Goal: Task Accomplishment & Management: Manage account settings

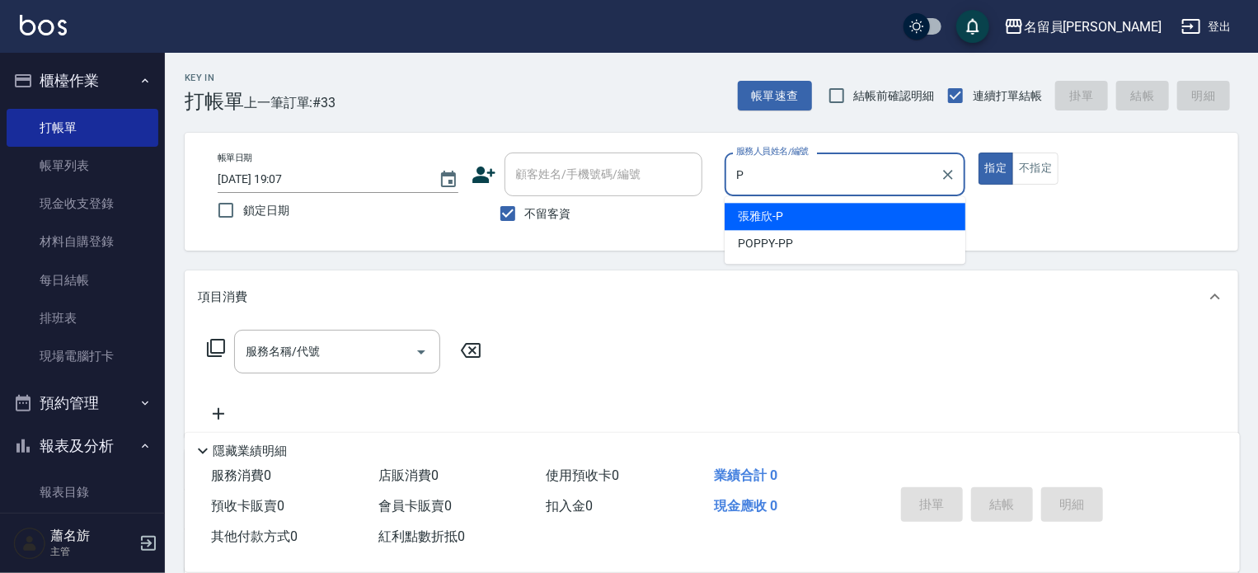
type input "[PERSON_NAME]"
type button "true"
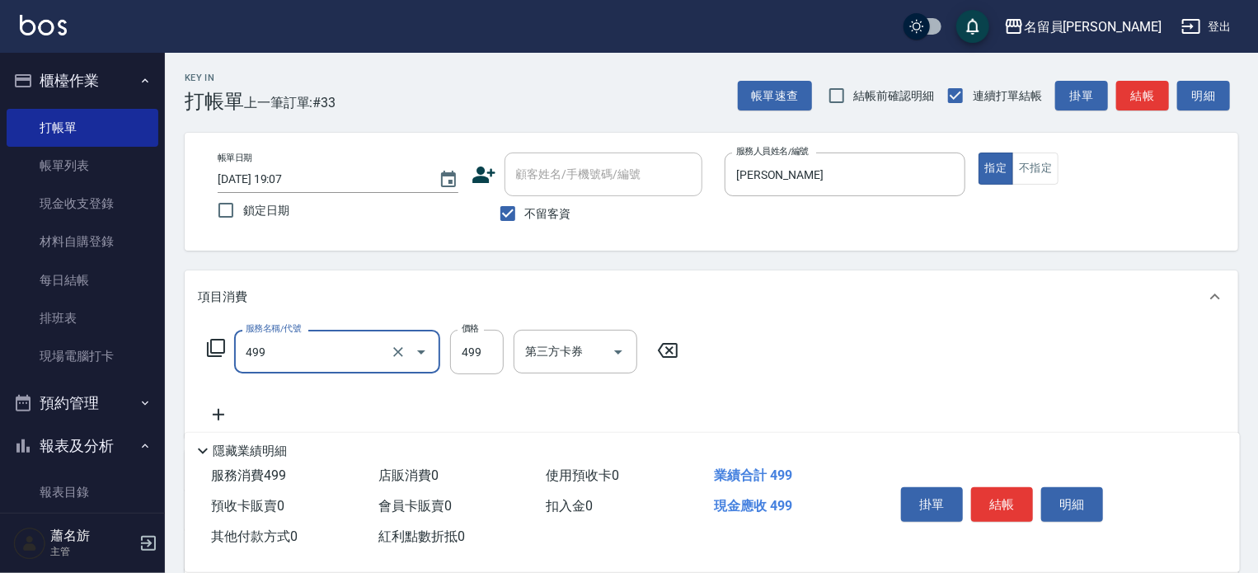
type input "去角質洗髮(499)"
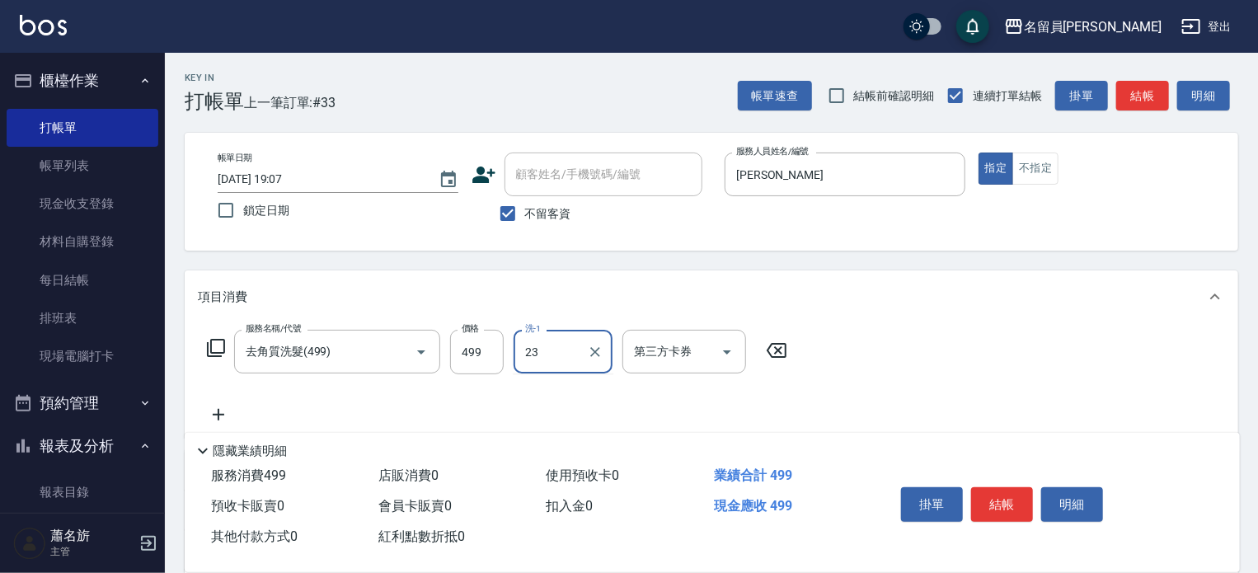
type input "[PERSON_NAME]-23"
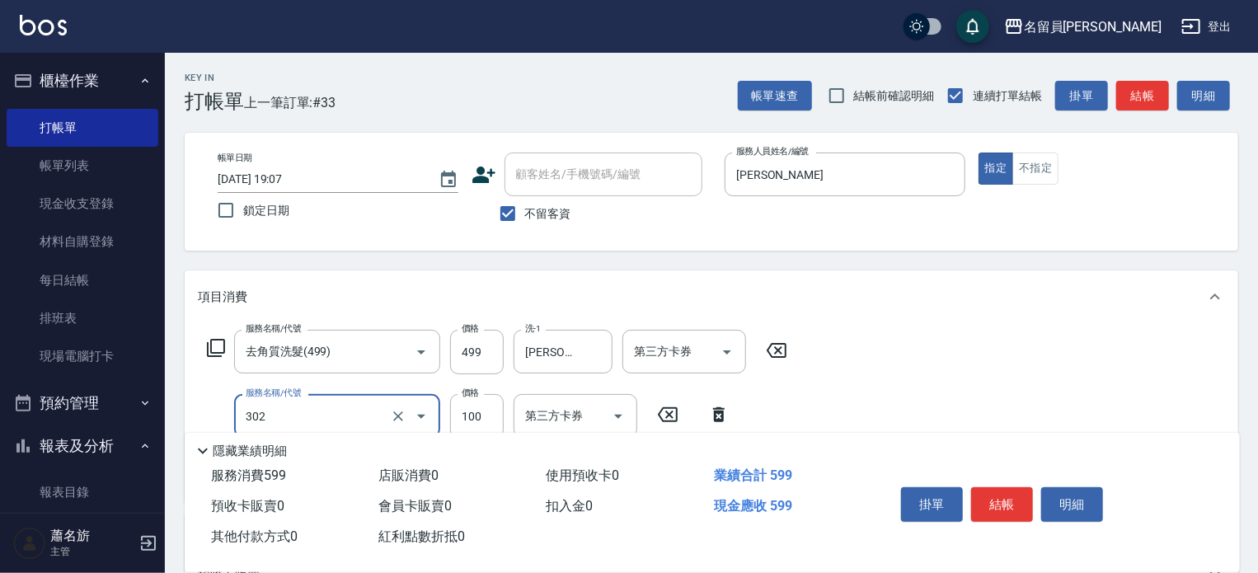
type input "剪髮(302)"
type input "200"
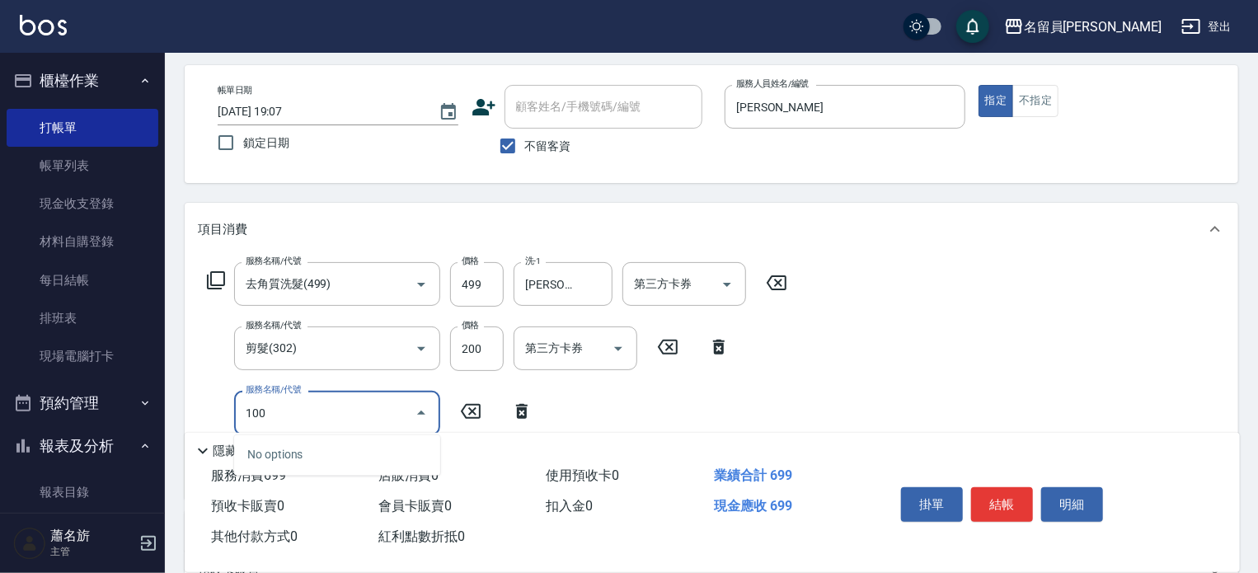
scroll to position [165, 0]
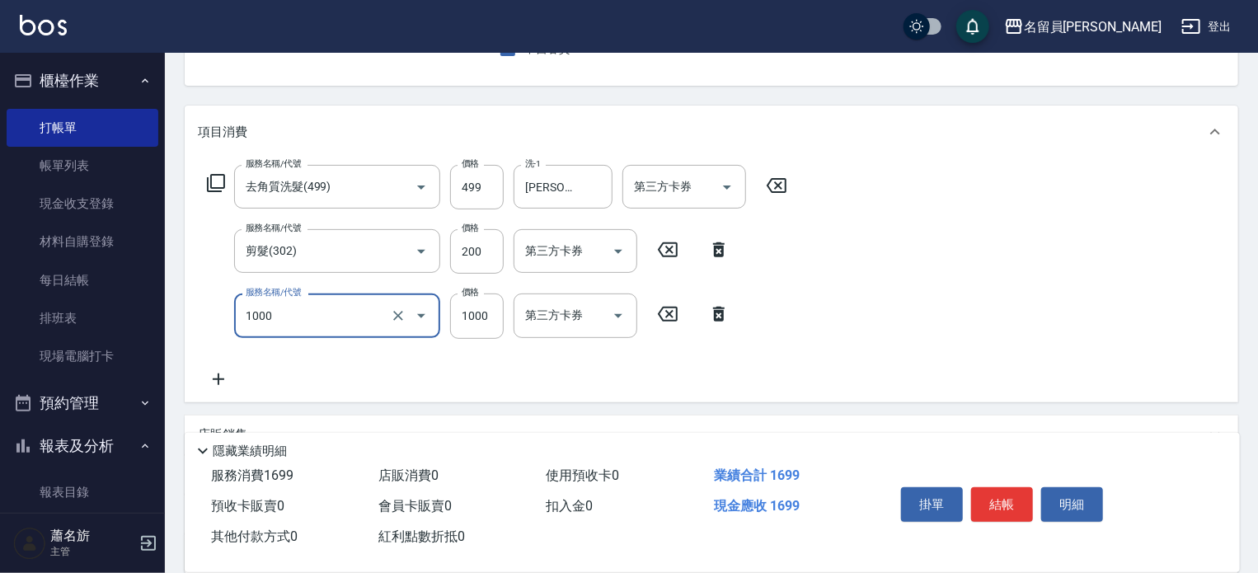
type input "酵素護髮(1000)"
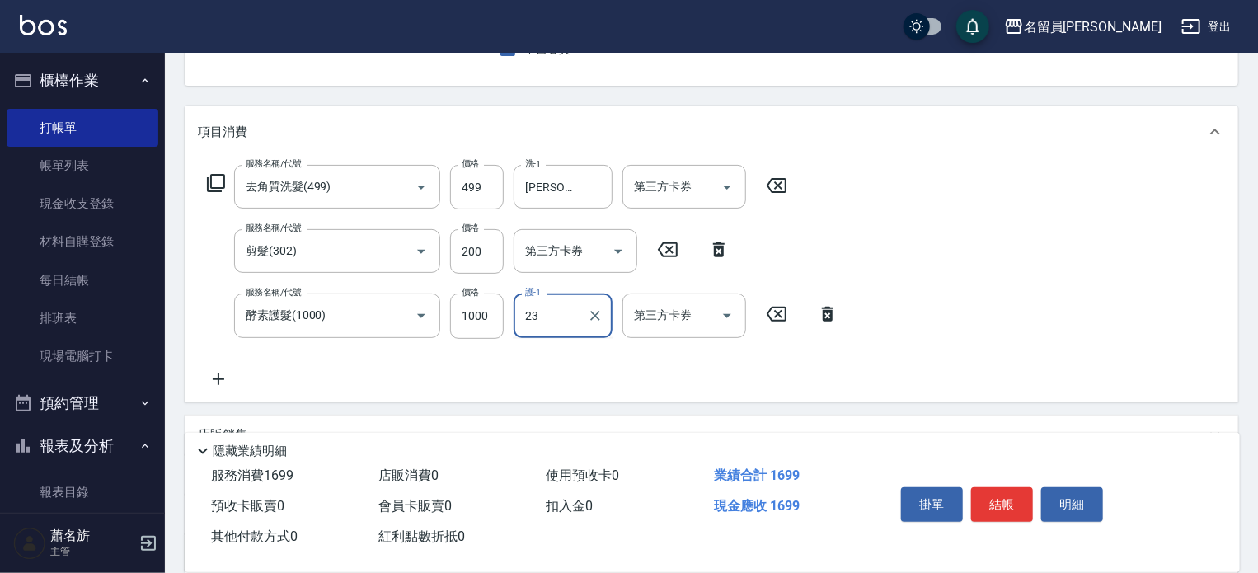
type input "[PERSON_NAME]-23"
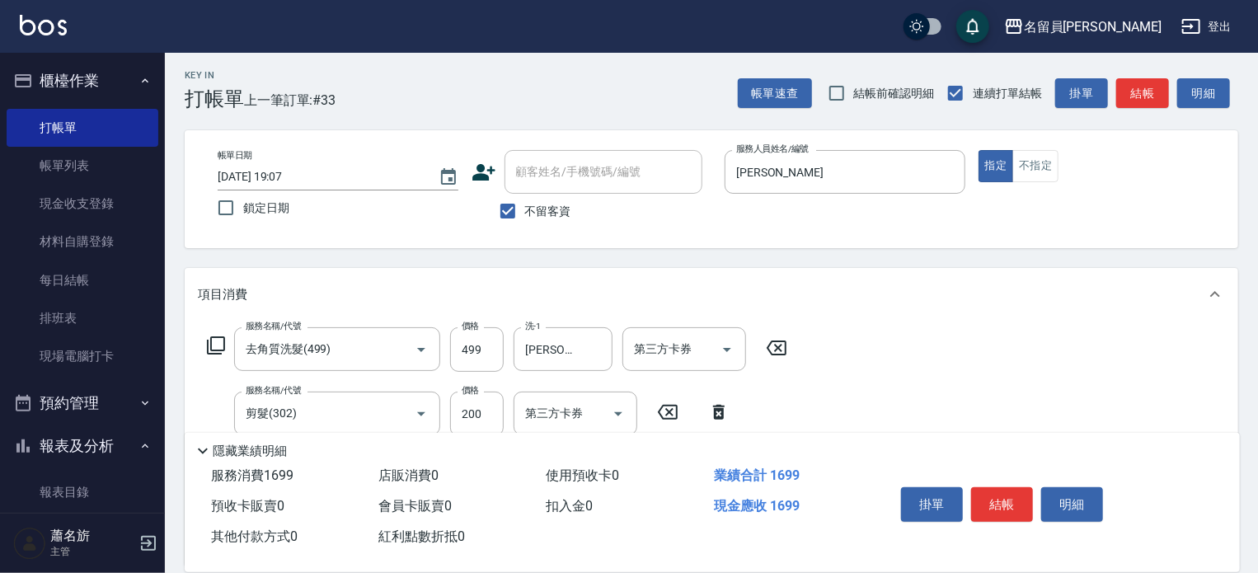
scroll to position [0, 0]
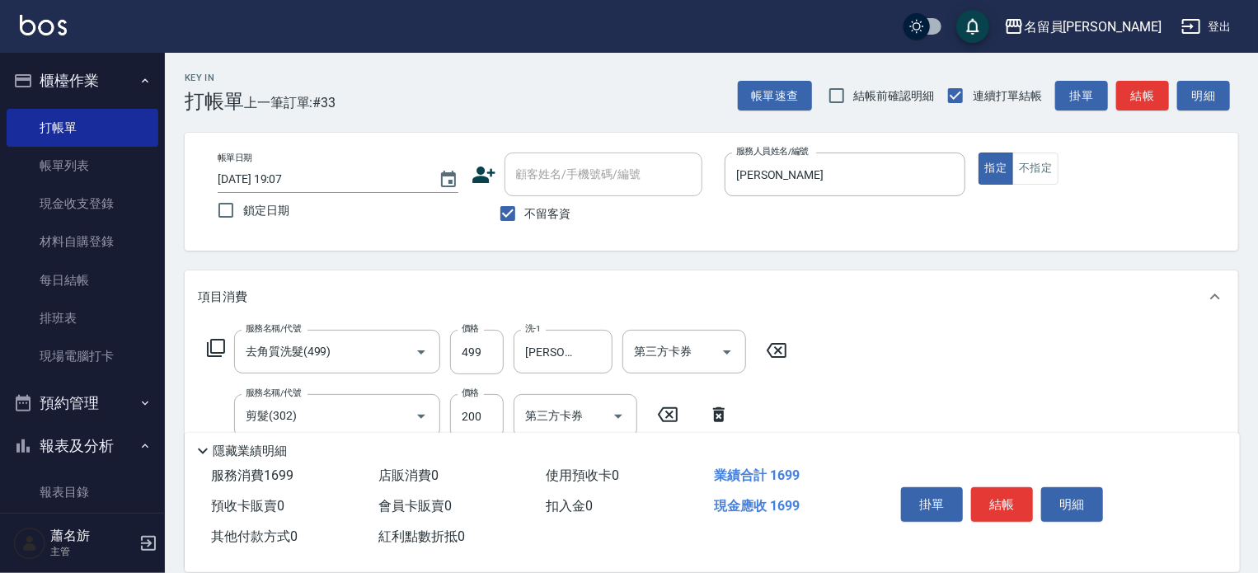
click at [1013, 495] on button "結帳" at bounding box center [1002, 504] width 62 height 35
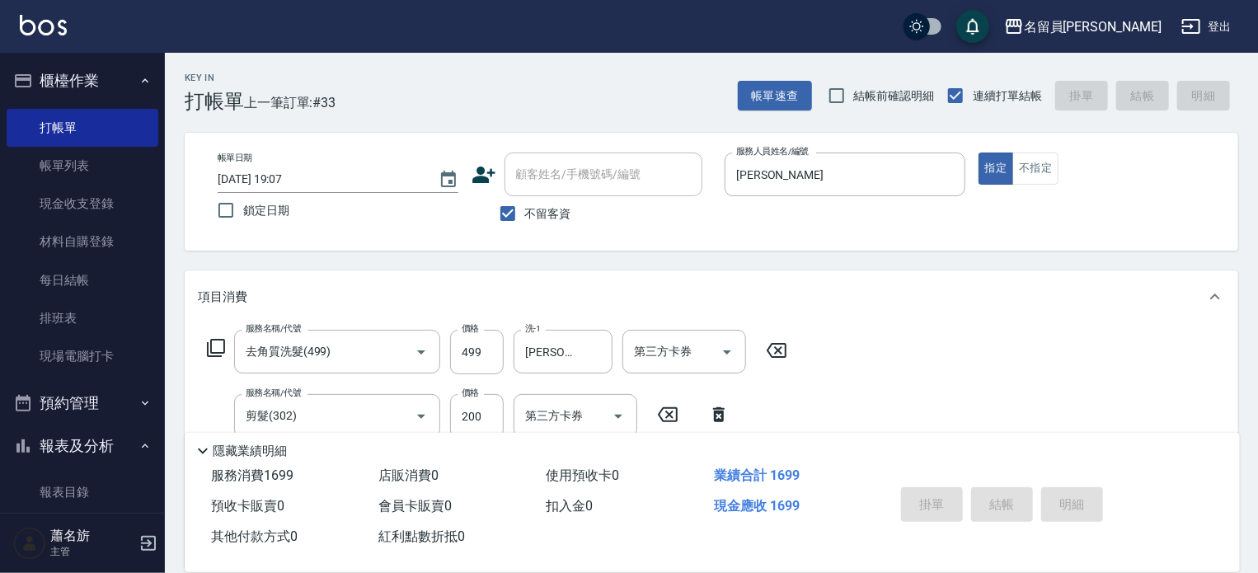
type input "[DATE] 19:58"
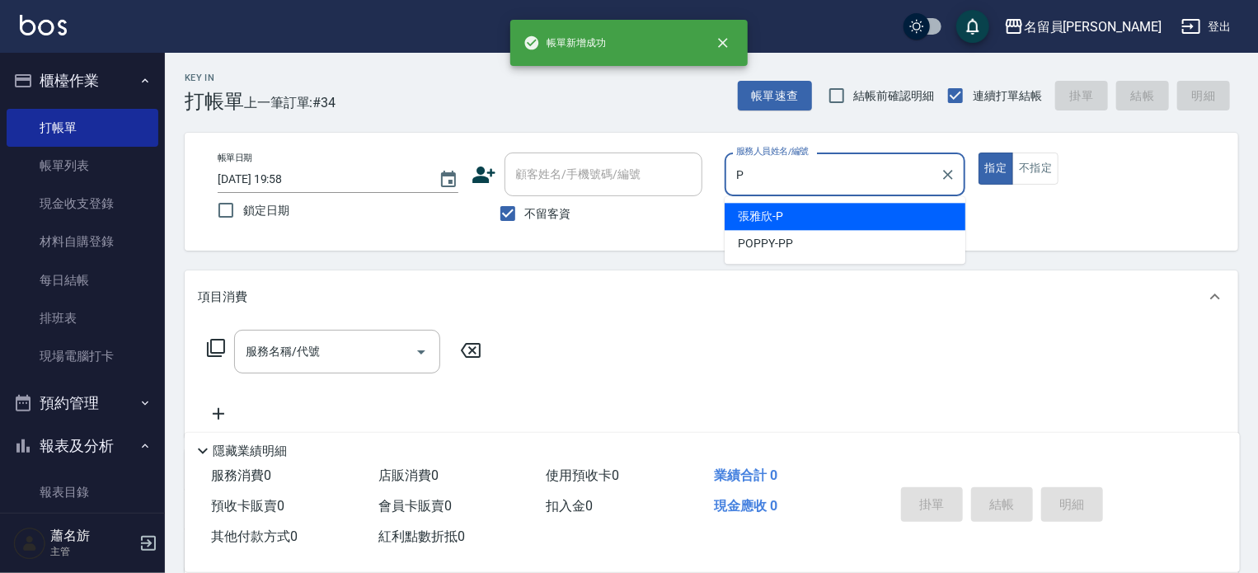
type input "[PERSON_NAME]"
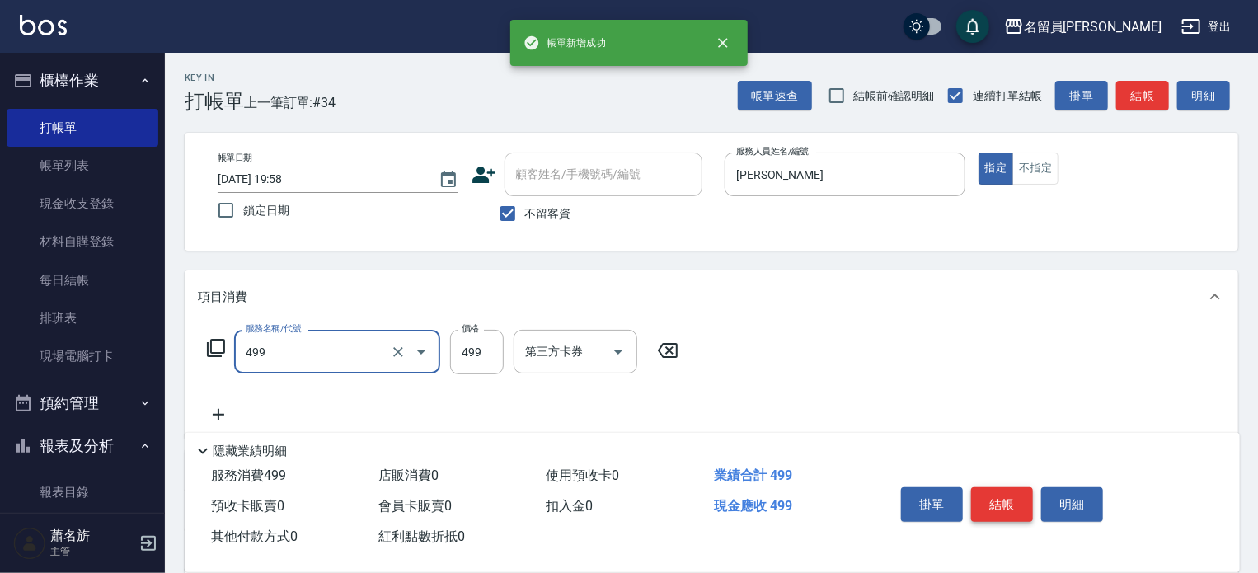
type input "去角質洗髮(499)"
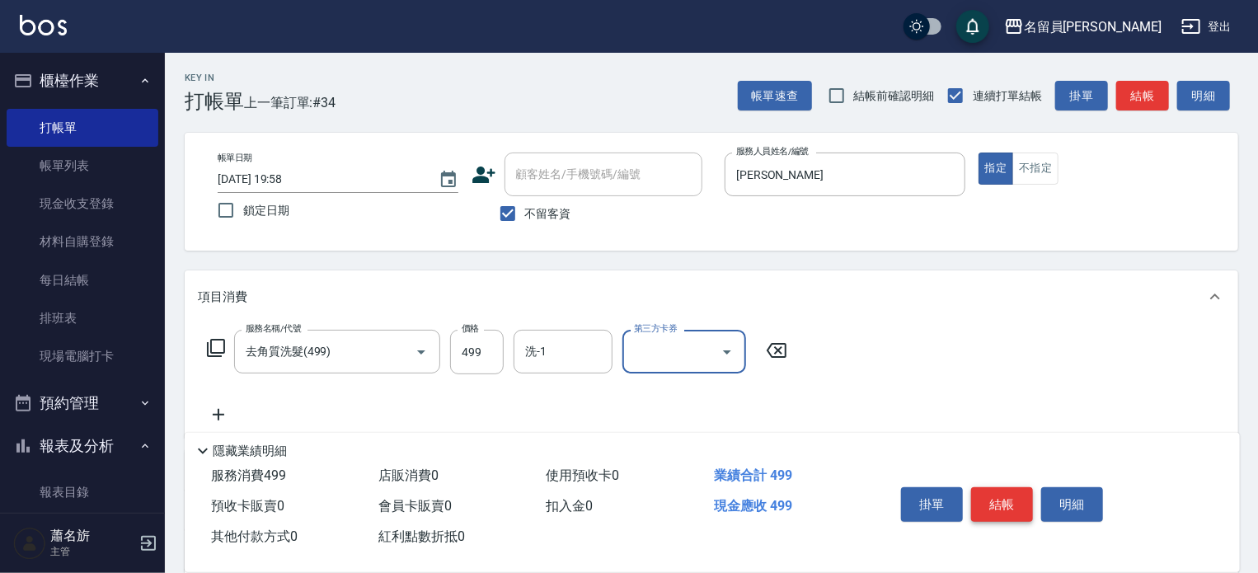
click at [992, 497] on button "結帳" at bounding box center [1002, 504] width 62 height 35
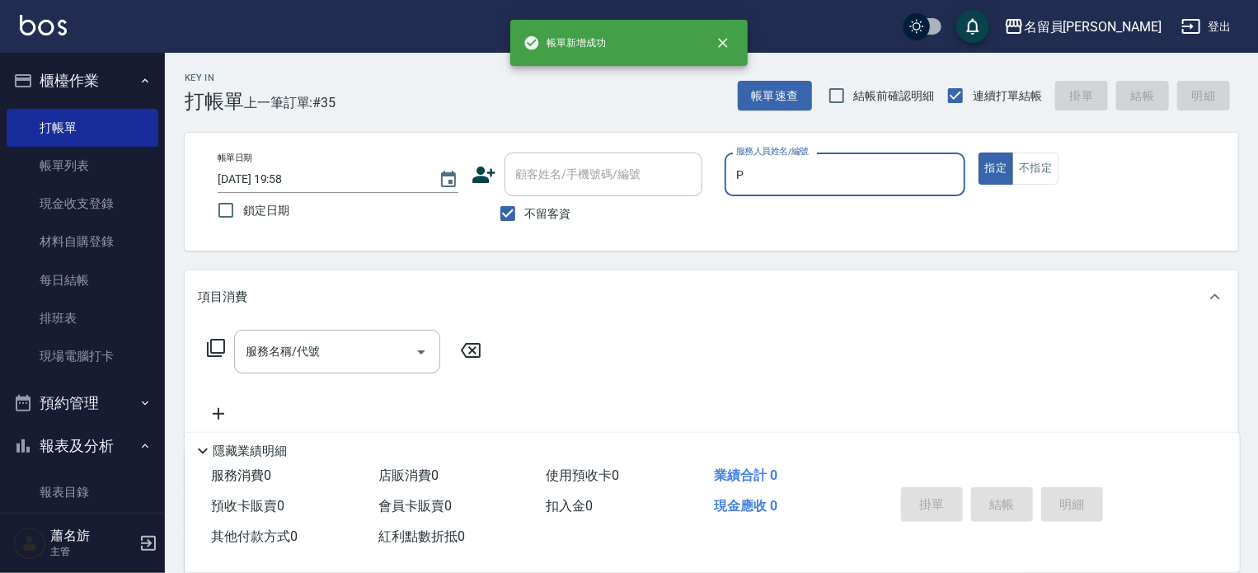
type input "[PERSON_NAME]"
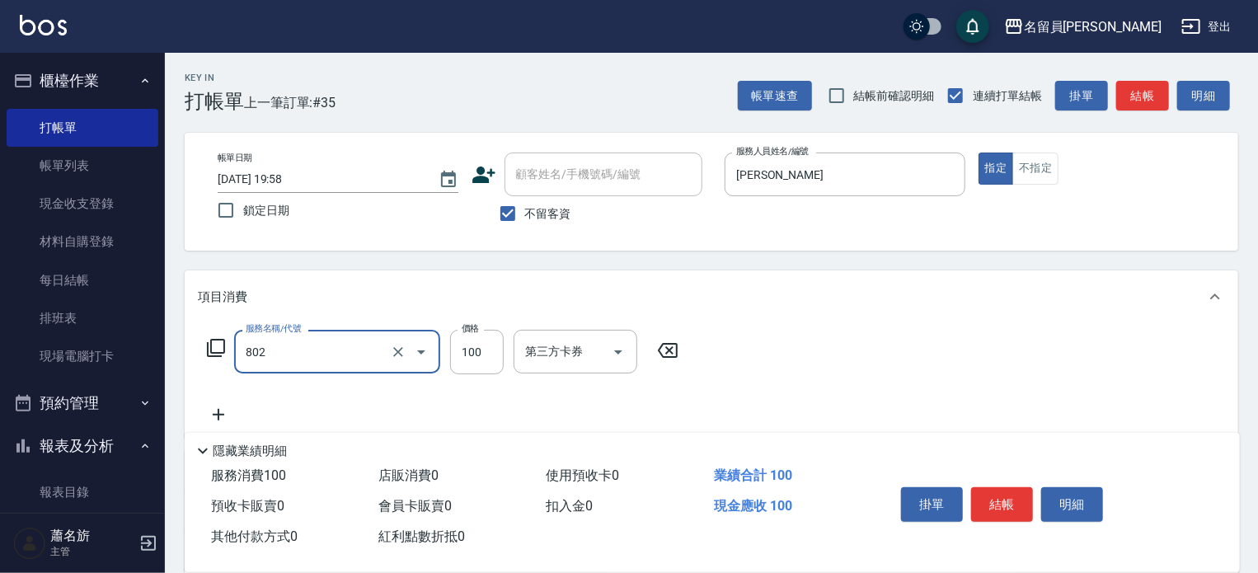
type input "VIP儲值(802)"
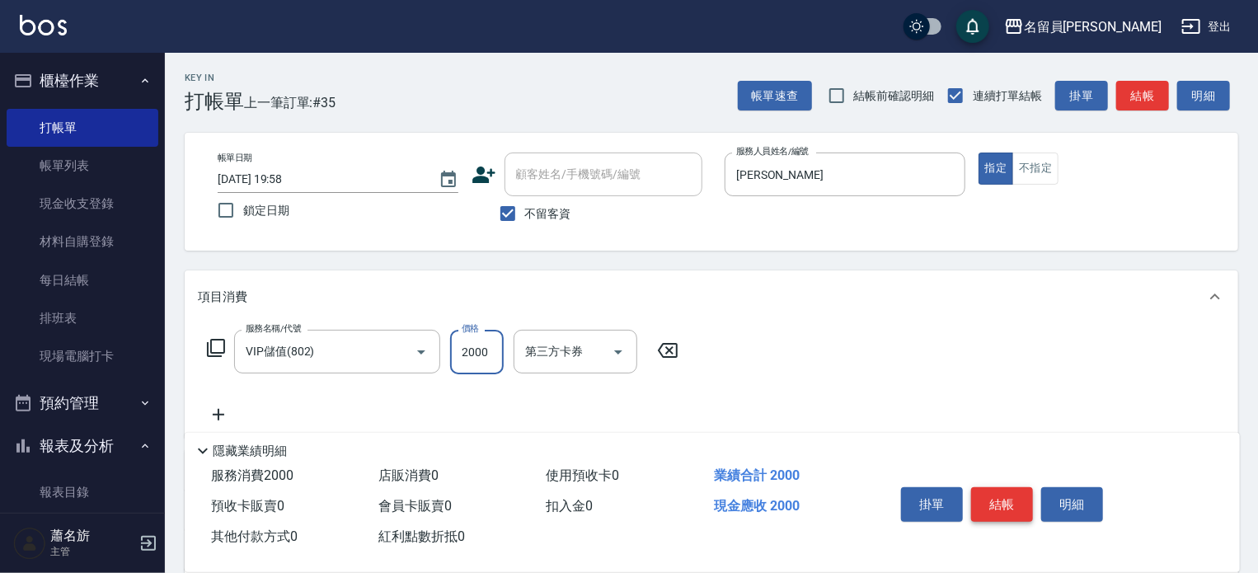
type input "2000"
click at [994, 498] on button "結帳" at bounding box center [1002, 504] width 62 height 35
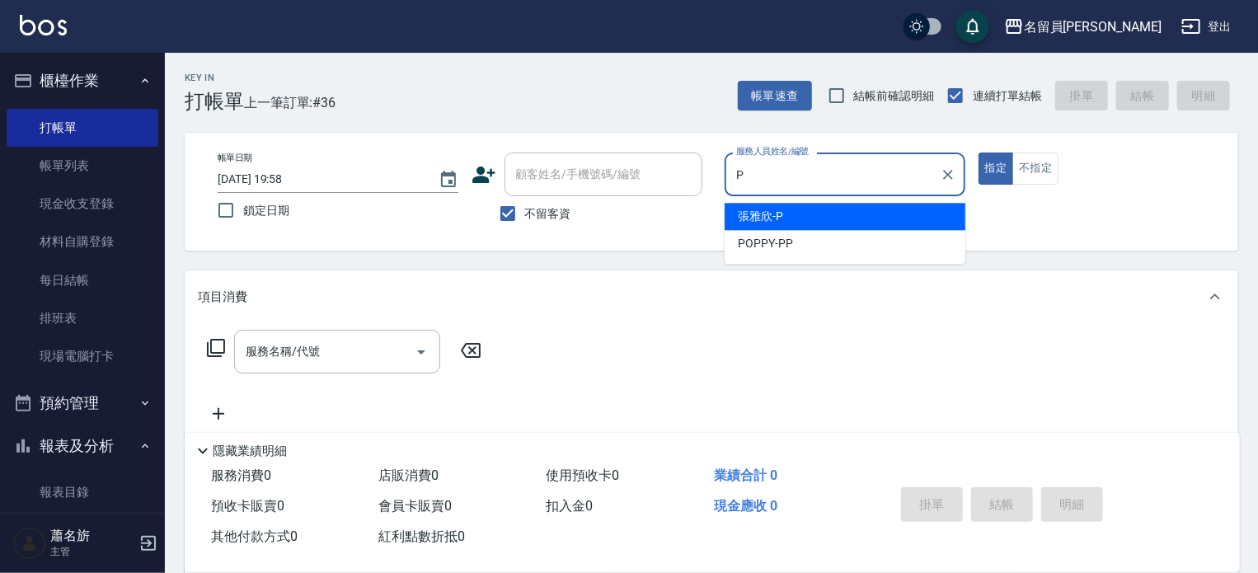
type input "[PERSON_NAME]"
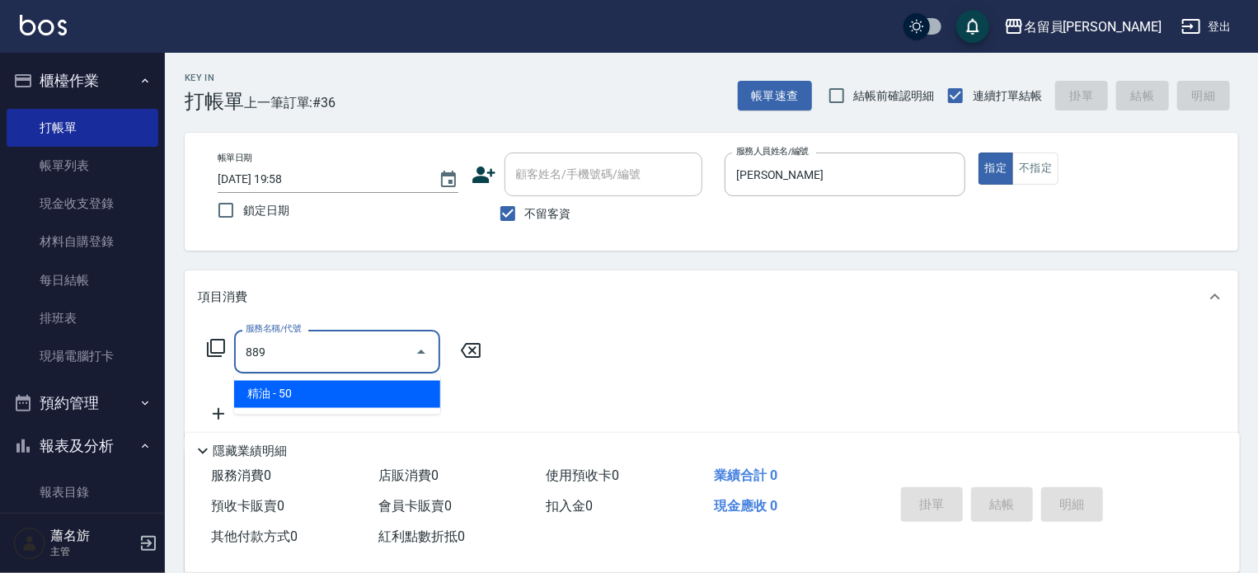
type input "精油(889)"
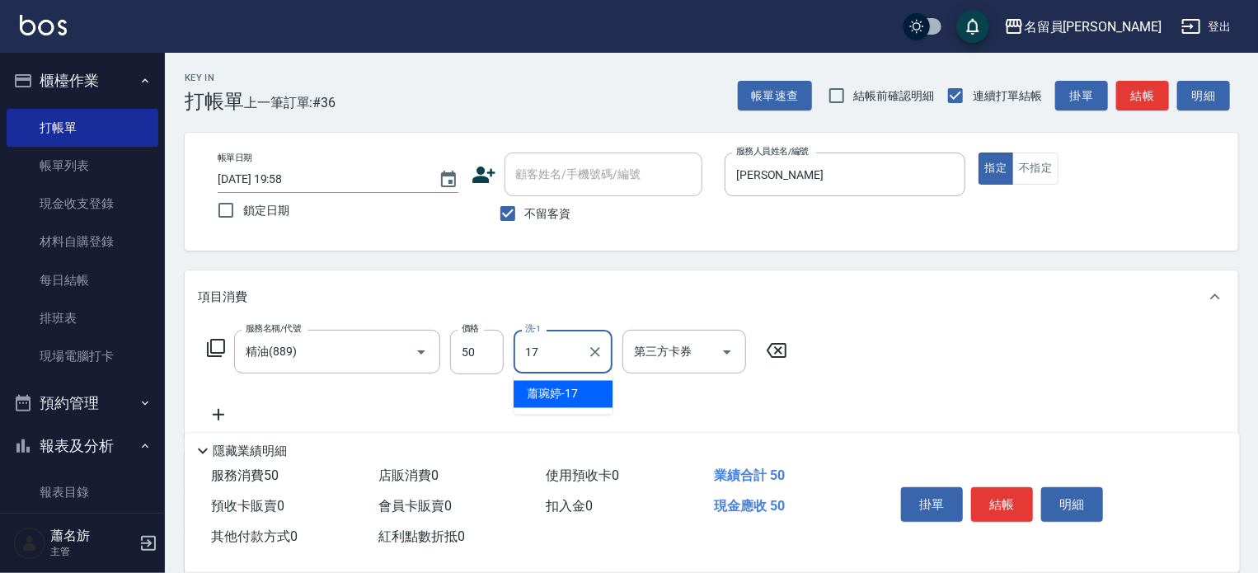
type input "[PERSON_NAME]-17"
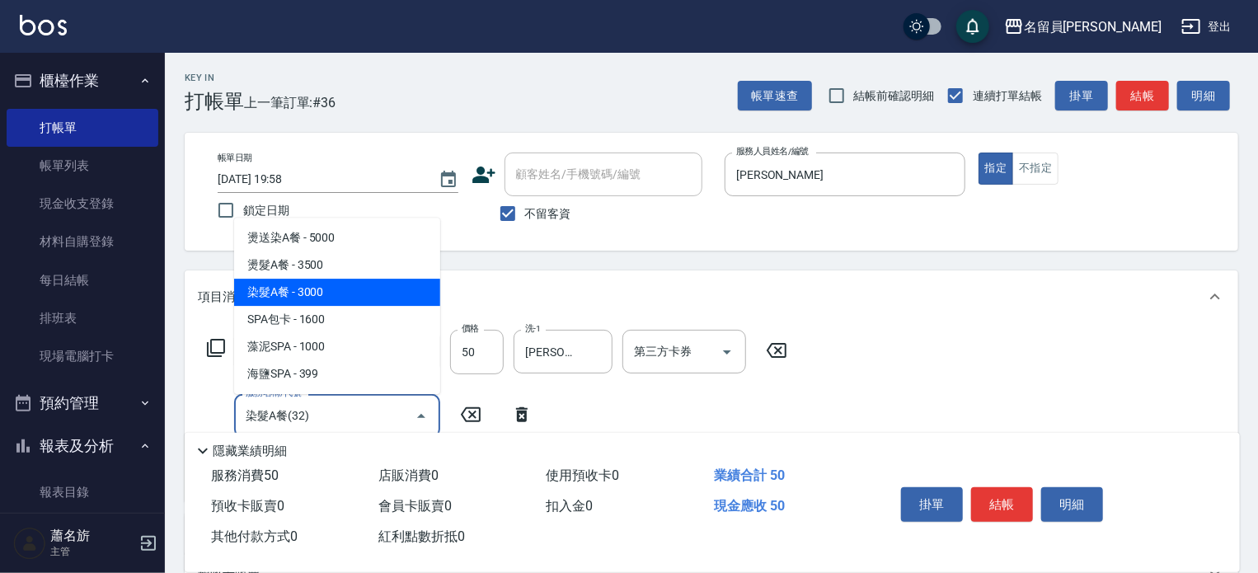
type input "染髮A餐(32)"
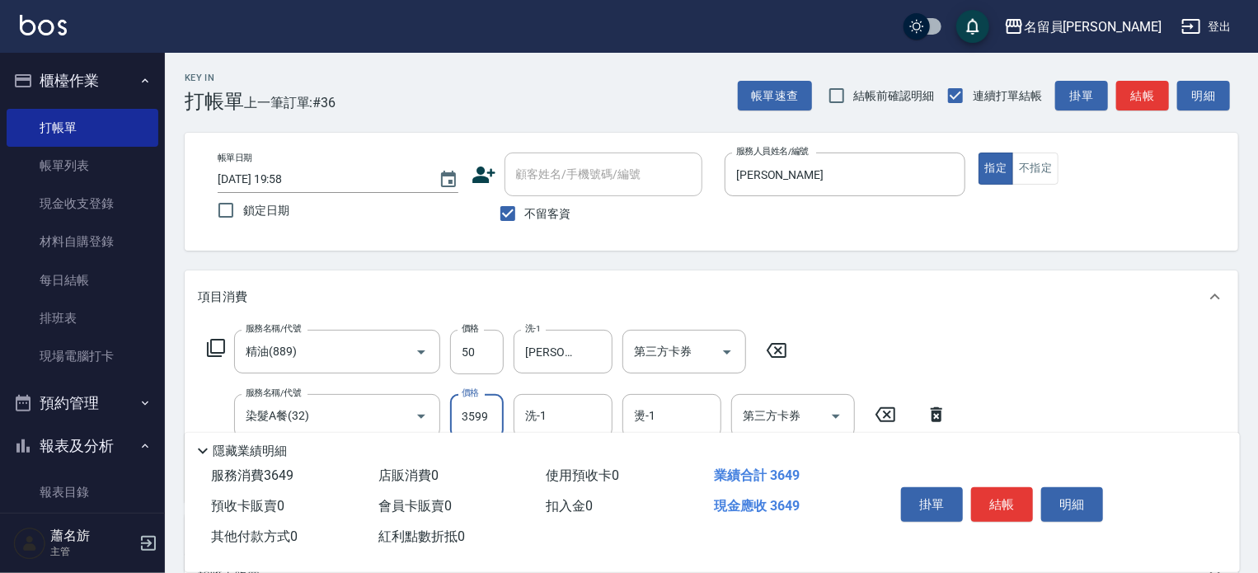
type input "3599"
type input "[PERSON_NAME]-17"
click at [982, 487] on button "結帳" at bounding box center [1002, 504] width 62 height 35
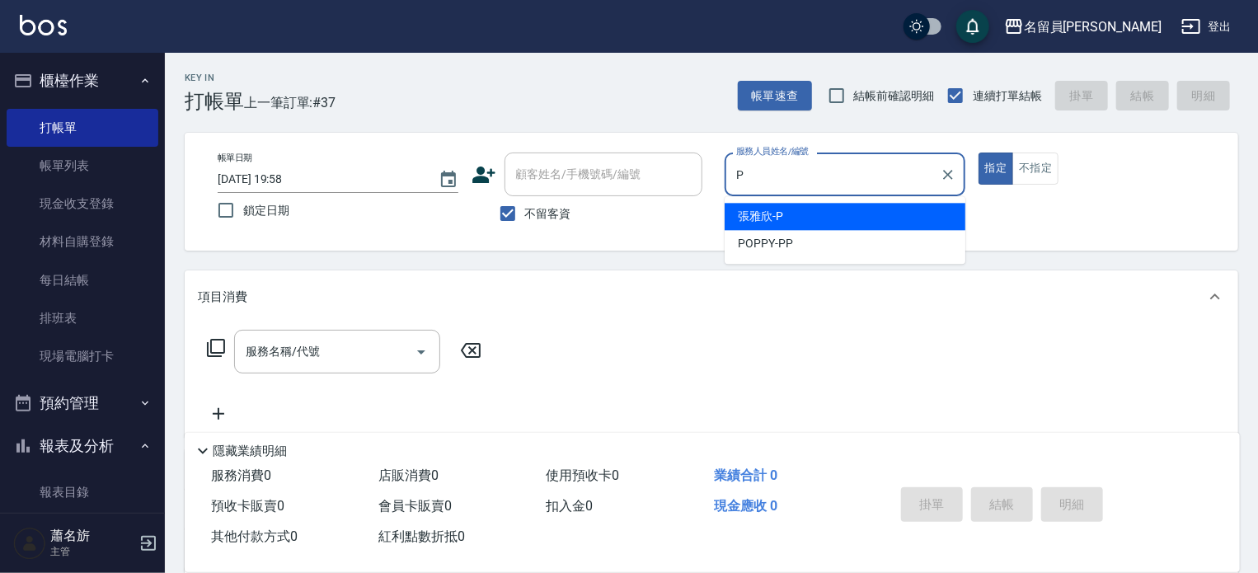
type input "[PERSON_NAME]"
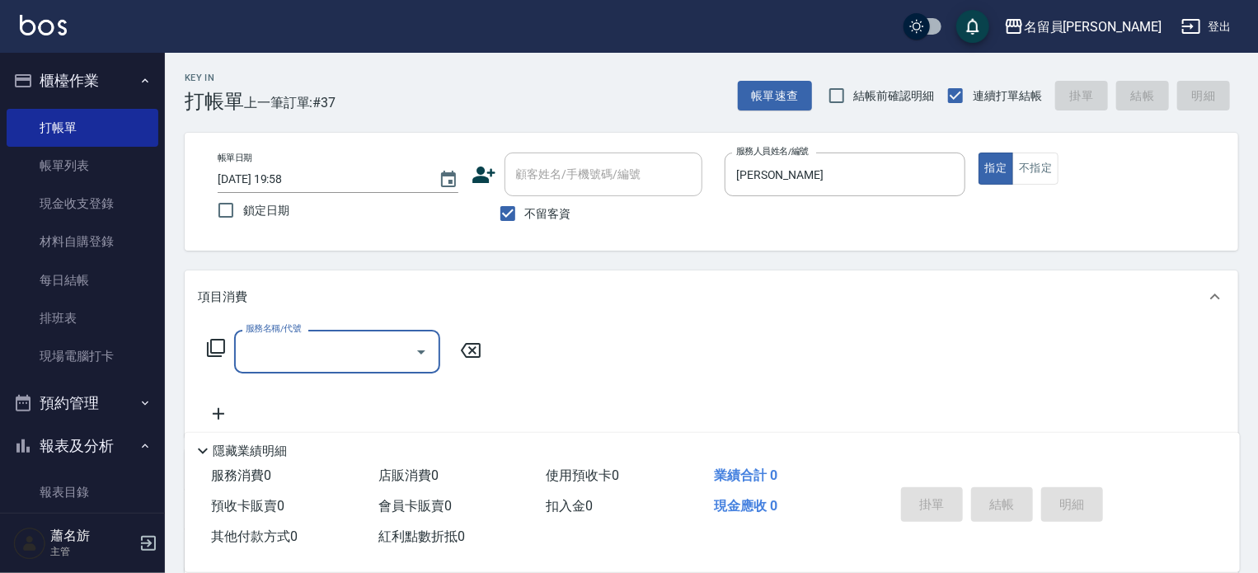
type input "4"
type input "精油洗髮(699)"
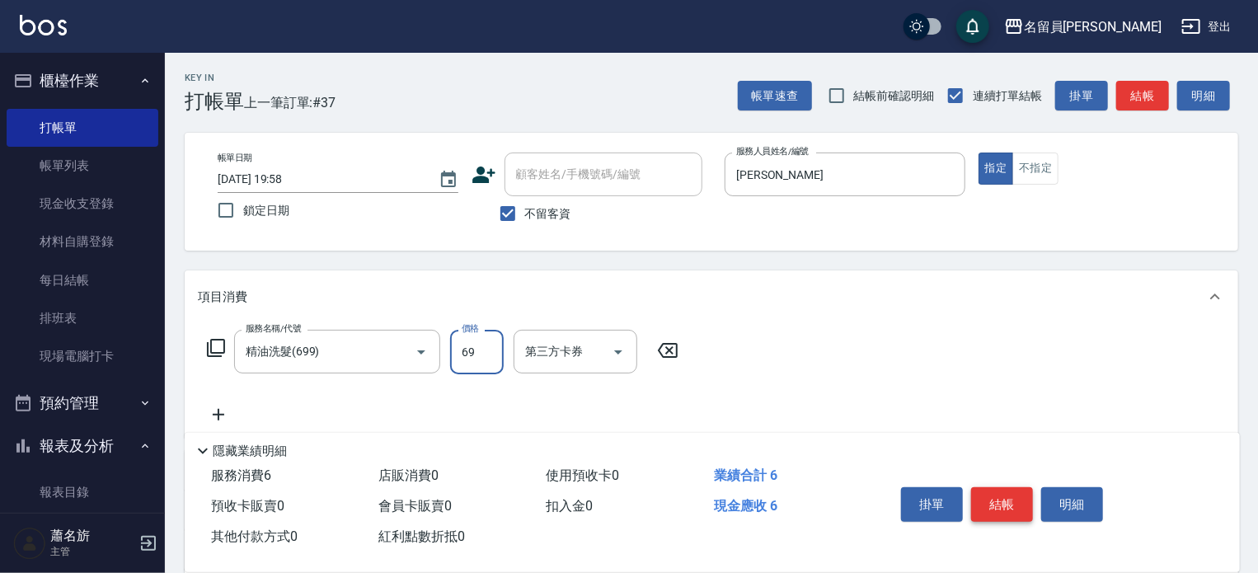
type input "699"
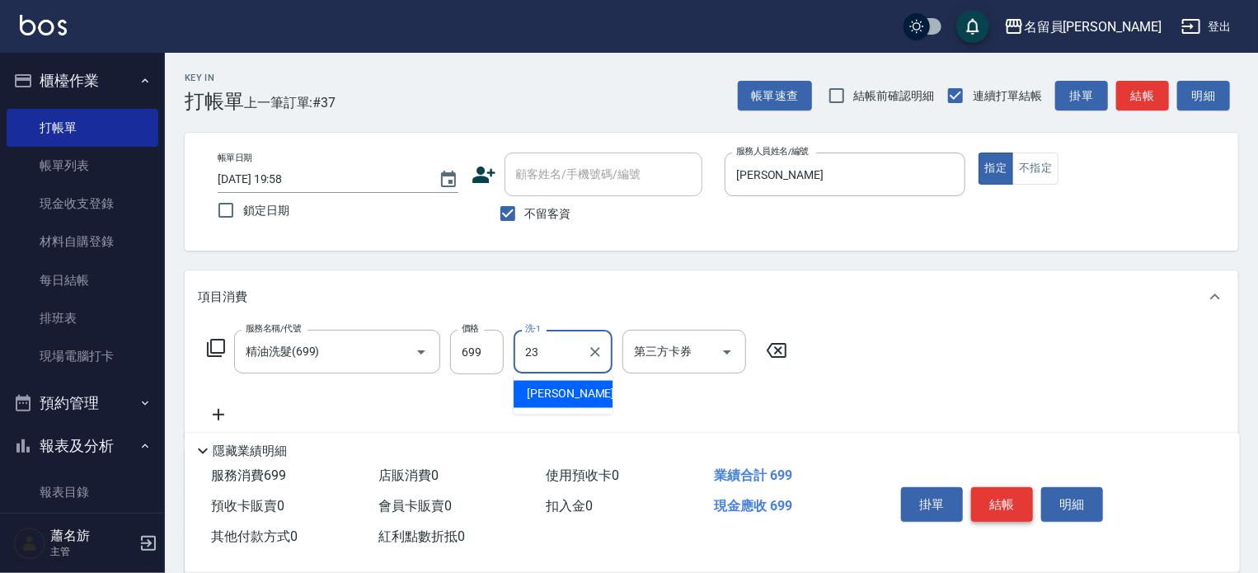
type input "[PERSON_NAME]-23"
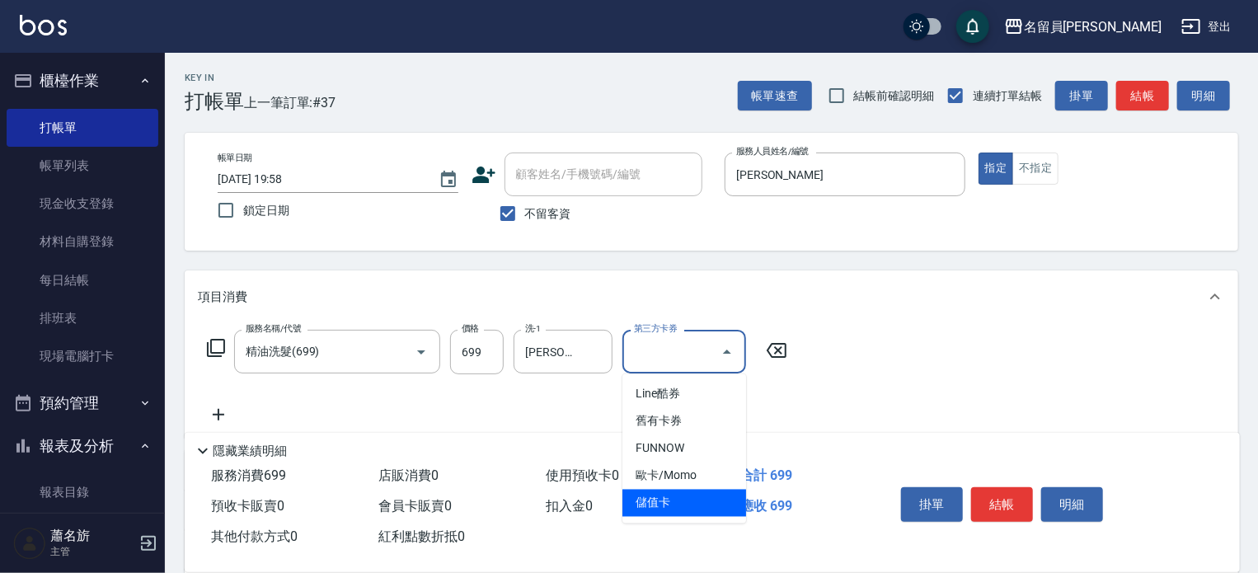
type input "儲值卡"
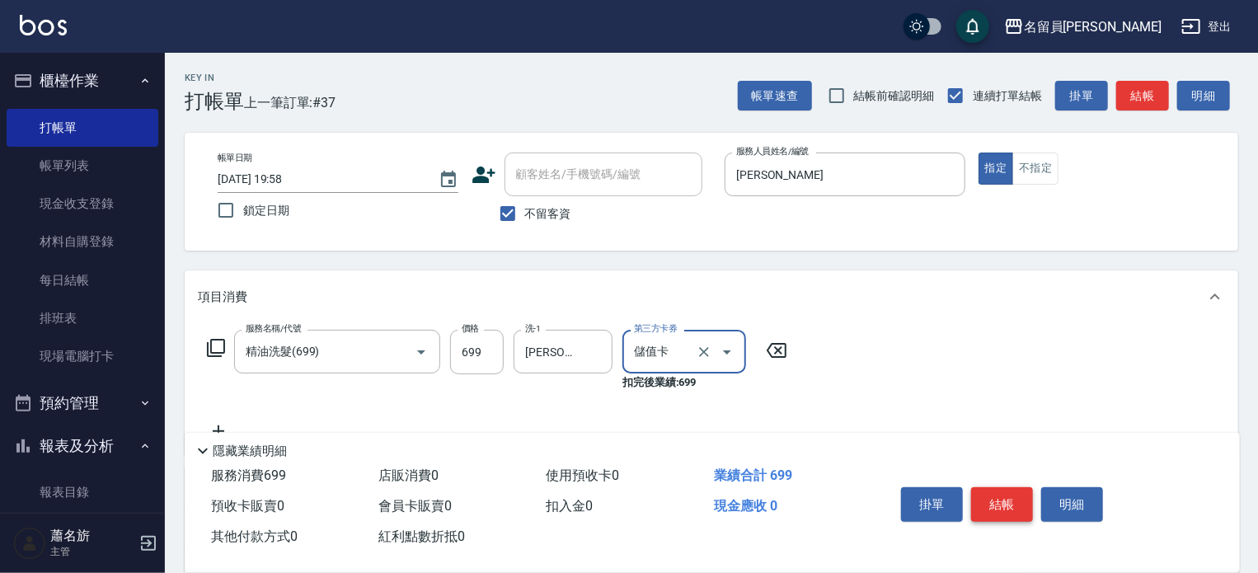
click at [1010, 499] on button "結帳" at bounding box center [1002, 504] width 62 height 35
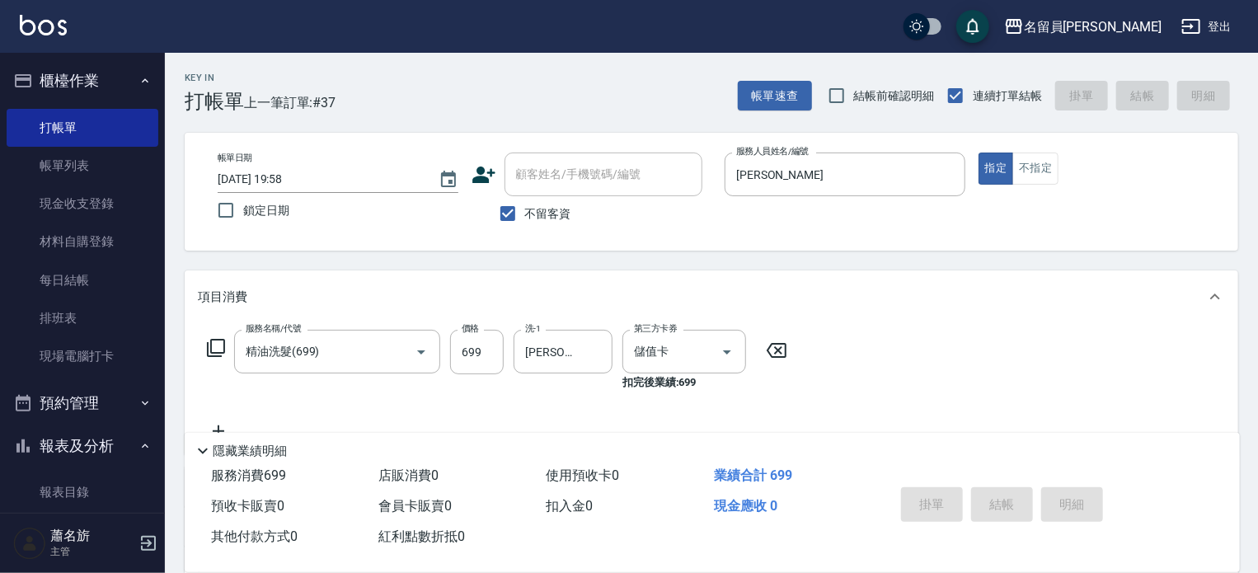
type input "[DATE] 19:59"
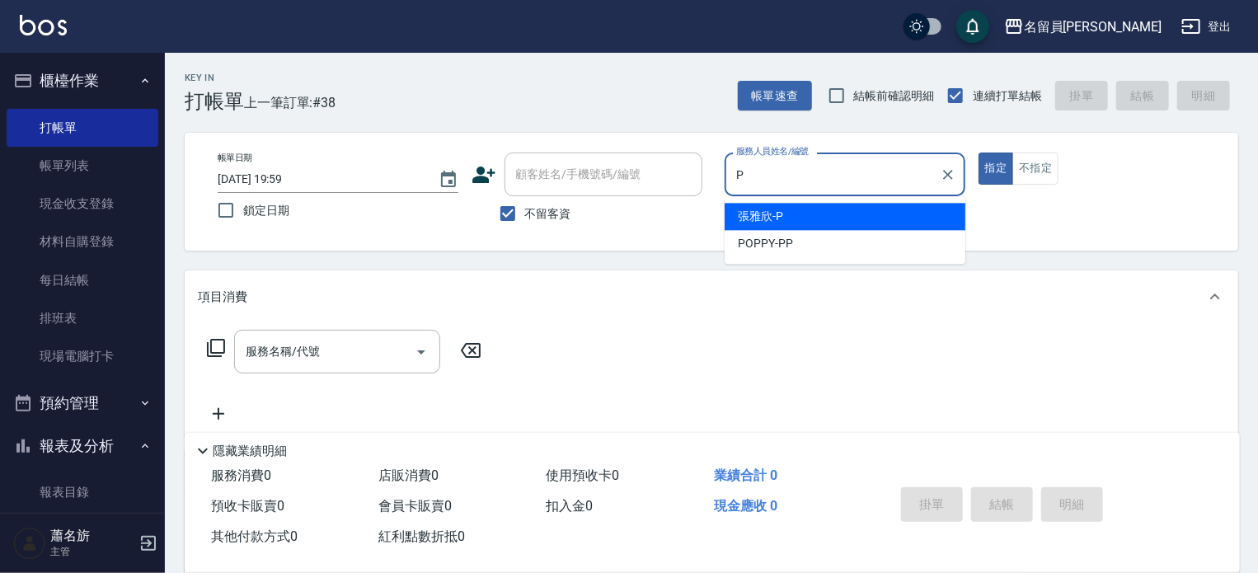
type input "[PERSON_NAME]"
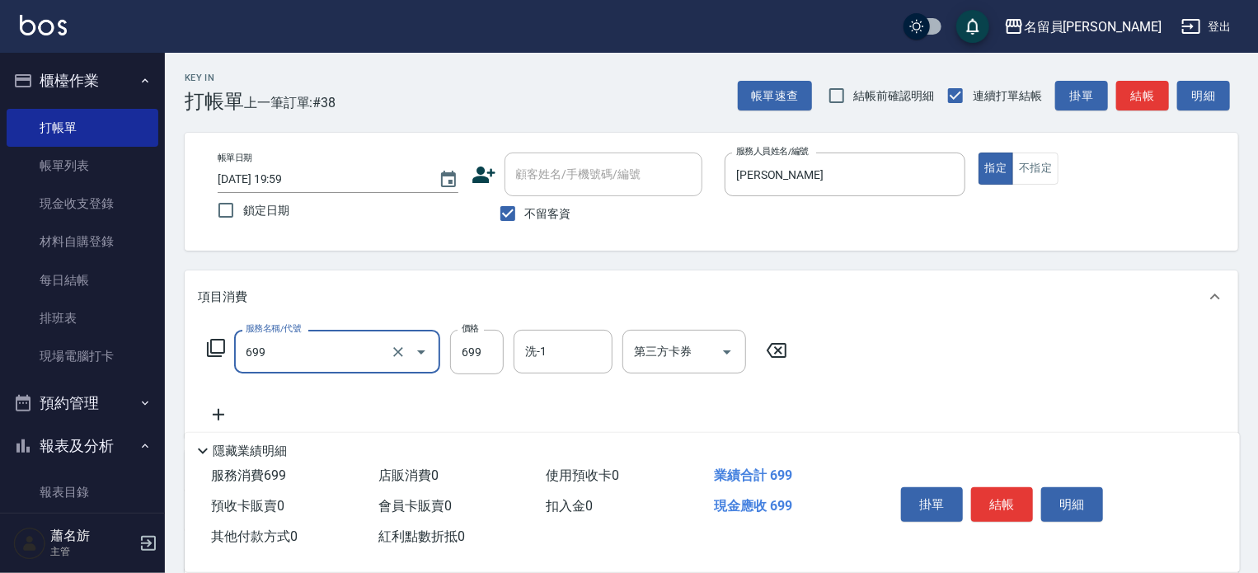
type input "精油洗髮(699)"
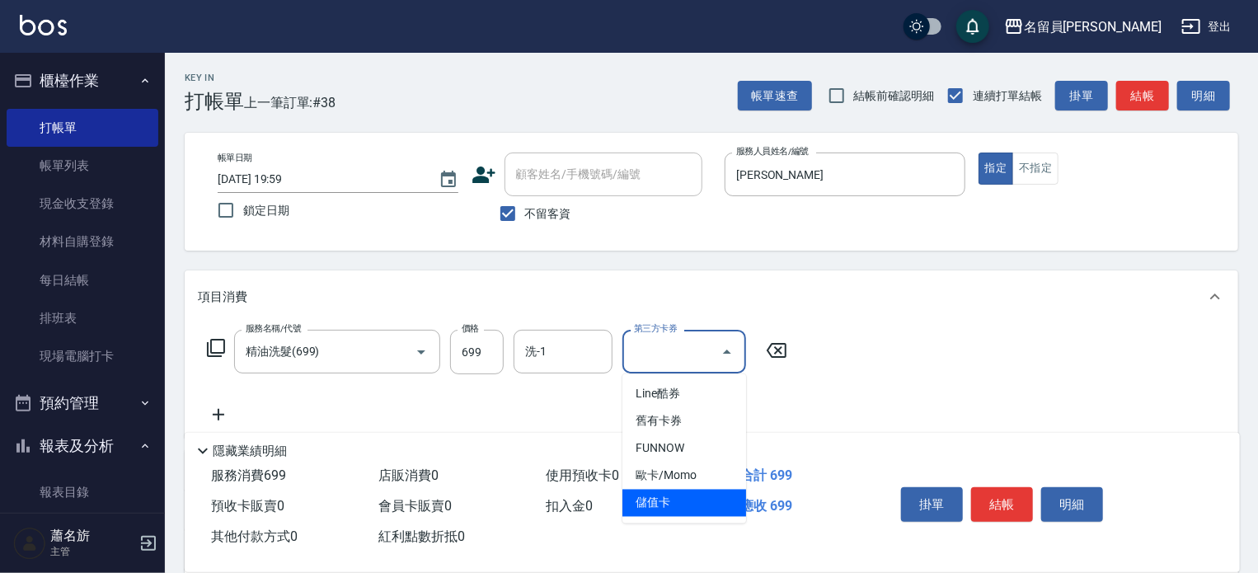
type input "儲值卡"
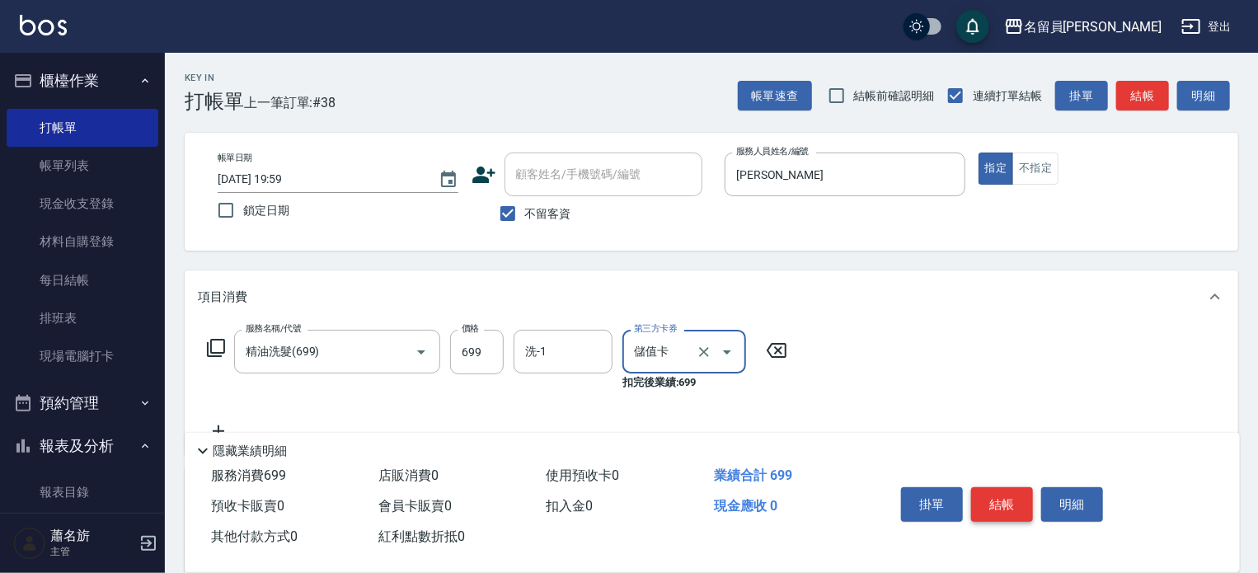
click at [1025, 500] on button "結帳" at bounding box center [1002, 504] width 62 height 35
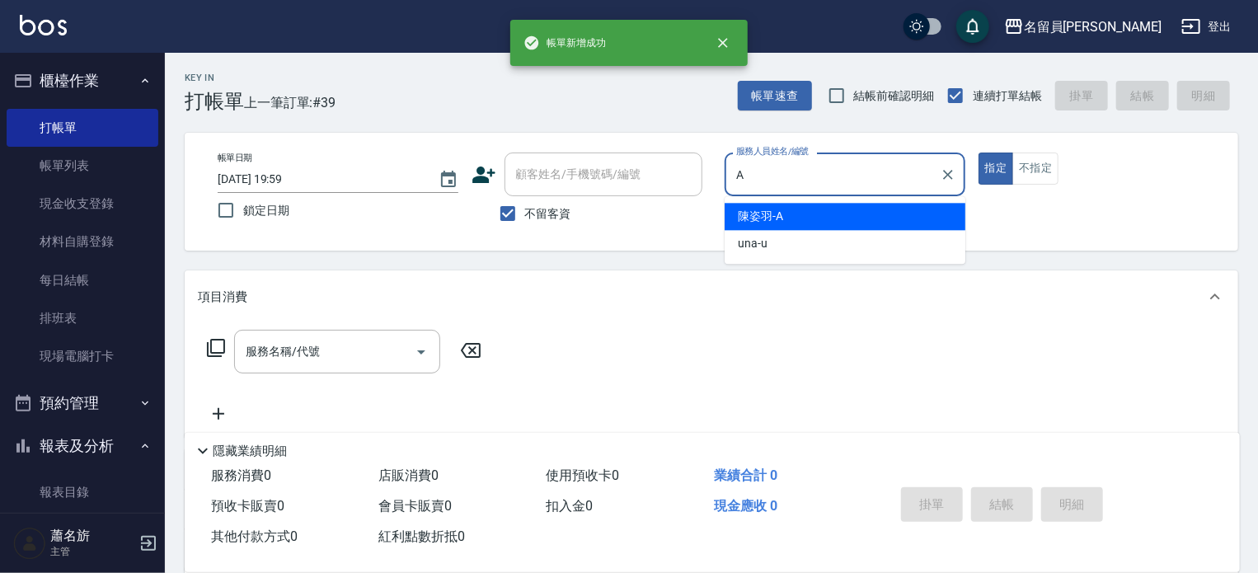
type input "[PERSON_NAME]"
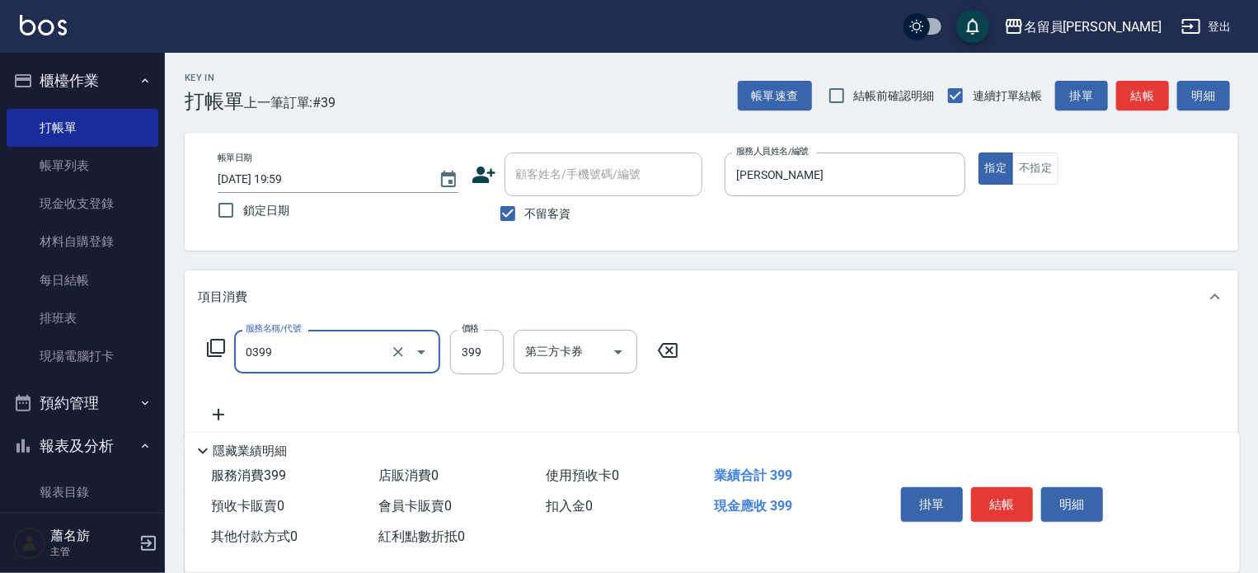
type input "海鹽SPA(0399)"
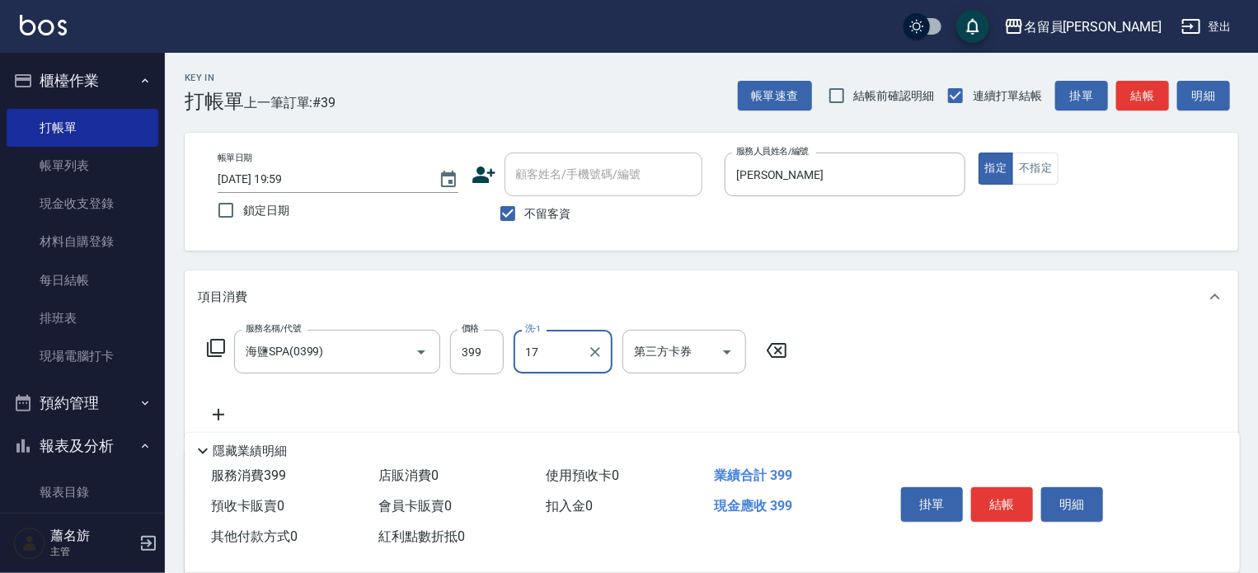
type input "[PERSON_NAME]-17"
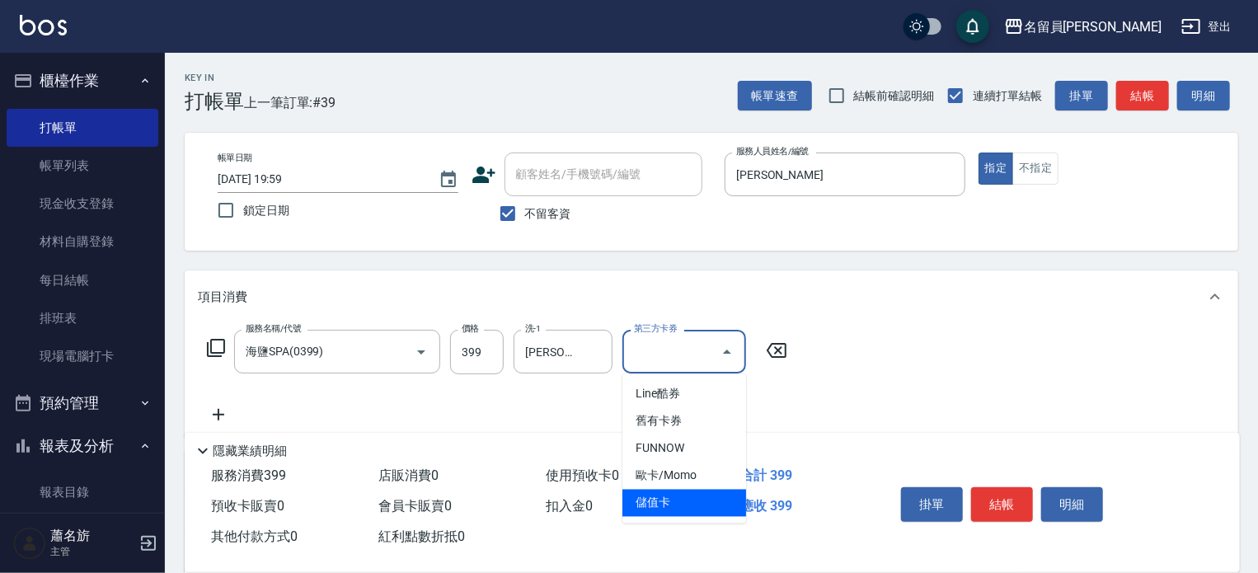
type input "儲值卡"
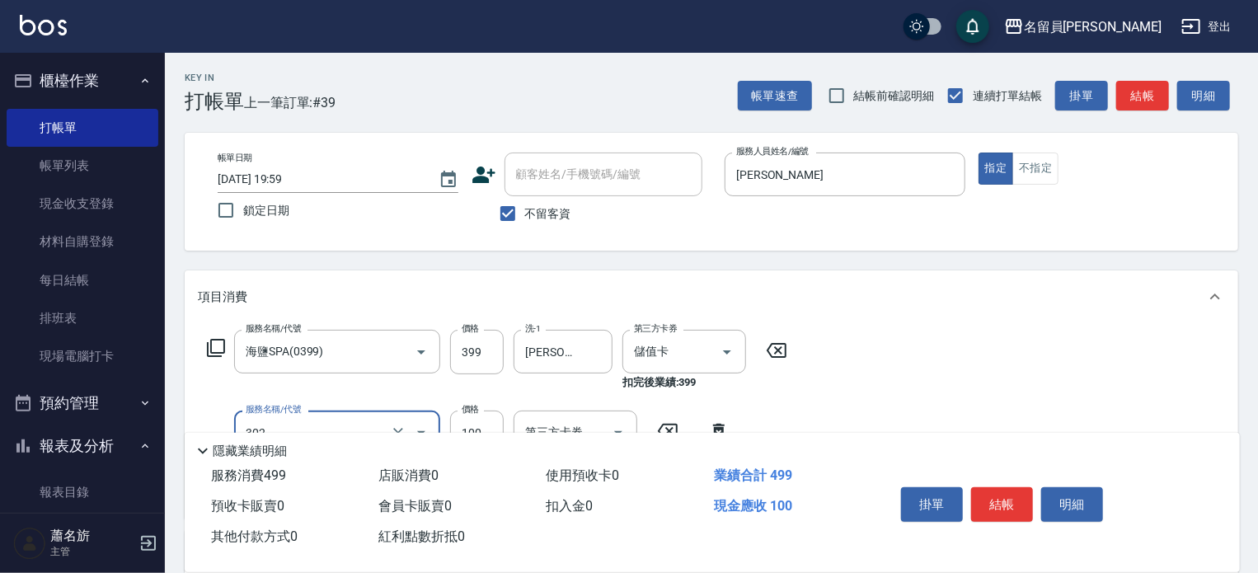
type input "剪髮(302)"
type input "300"
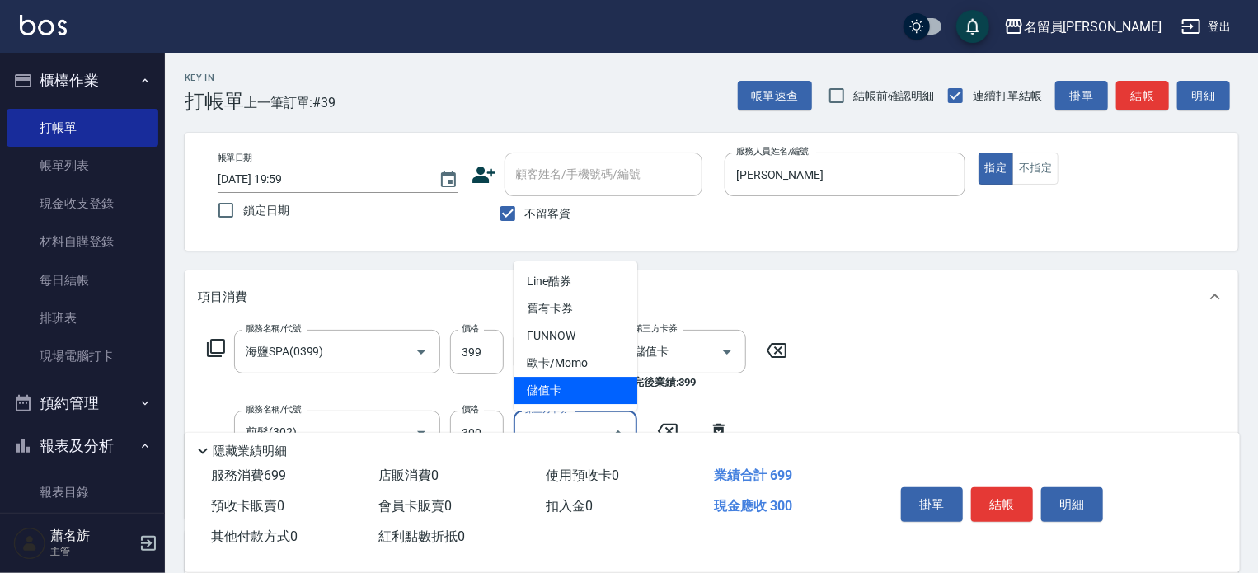
type input "儲值卡"
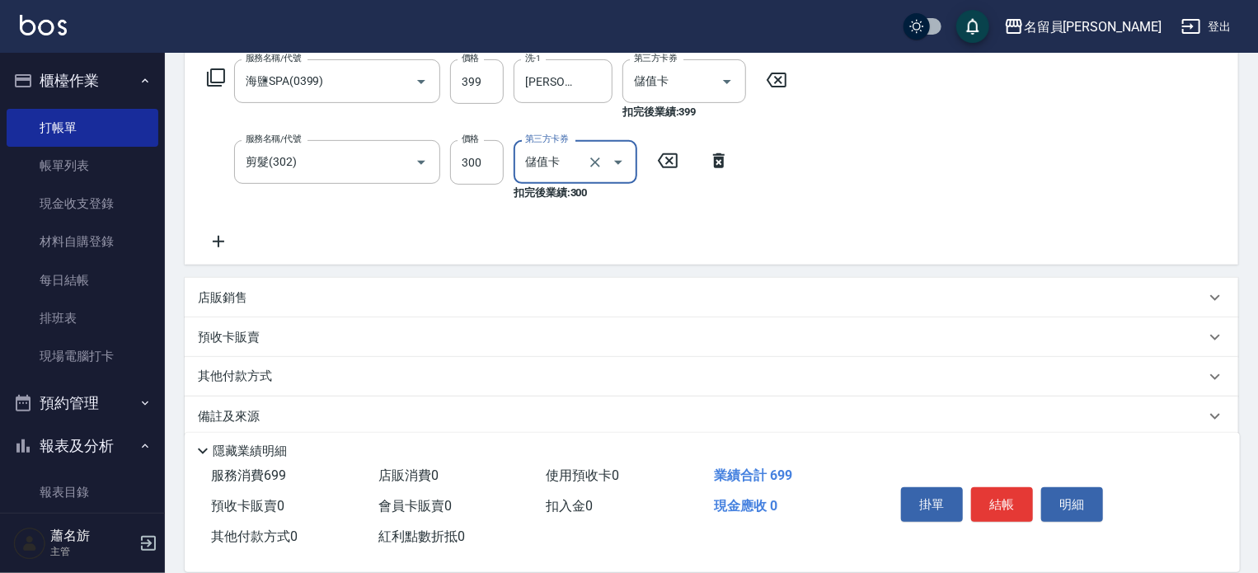
scroll to position [290, 0]
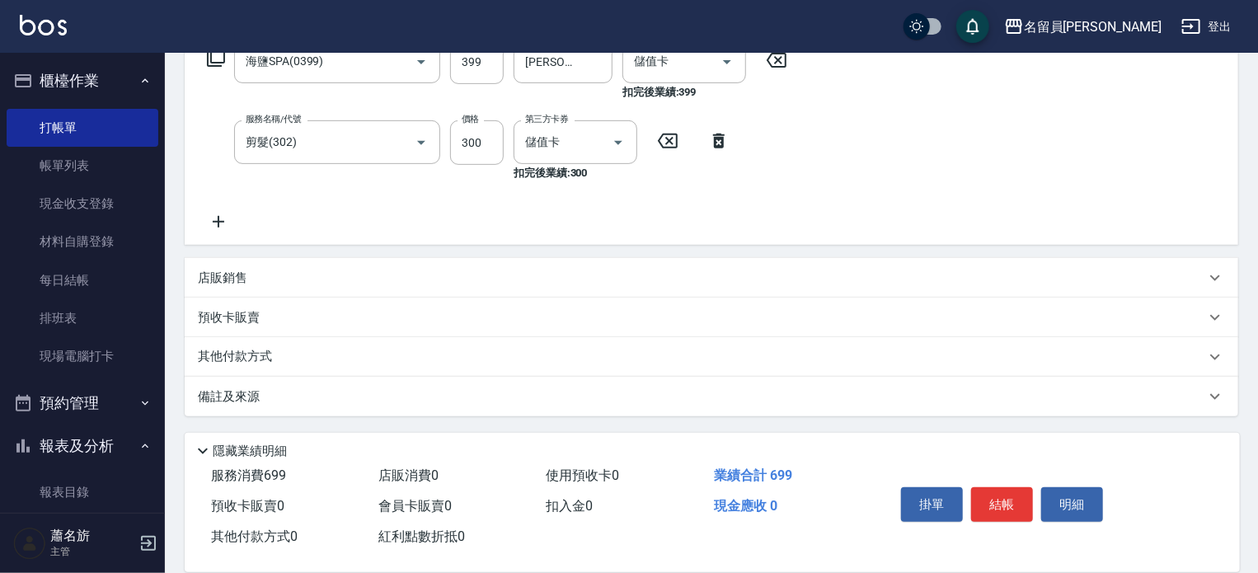
click at [675, 292] on div "店販銷售" at bounding box center [711, 278] width 1053 height 40
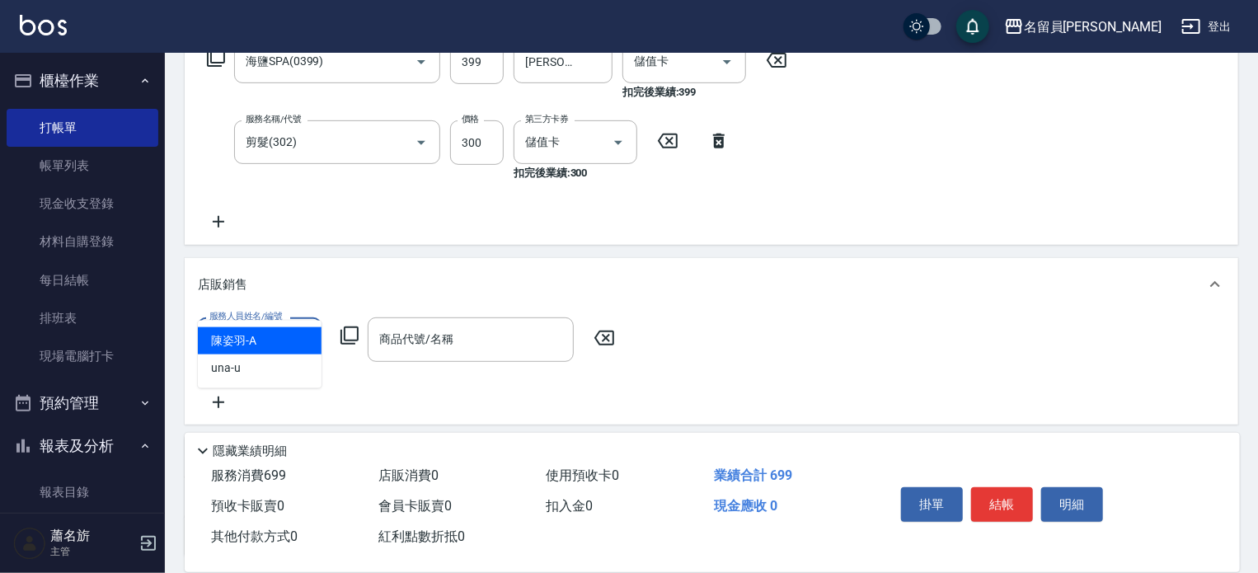
scroll to position [0, 0]
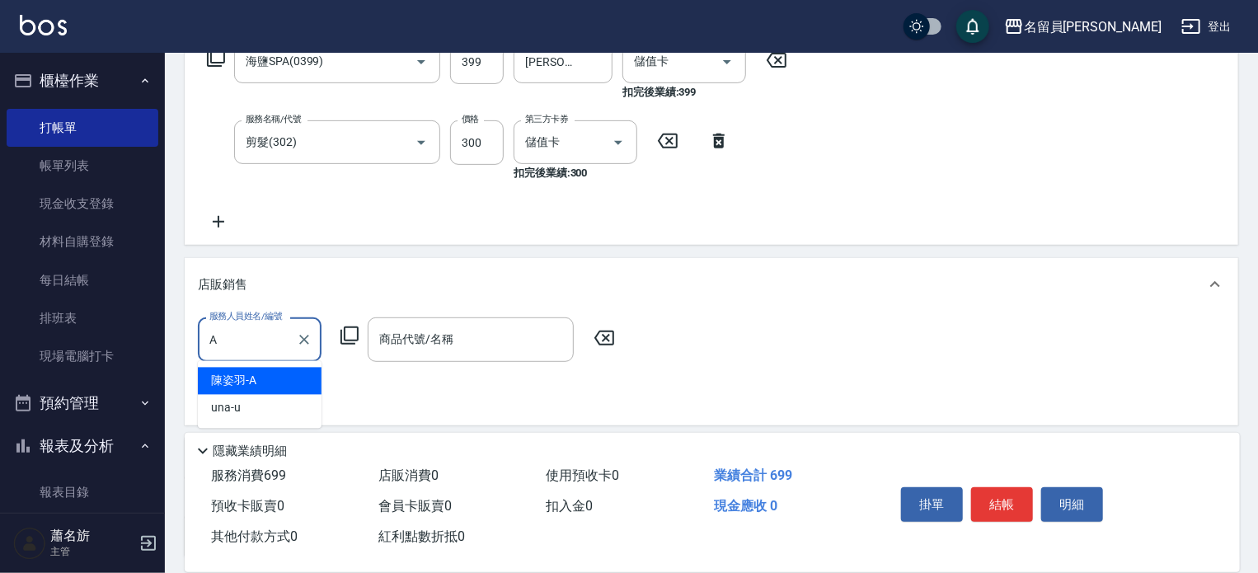
type input "[PERSON_NAME]"
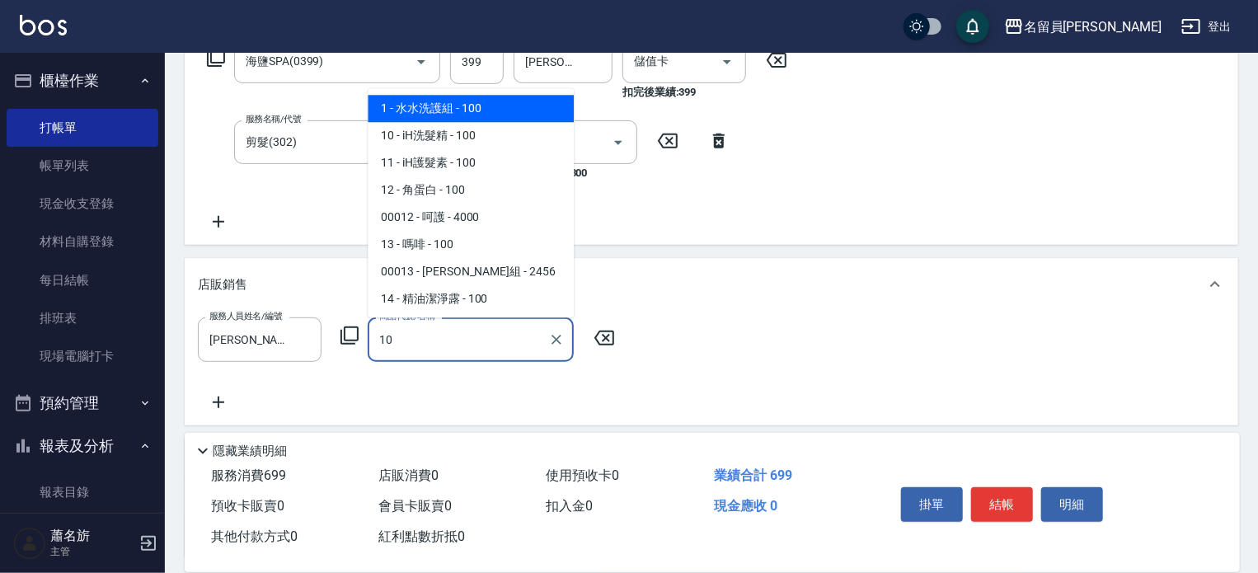
type input "iH洗髮精"
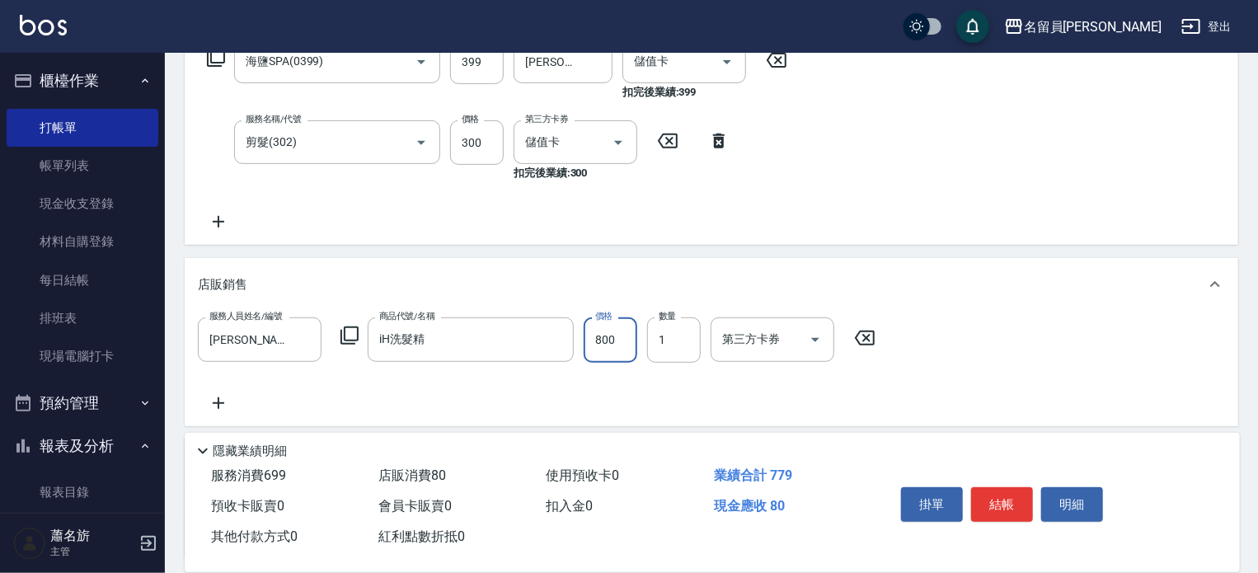
type input "800"
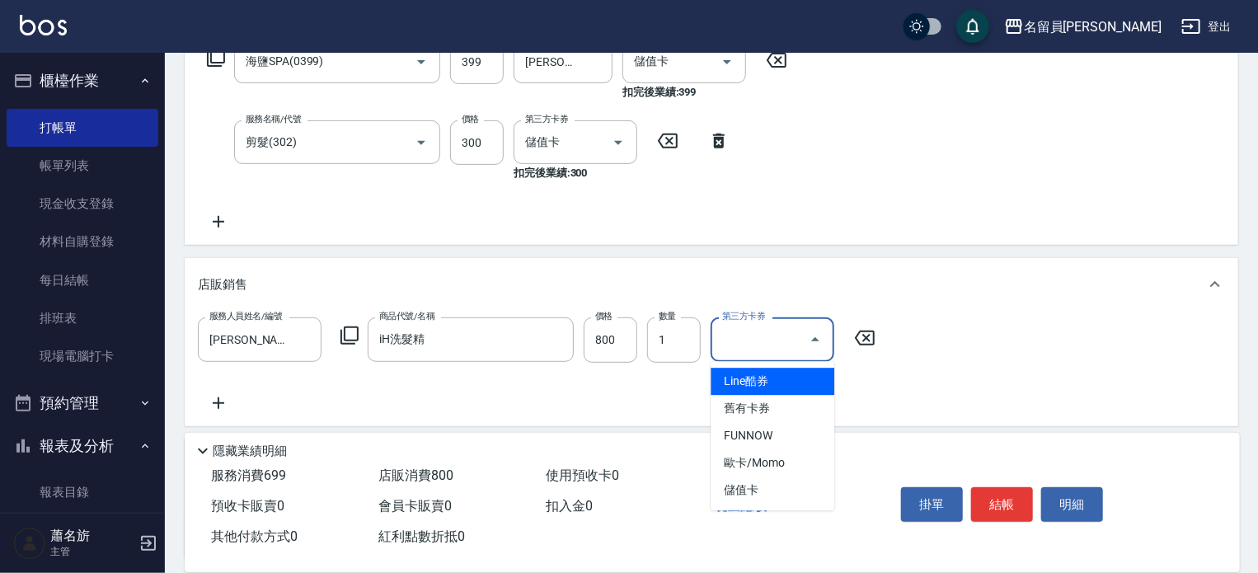
type input "儲值卡"
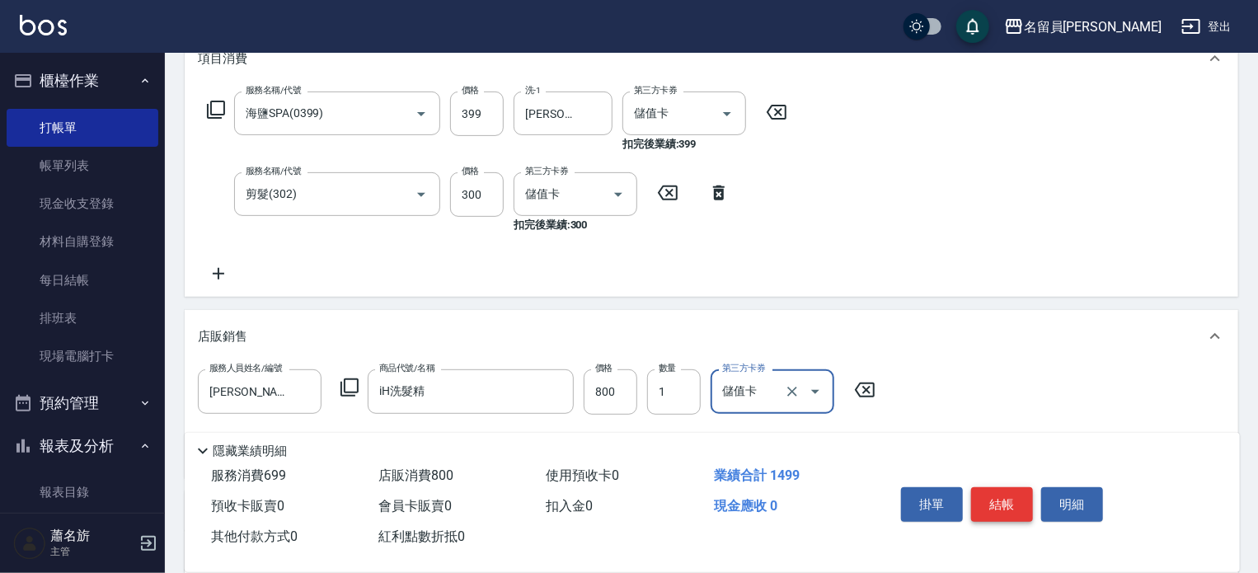
scroll to position [43, 0]
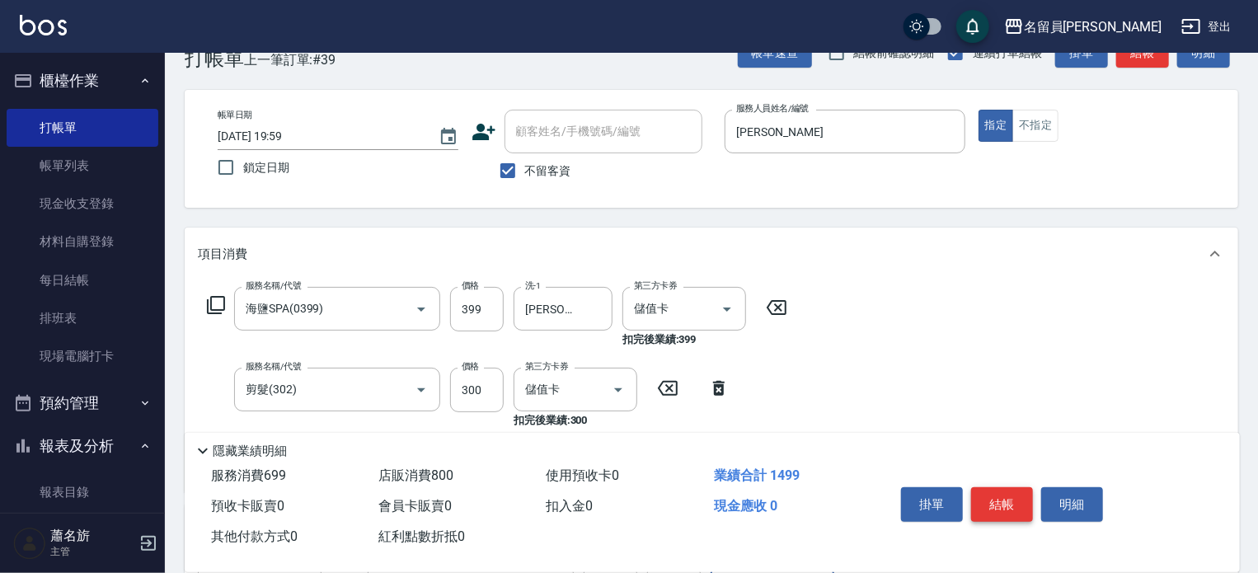
click at [1011, 490] on button "結帳" at bounding box center [1002, 504] width 62 height 35
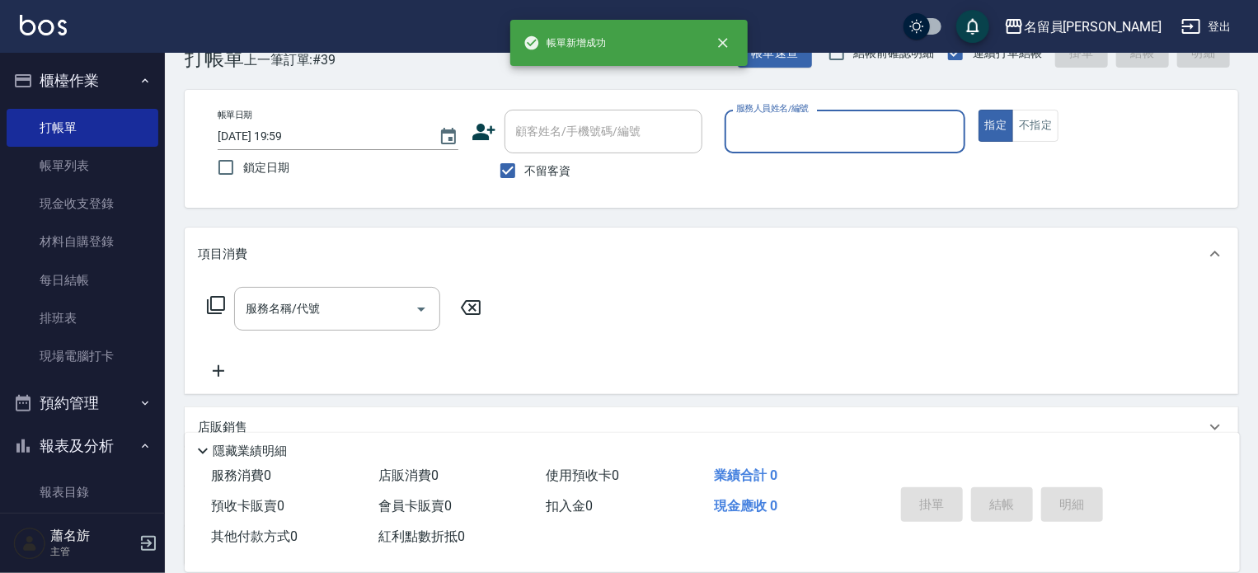
scroll to position [0, 0]
type input "[PERSON_NAME]"
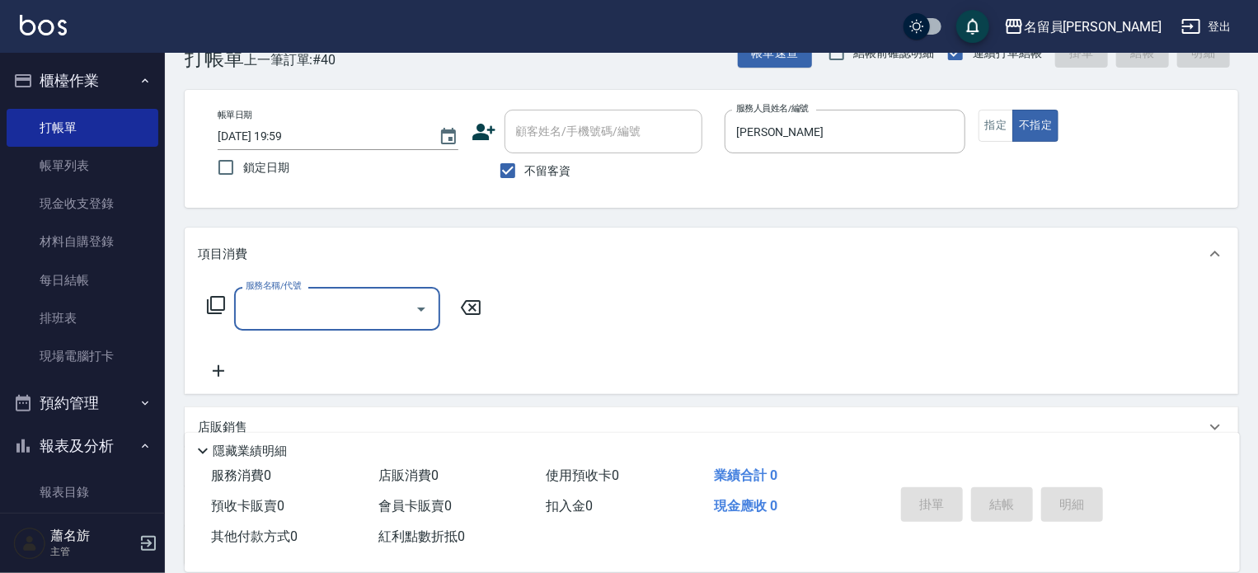
type input "8"
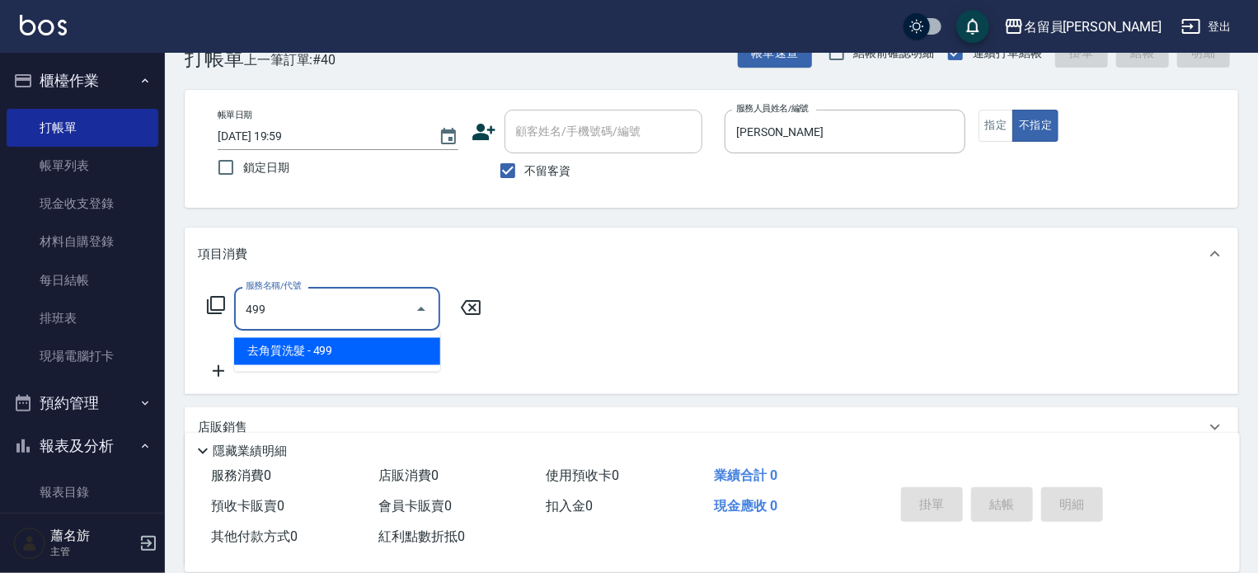
type input "去角質洗髮(499)"
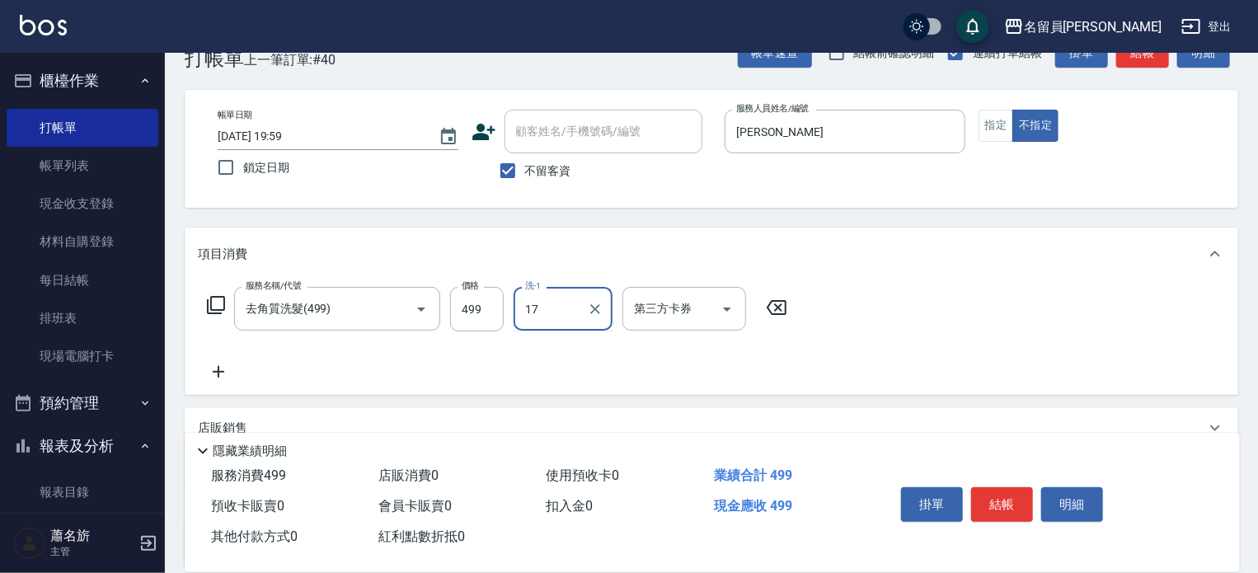
type input "[PERSON_NAME]-17"
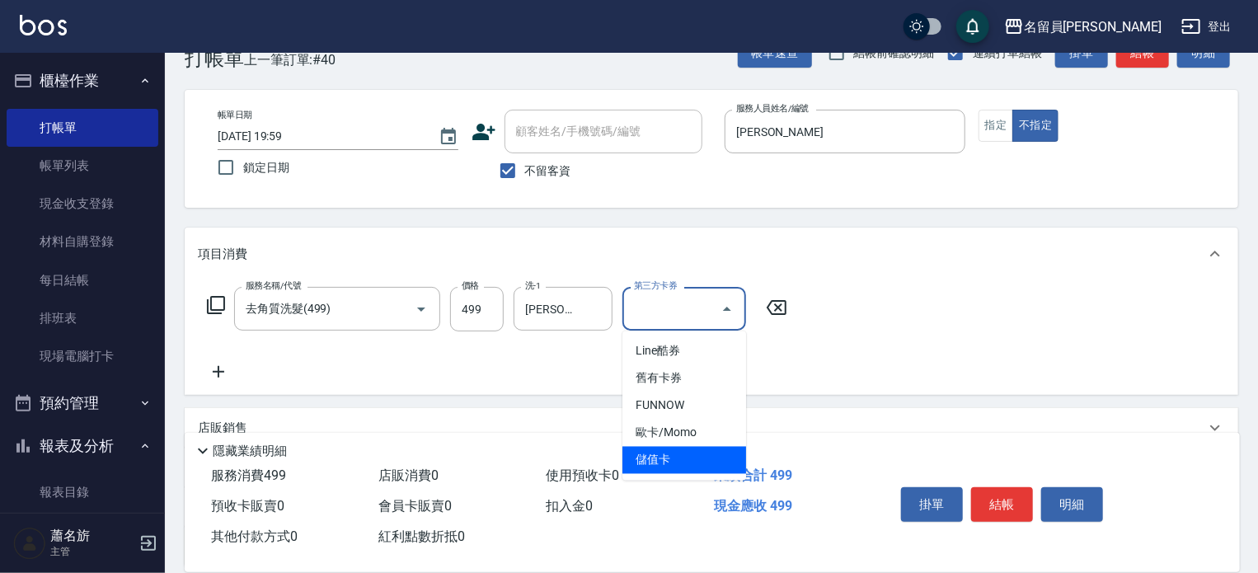
click at [213, 372] on icon at bounding box center [219, 372] width 12 height 12
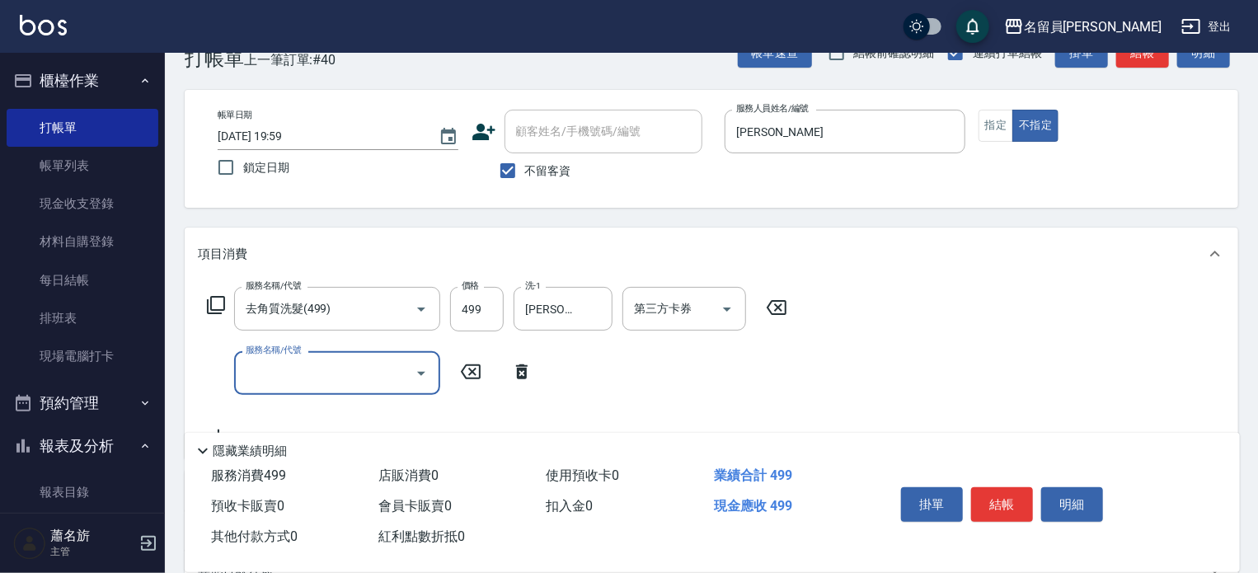
type input "3"
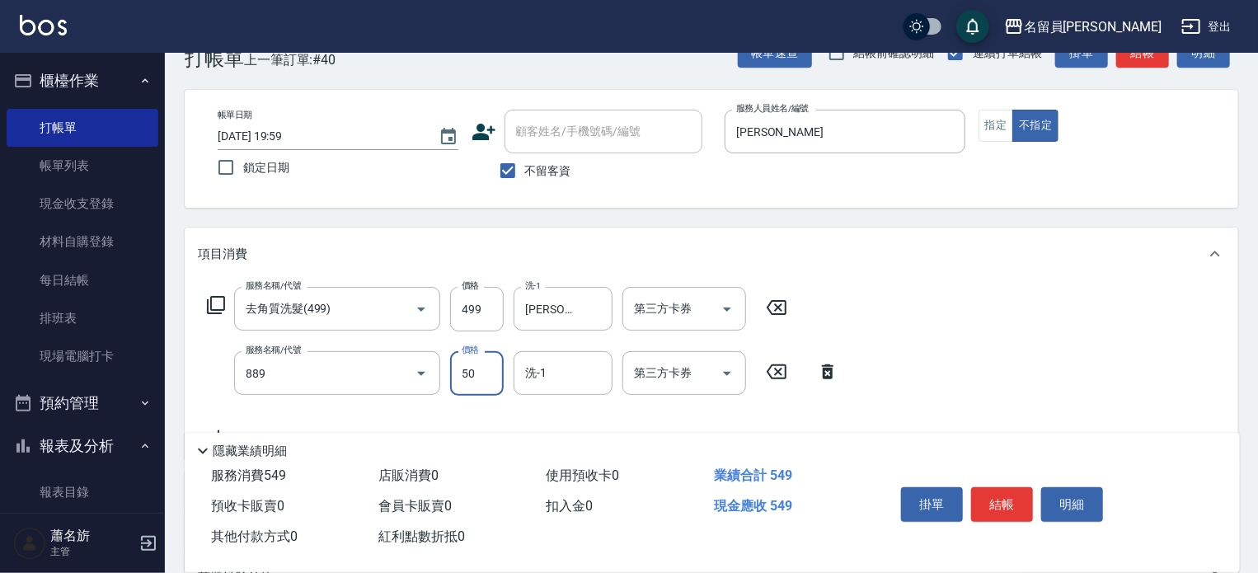
type input "精油(889)"
type input "[PERSON_NAME]-17"
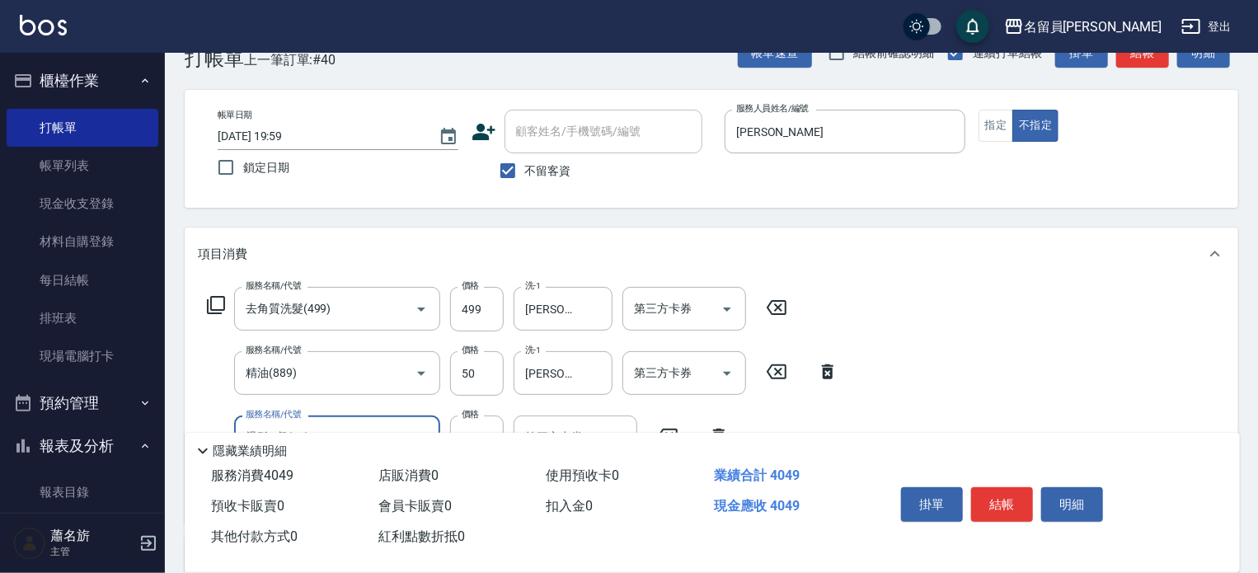
type input "燙髮A餐(30)"
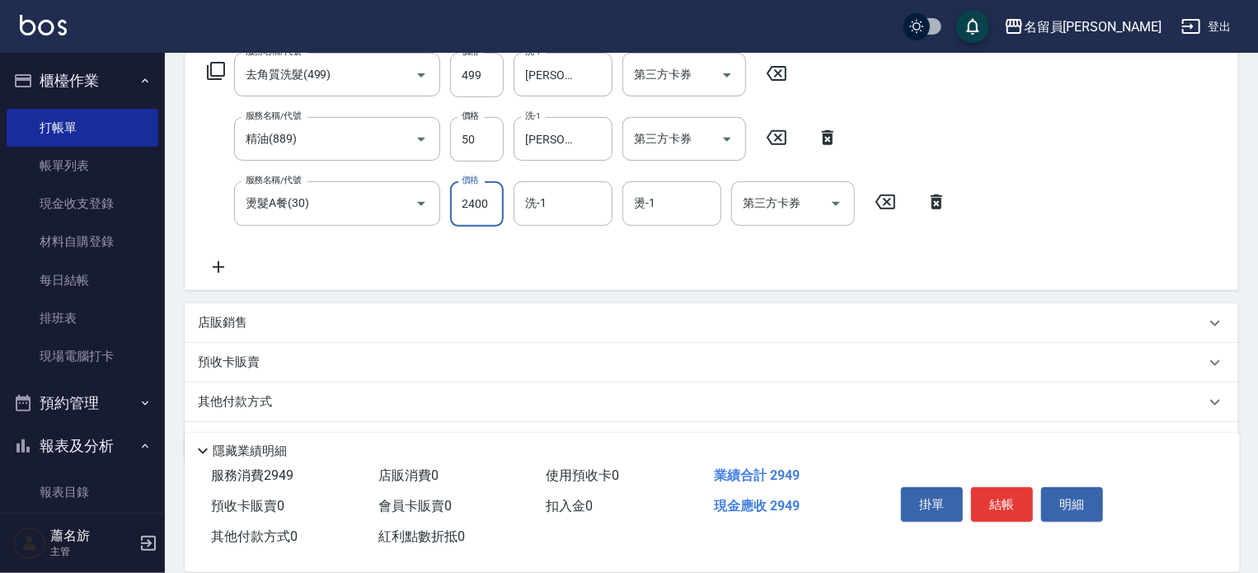
scroll to position [290, 0]
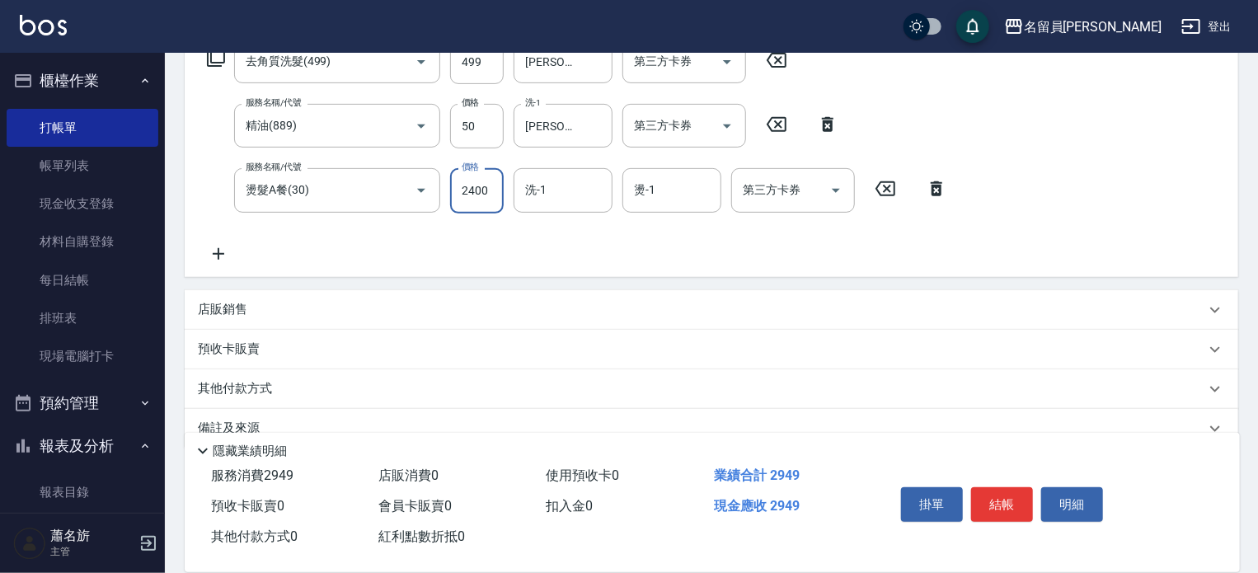
type input "2400"
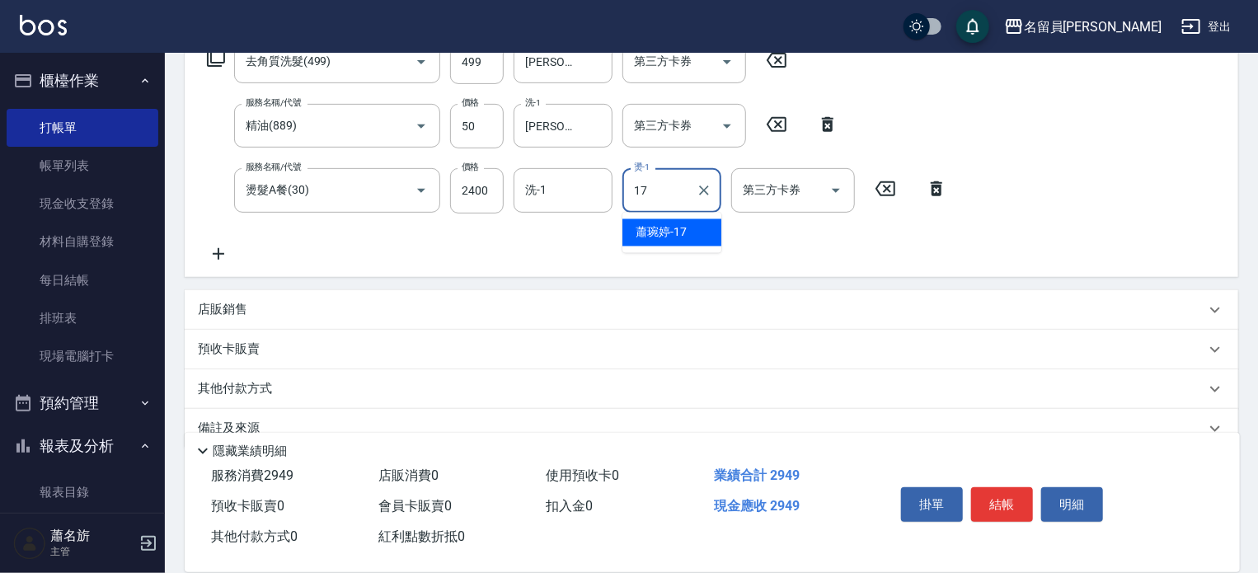
type input "[PERSON_NAME]-17"
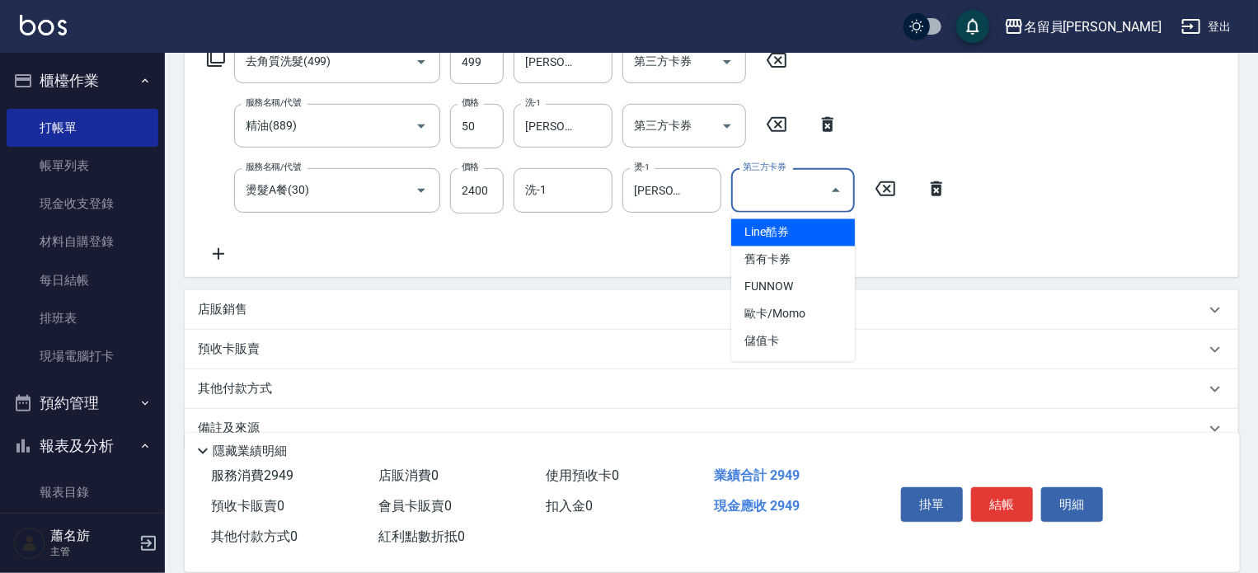
drag, startPoint x: 316, startPoint y: 319, endPoint x: 304, endPoint y: 316, distance: 12.0
click at [315, 319] on div "店販銷售" at bounding box center [711, 310] width 1053 height 40
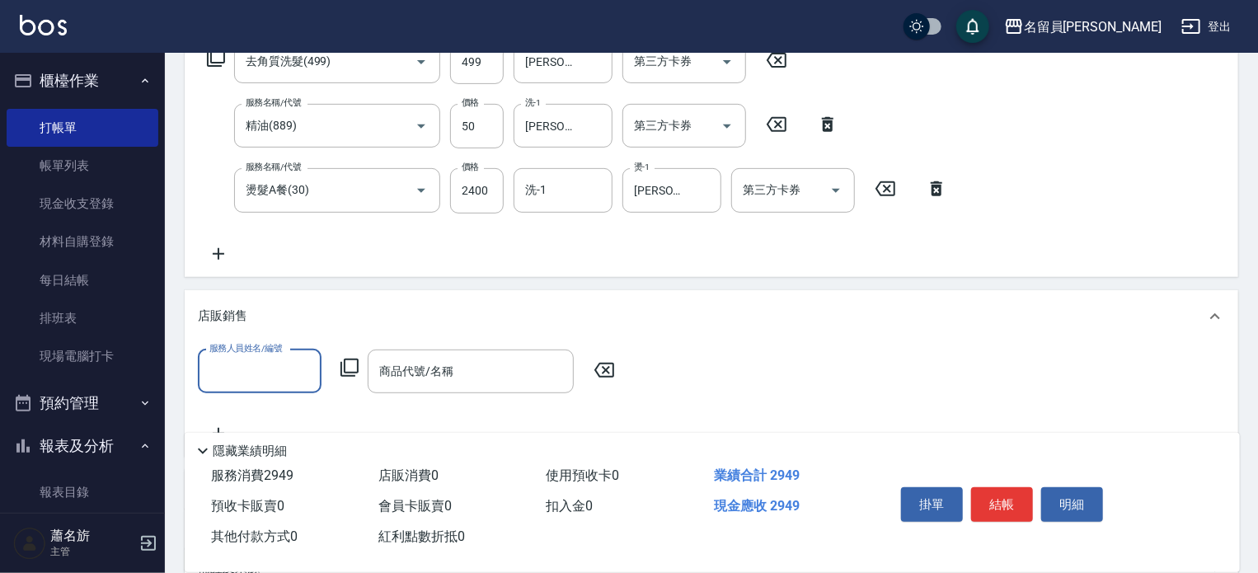
scroll to position [0, 0]
type input "[PERSON_NAME]"
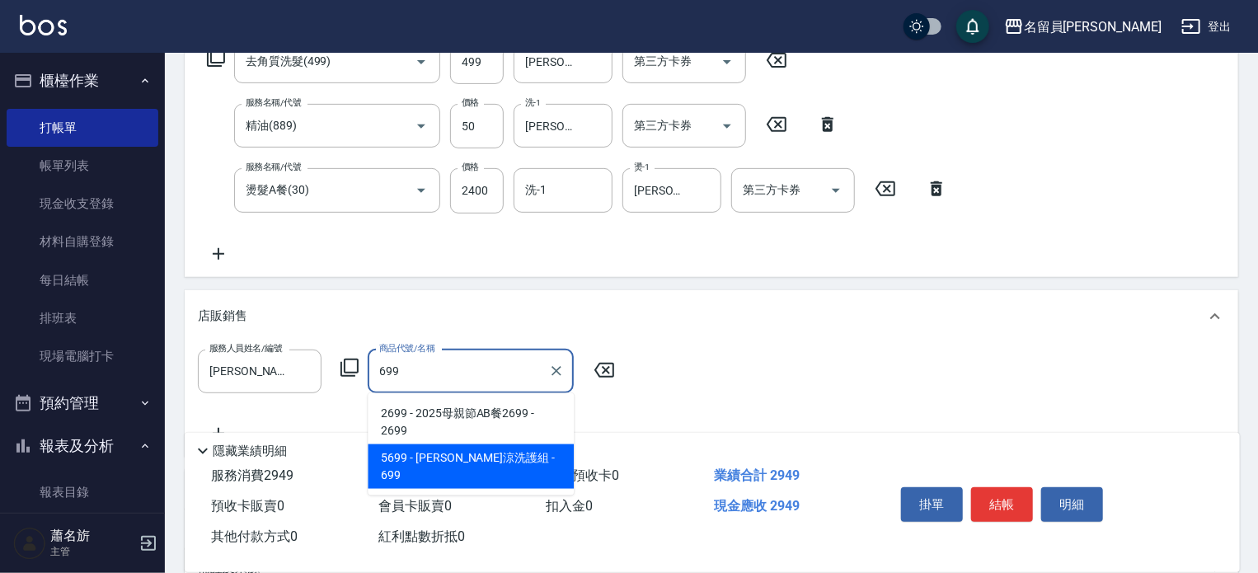
type input "水水沁涼洗護組"
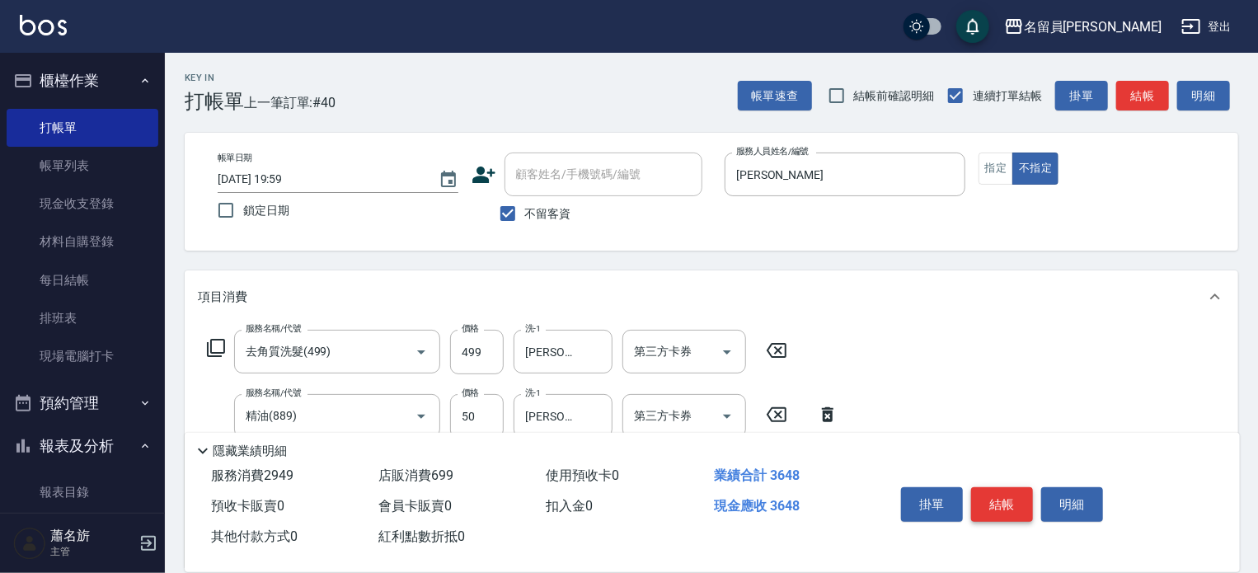
click at [986, 497] on button "結帳" at bounding box center [1002, 504] width 62 height 35
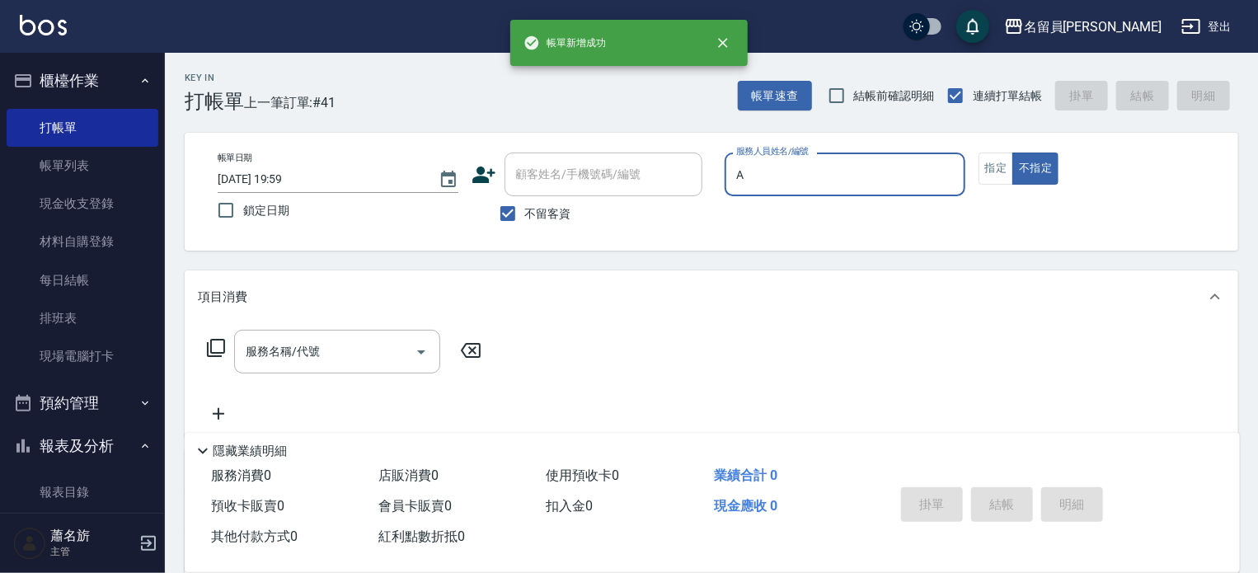
type input "[PERSON_NAME]"
type button "false"
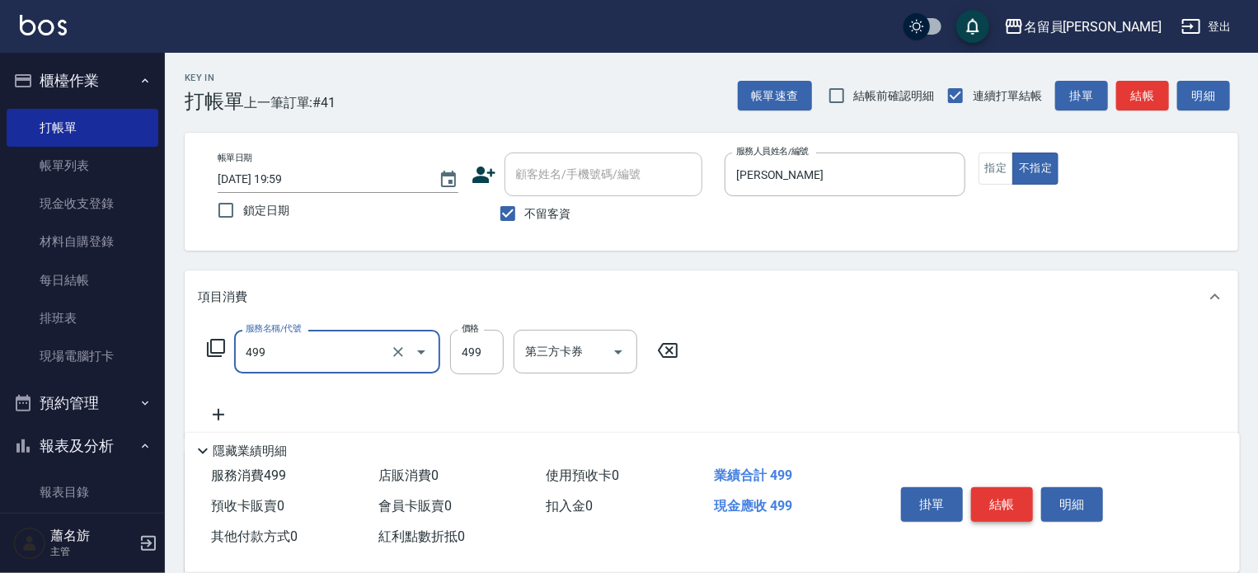
type input "去角質洗髮(499)"
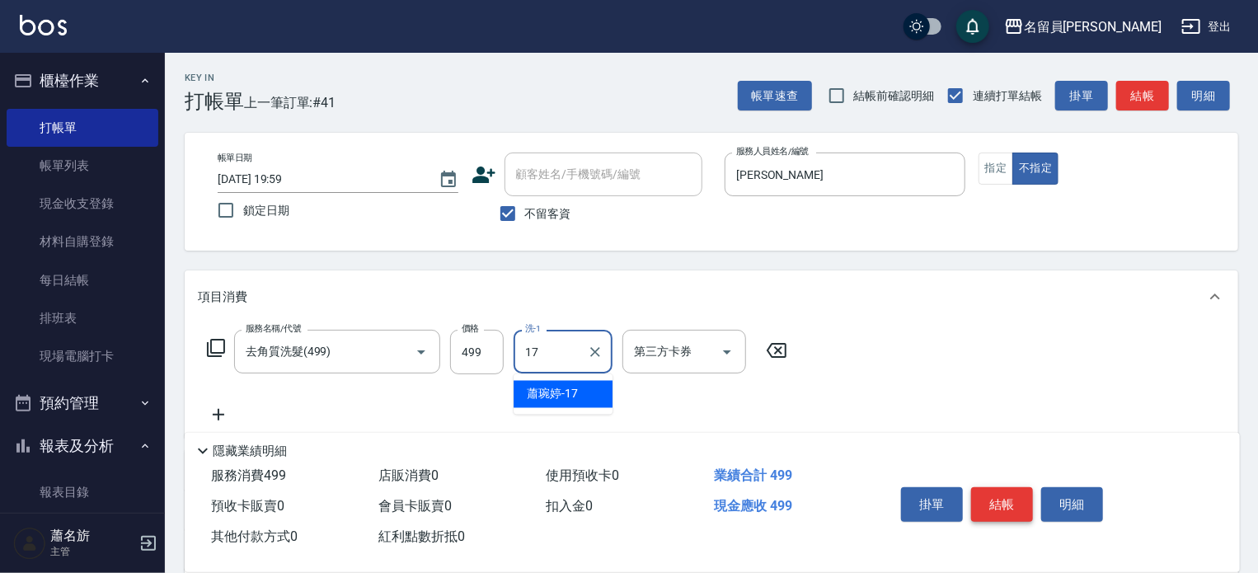
type input "[PERSON_NAME]-17"
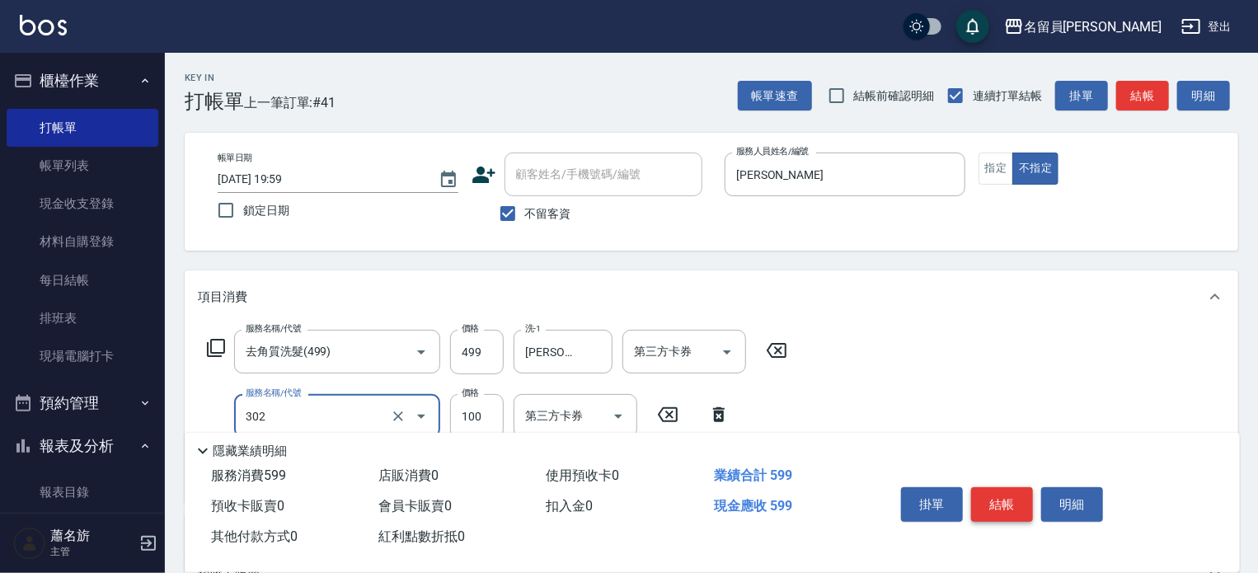
type input "剪髮(302)"
click at [1012, 174] on button "不指定" at bounding box center [1035, 168] width 46 height 32
click at [1002, 179] on button "指定" at bounding box center [995, 168] width 35 height 32
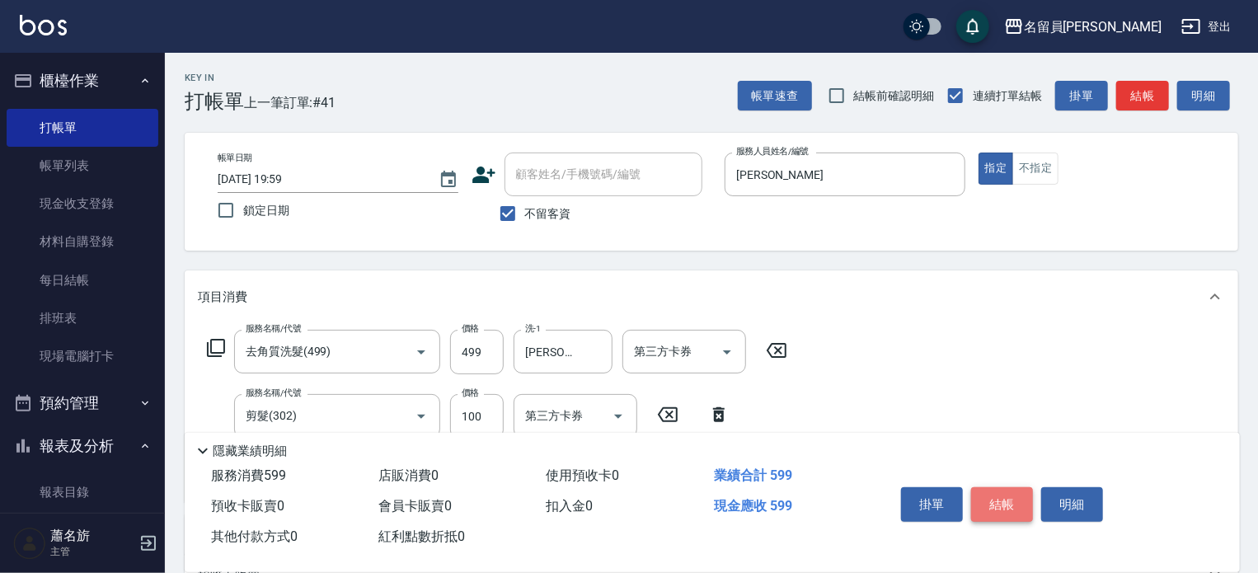
click at [1015, 495] on button "結帳" at bounding box center [1002, 504] width 62 height 35
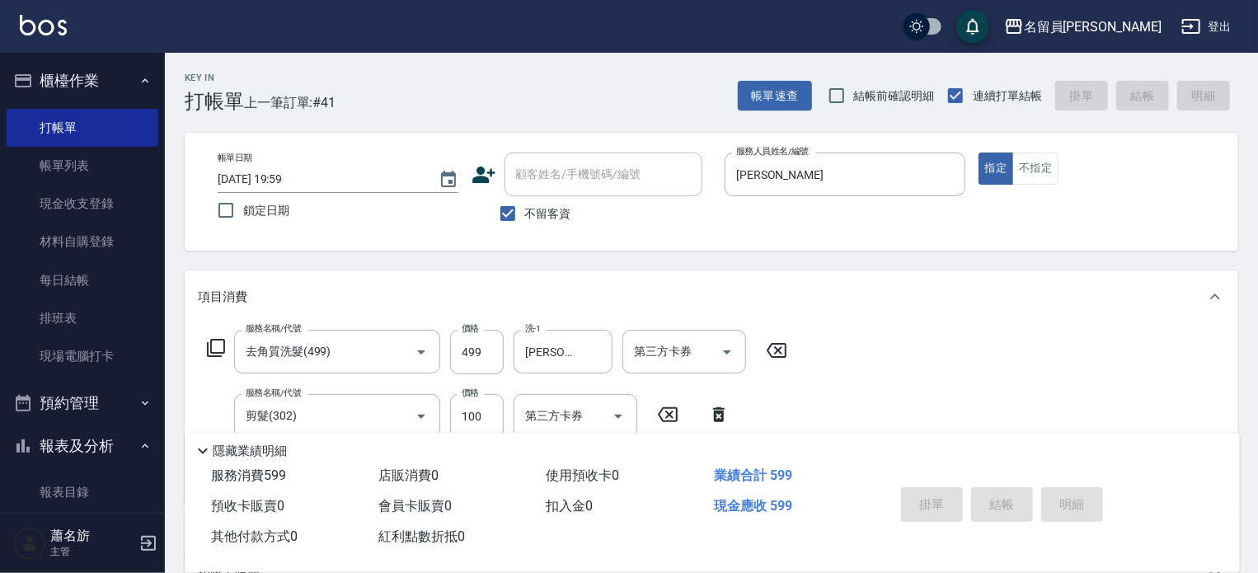
type input "[DATE] 20:00"
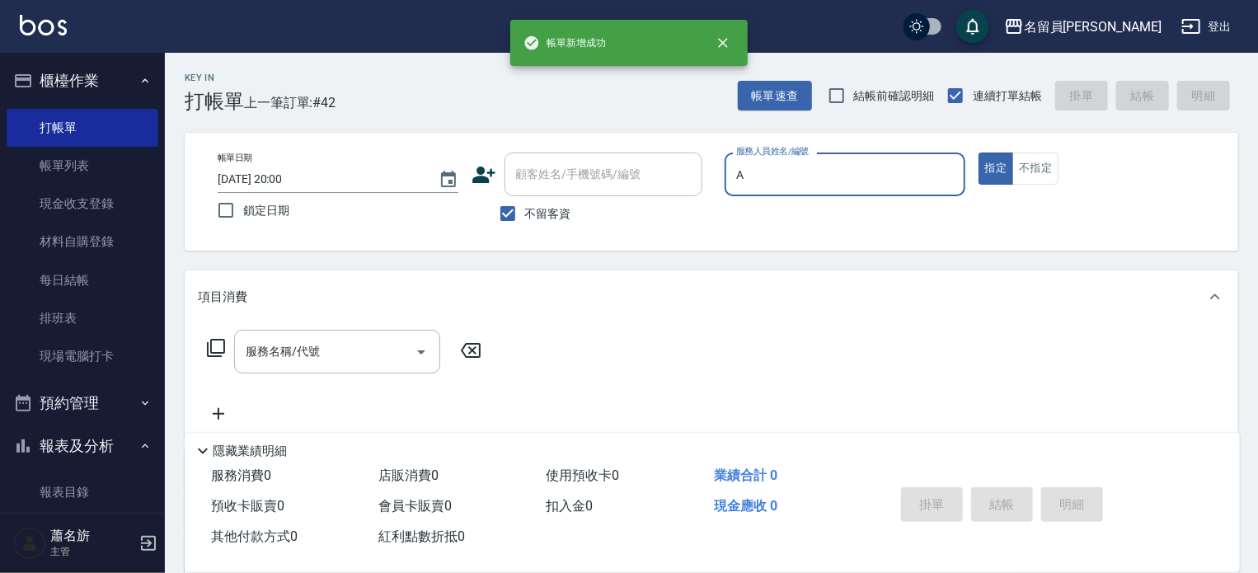
type input "[PERSON_NAME]"
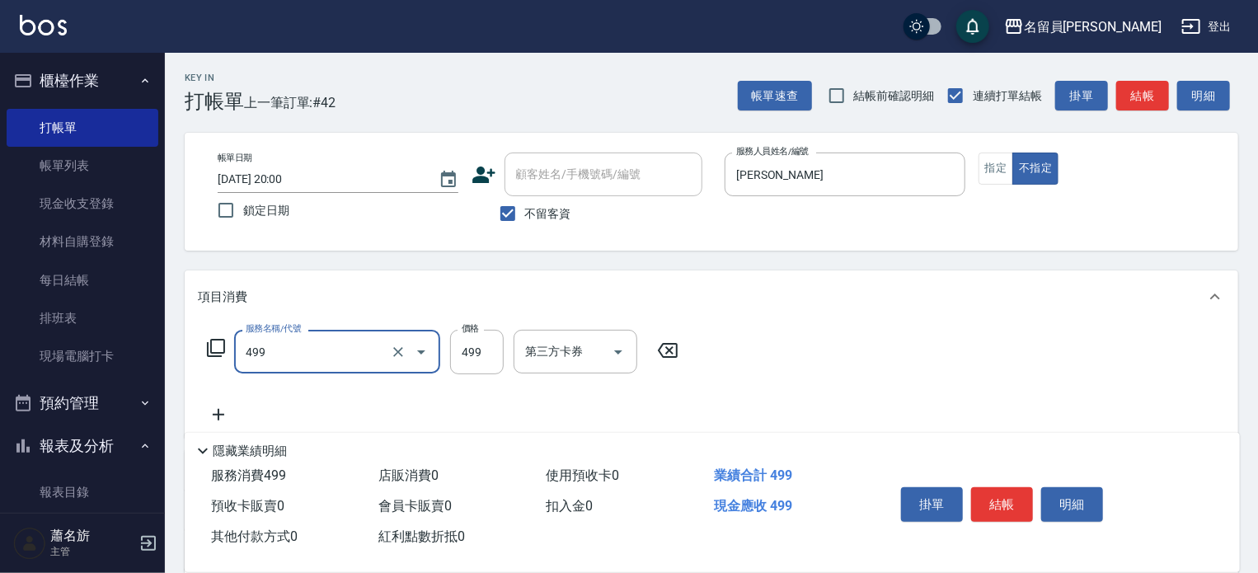
type input "去角質洗髮(499)"
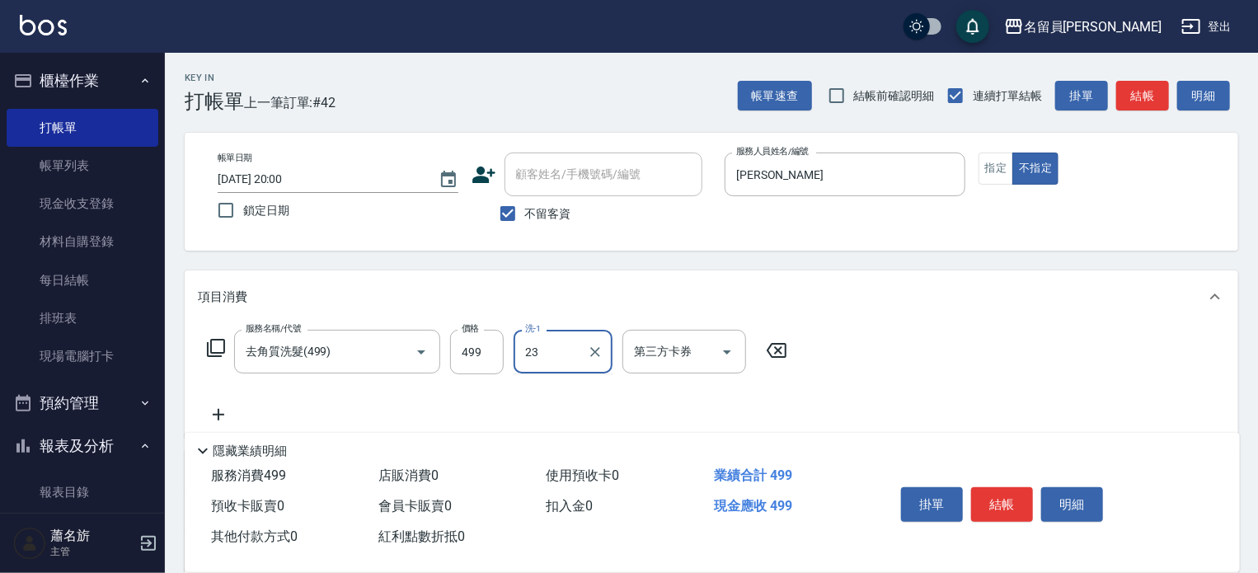
type input "[PERSON_NAME]-23"
click at [1011, 504] on button "結帳" at bounding box center [1002, 504] width 62 height 35
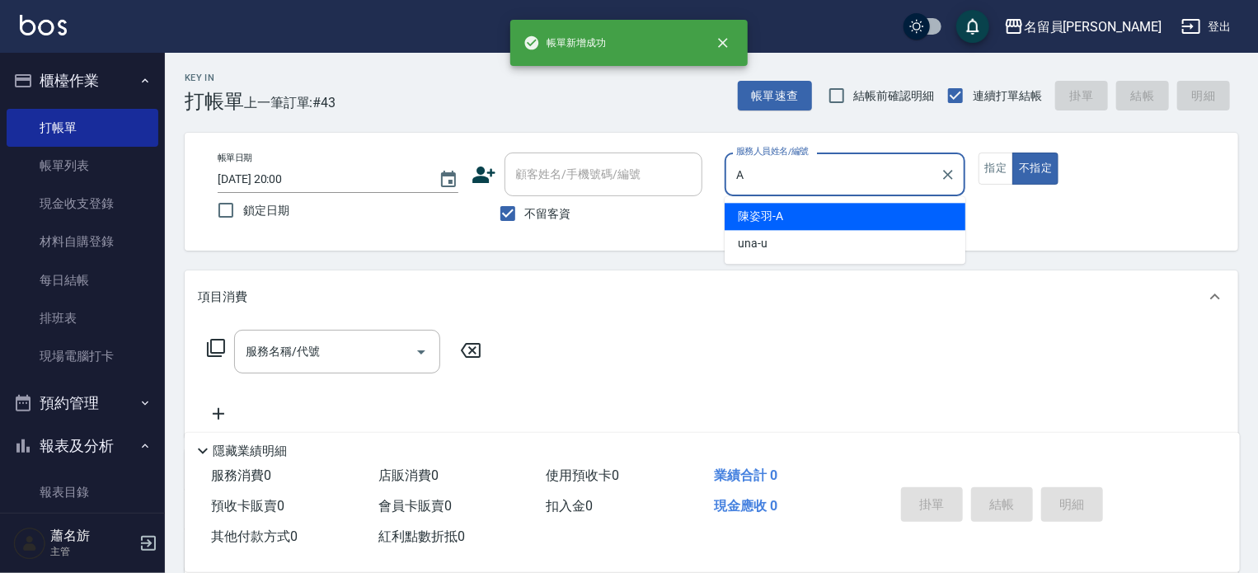
type input "[PERSON_NAME]"
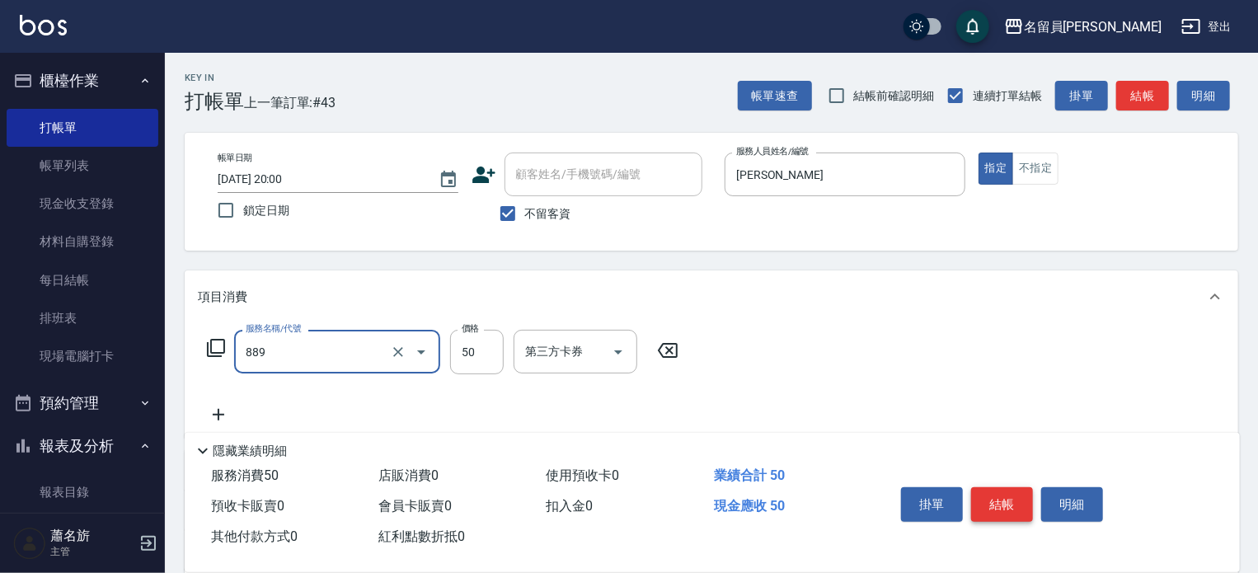
type input "精油(889)"
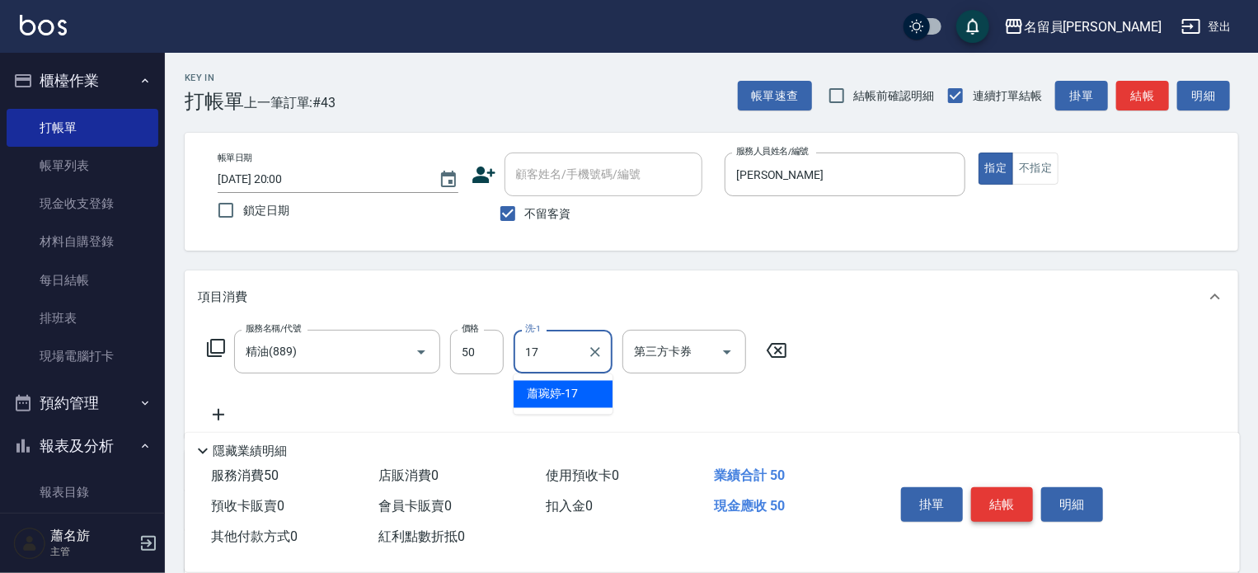
type input "[PERSON_NAME]-17"
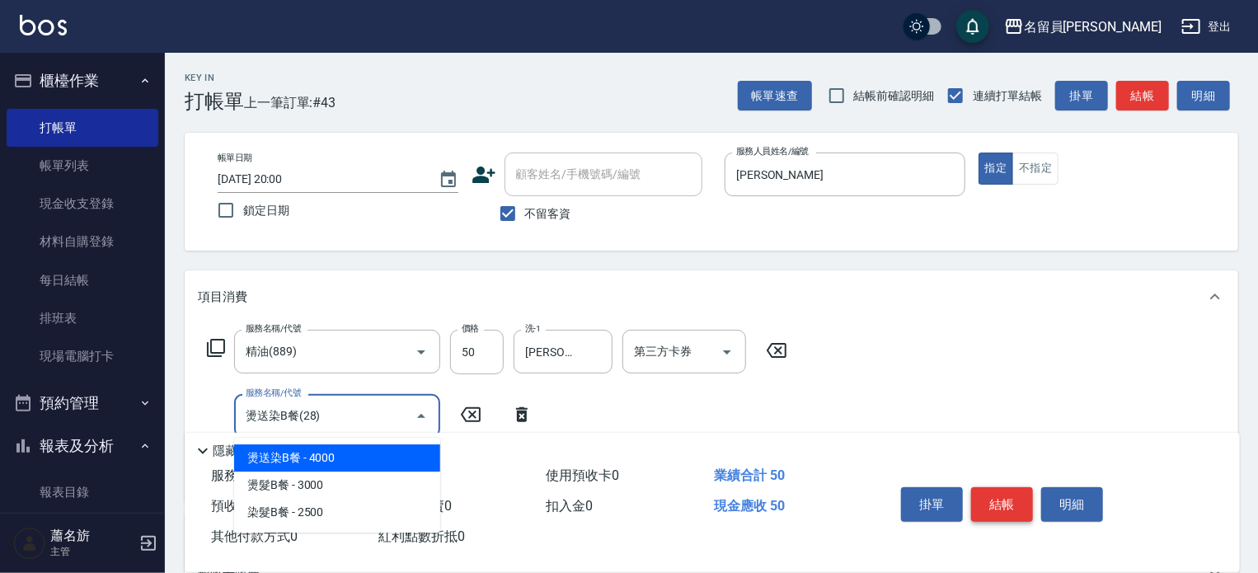
type input "燙送染B餐(28)"
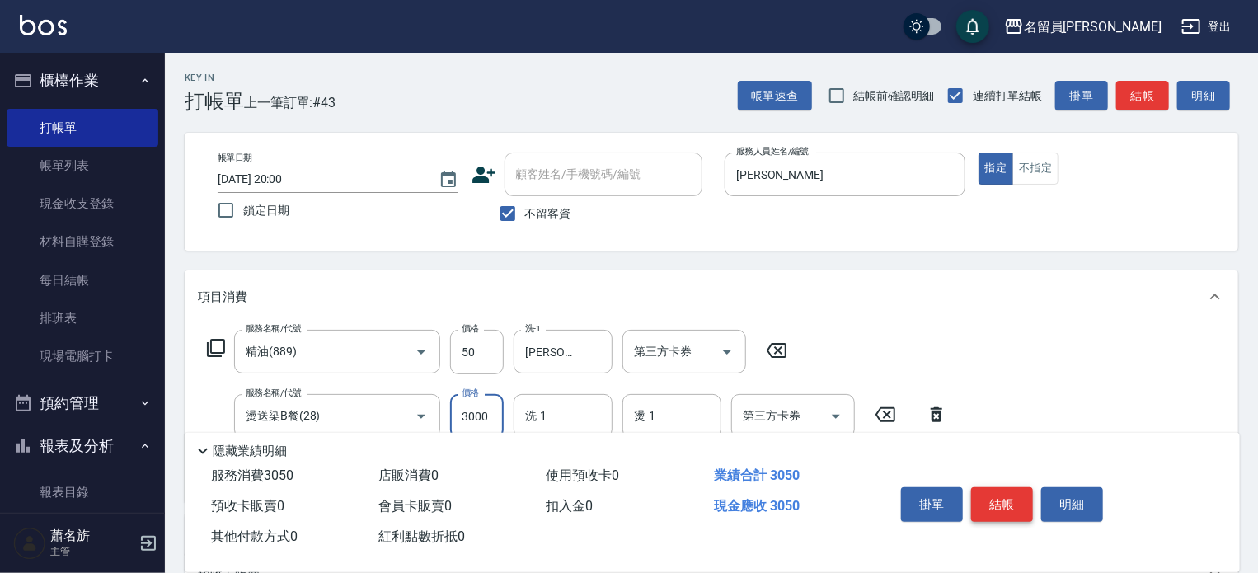
type input "3000"
type input "[PERSON_NAME]-17"
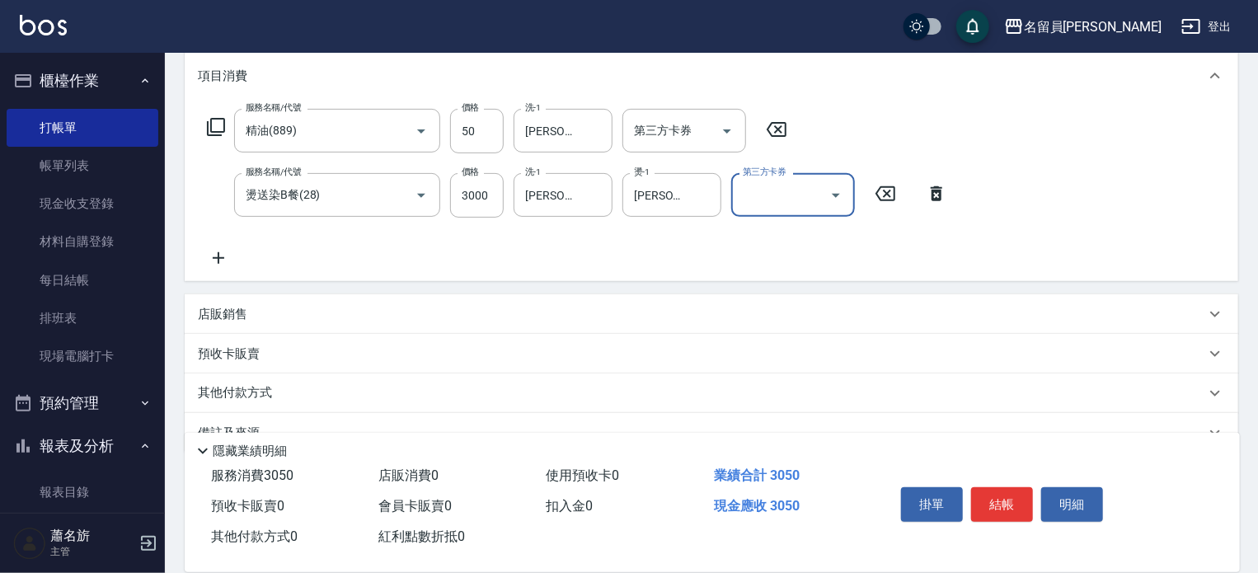
scroll to position [247, 0]
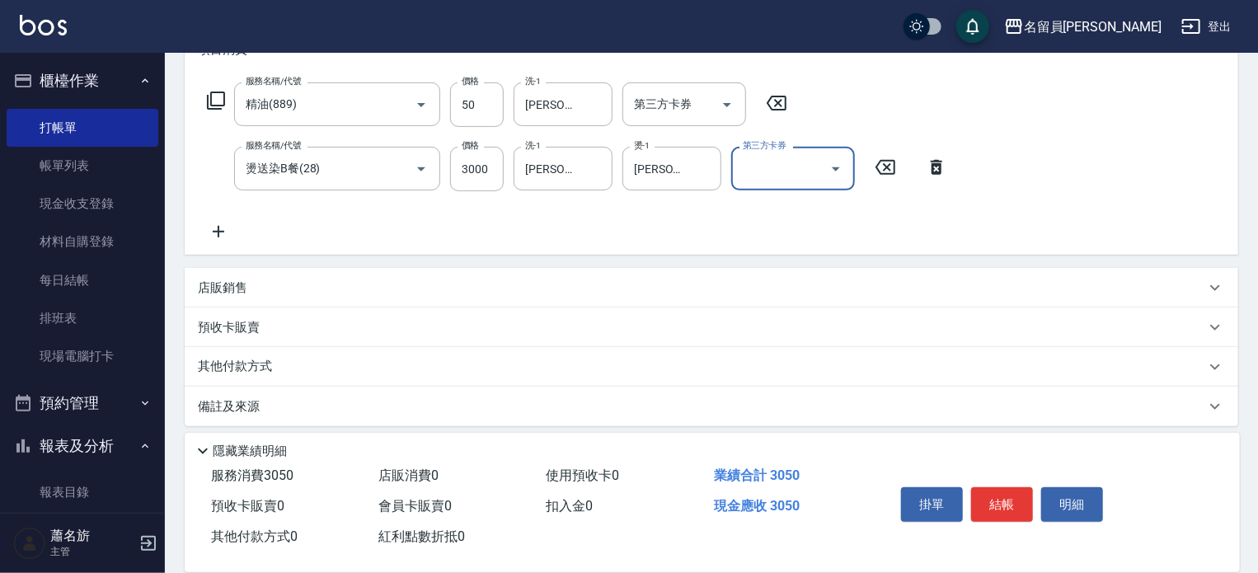
click at [883, 292] on div "店販銷售" at bounding box center [701, 287] width 1007 height 17
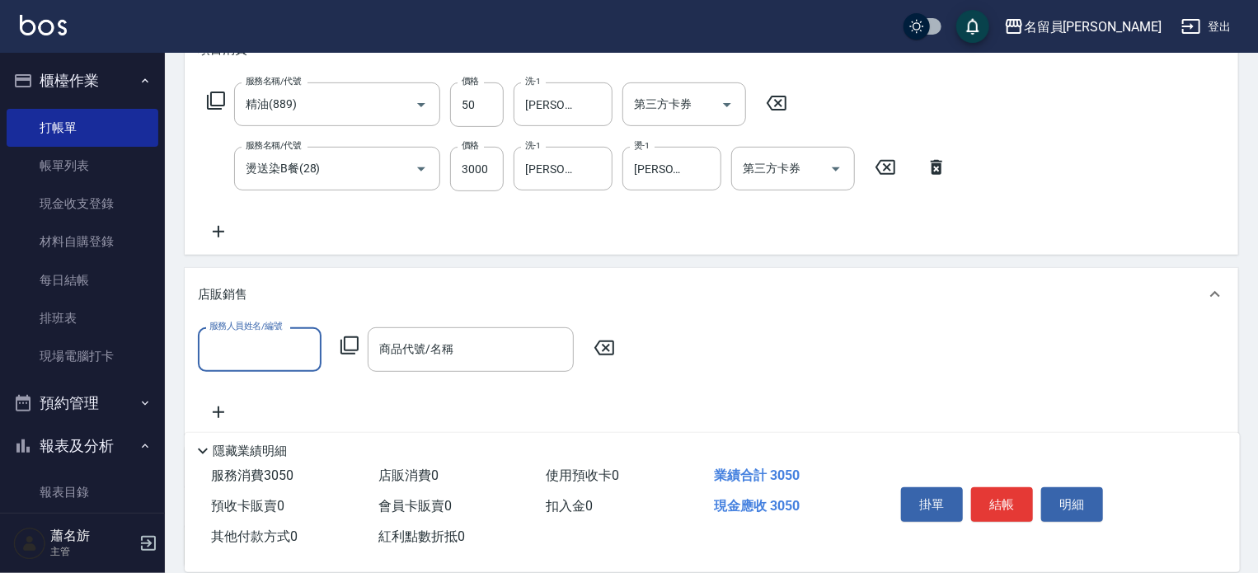
scroll to position [0, 0]
type input "[PERSON_NAME]"
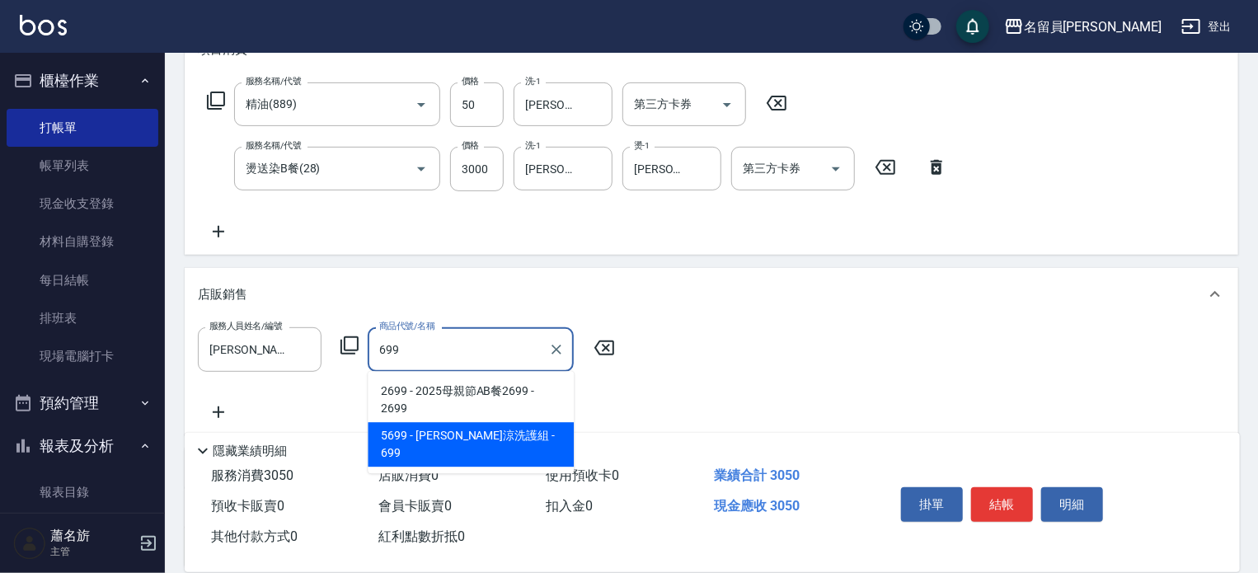
type input "水水沁涼洗護組"
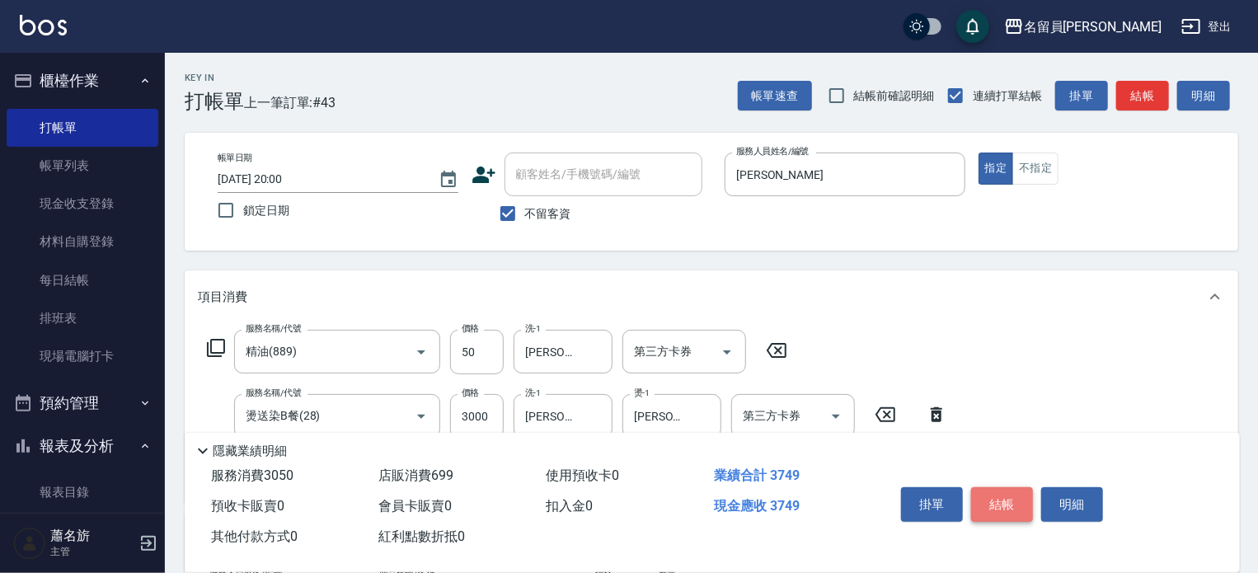
click at [997, 504] on button "結帳" at bounding box center [1002, 504] width 62 height 35
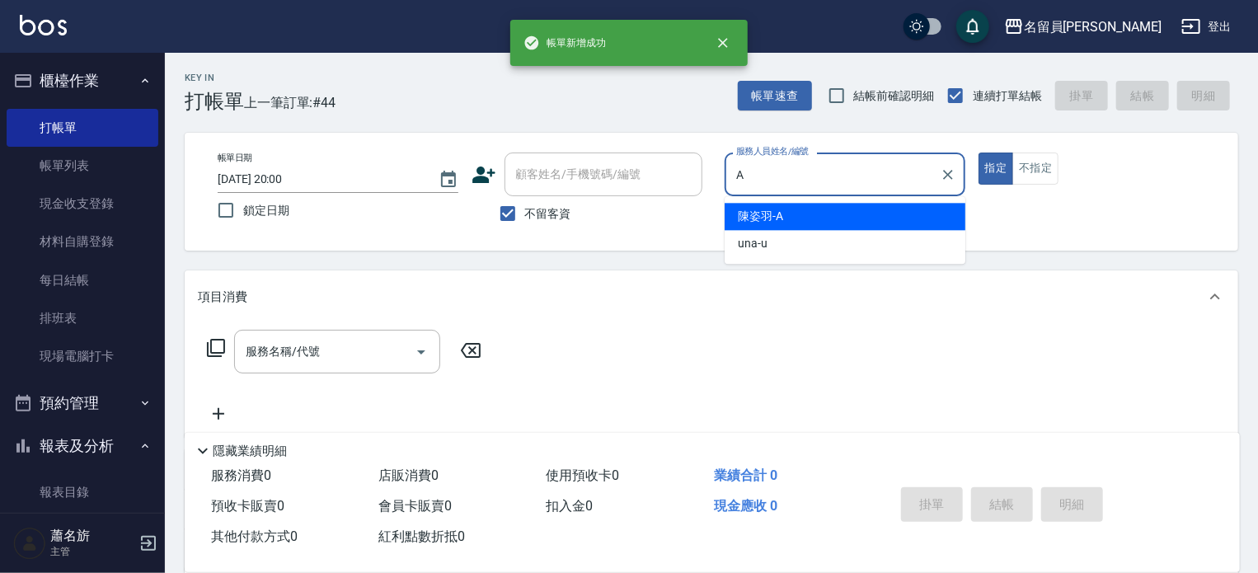
type input "[PERSON_NAME]"
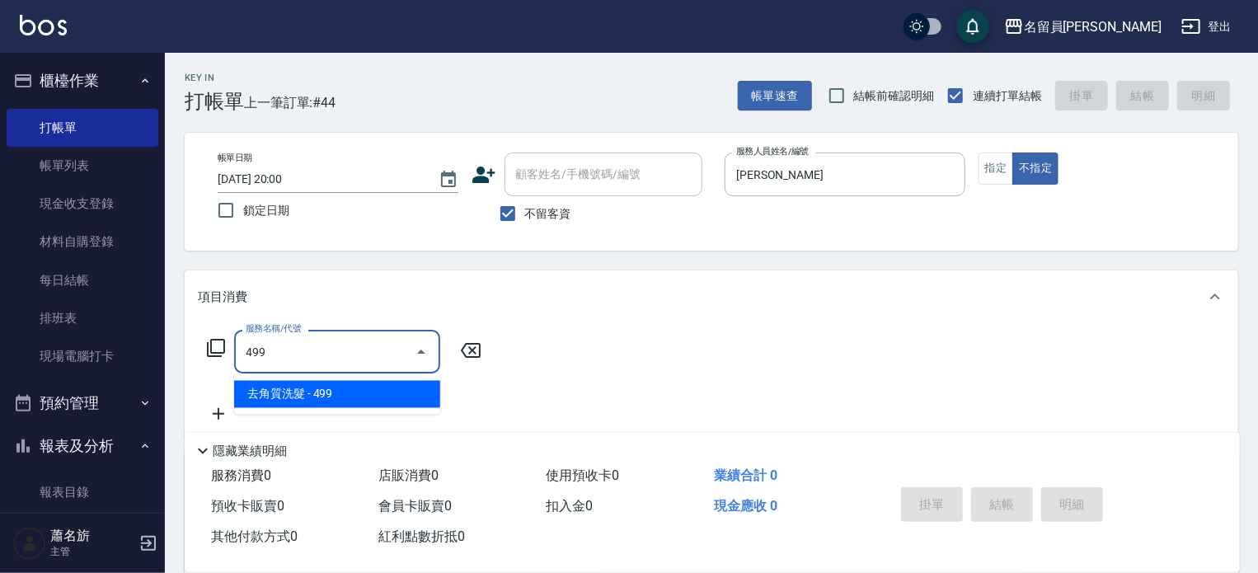
type input "去角質洗髮(499)"
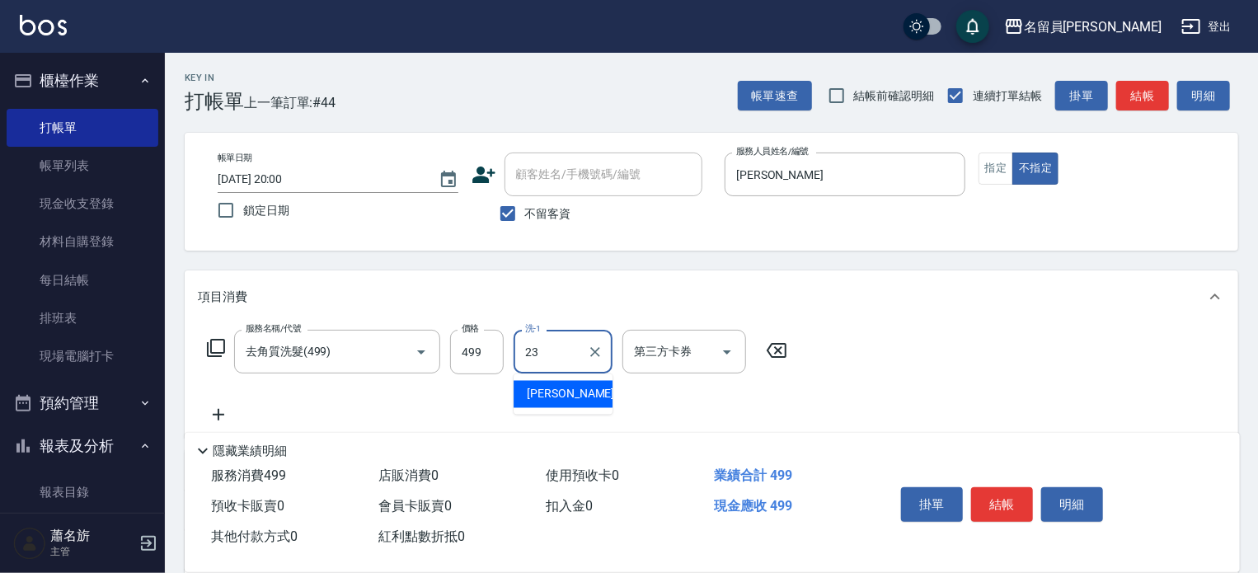
type input "[PERSON_NAME]-23"
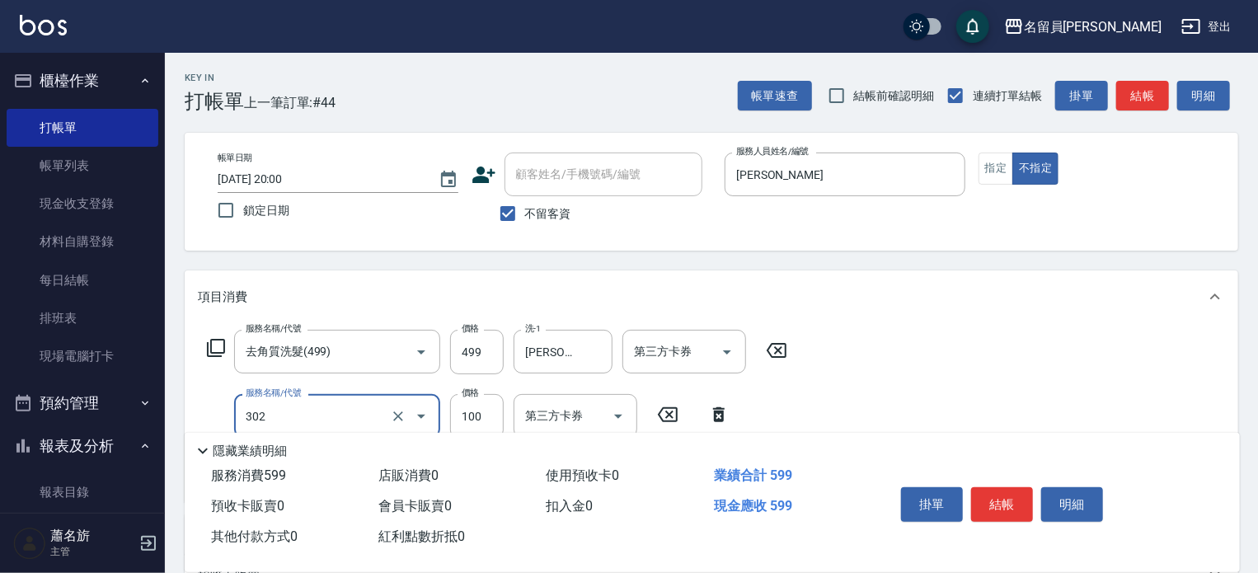
type input "剪髮(302)"
type input "180"
click at [994, 490] on button "結帳" at bounding box center [1002, 504] width 62 height 35
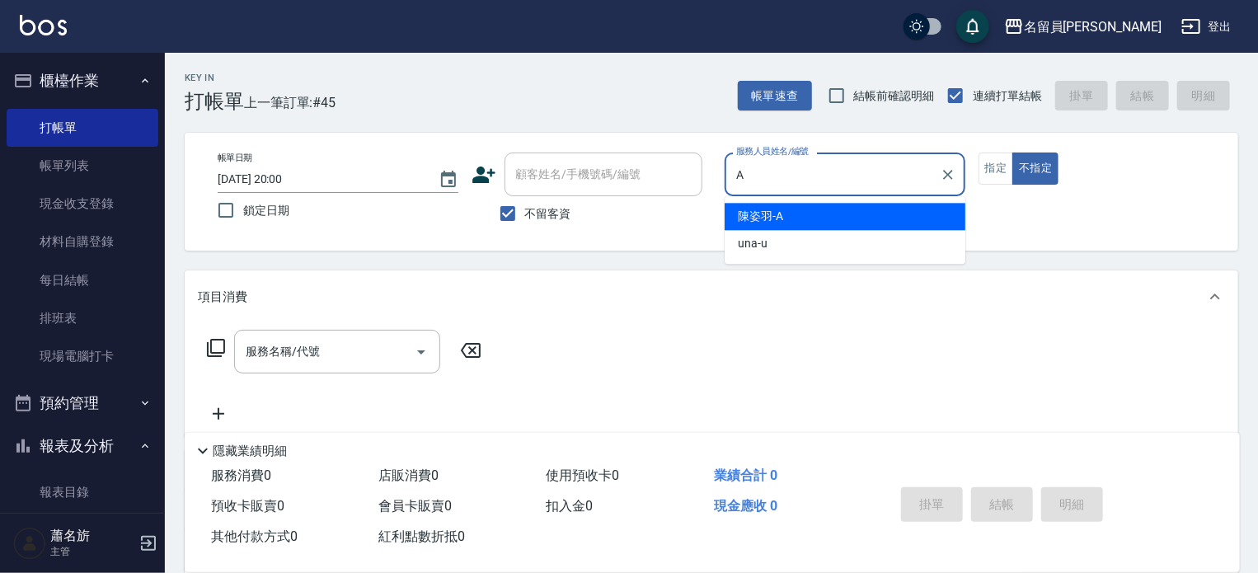
type input "[PERSON_NAME]"
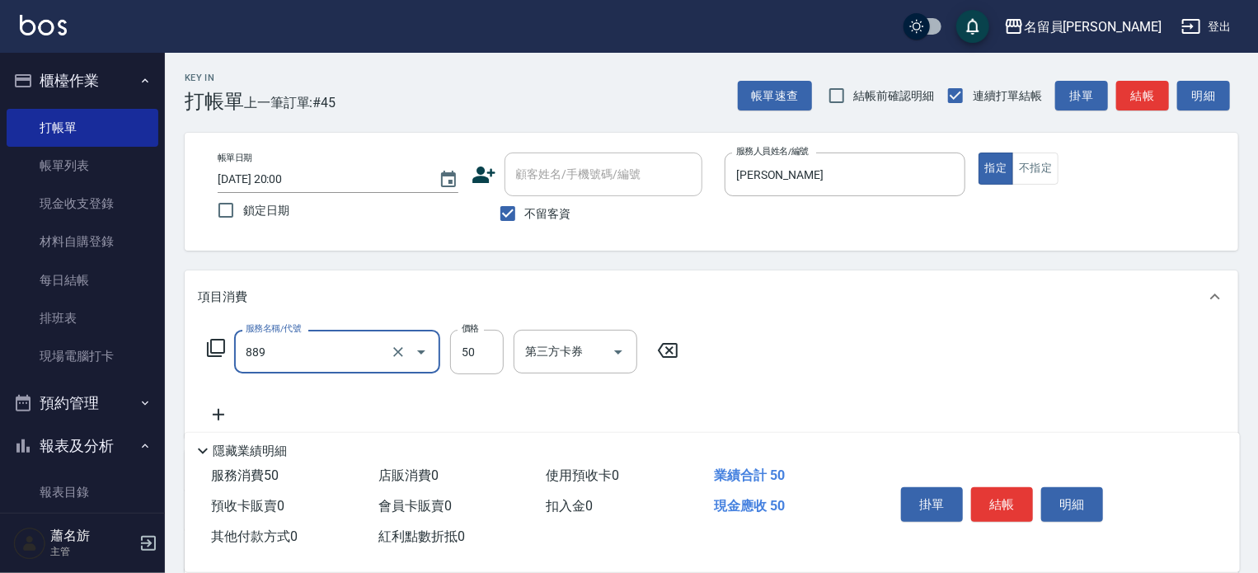
type input "精油(889)"
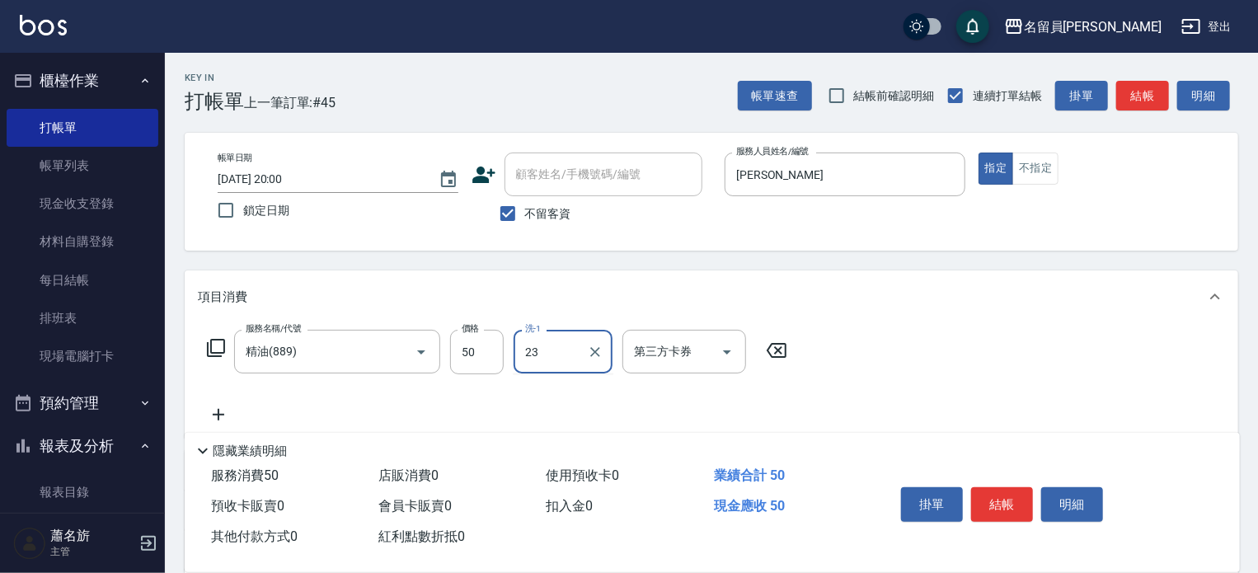
type input "[PERSON_NAME]-23"
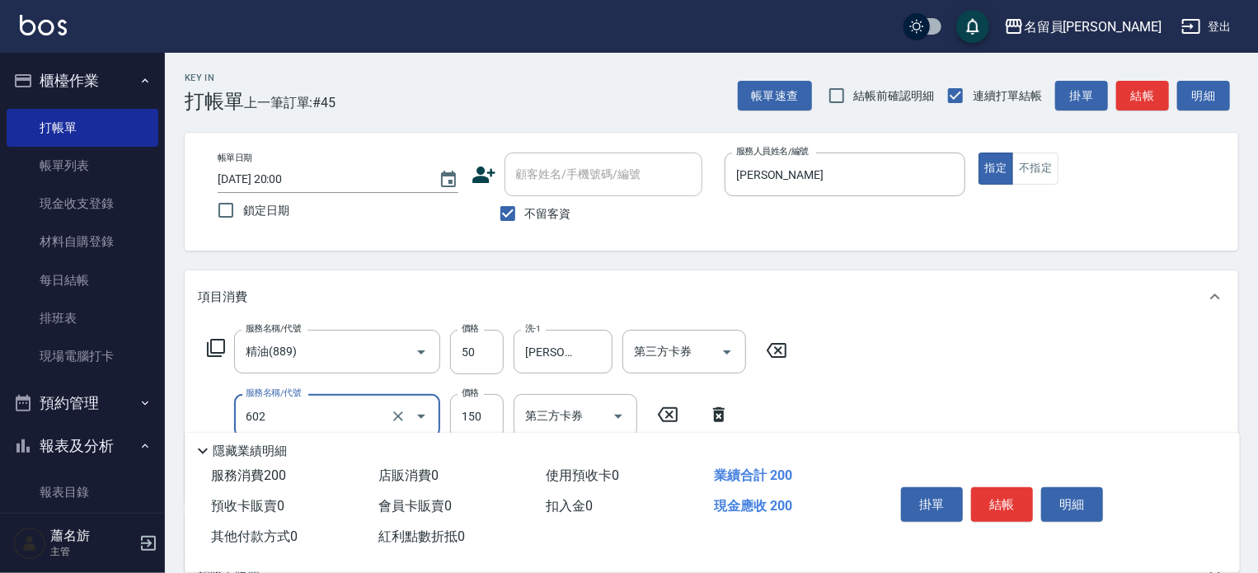
type input "一般洗髮(602)"
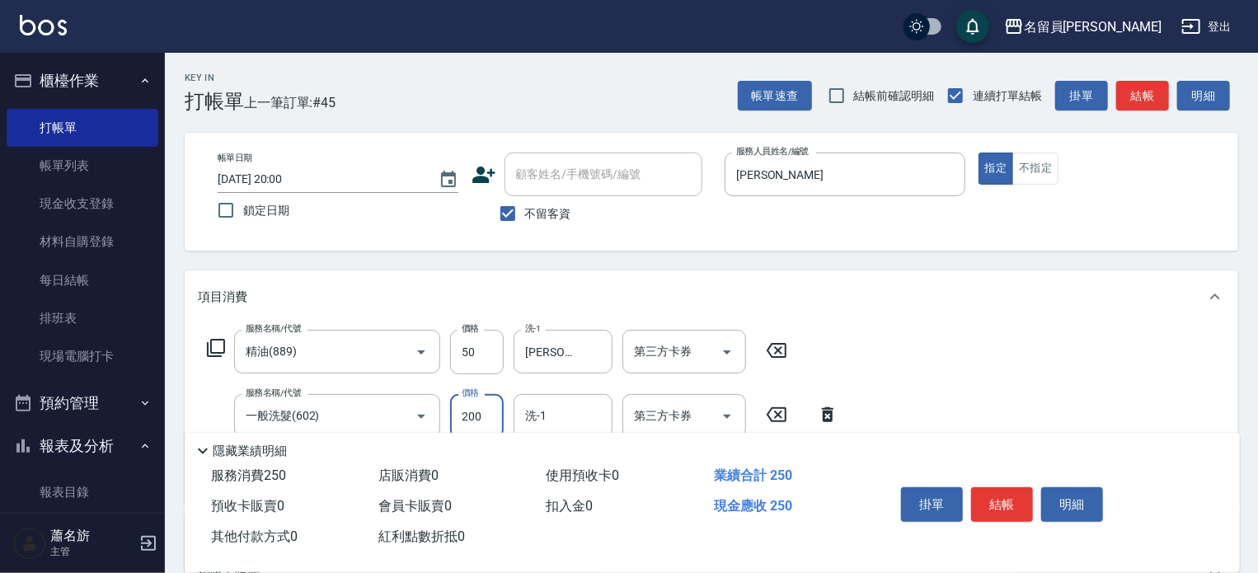
type input "200"
type input "[PERSON_NAME]-23"
type input "剪髮(302)"
type input "280"
click at [993, 490] on button "結帳" at bounding box center [1002, 504] width 62 height 35
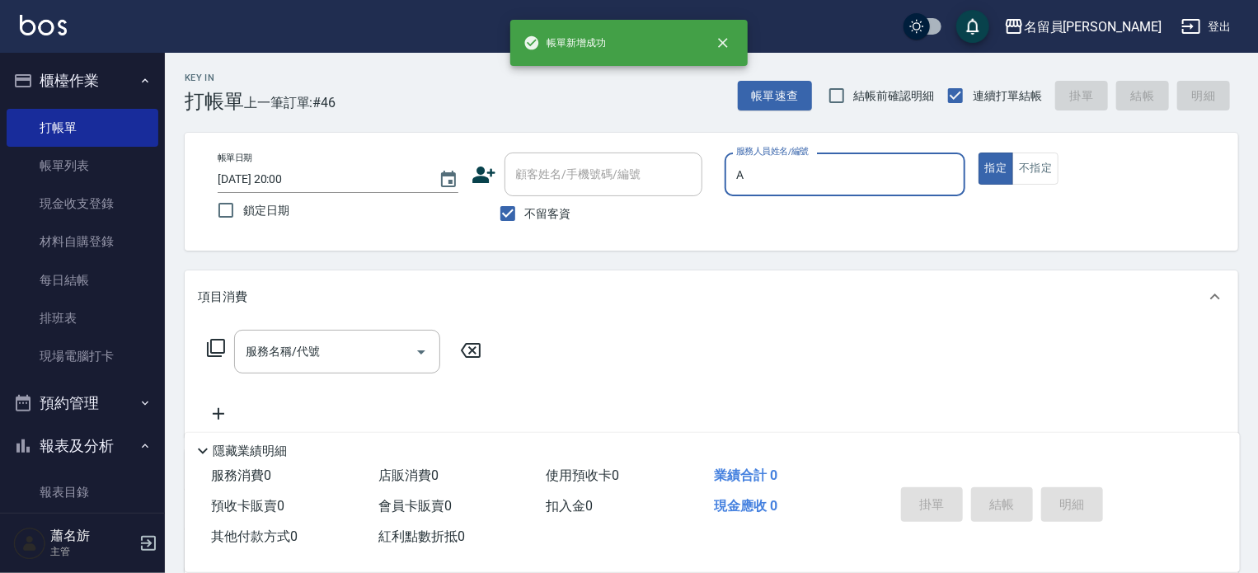
type input "[PERSON_NAME]"
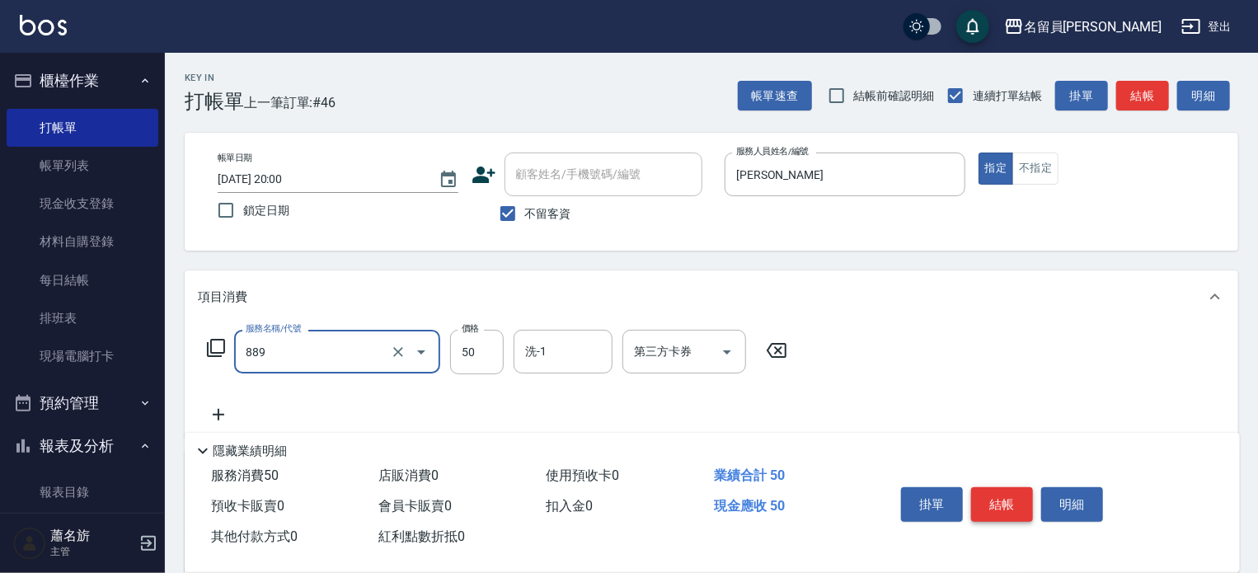
type input "精油(889)"
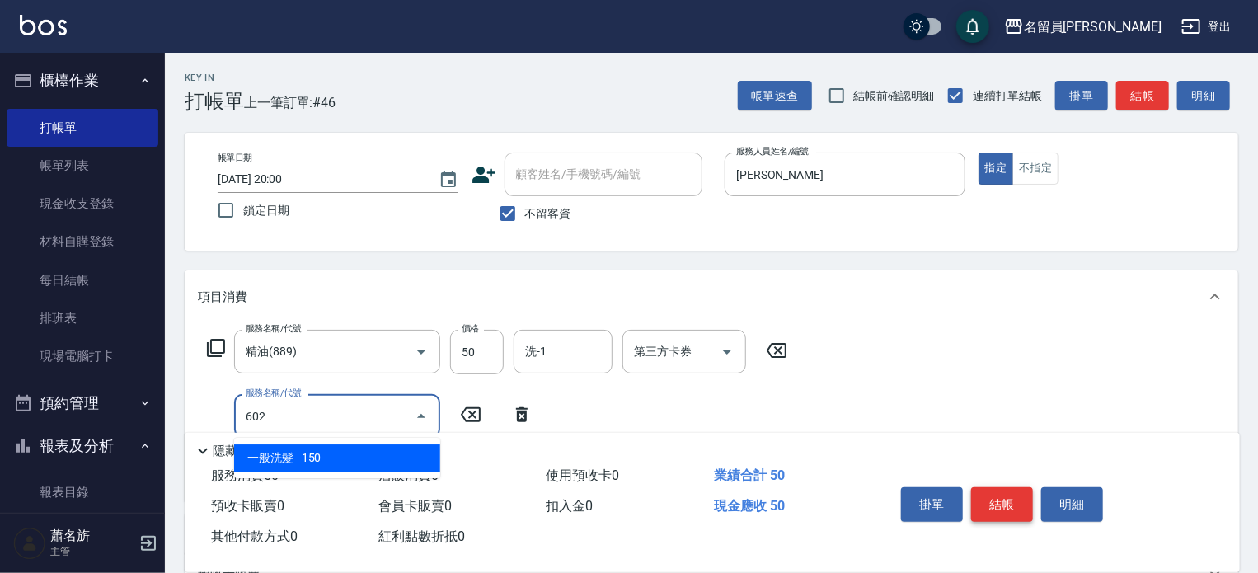
type input "一般洗髮(602)"
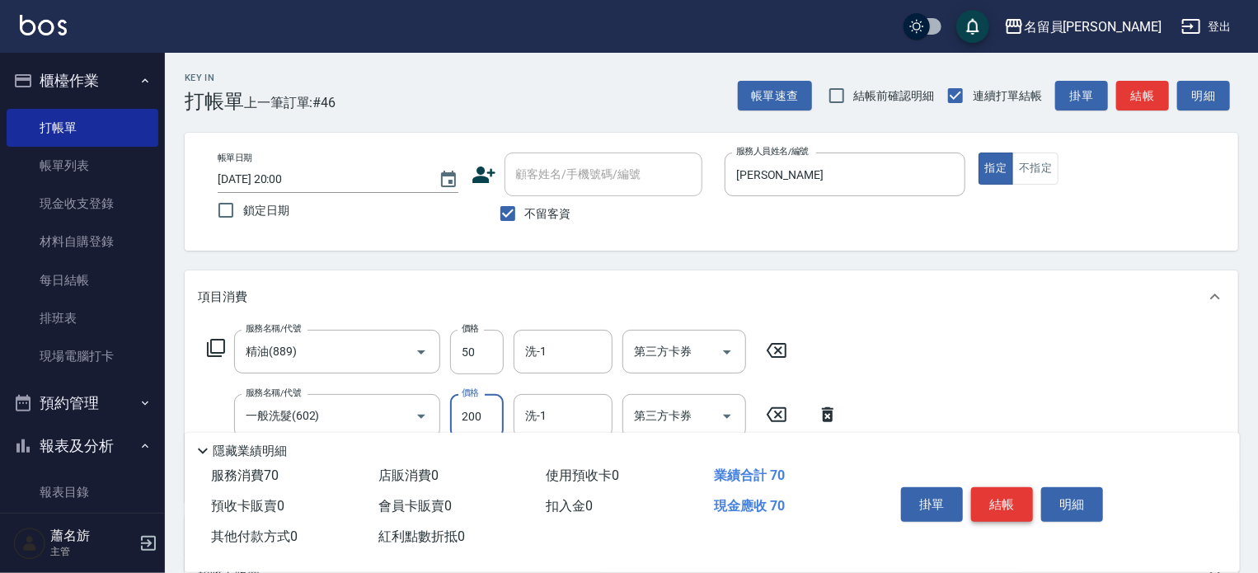
type input "200"
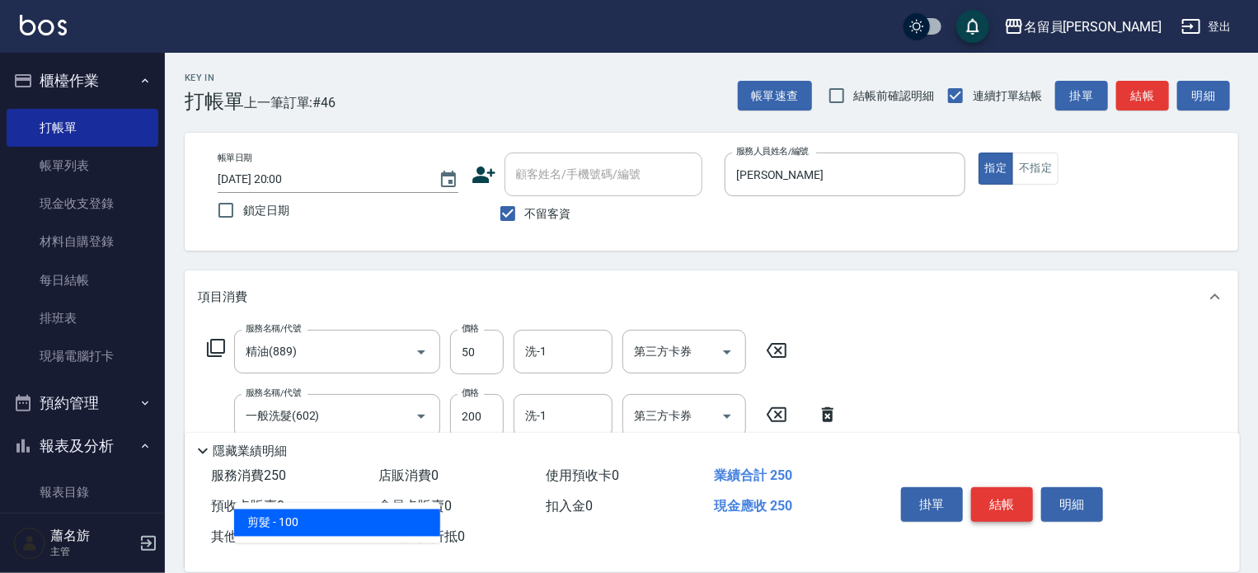
type input "剪髮(302)"
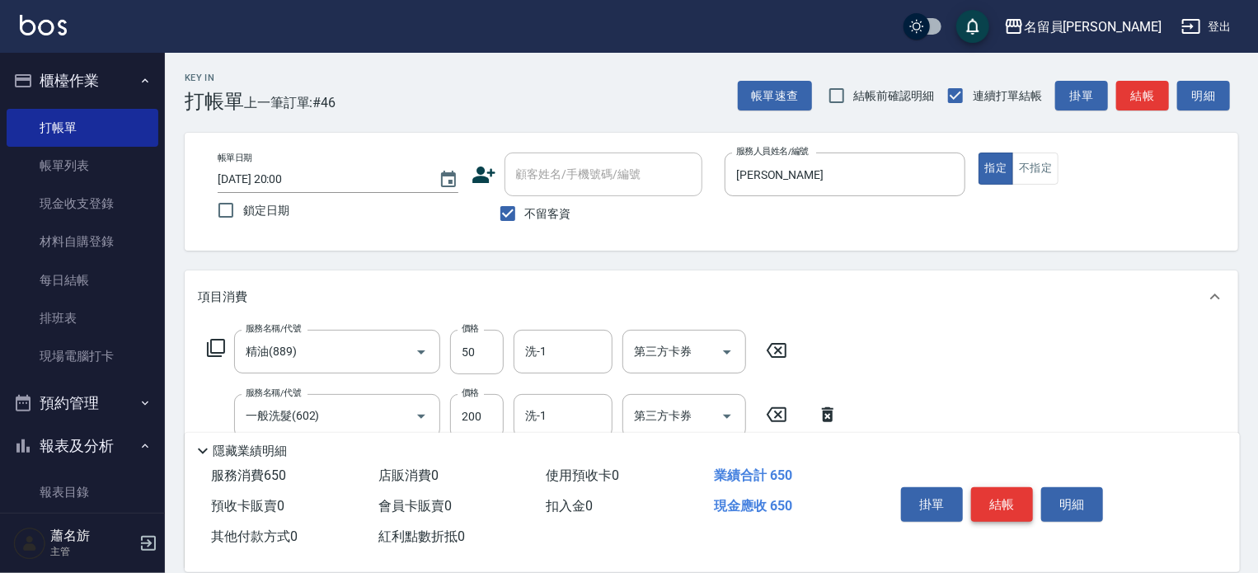
type input "400"
click at [993, 490] on button "結帳" at bounding box center [1002, 504] width 62 height 35
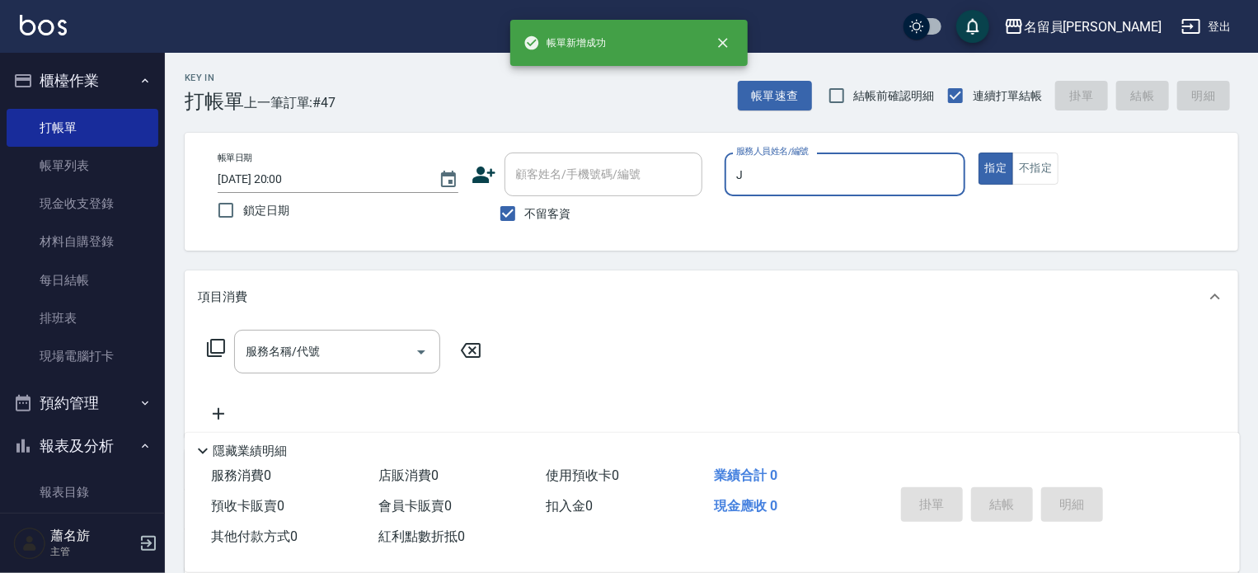
type input "[PERSON_NAME]"
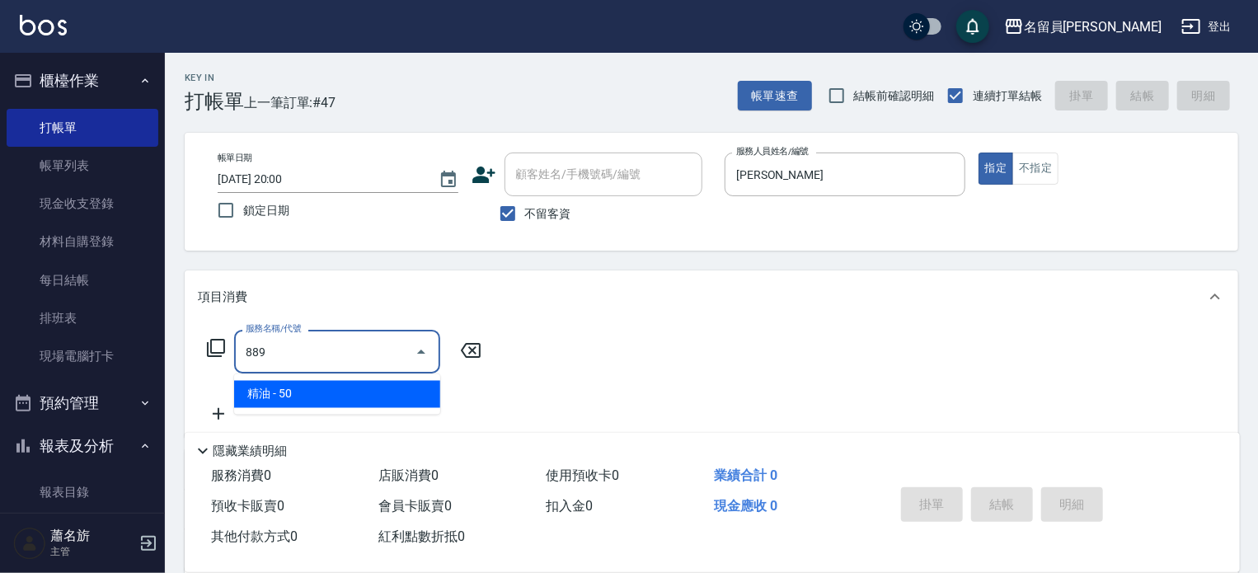
type input "精油(889)"
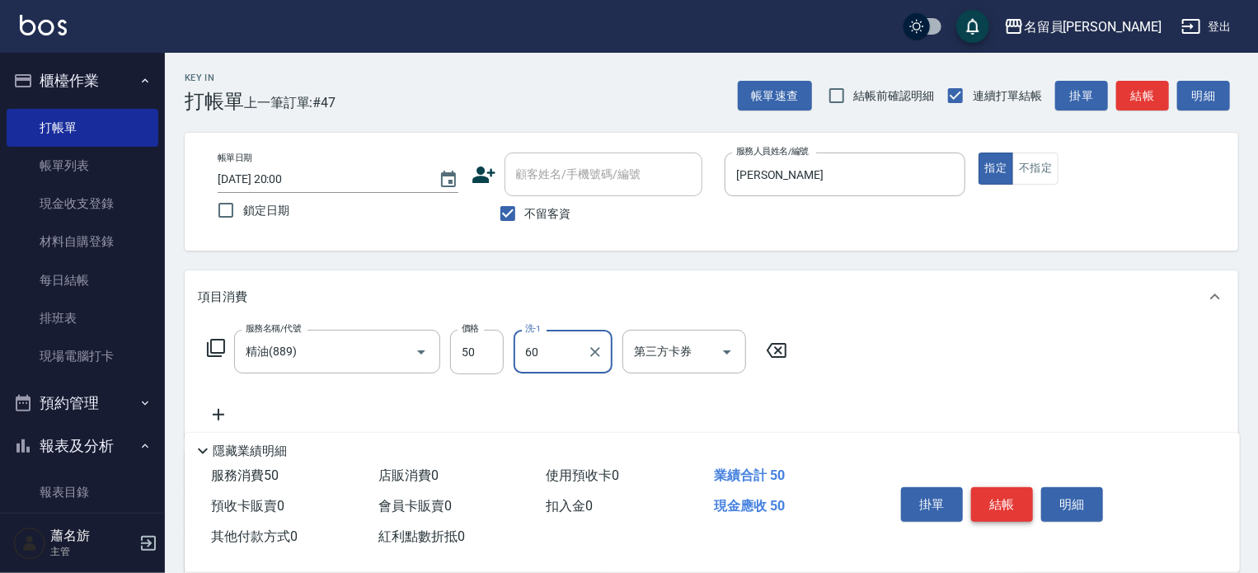
type input "6"
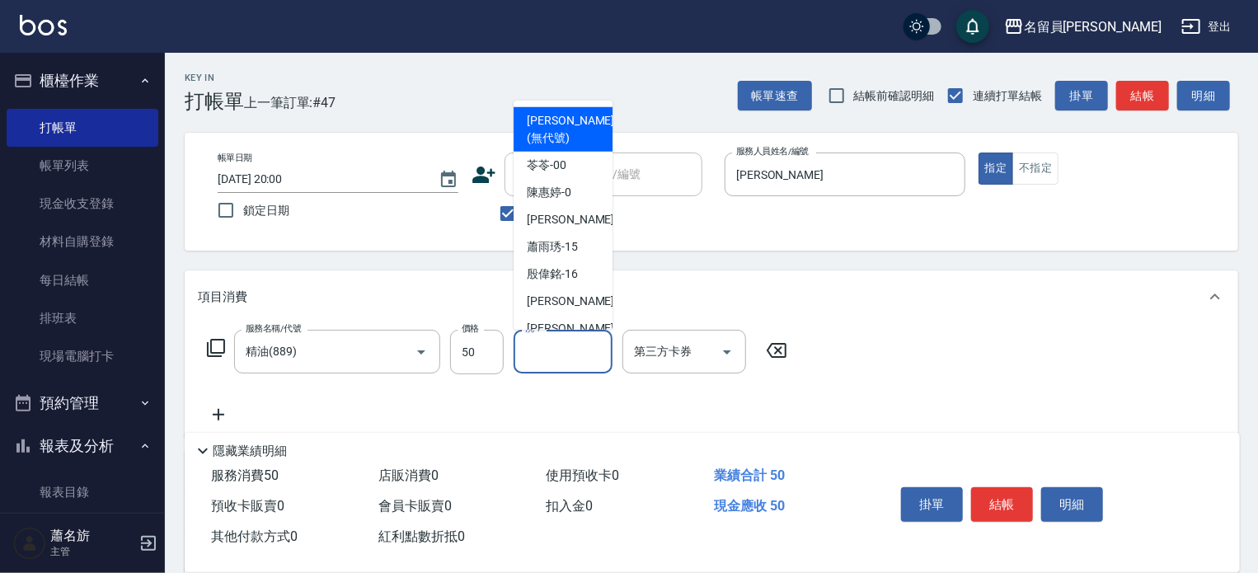
click at [208, 411] on icon at bounding box center [218, 415] width 41 height 20
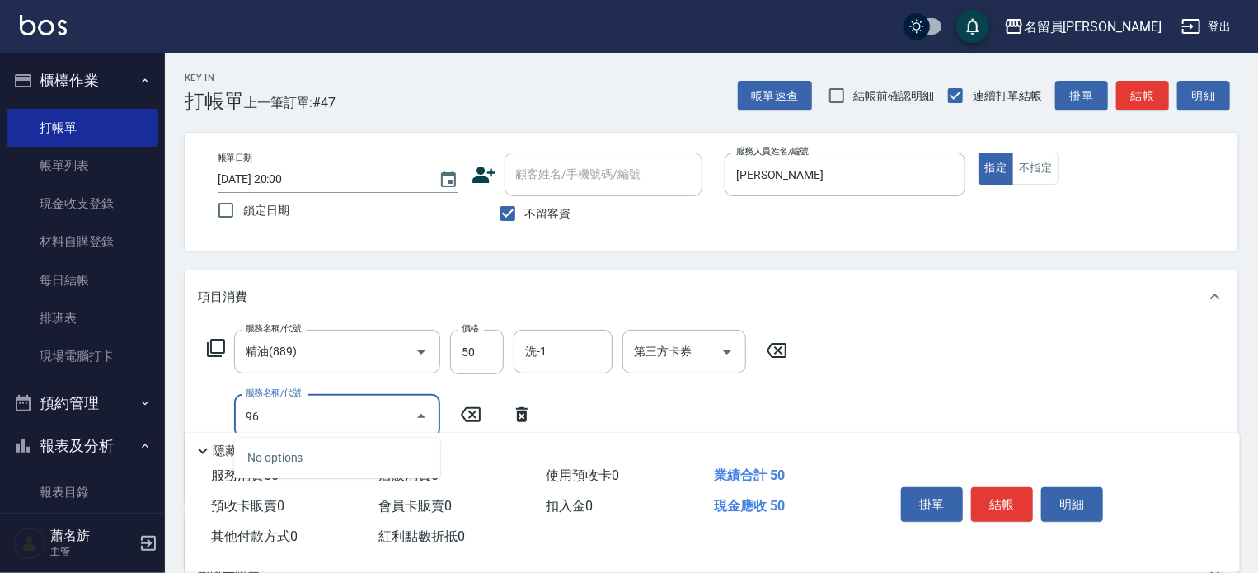
type input "9"
type input "一般洗髮(602)"
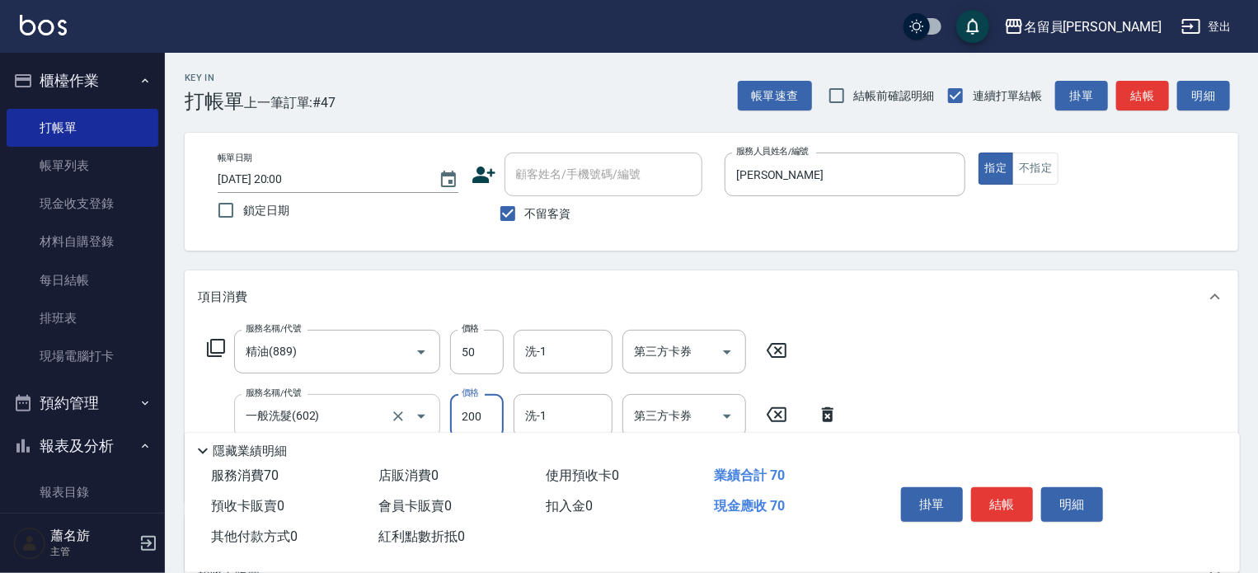
type input "200"
type input "剪髮(302)"
type input "250"
click at [1006, 503] on button "結帳" at bounding box center [1002, 504] width 62 height 35
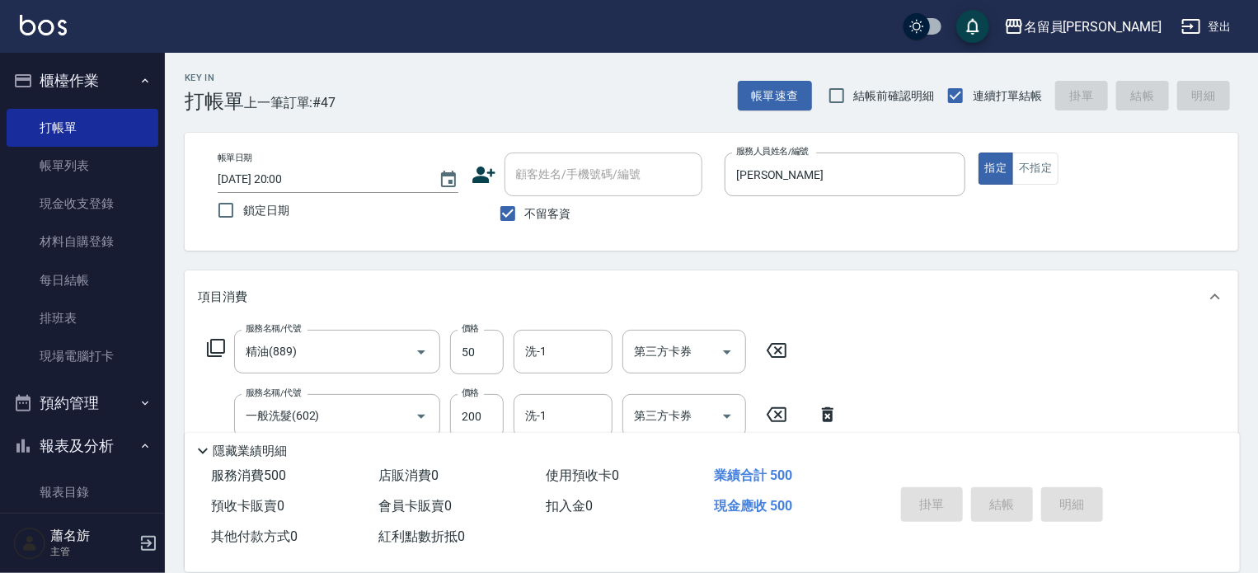
type input "[DATE] 20:01"
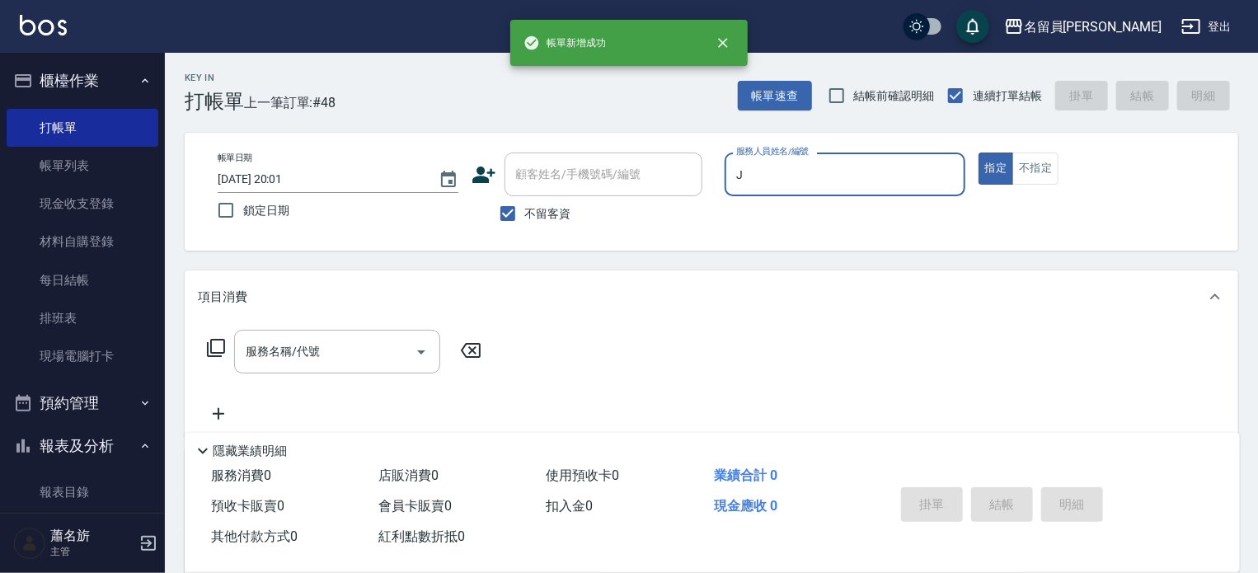
type input "[PERSON_NAME]"
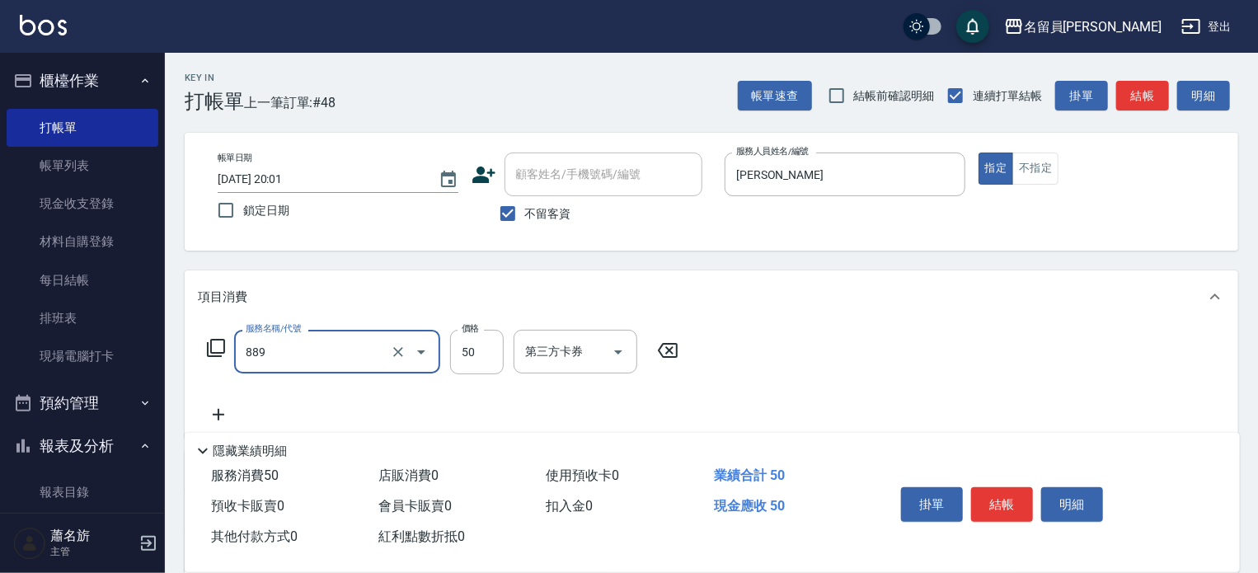
type input "精油(889)"
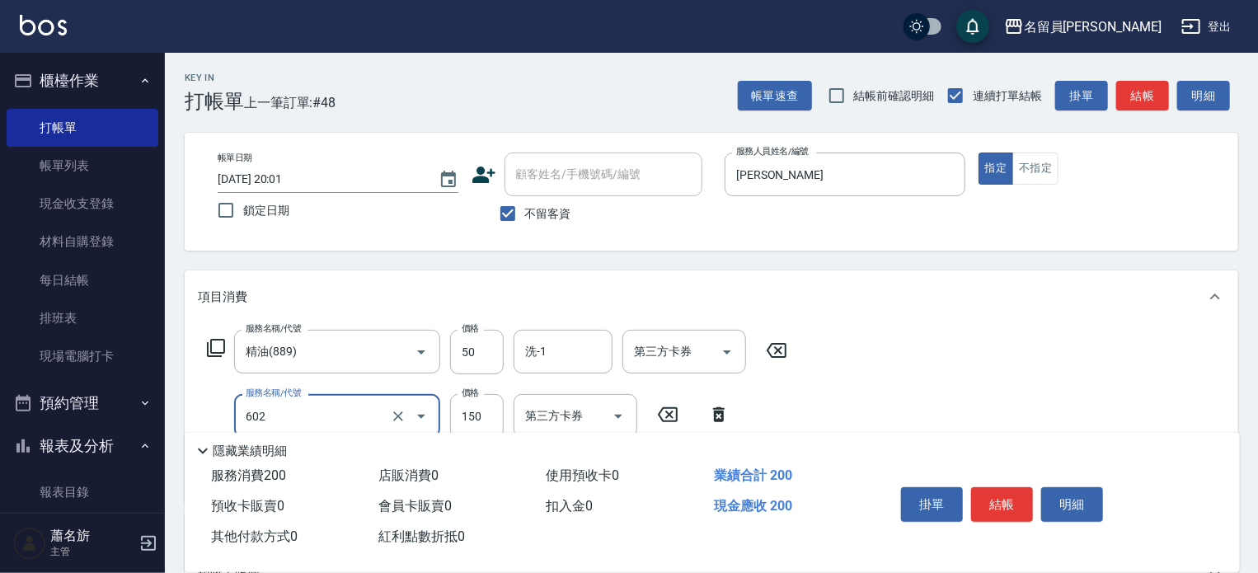
type input "一般洗髮(602)"
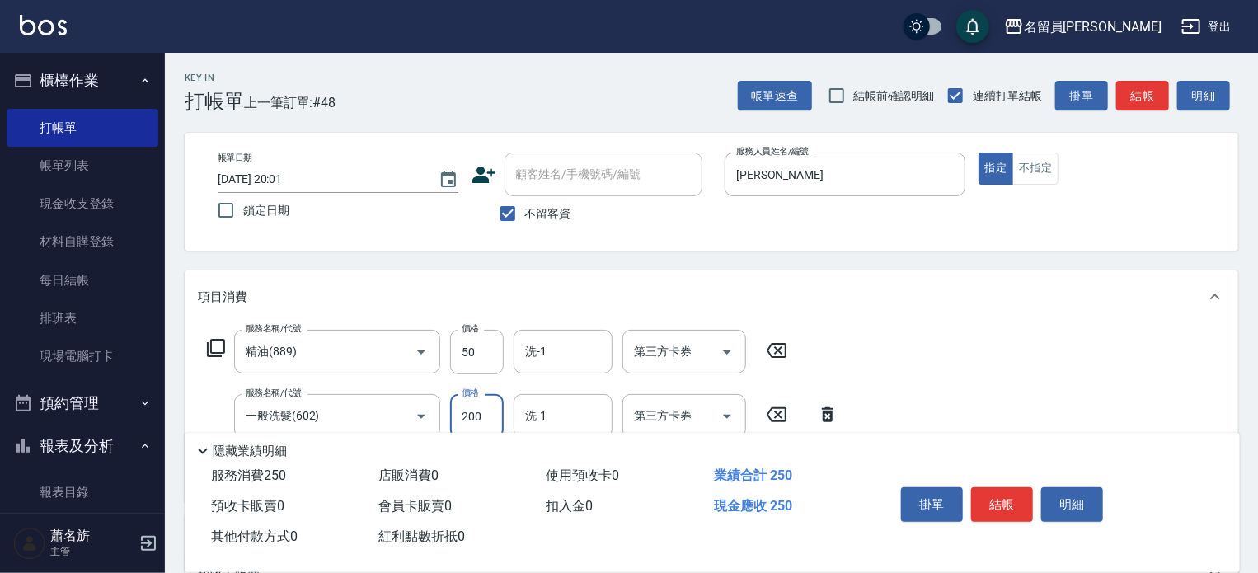
type input "200"
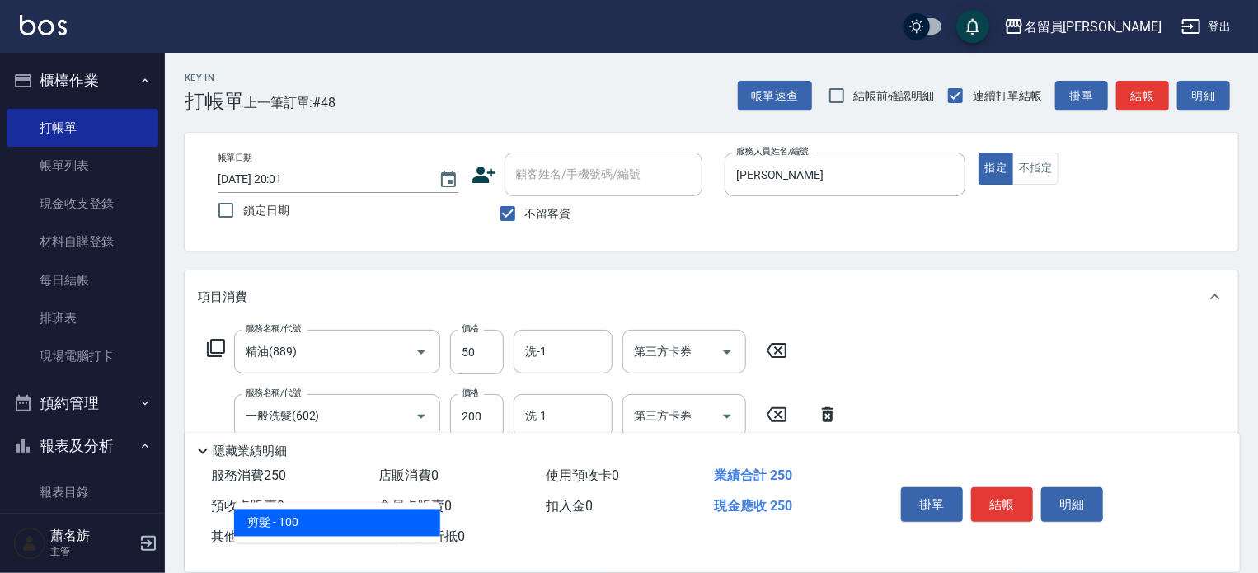
type input "剪髮(302)"
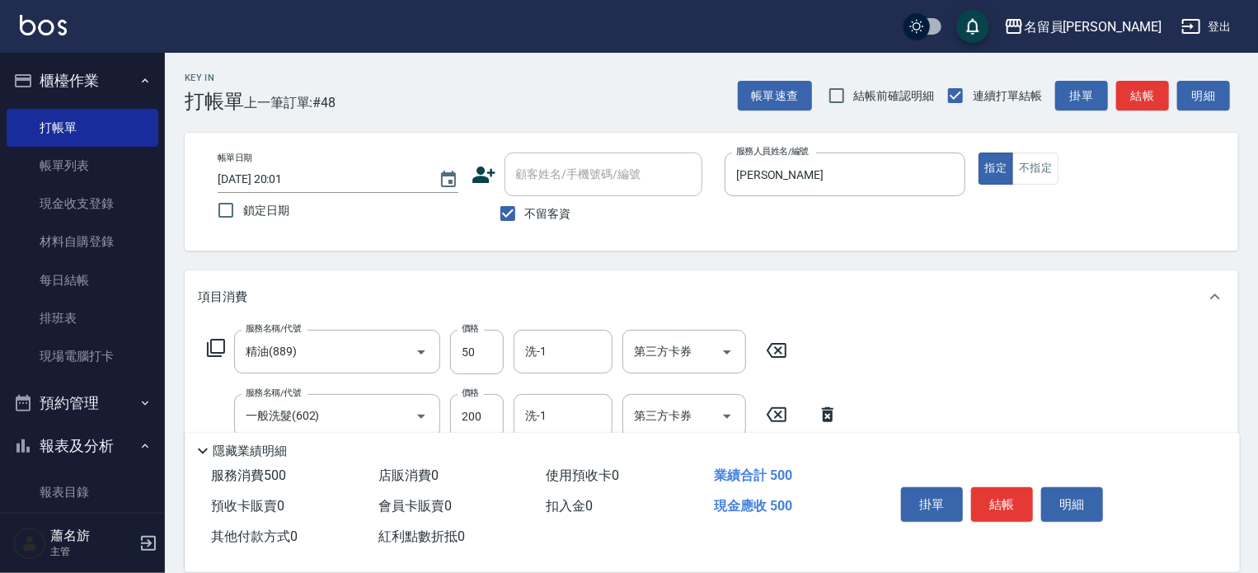
type input "250"
click at [1006, 503] on button "結帳" at bounding box center [1002, 504] width 62 height 35
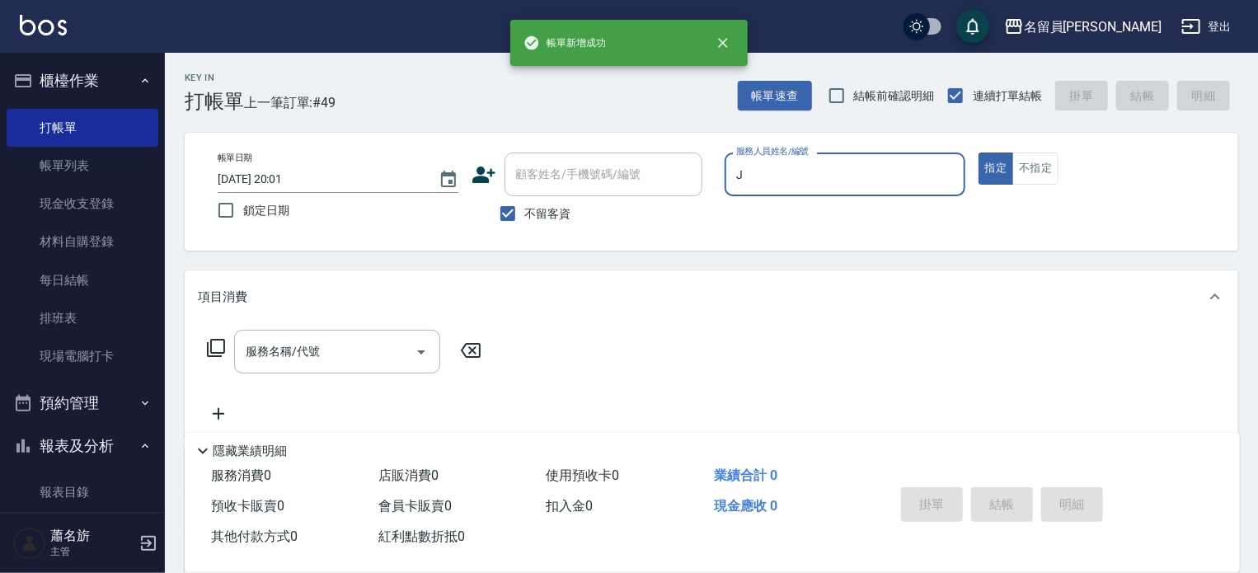
type input "[PERSON_NAME]"
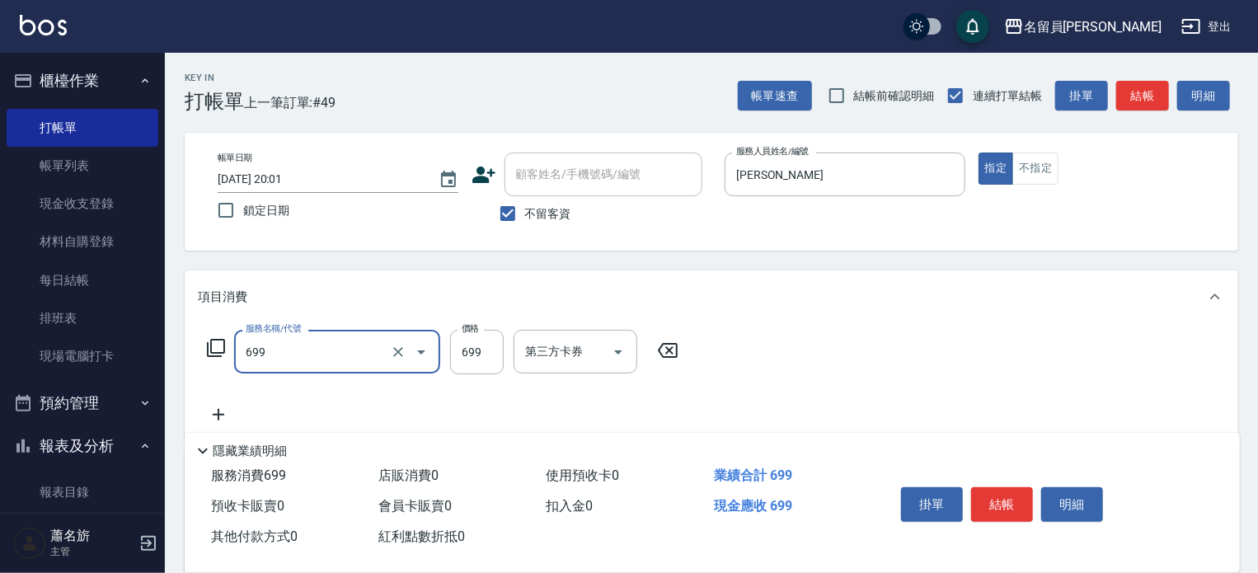
type input "精油洗髮(699)"
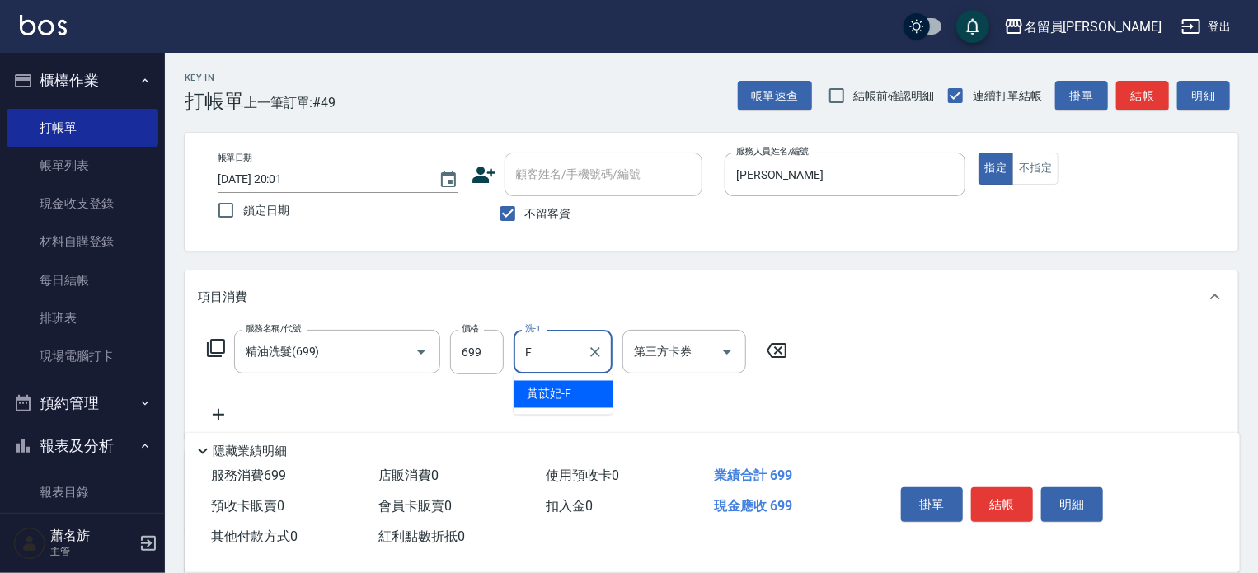
type input "黃苡妃-F"
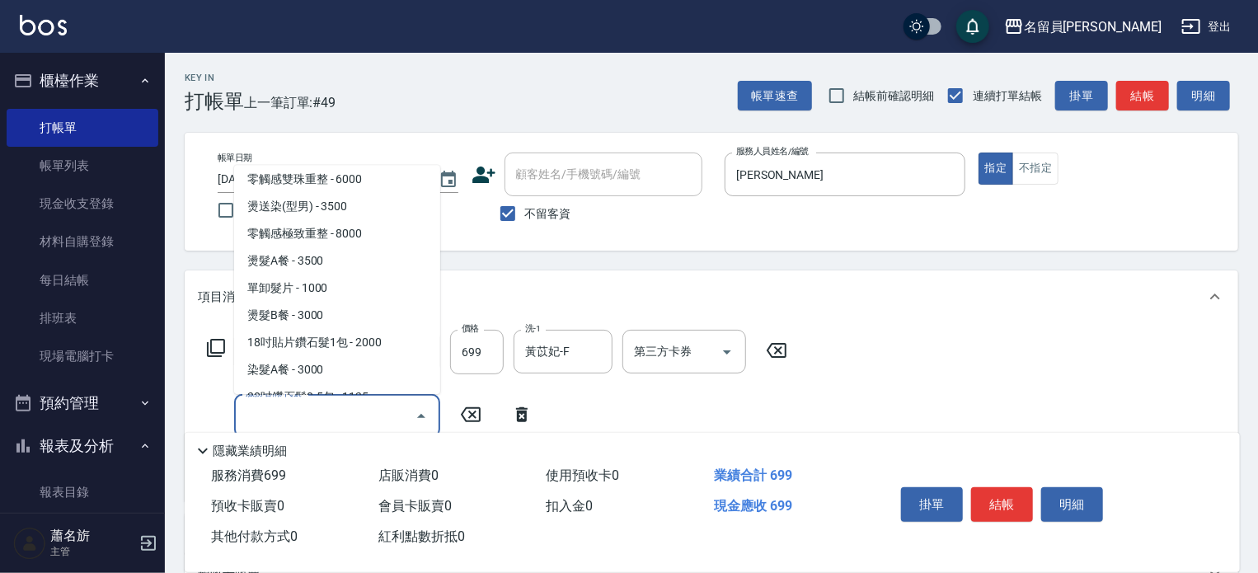
scroll to position [1258, 0]
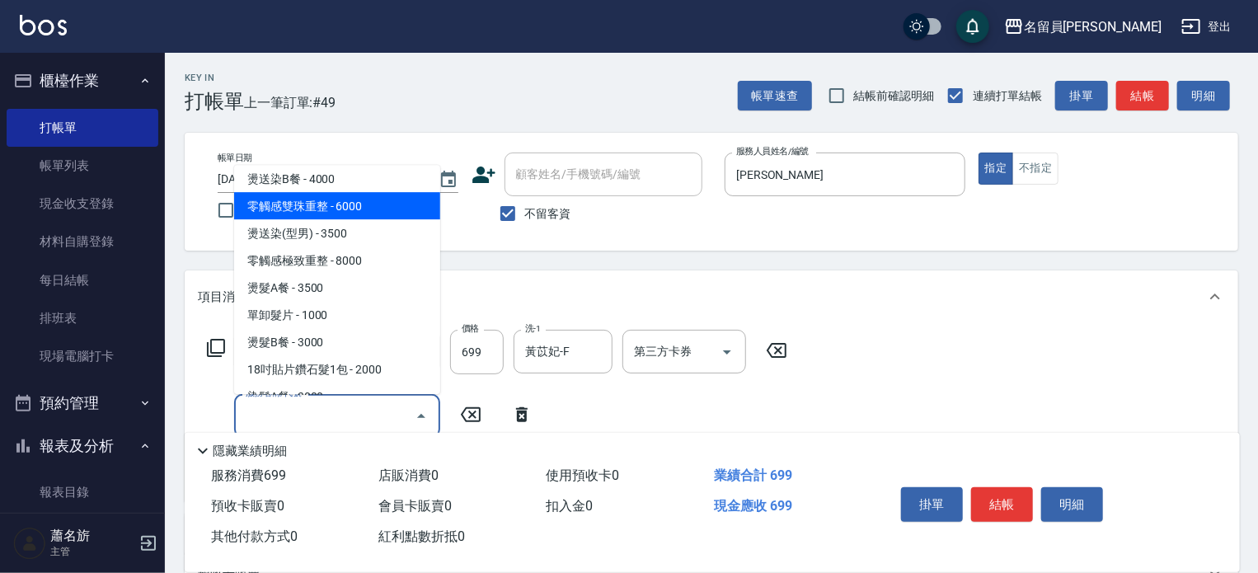
type input "零觸感雙珠重整(00029)"
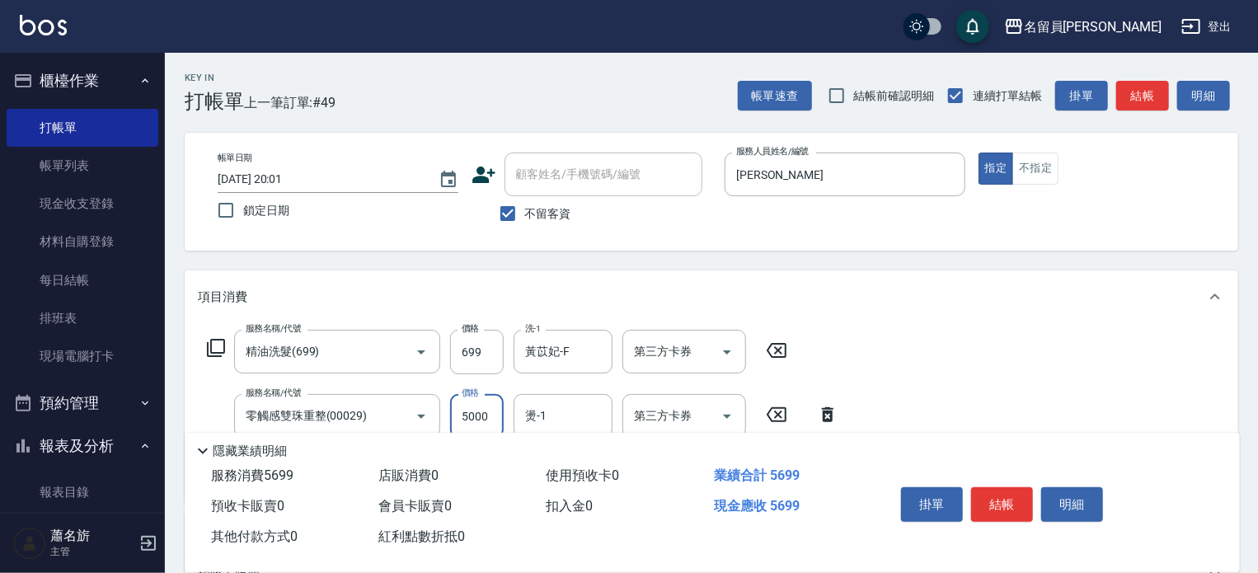
type input "5000"
type input "黃苡妃-F"
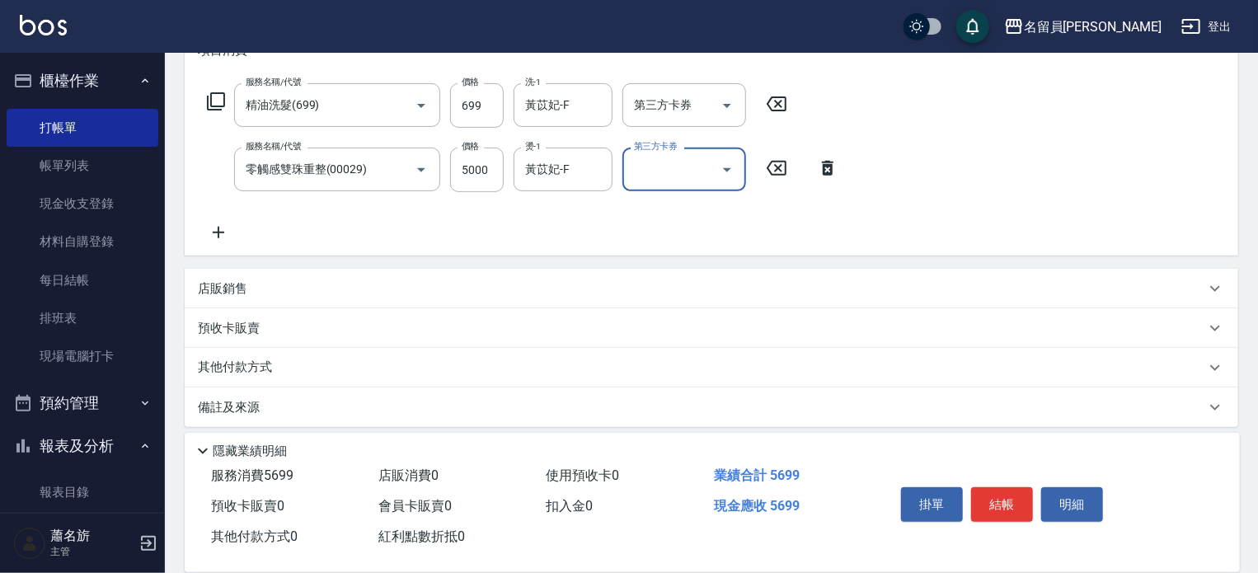
scroll to position [257, 0]
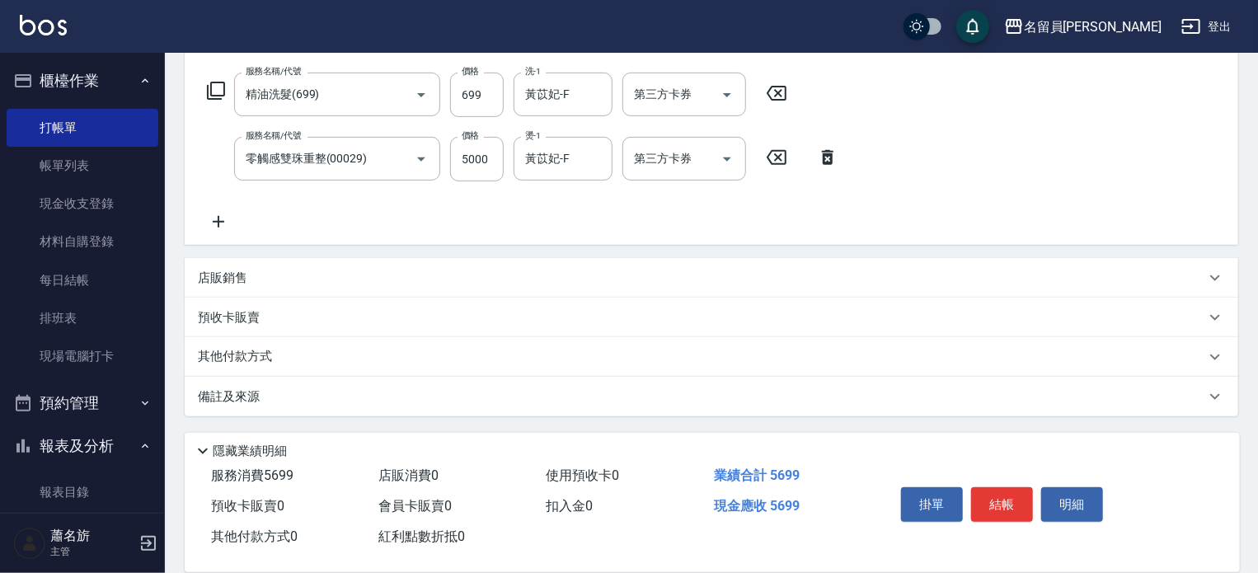
click at [419, 348] on div "其他付款方式" at bounding box center [701, 357] width 1007 height 18
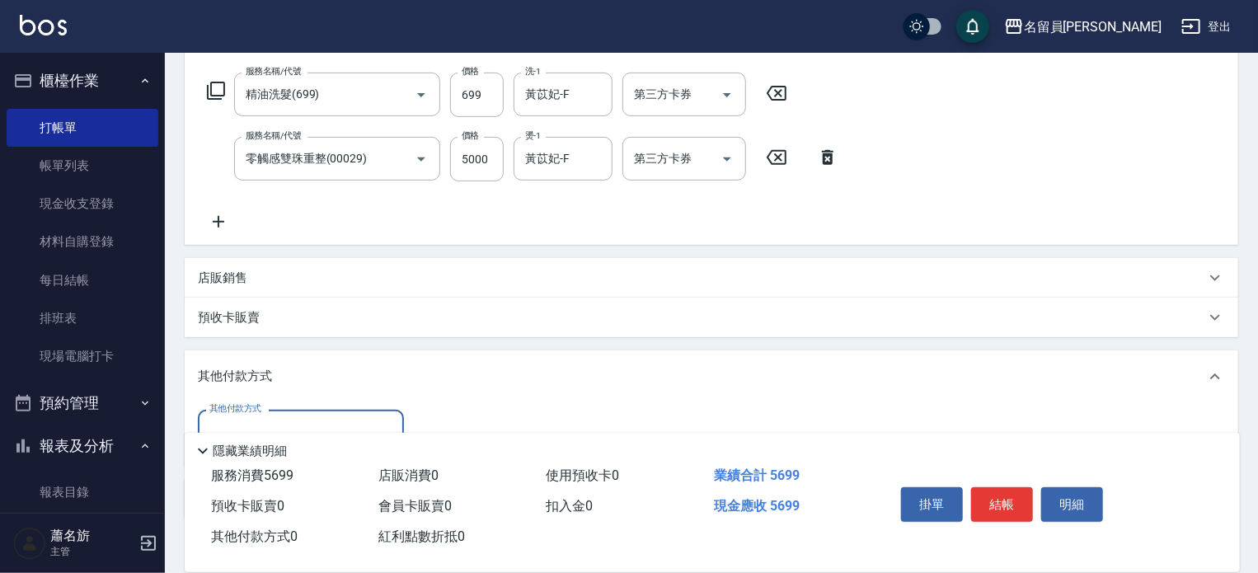
scroll to position [0, 0]
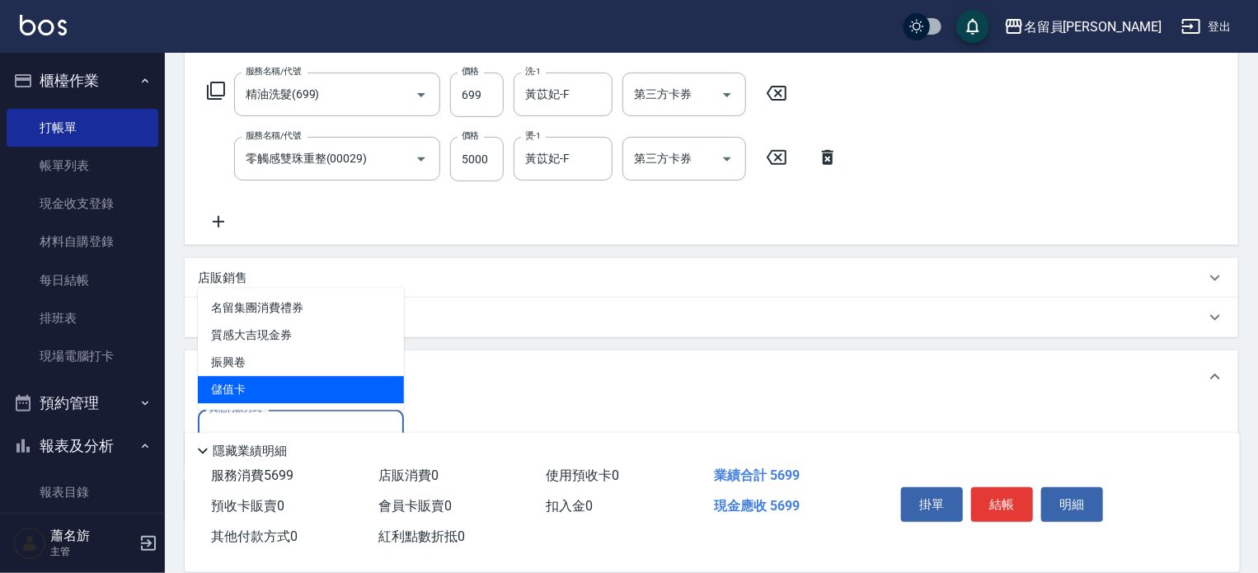
type input "儲值卡"
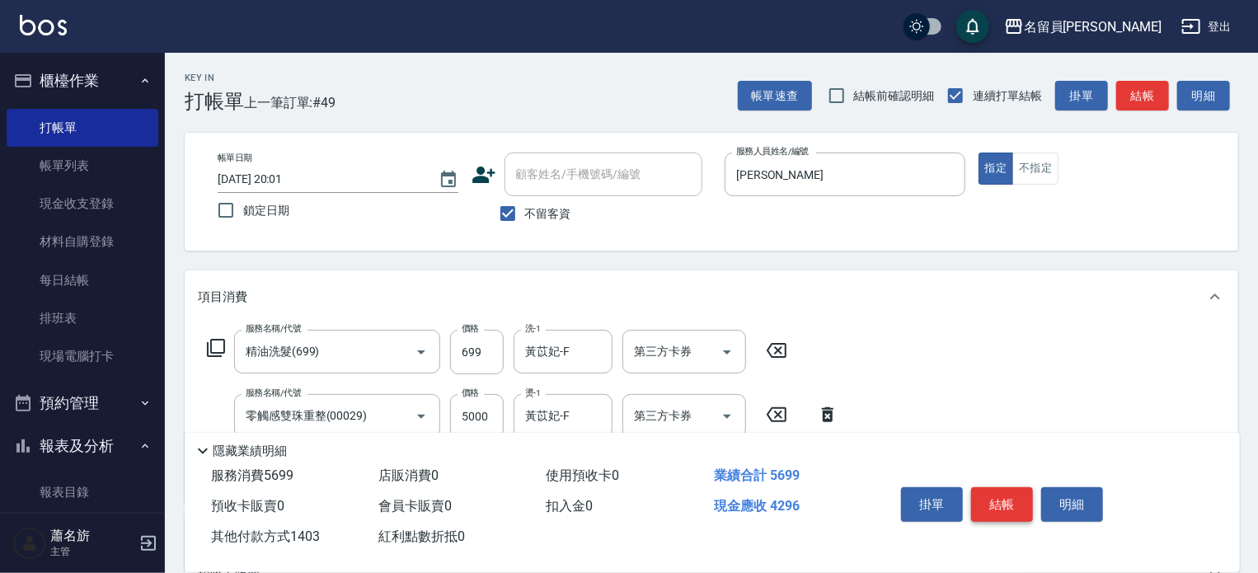
type input "1403"
drag, startPoint x: 1025, startPoint y: 495, endPoint x: 984, endPoint y: 484, distance: 42.8
click at [1022, 495] on button "結帳" at bounding box center [1002, 504] width 62 height 35
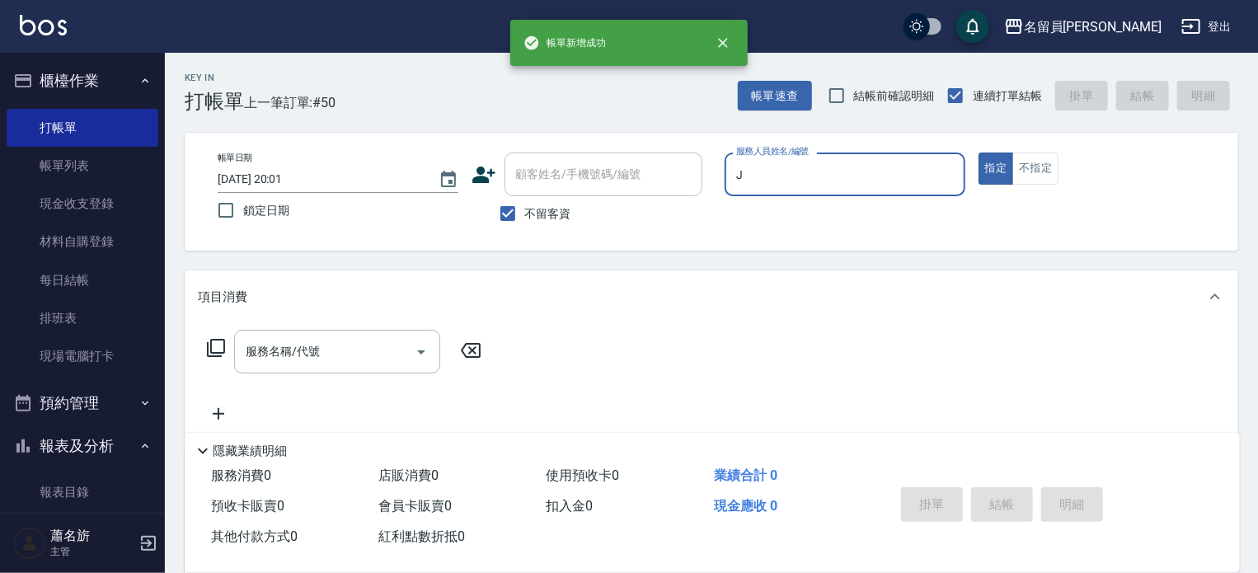
type input "[PERSON_NAME]"
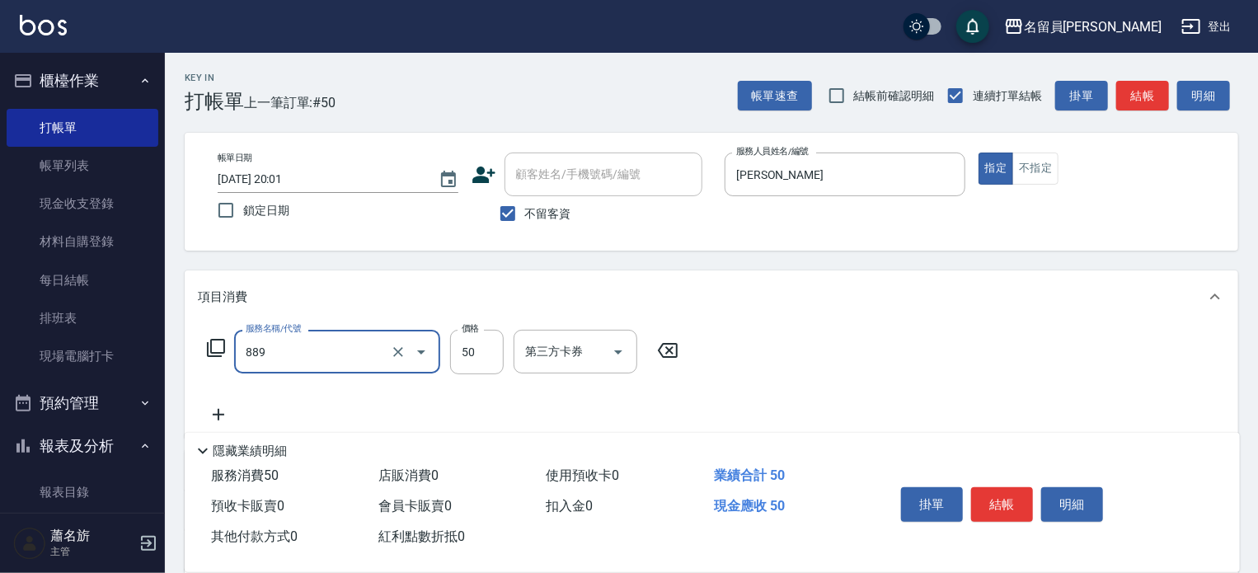
type input "精油(889)"
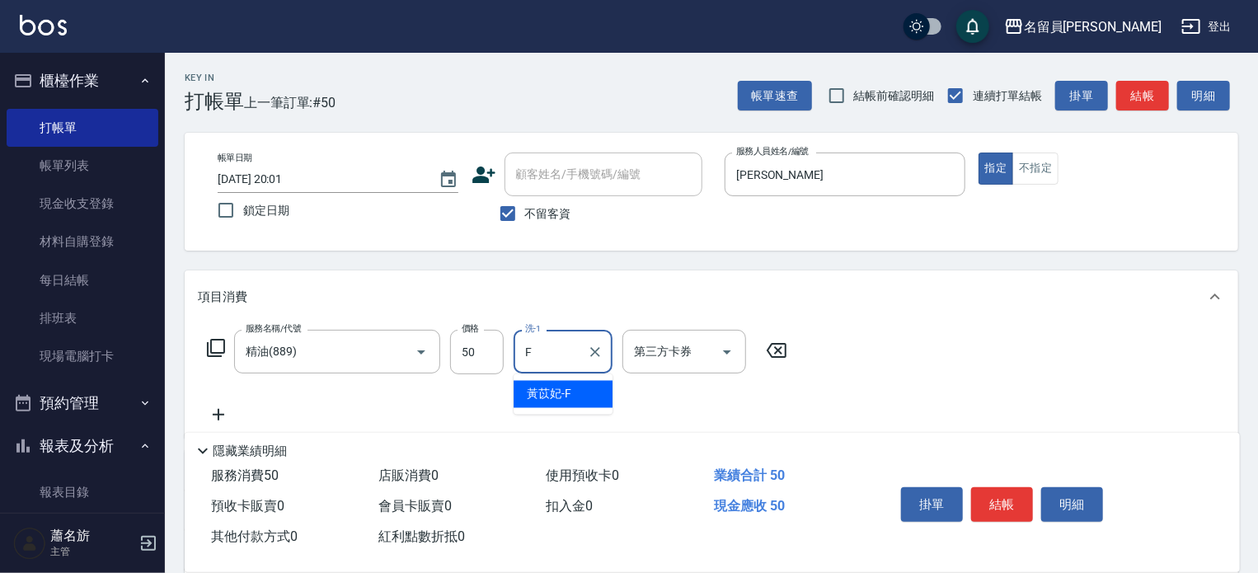
type input "黃苡妃-F"
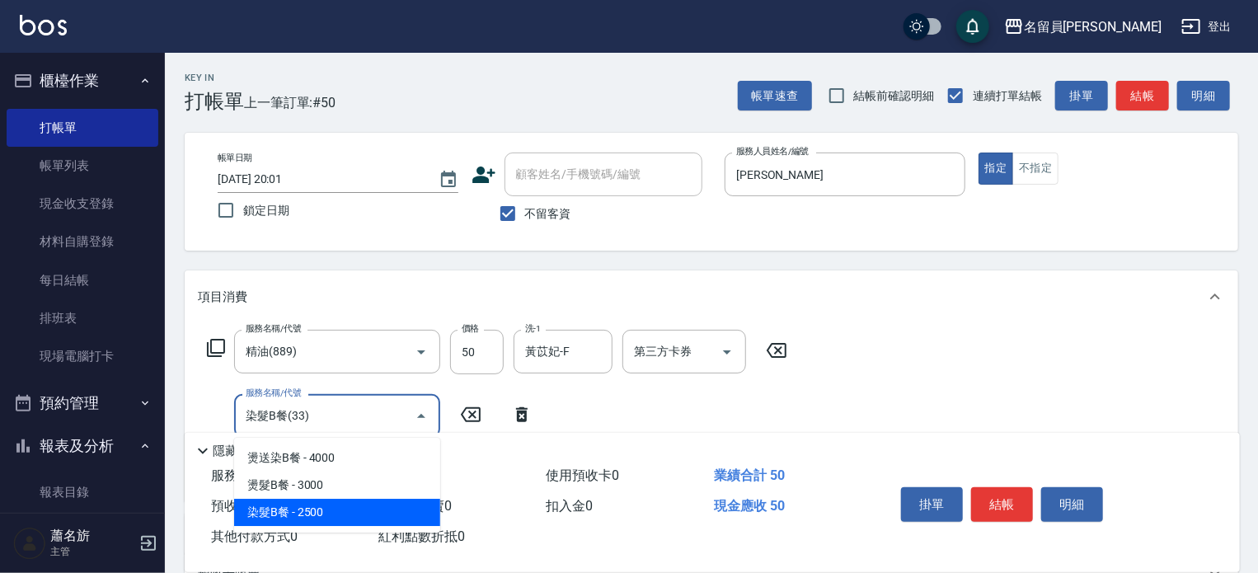
type input "染髮B餐(33)"
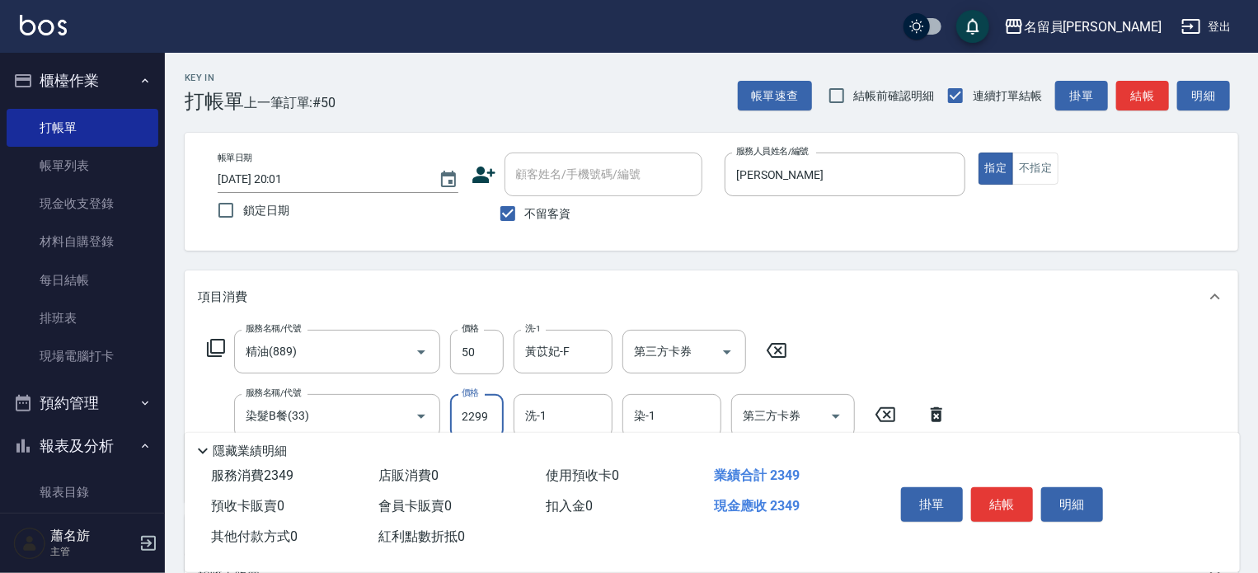
type input "2299"
type input "黃苡妃-F"
click at [984, 487] on button "結帳" at bounding box center [1002, 504] width 62 height 35
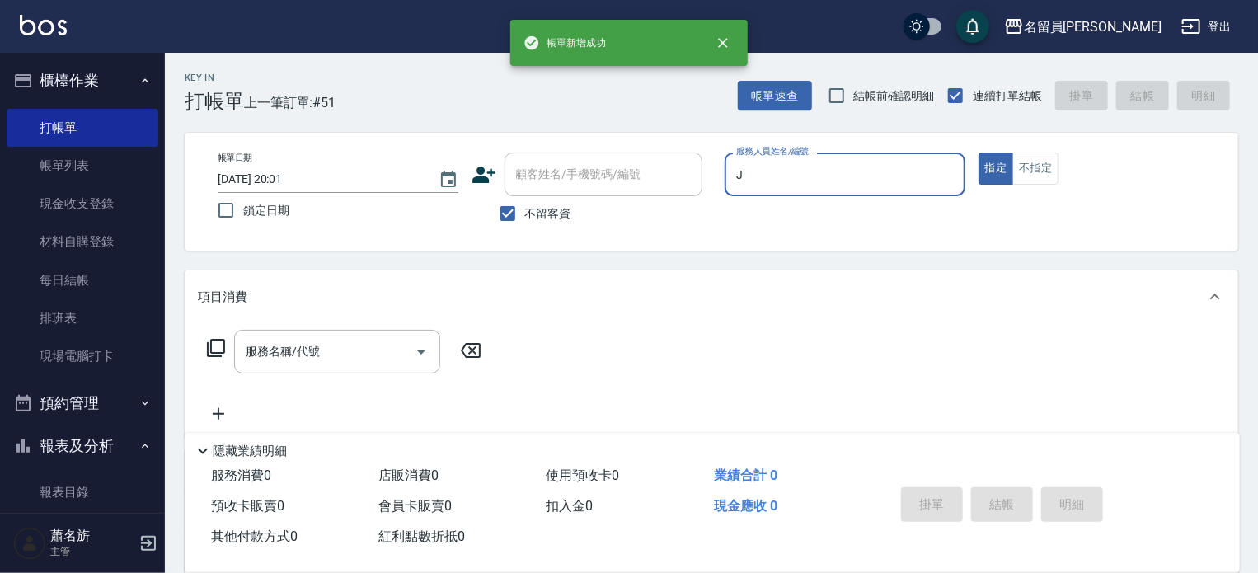
type input "[PERSON_NAME]"
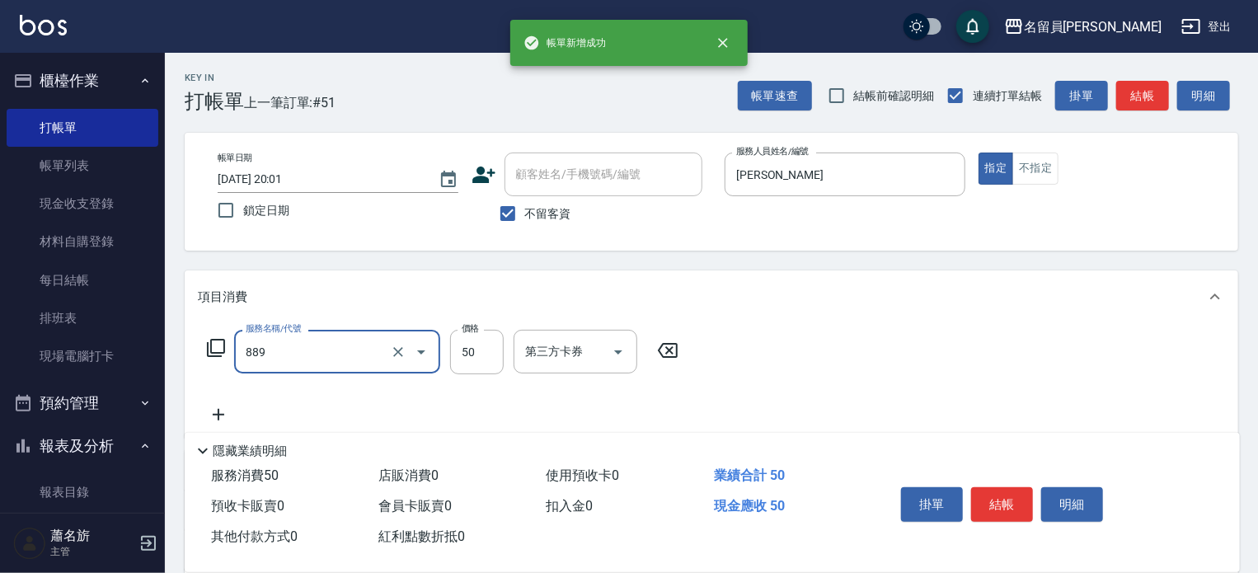
type input "精油(889)"
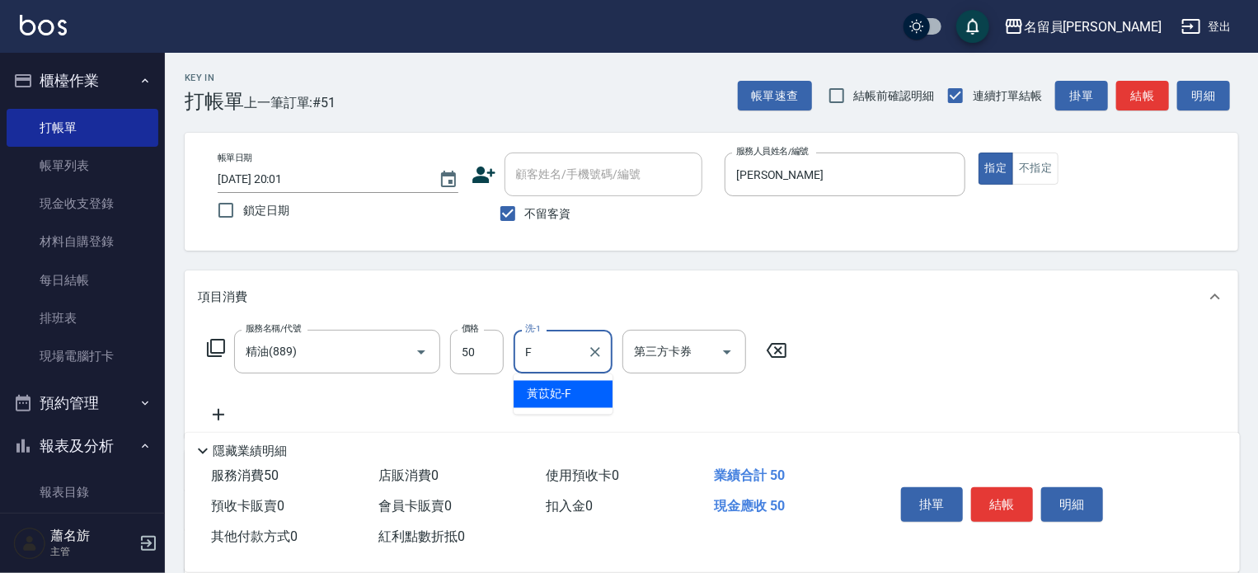
type input "黃苡妃-F"
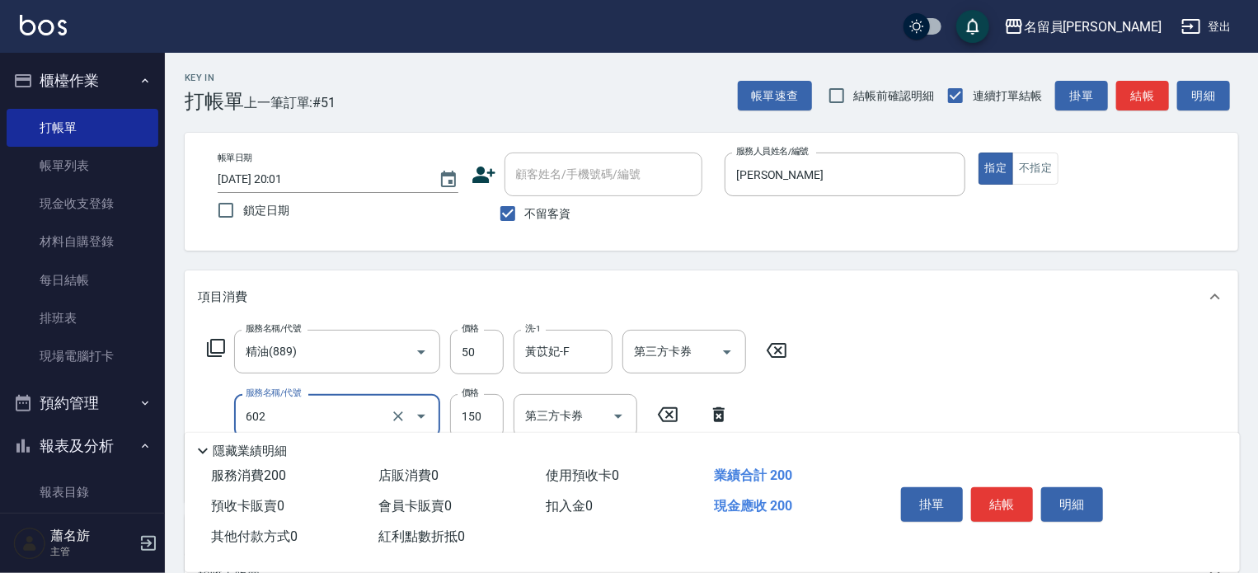
type input "一般洗髮(602)"
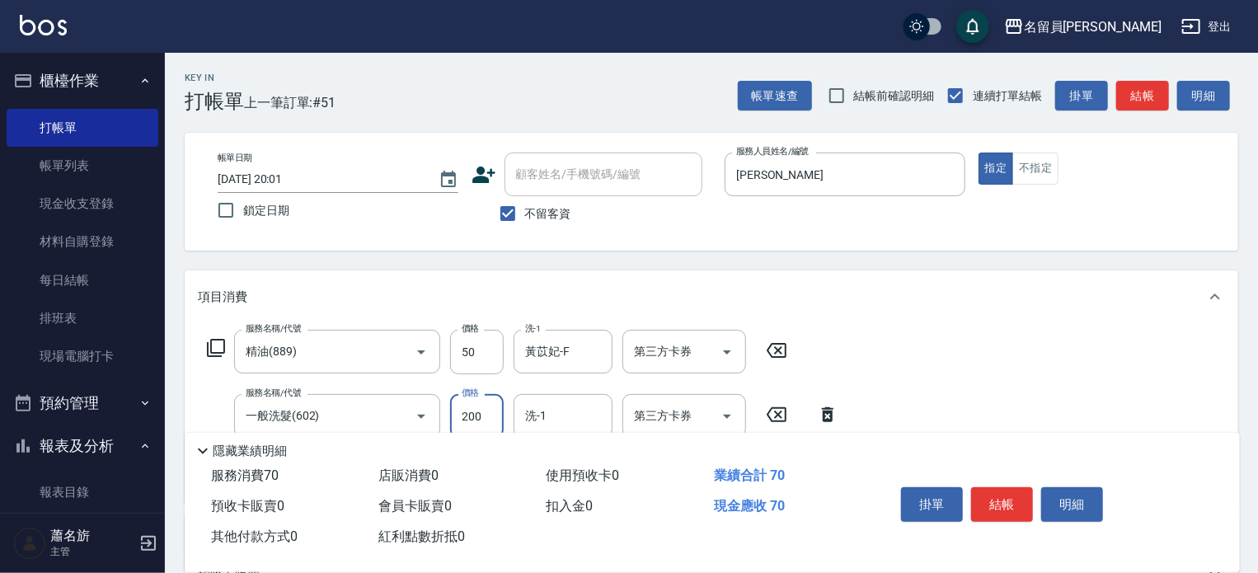
type input "200"
type input "黃苡妃-F"
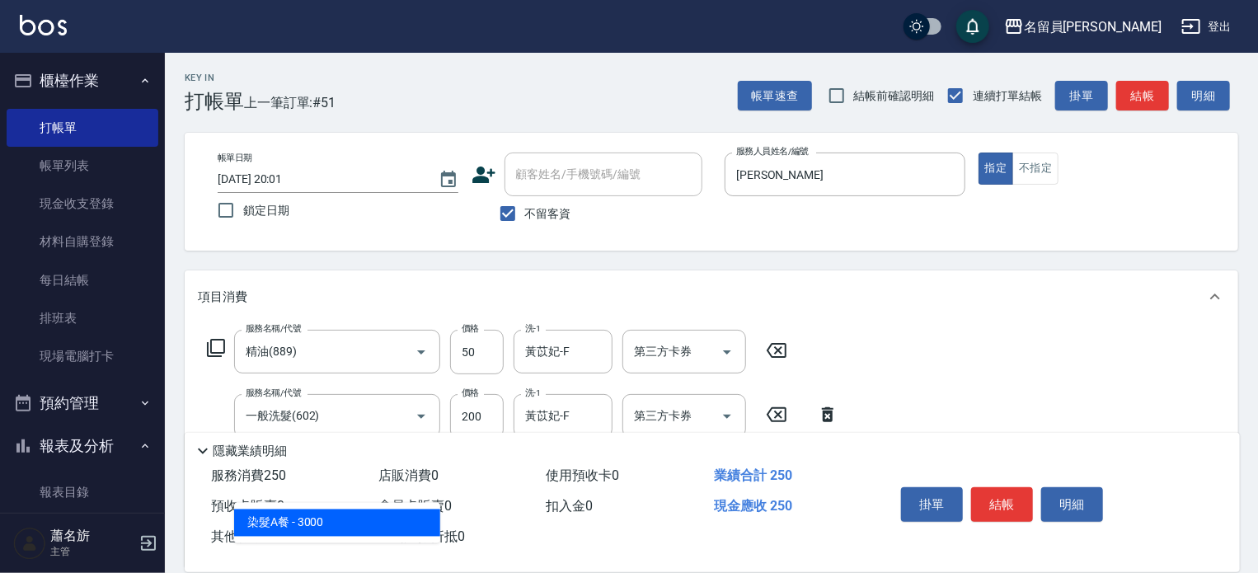
type input "3"
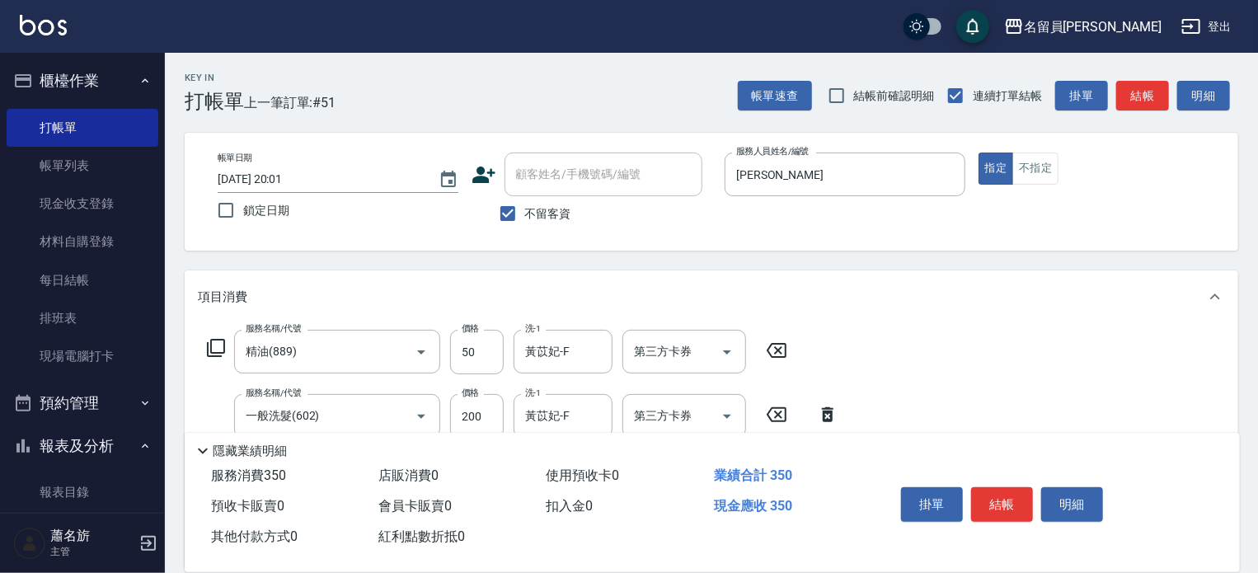
type input "剪髮(302)"
type input "250"
click at [984, 487] on button "結帳" at bounding box center [1002, 504] width 62 height 35
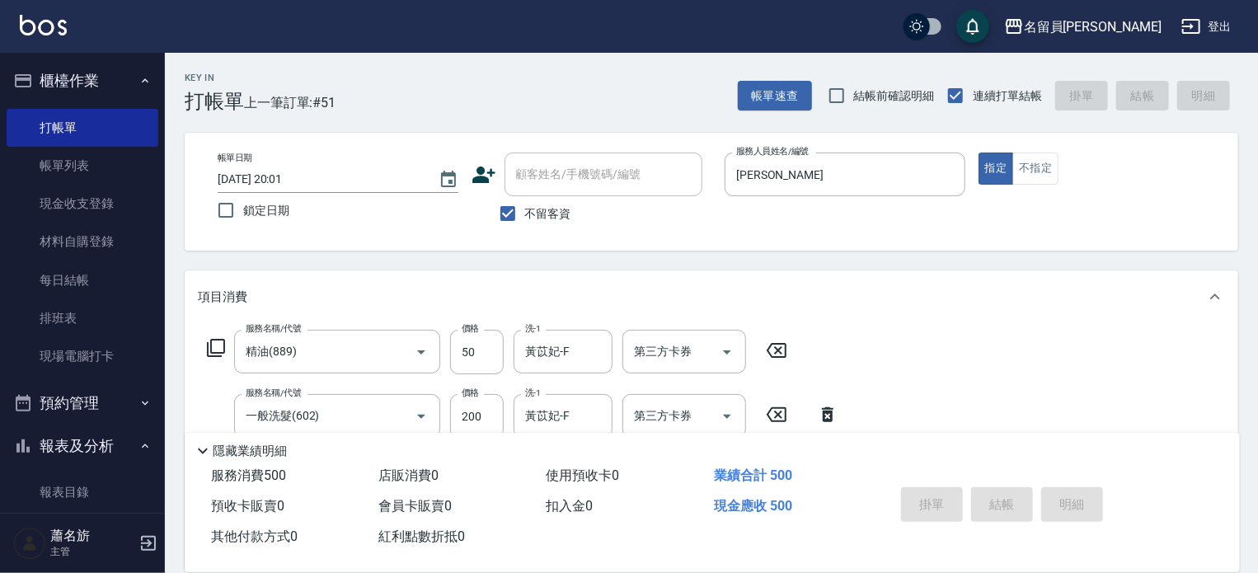
type input "[DATE] 20:02"
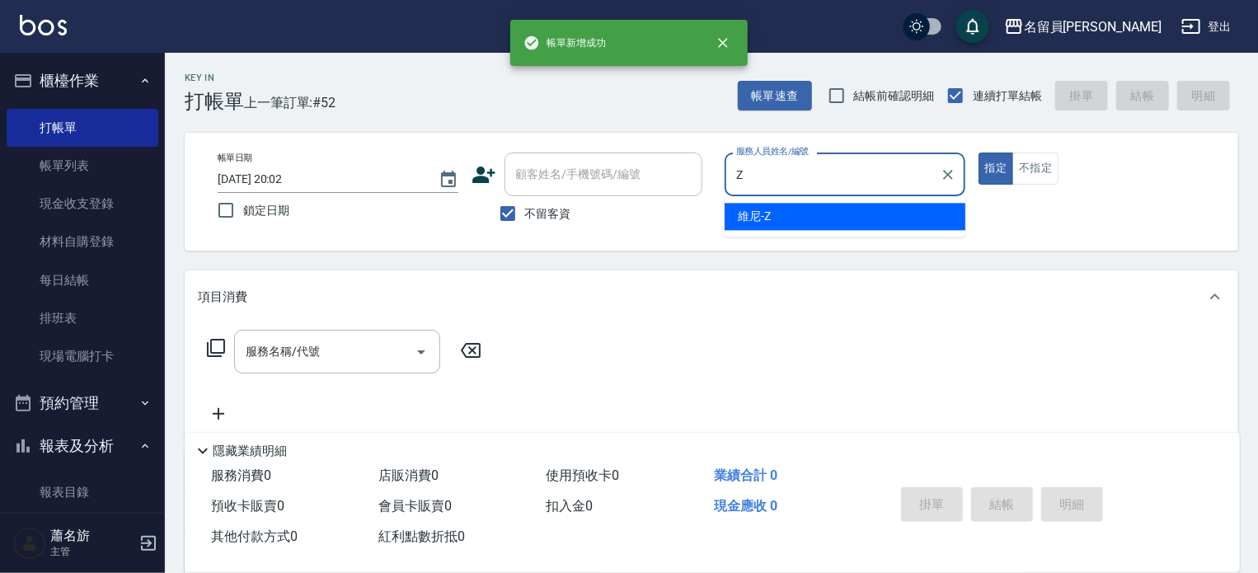
type input "維尼-Z"
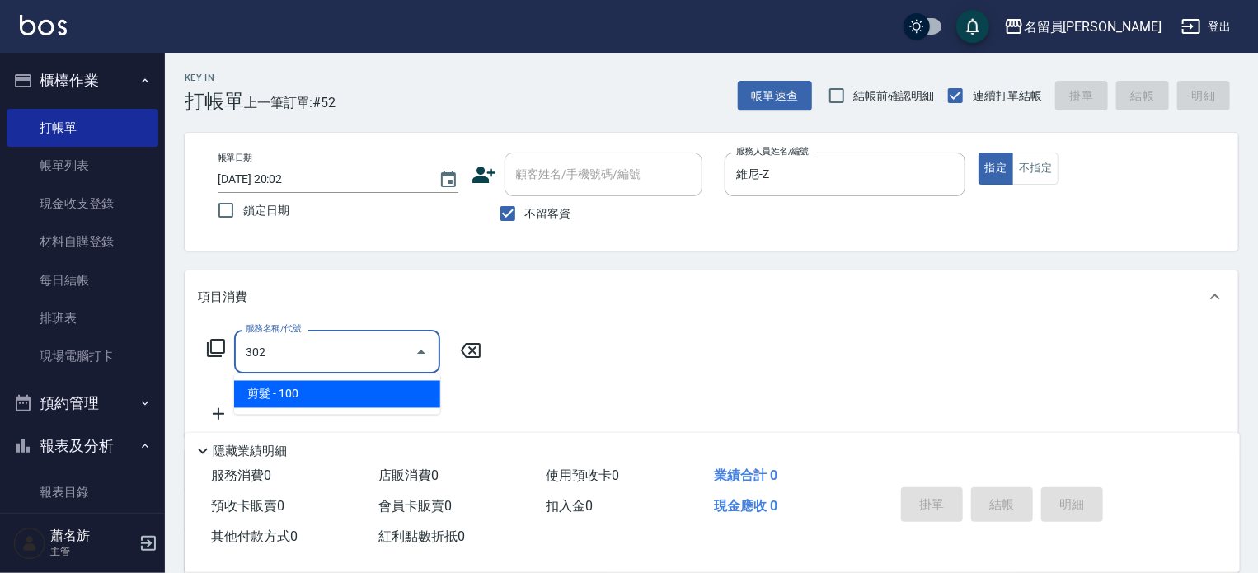
type input "剪髮(302)"
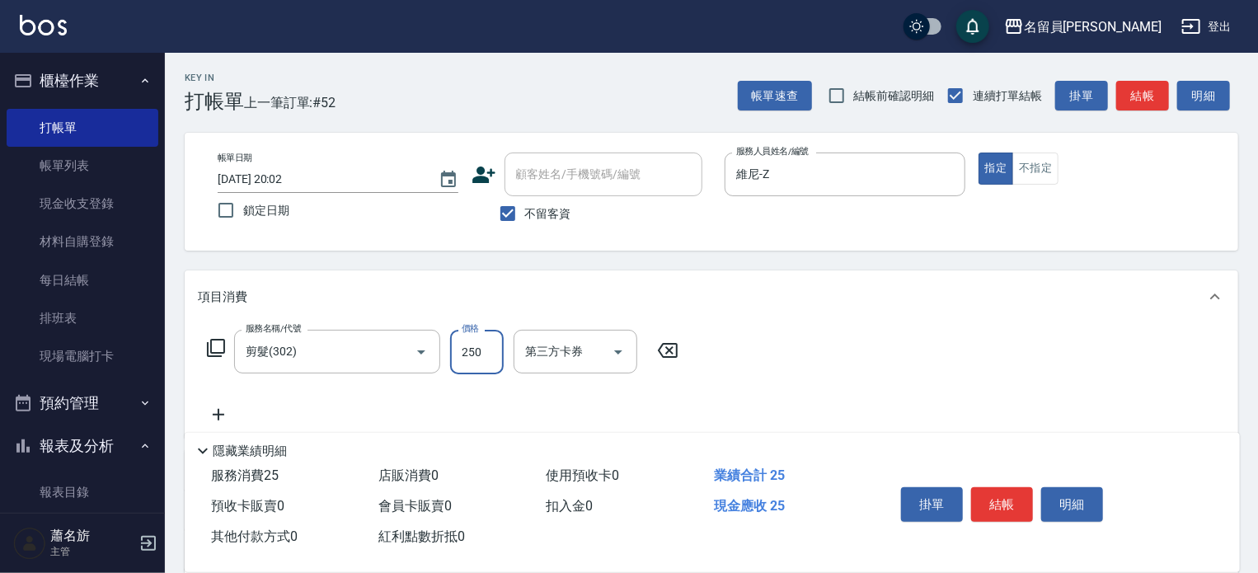
type input "250"
click at [984, 487] on button "結帳" at bounding box center [1002, 504] width 62 height 35
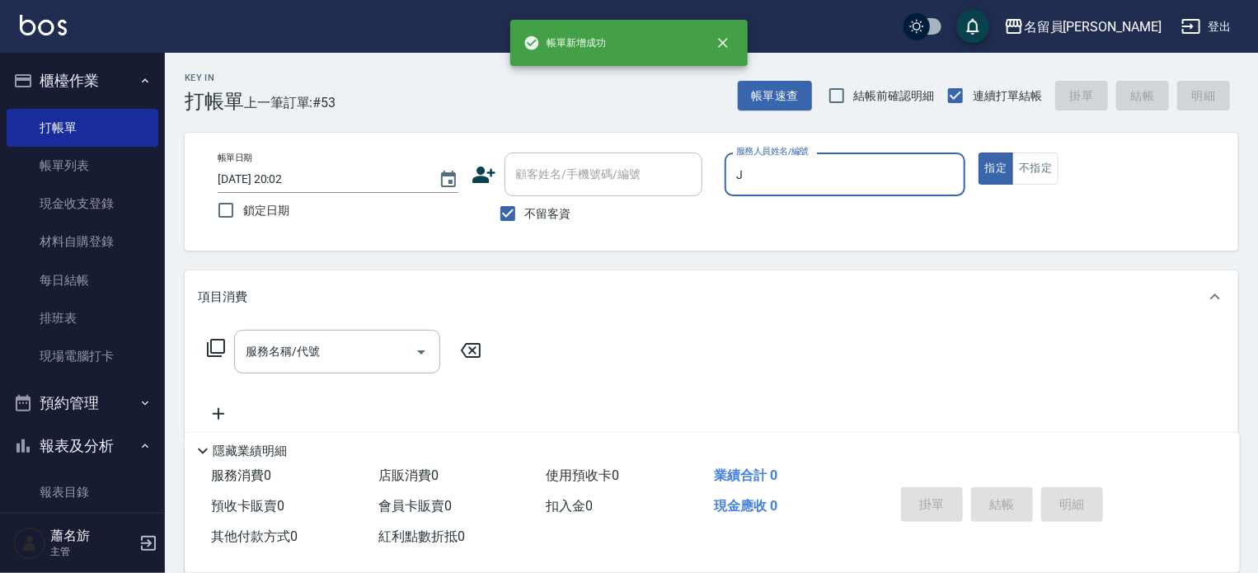
type input "[PERSON_NAME]"
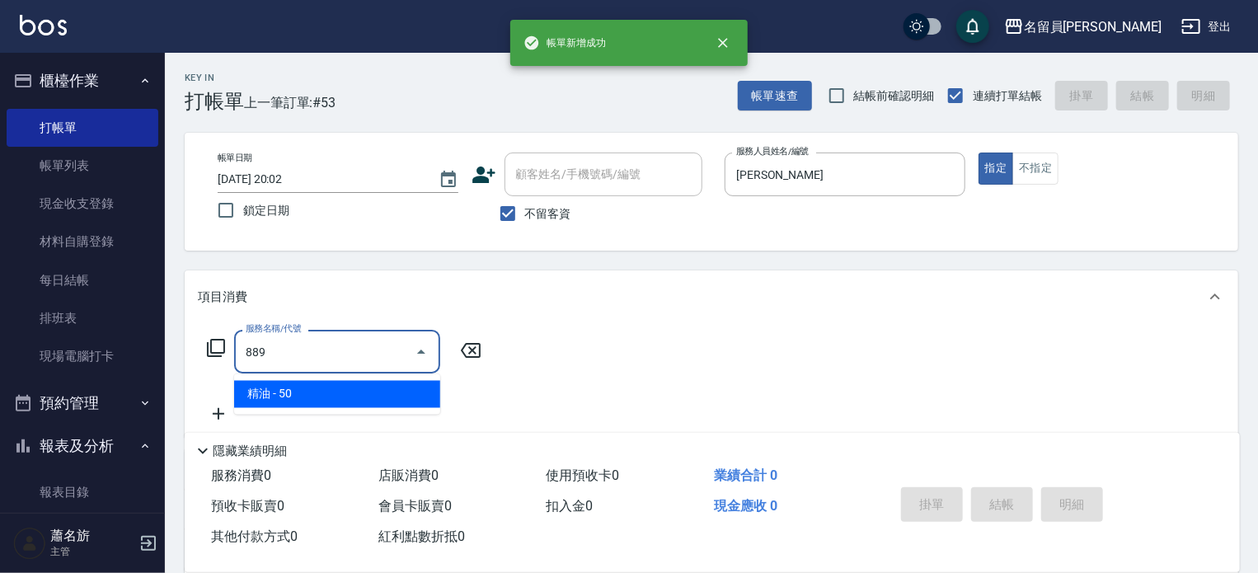
type input "精油(889)"
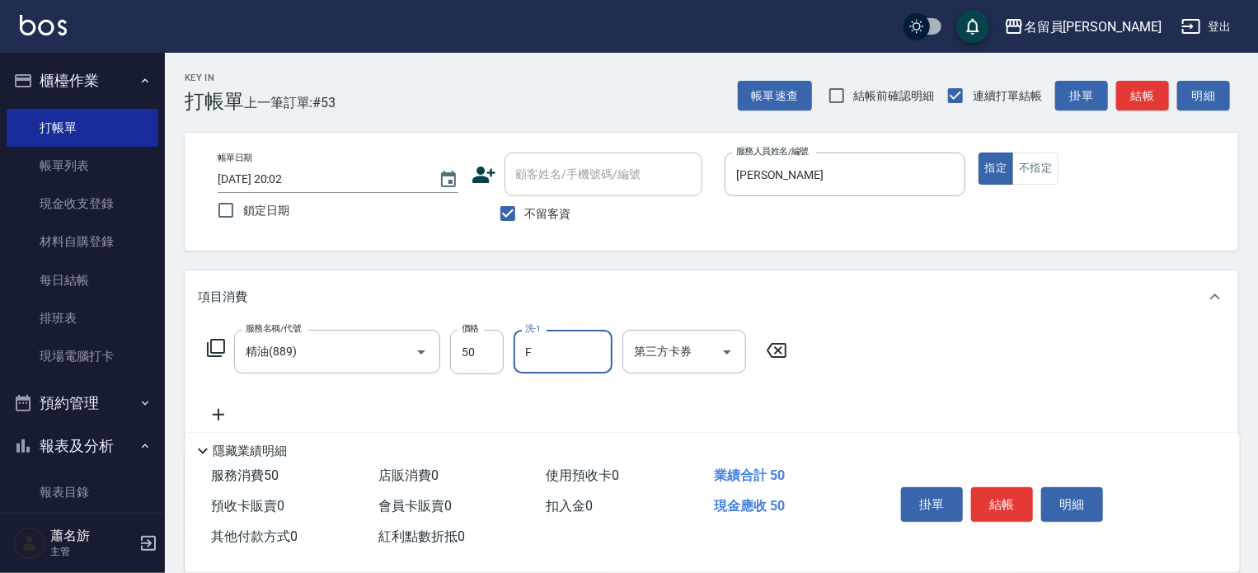
type input "黃苡妃-F"
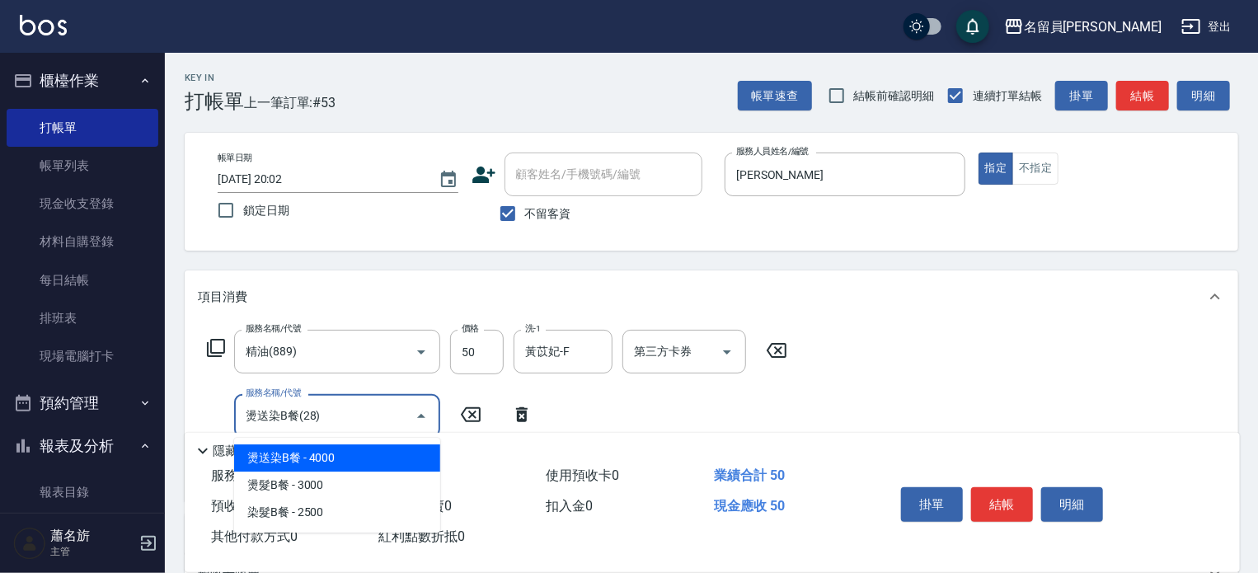
type input "燙送染B餐(28)"
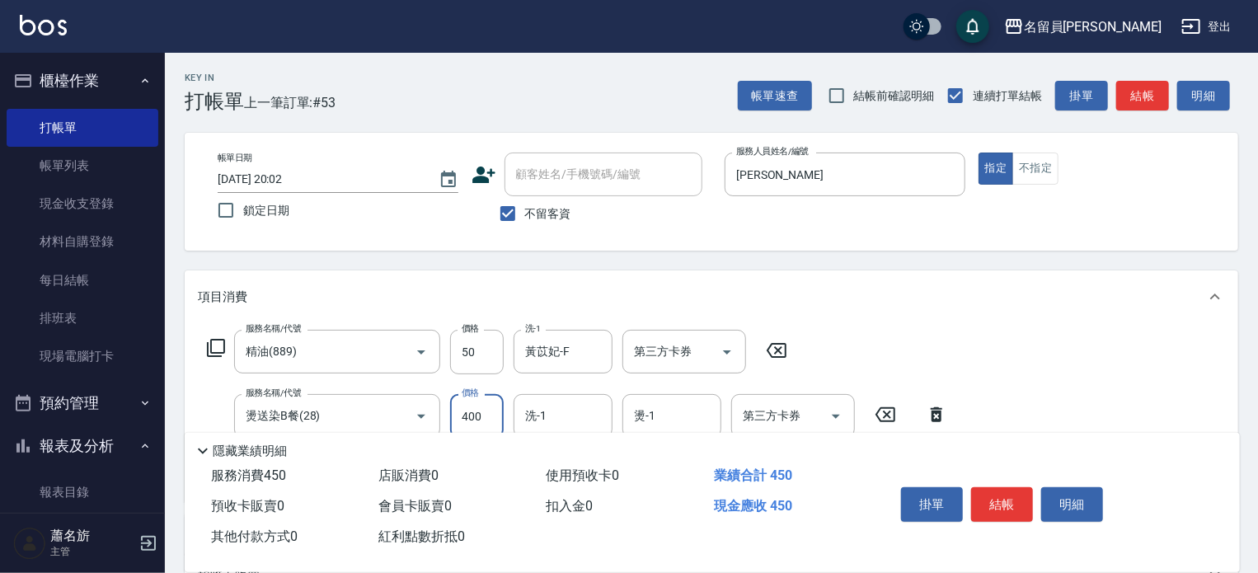
type input "4000"
type input "黃苡妃-F"
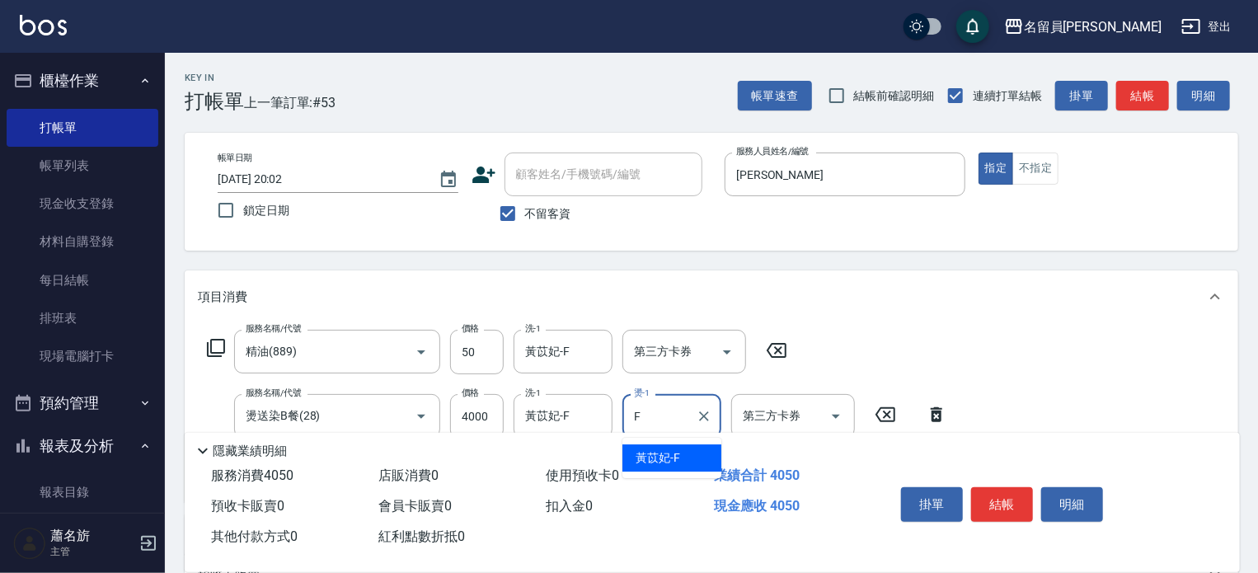
type input "黃苡妃-F"
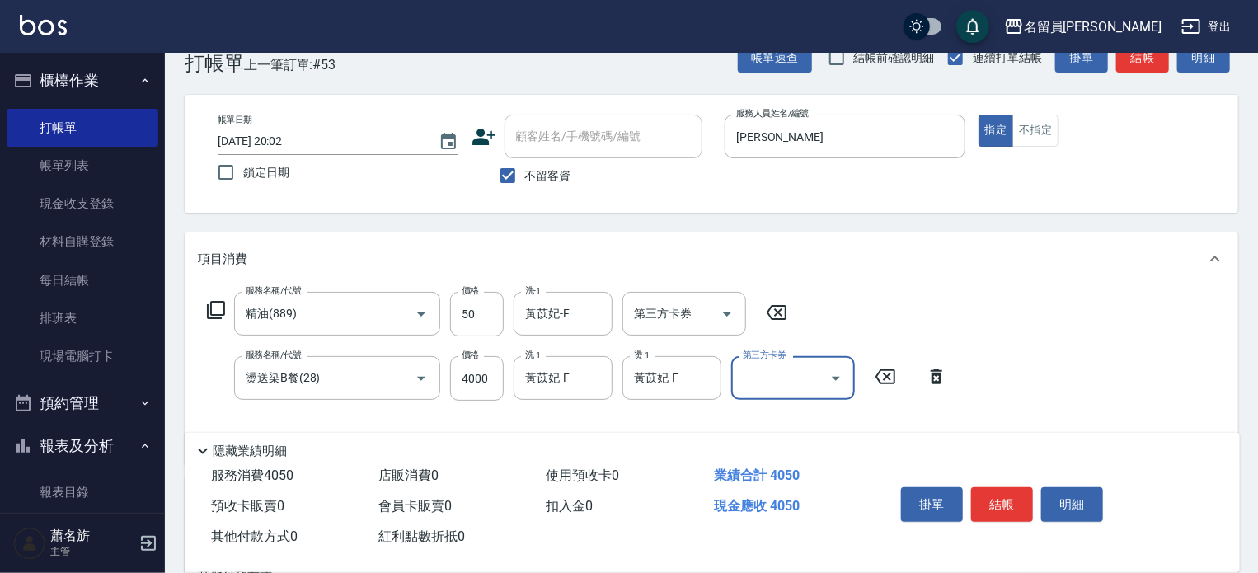
scroll to position [247, 0]
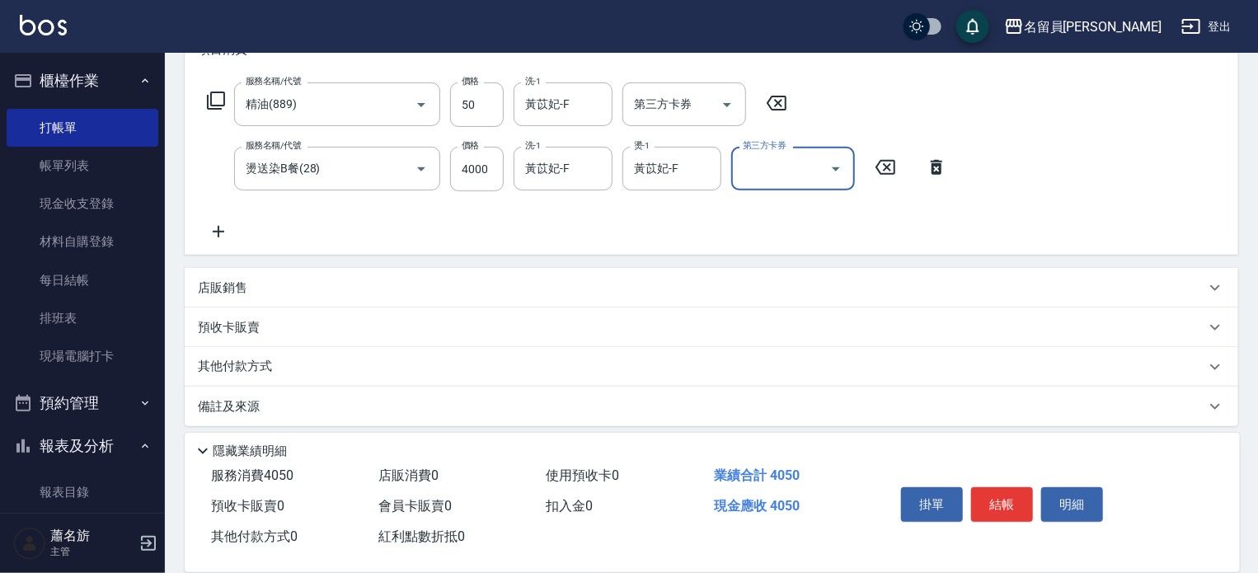
click at [874, 287] on div "店販銷售" at bounding box center [701, 287] width 1007 height 17
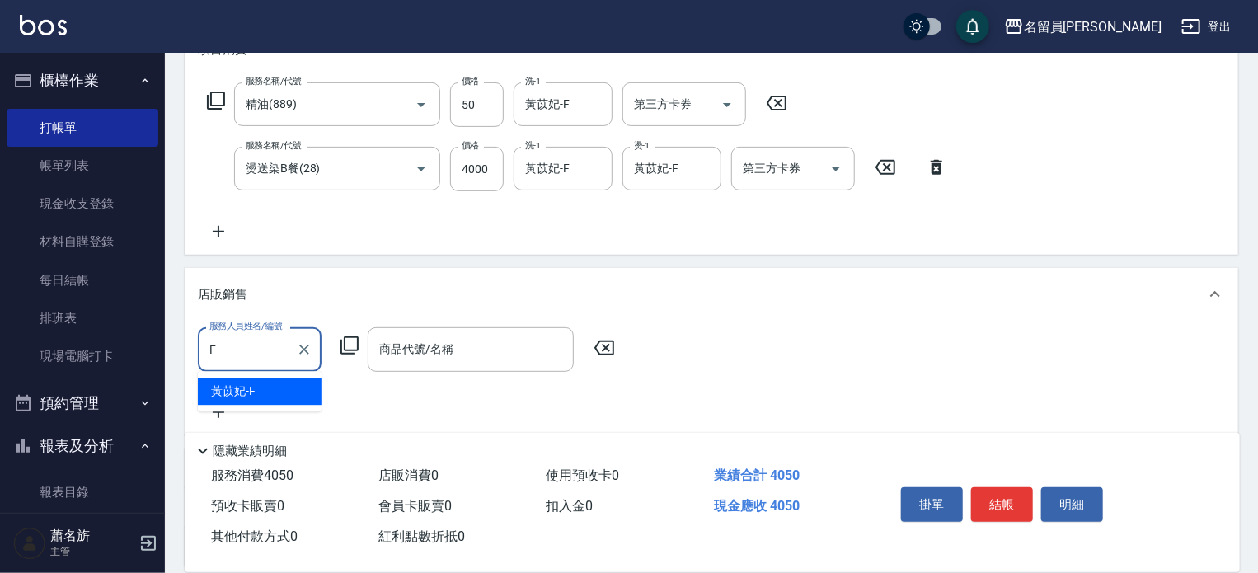
scroll to position [0, 0]
type input "黃苡妃-F"
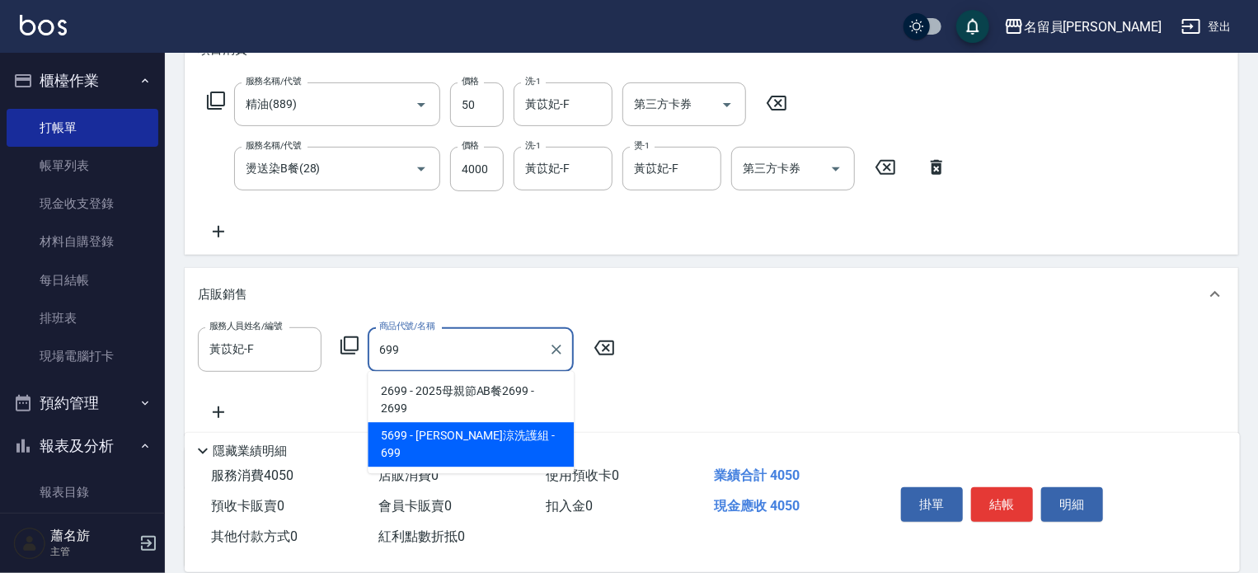
type input "水水沁涼洗護組"
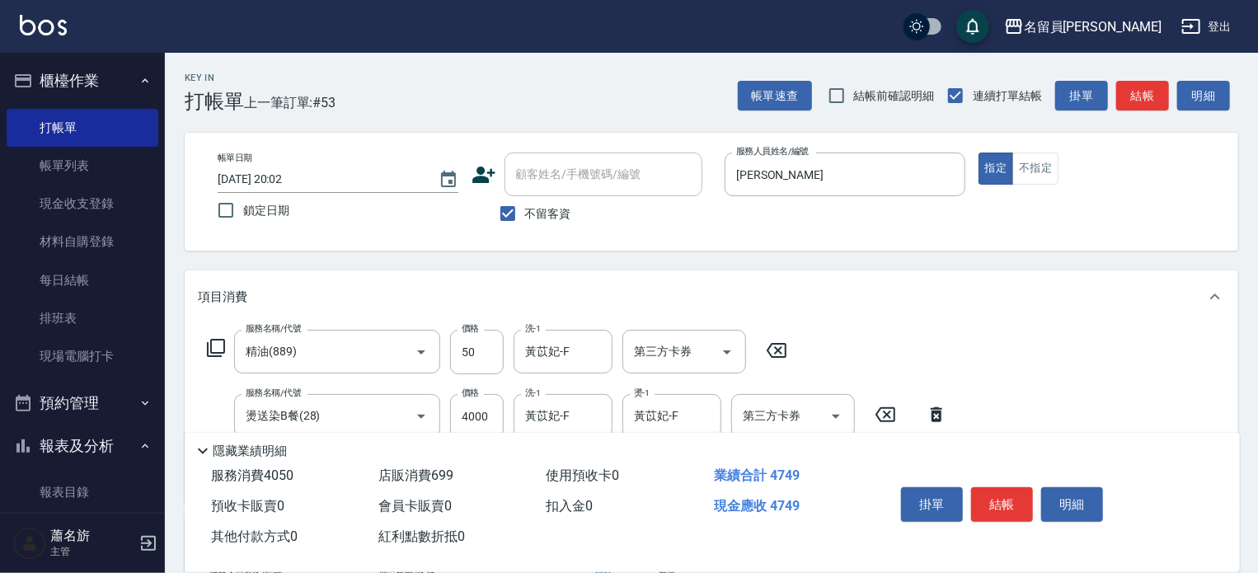
click at [1015, 487] on button "結帳" at bounding box center [1002, 504] width 62 height 35
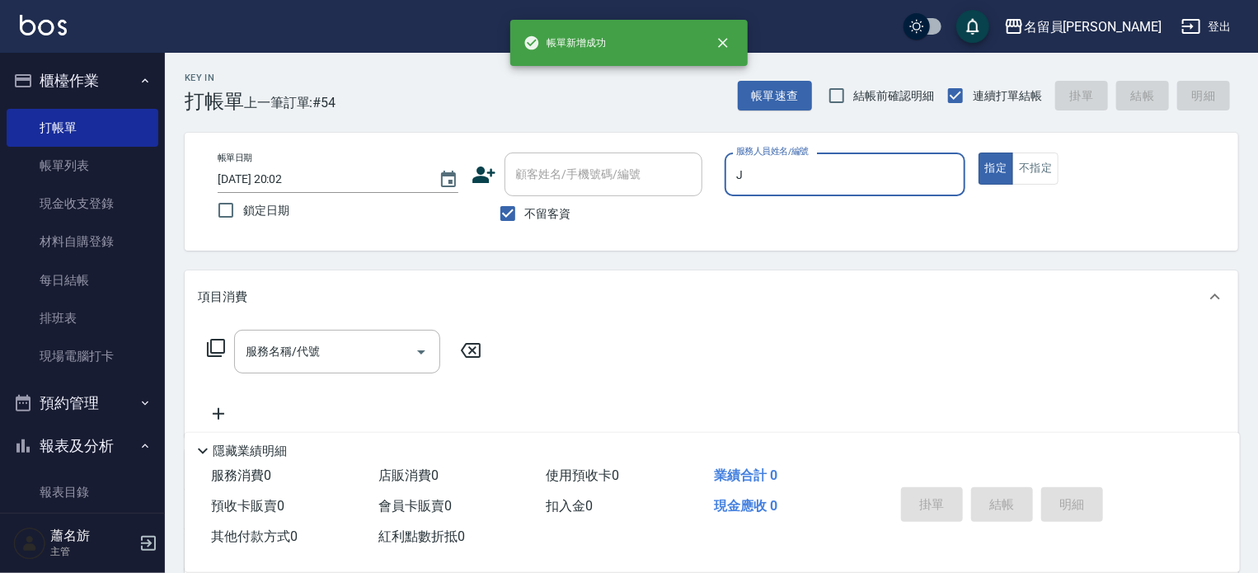
type input "[PERSON_NAME]"
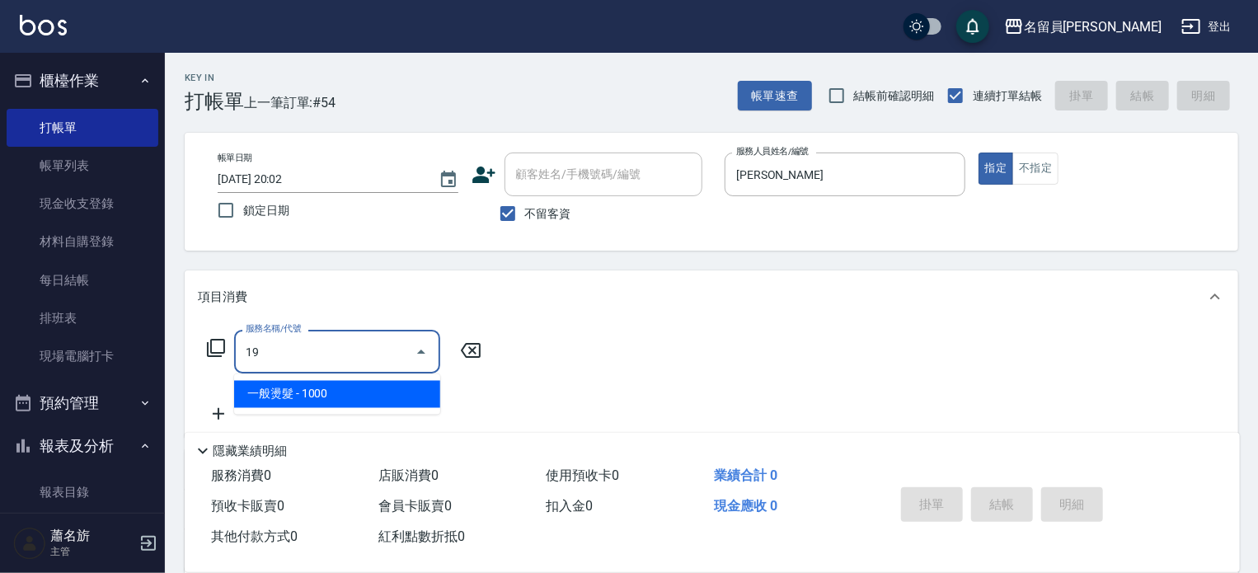
type input "一般燙髮(19)"
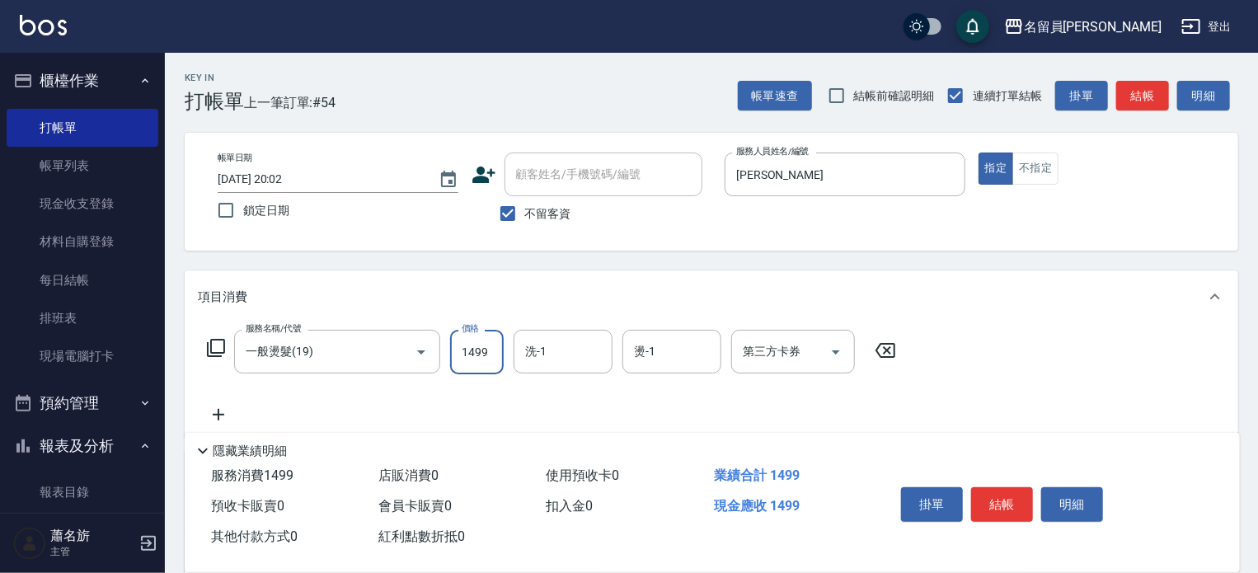
type input "1499"
type input "FF"
drag, startPoint x: 583, startPoint y: 362, endPoint x: 567, endPoint y: 340, distance: 26.5
click at [580, 359] on input "洗-1" at bounding box center [563, 351] width 84 height 29
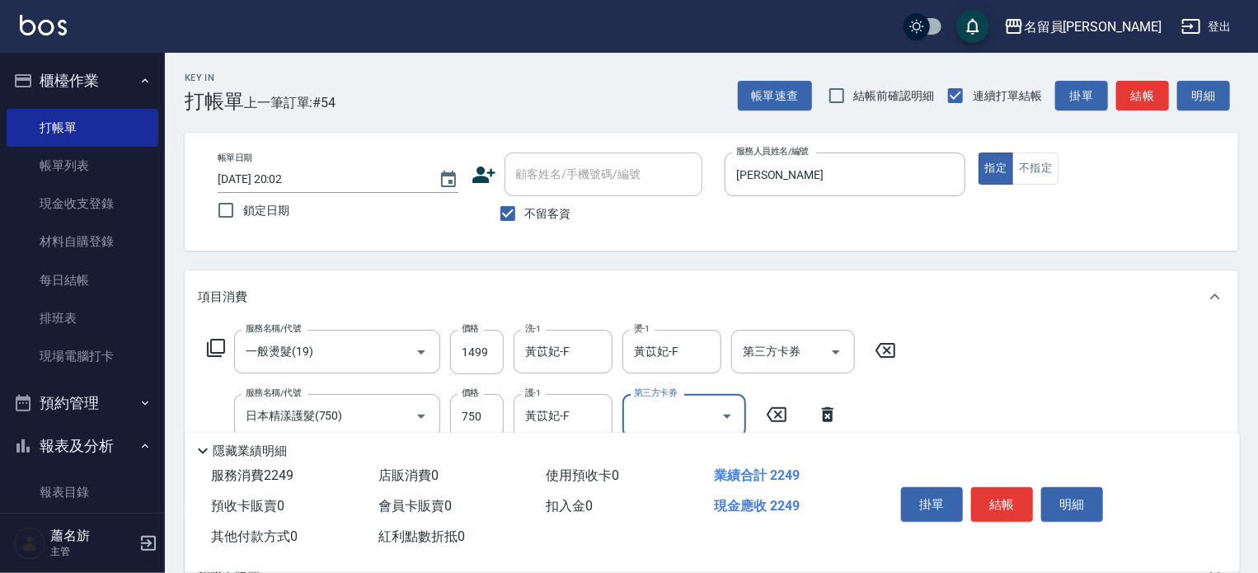
click at [998, 504] on button "結帳" at bounding box center [1002, 504] width 62 height 35
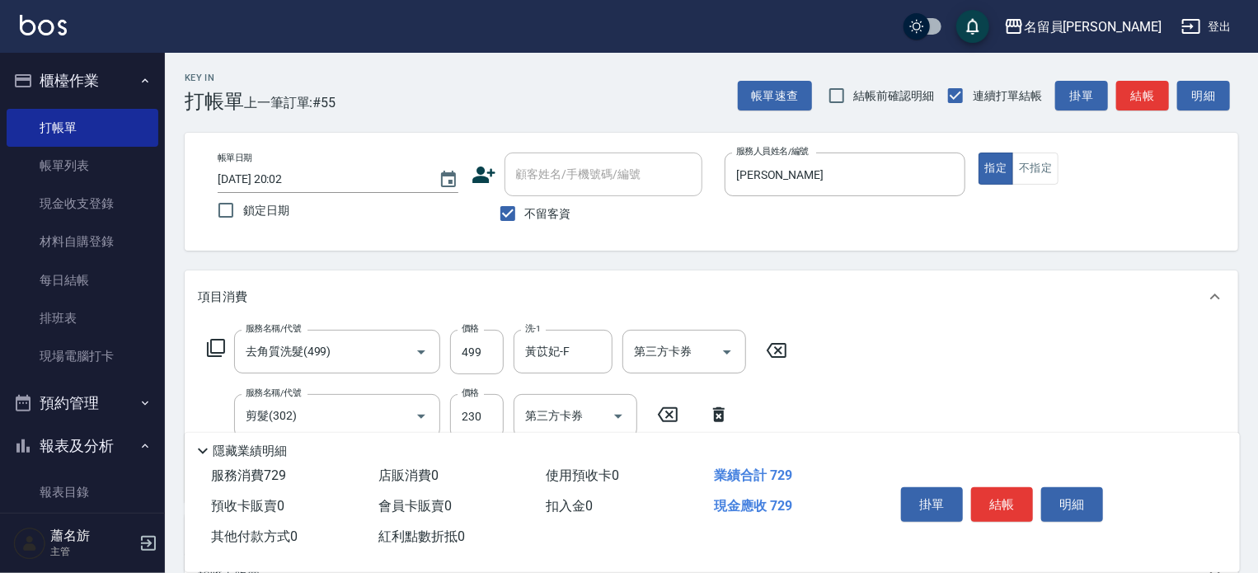
drag, startPoint x: 1034, startPoint y: 515, endPoint x: 1043, endPoint y: 519, distance: 10.0
click at [1043, 519] on div "掛單 結帳 明細" at bounding box center [1001, 507] width 215 height 52
click at [1005, 494] on button "結帳" at bounding box center [1002, 504] width 62 height 35
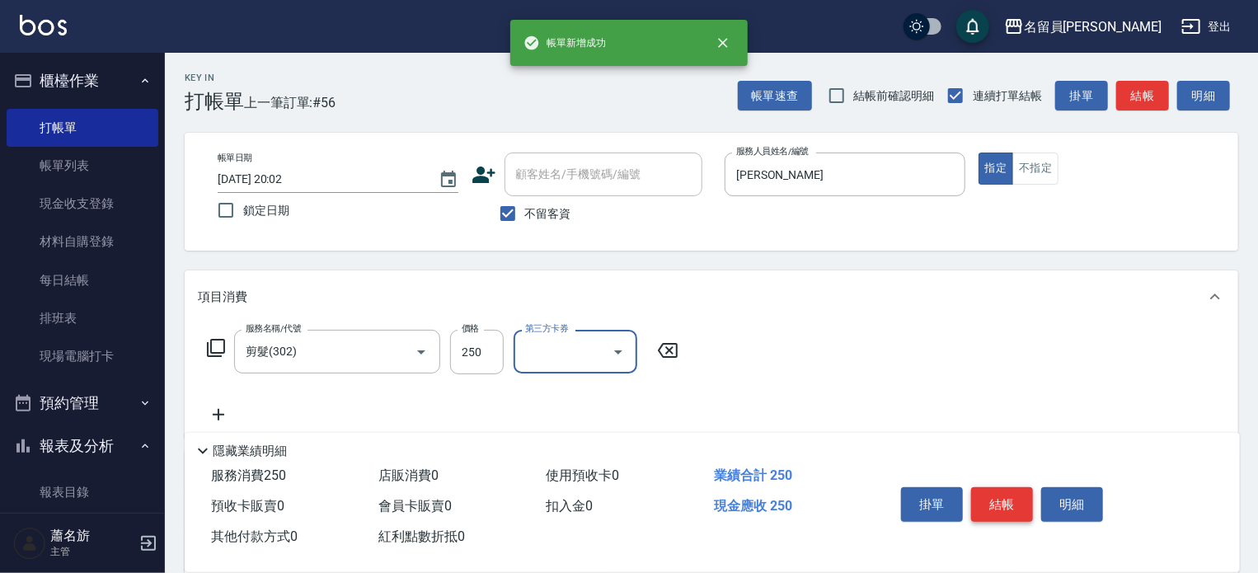
click at [1005, 494] on button "結帳" at bounding box center [1002, 504] width 62 height 35
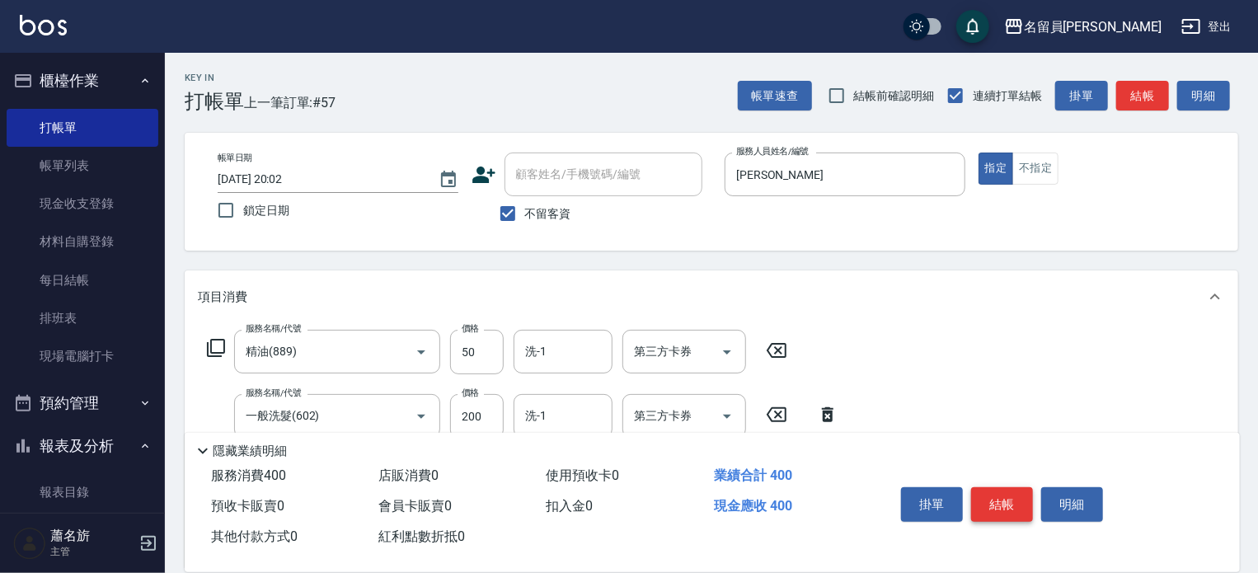
click at [1005, 494] on button "結帳" at bounding box center [1002, 504] width 62 height 35
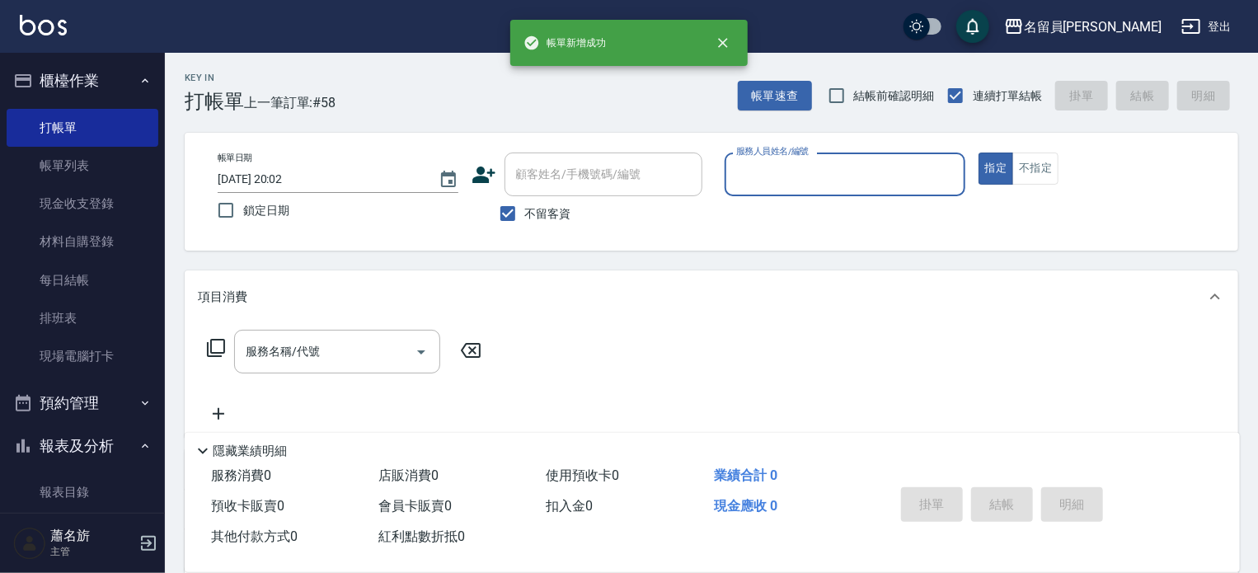
click at [978, 152] on button "指定" at bounding box center [995, 168] width 35 height 32
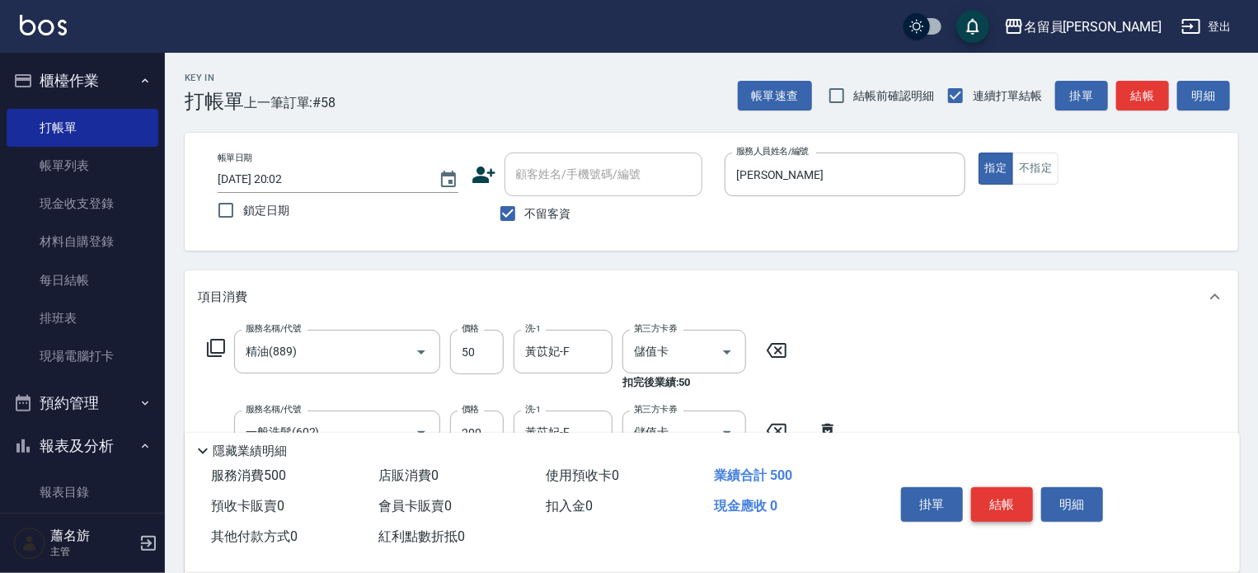
click at [1005, 494] on button "結帳" at bounding box center [1002, 504] width 62 height 35
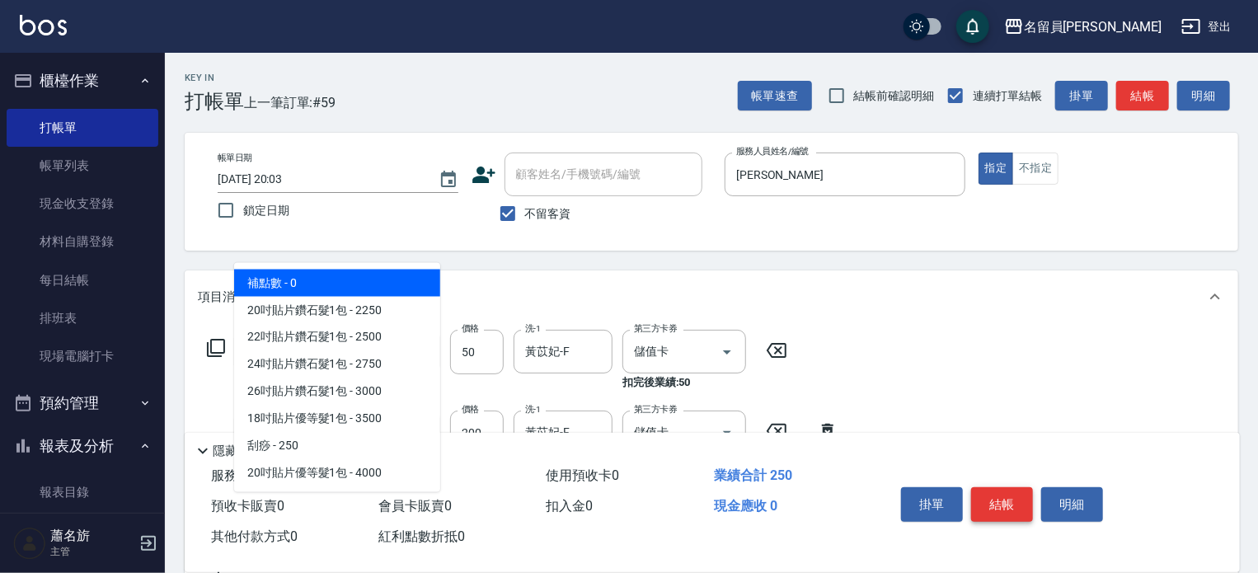
click at [1005, 494] on button "結帳" at bounding box center [1002, 504] width 62 height 35
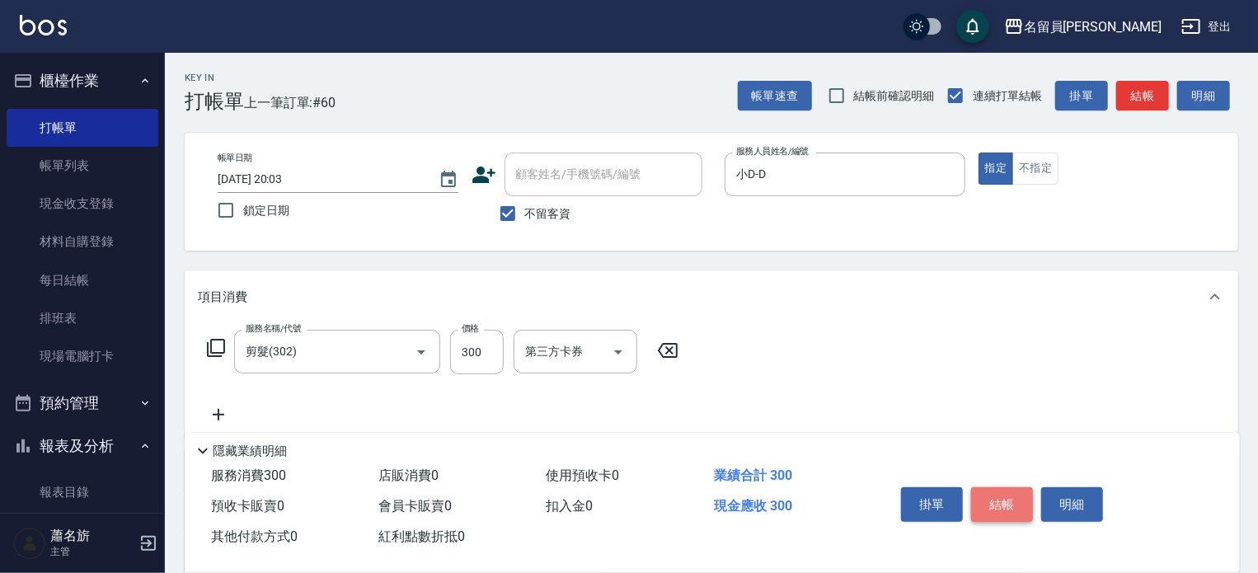
click at [1005, 494] on button "結帳" at bounding box center [1002, 504] width 62 height 35
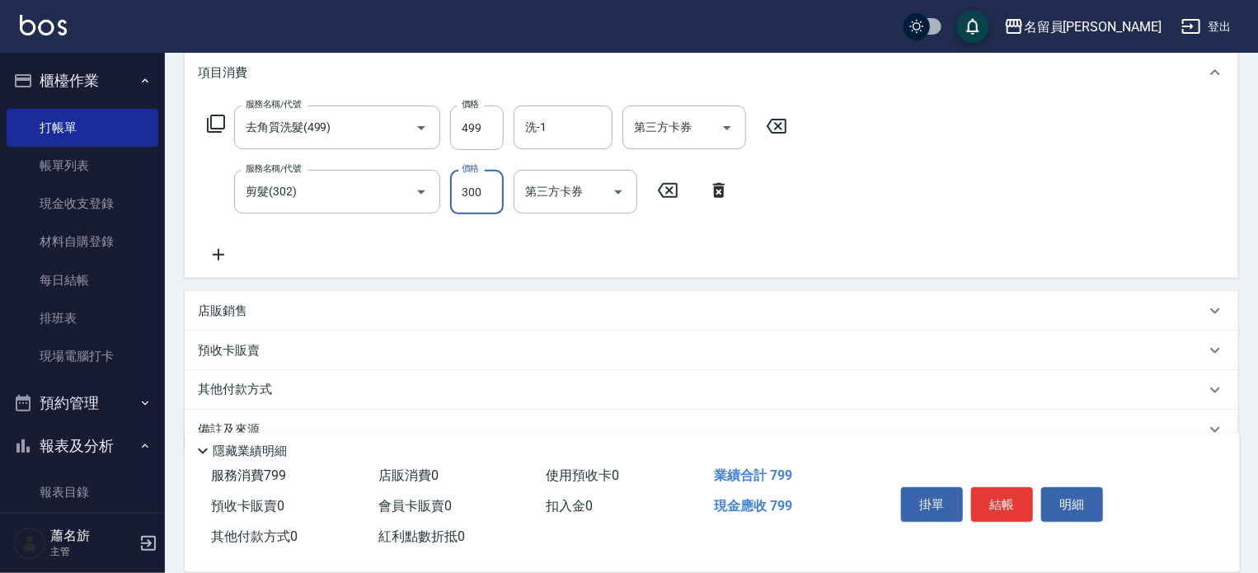
scroll to position [257, 0]
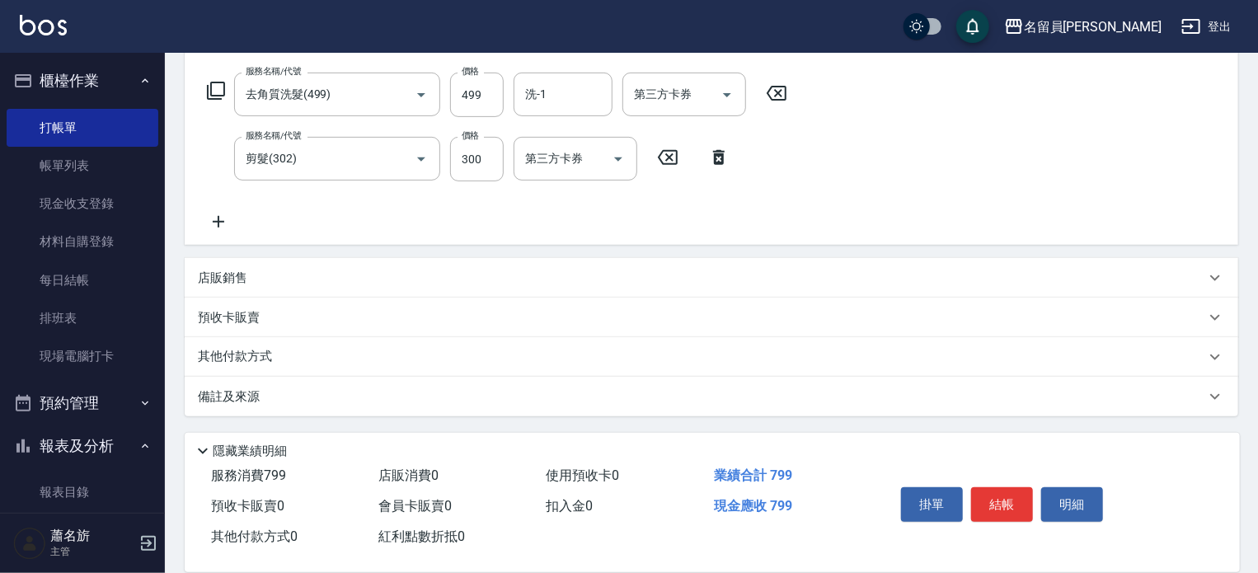
click at [721, 355] on div "其他付款方式" at bounding box center [701, 357] width 1007 height 18
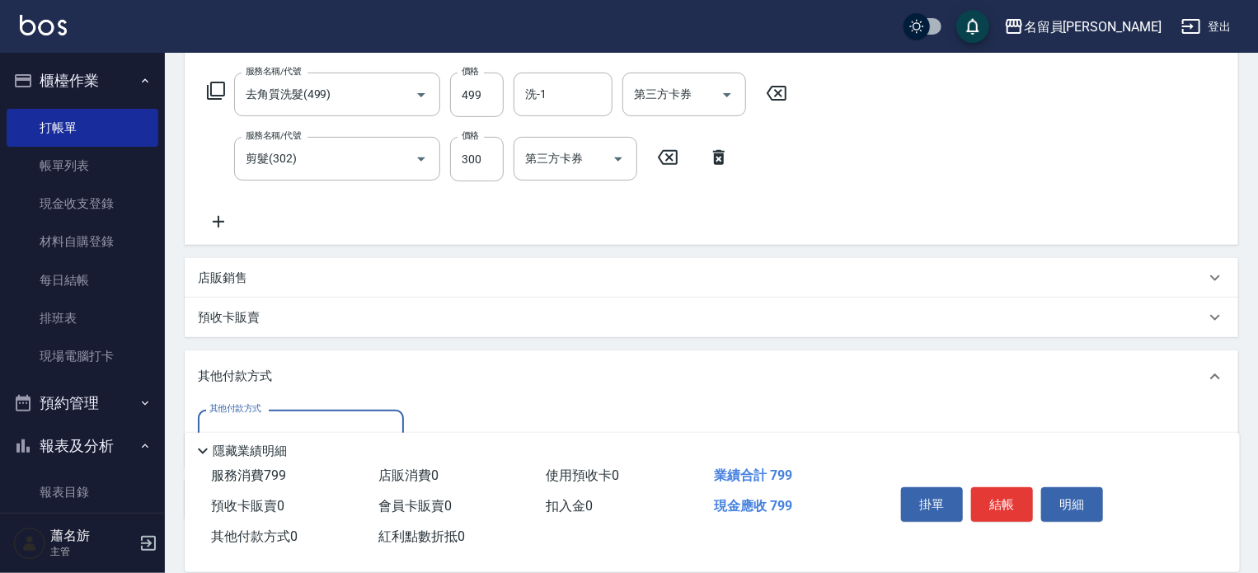
scroll to position [0, 0]
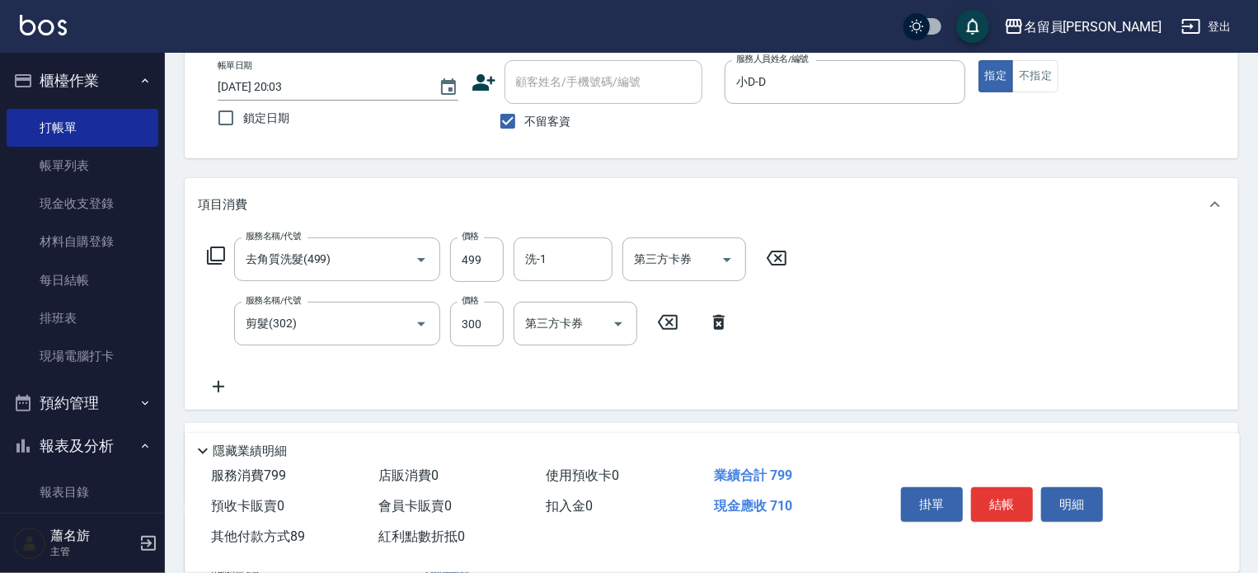
drag, startPoint x: 996, startPoint y: 504, endPoint x: 933, endPoint y: 485, distance: 65.2
click at [992, 502] on button "結帳" at bounding box center [1002, 504] width 62 height 35
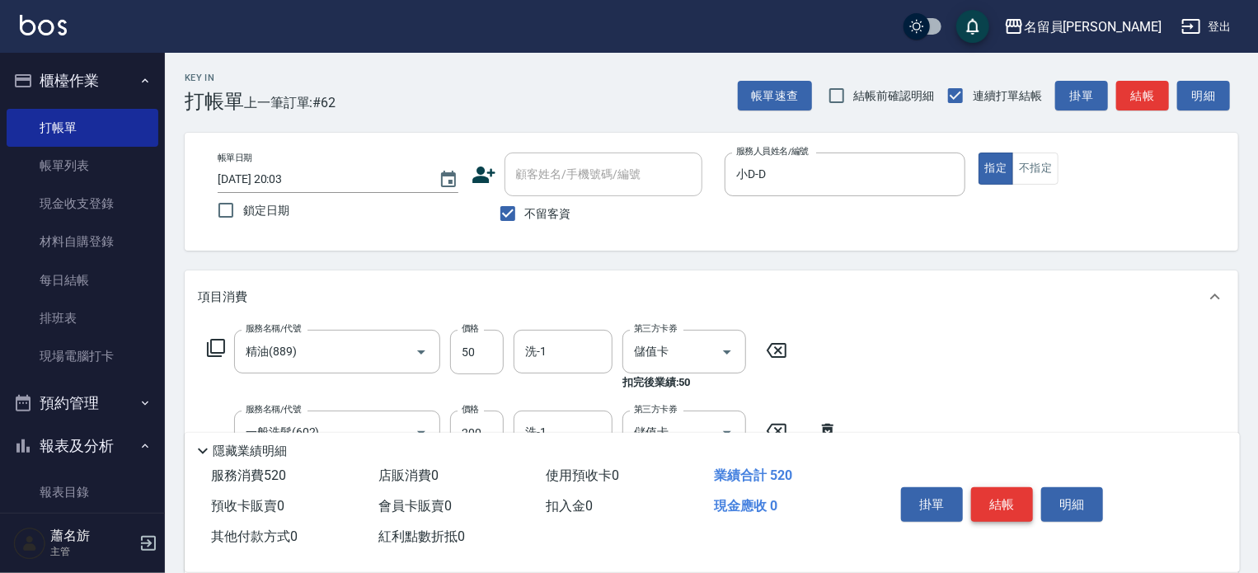
click at [1012, 499] on button "結帳" at bounding box center [1002, 504] width 62 height 35
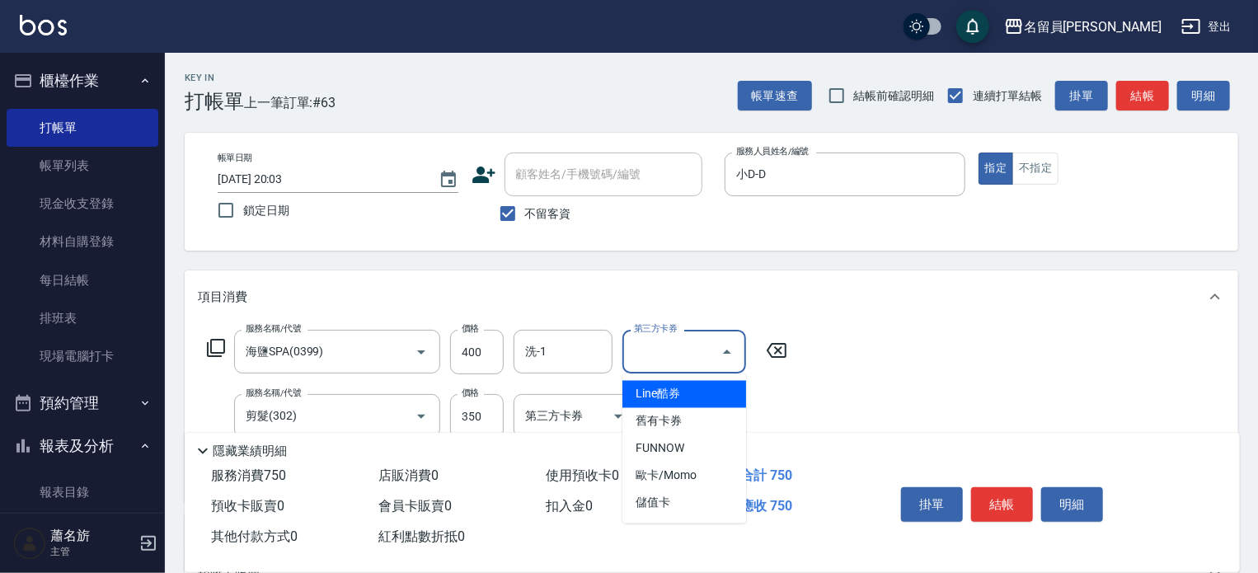
click at [658, 360] on input "第三方卡券" at bounding box center [672, 351] width 84 height 29
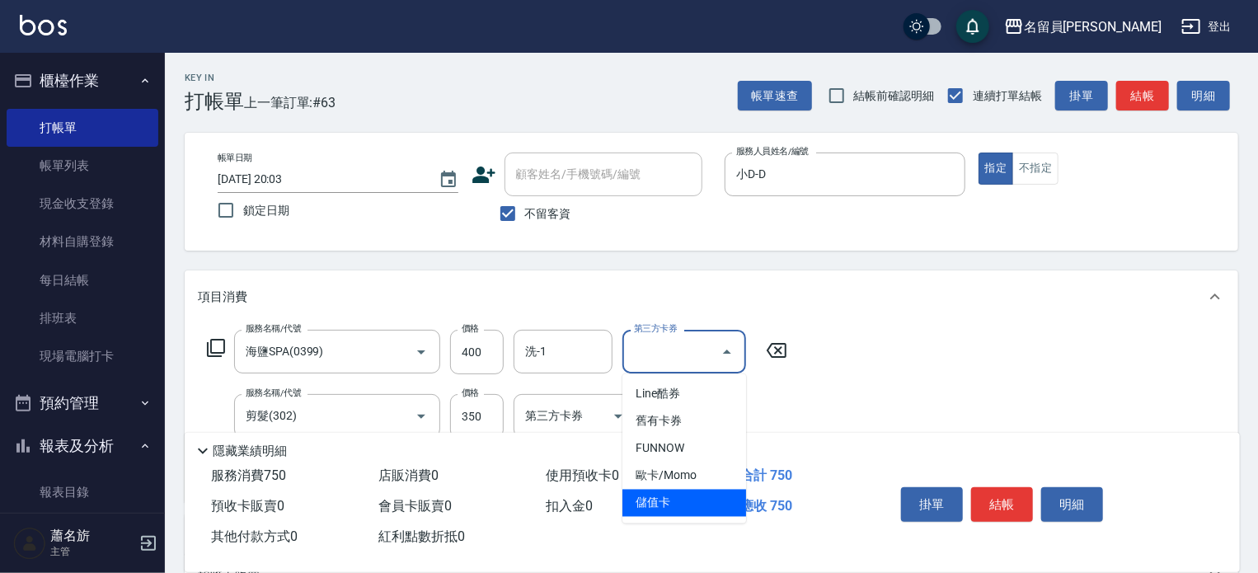
click at [637, 499] on span "儲值卡" at bounding box center [684, 503] width 124 height 27
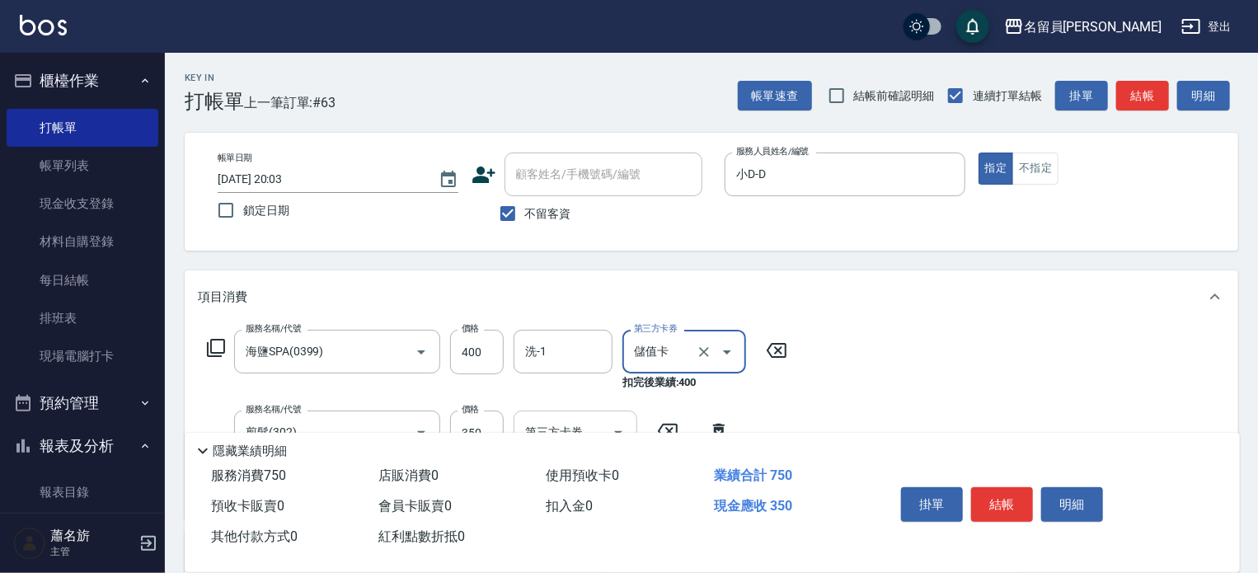
click at [587, 426] on input "第三方卡券" at bounding box center [563, 432] width 84 height 29
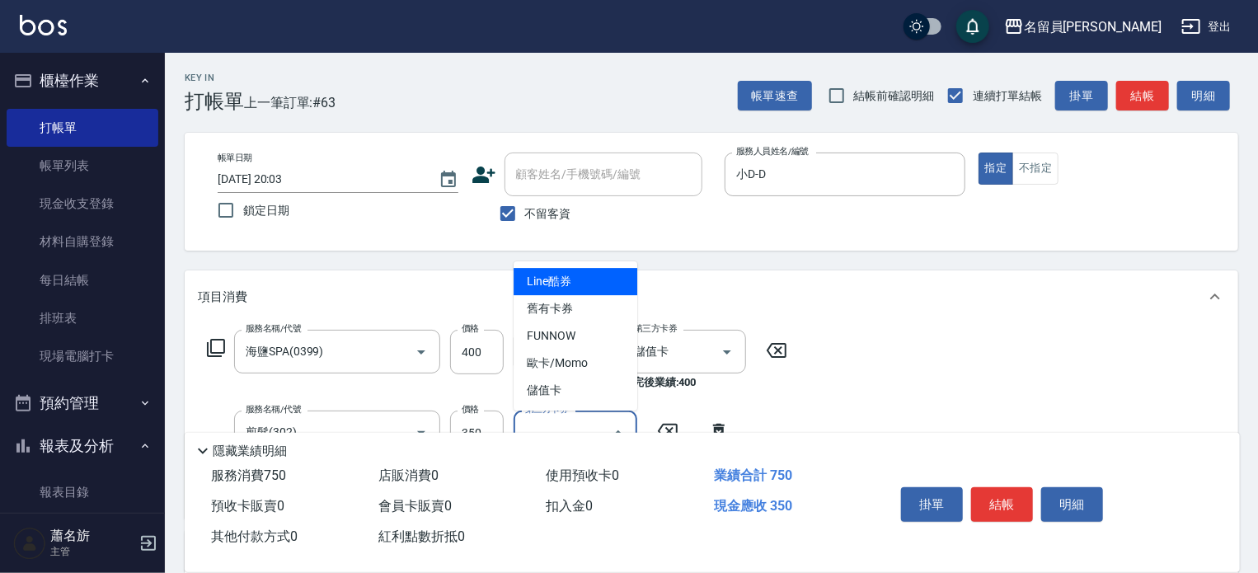
drag, startPoint x: 577, startPoint y: 408, endPoint x: 581, endPoint y: 399, distance: 10.0
click at [577, 406] on ul "Line酷券 舊有卡券 FUNNOW 歐卡/Momo 儲值卡" at bounding box center [575, 335] width 124 height 149
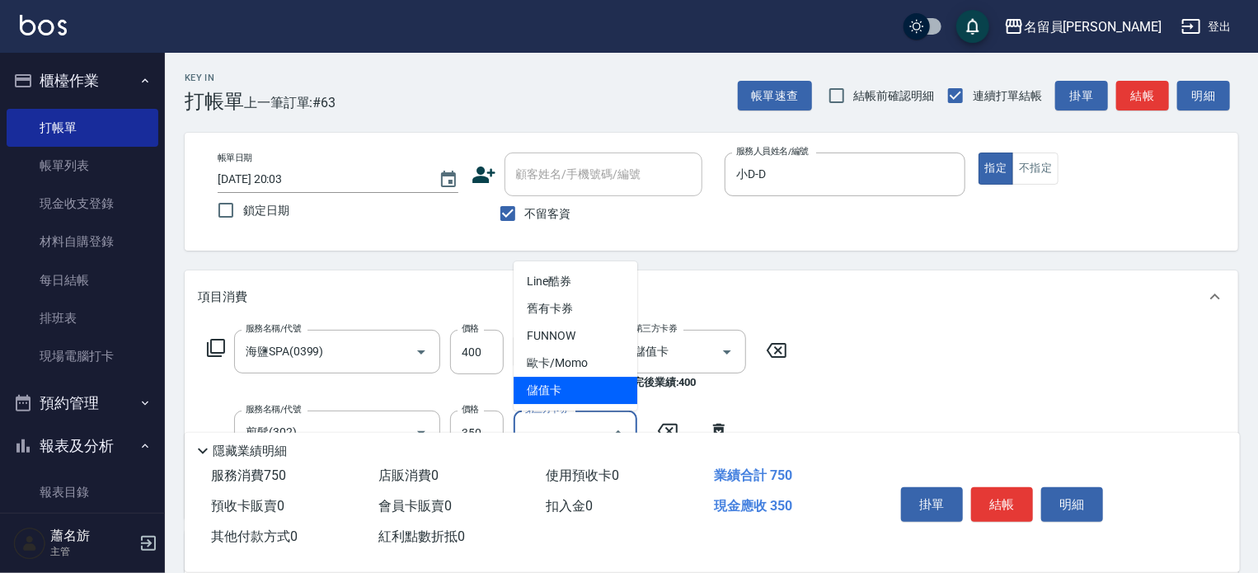
click at [583, 394] on span "儲值卡" at bounding box center [575, 390] width 124 height 27
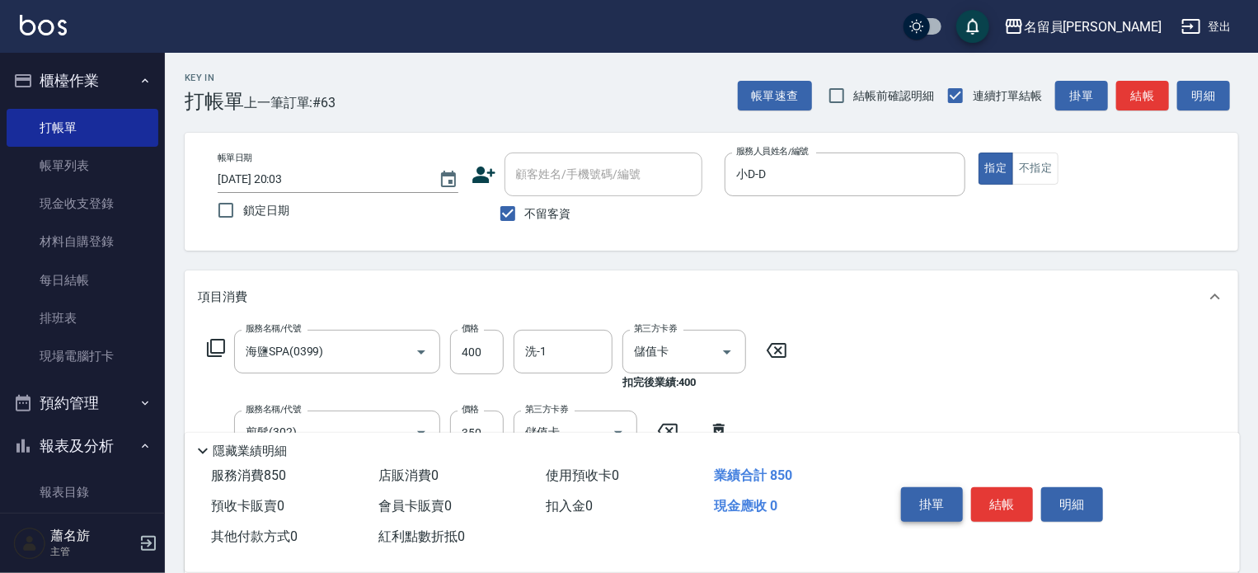
click at [959, 495] on button "掛單" at bounding box center [932, 504] width 62 height 35
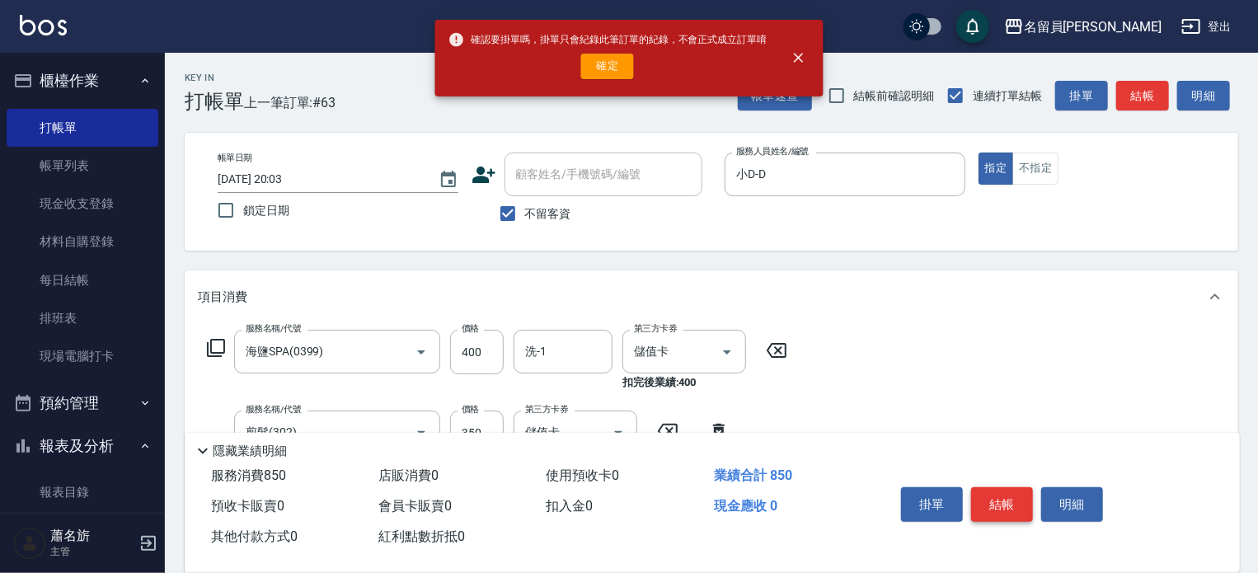
click at [1008, 499] on button "結帳" at bounding box center [1002, 504] width 62 height 35
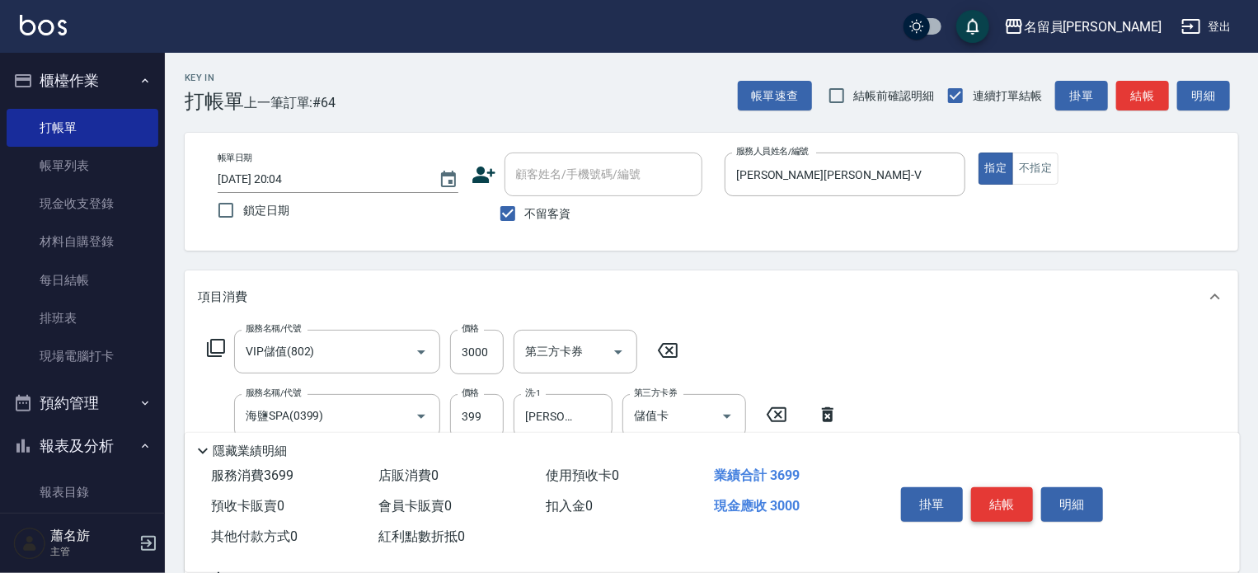
click at [1002, 490] on button "結帳" at bounding box center [1002, 504] width 62 height 35
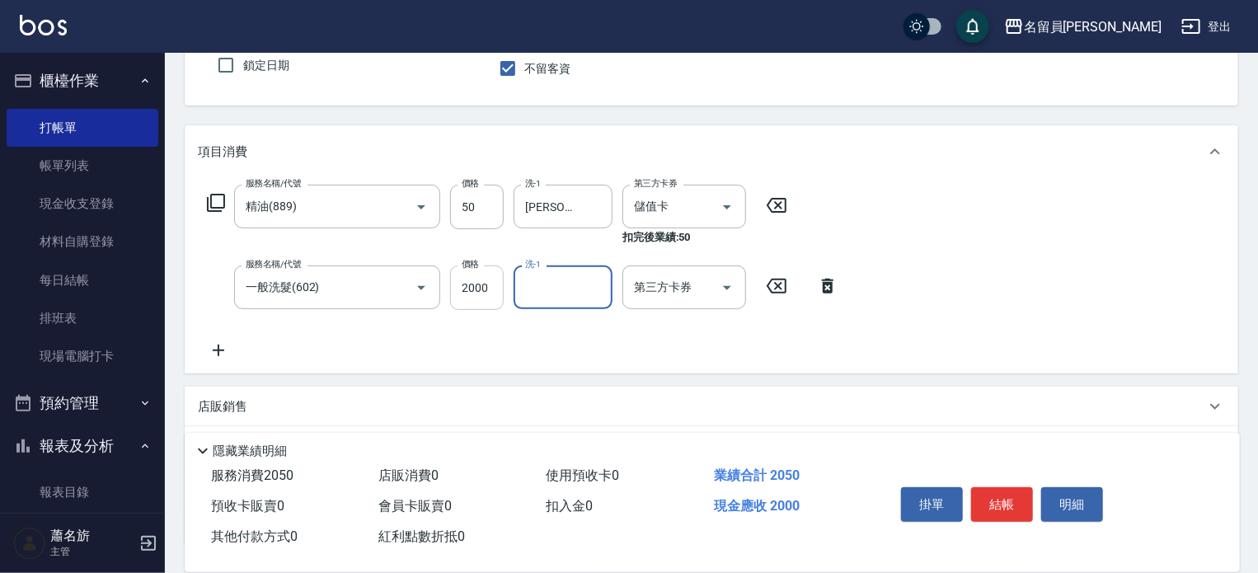
scroll to position [165, 0]
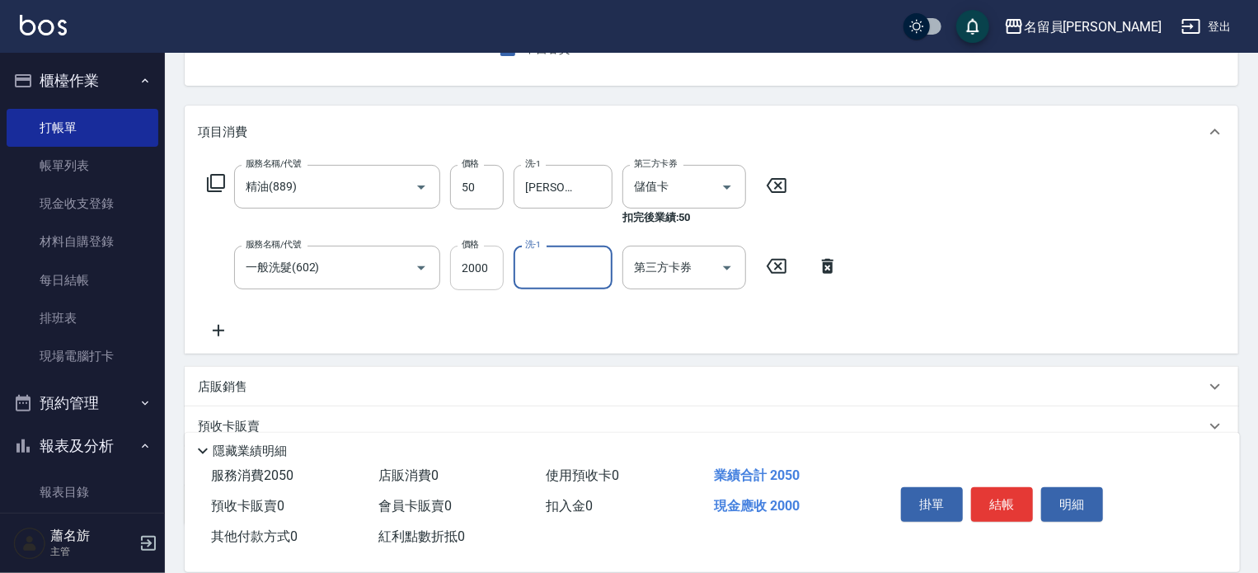
click at [481, 270] on input "2000" at bounding box center [477, 268] width 54 height 45
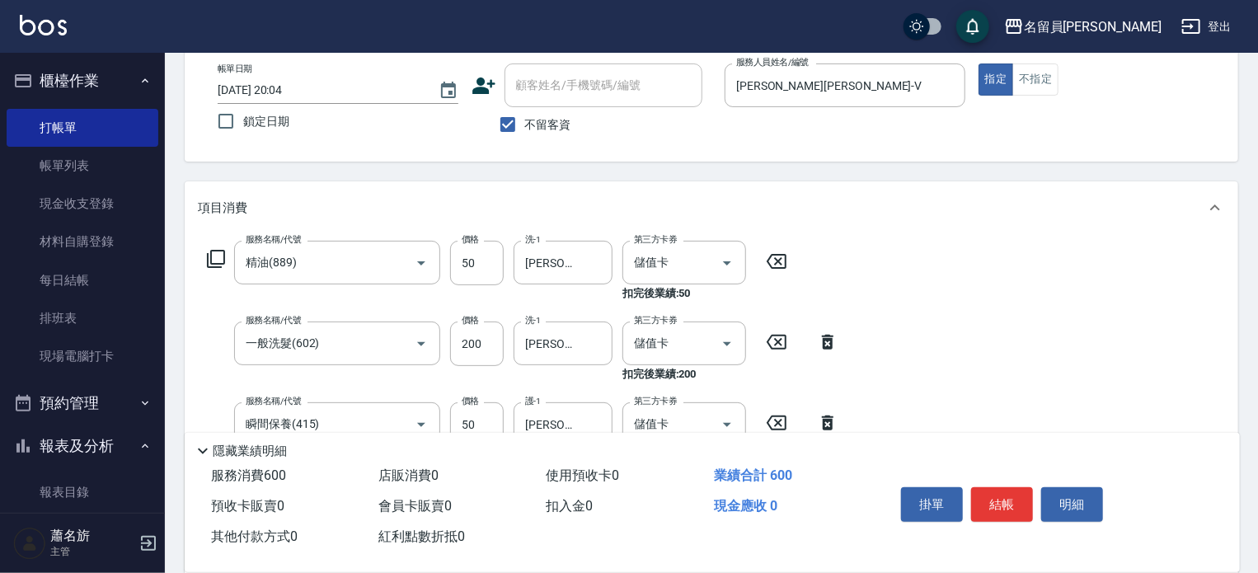
scroll to position [0, 0]
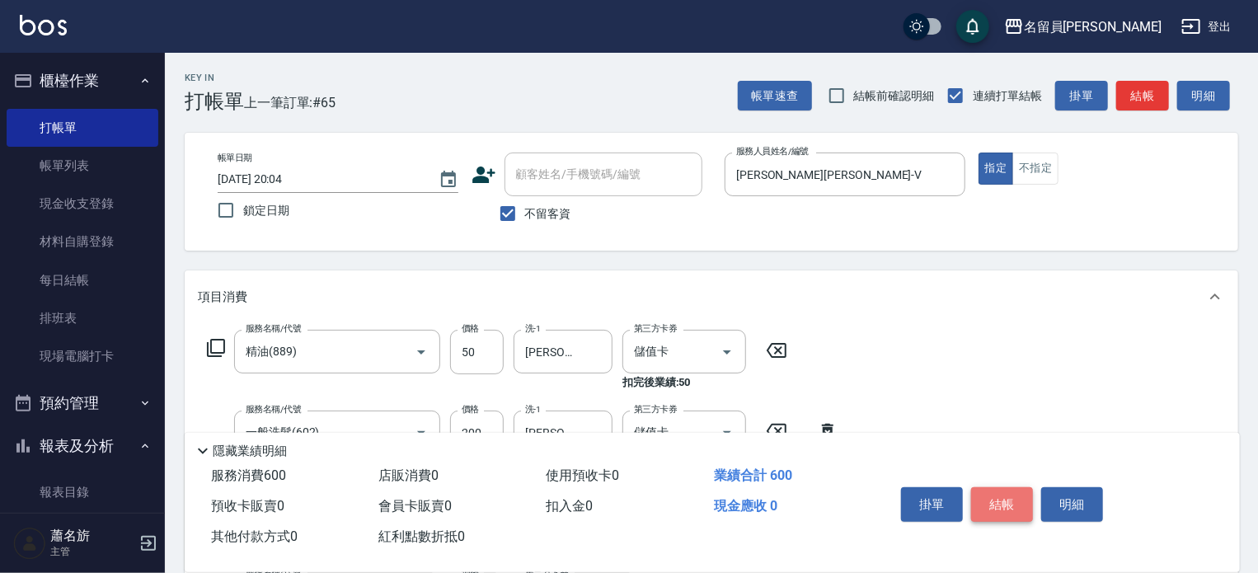
click at [992, 488] on button "結帳" at bounding box center [1002, 504] width 62 height 35
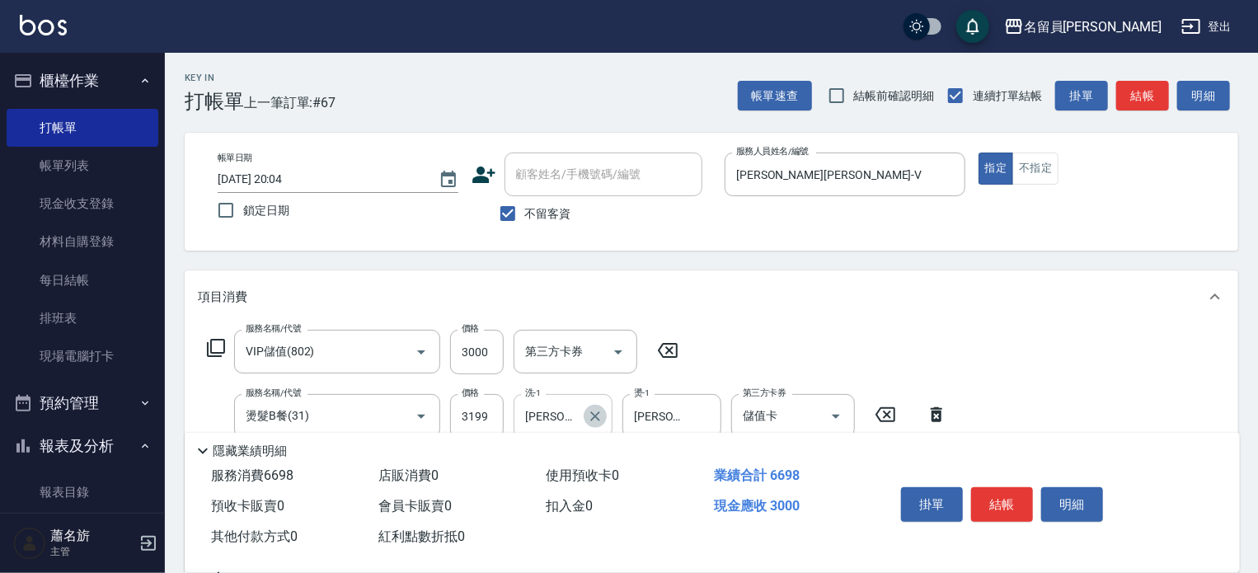
click at [600, 415] on icon "Clear" at bounding box center [595, 416] width 16 height 16
click at [1011, 501] on button "結帳" at bounding box center [1002, 504] width 62 height 35
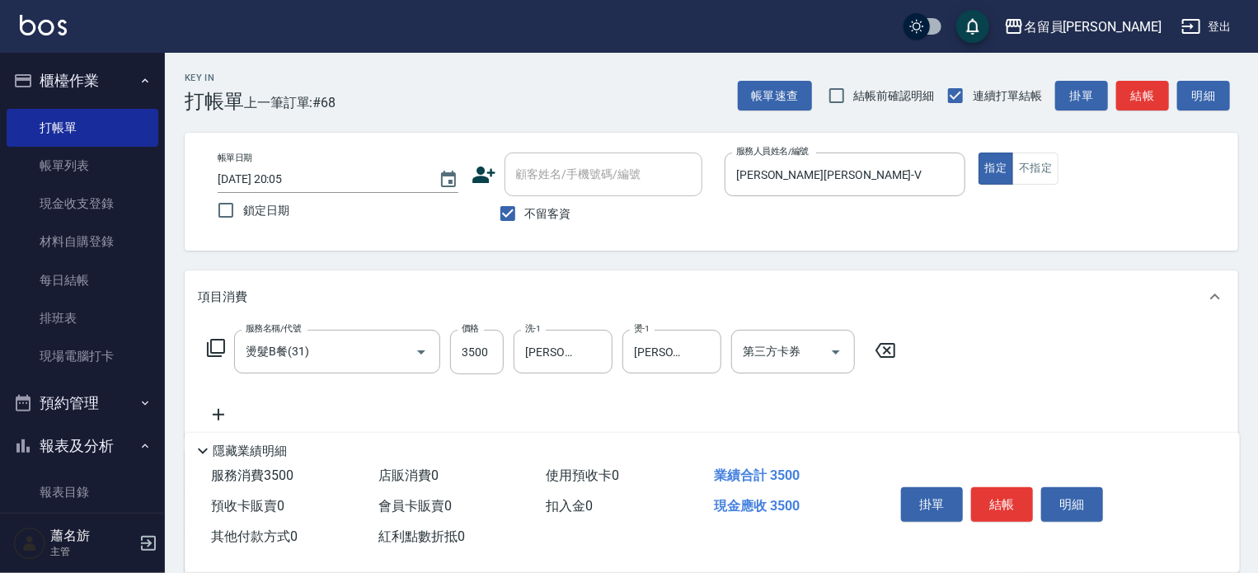
click at [204, 408] on icon at bounding box center [218, 415] width 41 height 20
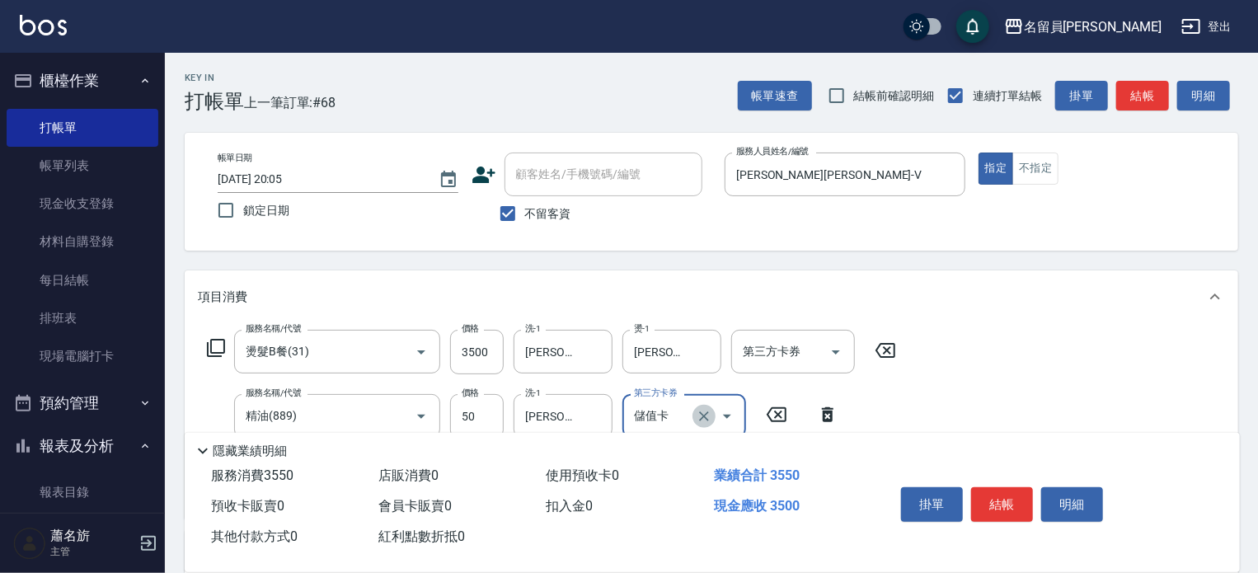
click at [701, 416] on icon "Clear" at bounding box center [704, 416] width 16 height 16
click at [1008, 504] on button "結帳" at bounding box center [1002, 504] width 62 height 35
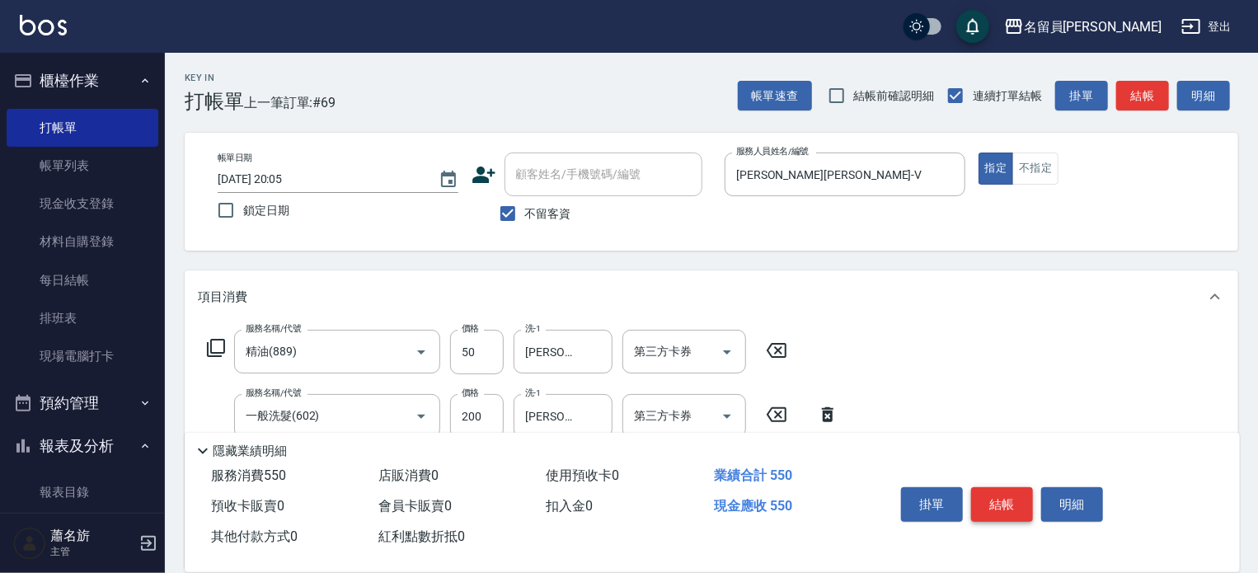
click at [1005, 504] on button "結帳" at bounding box center [1002, 504] width 62 height 35
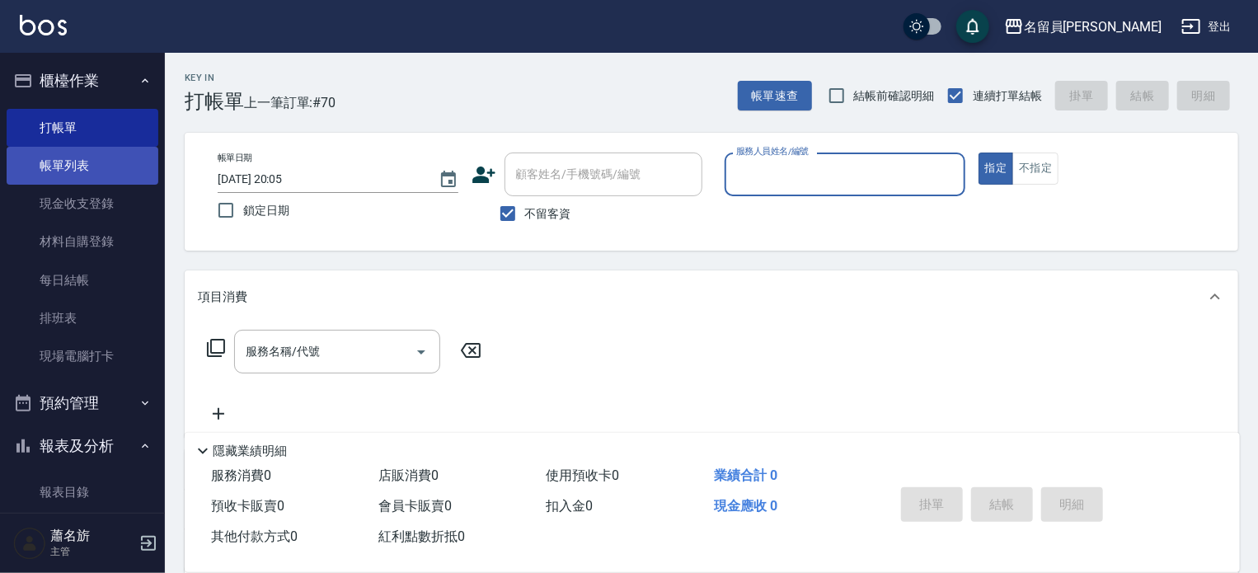
click at [69, 163] on link "帳單列表" at bounding box center [83, 166] width 152 height 38
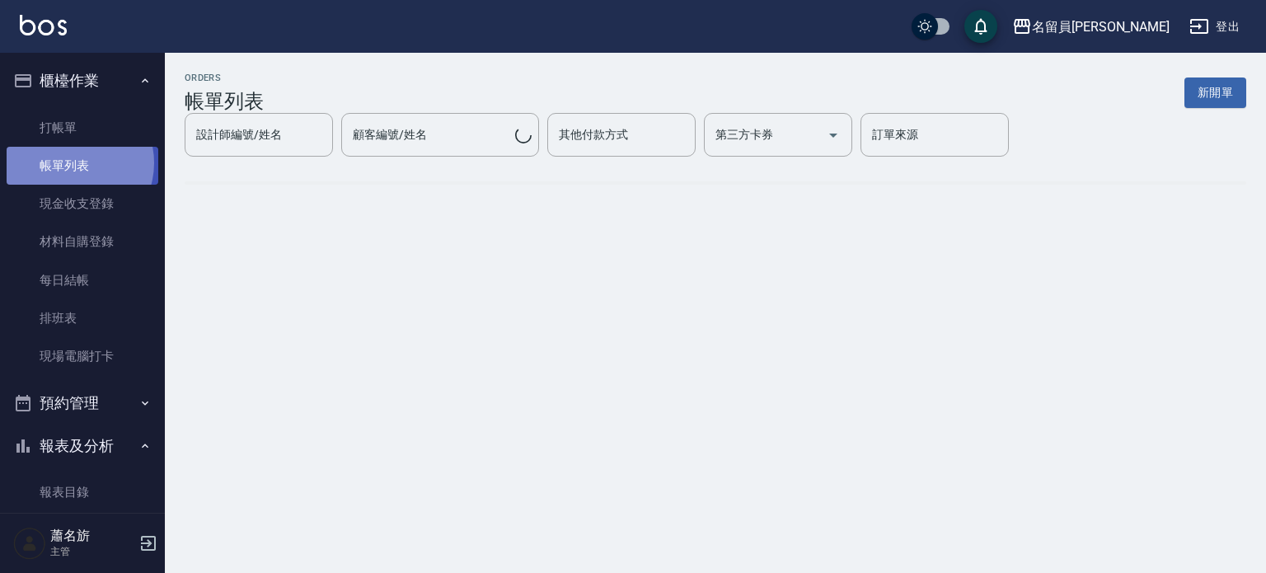
click at [69, 163] on link "帳單列表" at bounding box center [83, 166] width 152 height 38
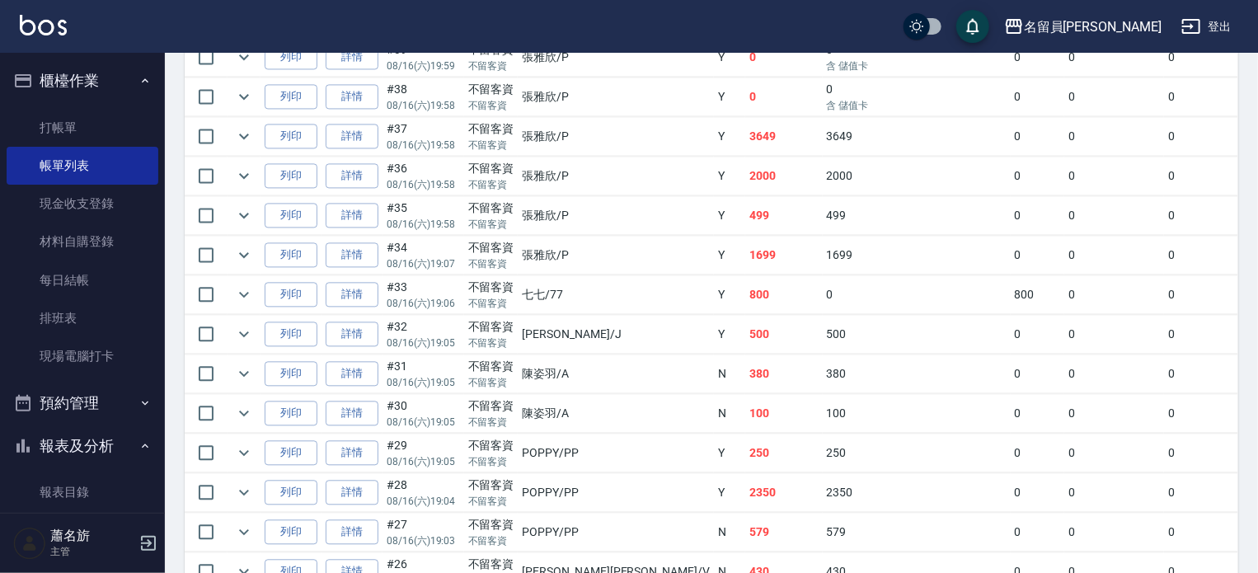
scroll to position [1648, 0]
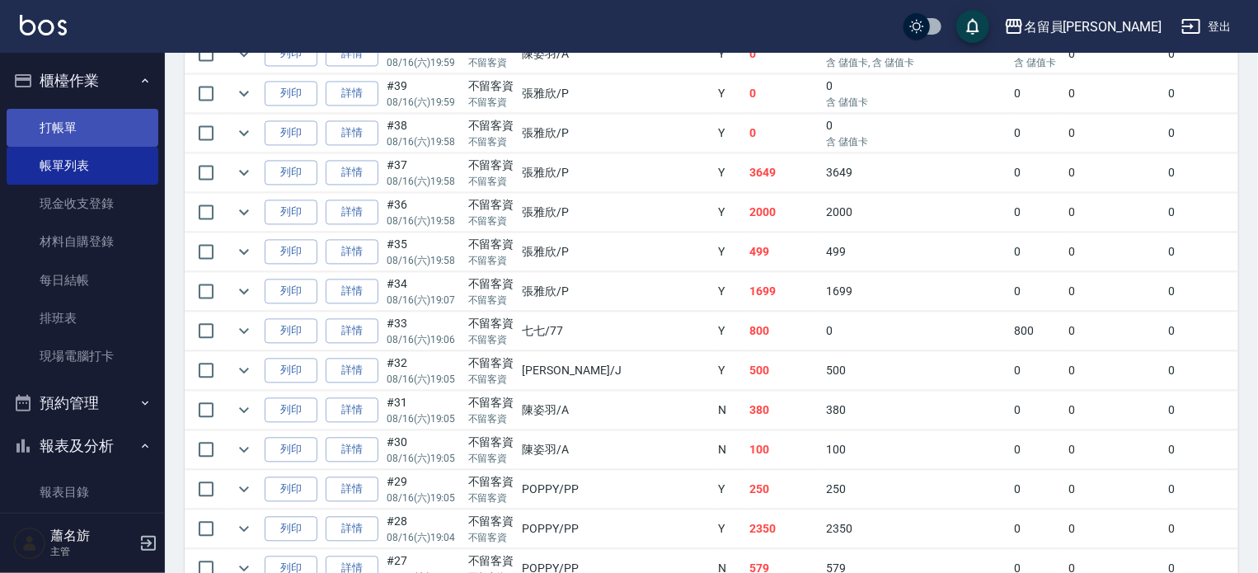
click at [67, 115] on link "打帳單" at bounding box center [83, 128] width 152 height 38
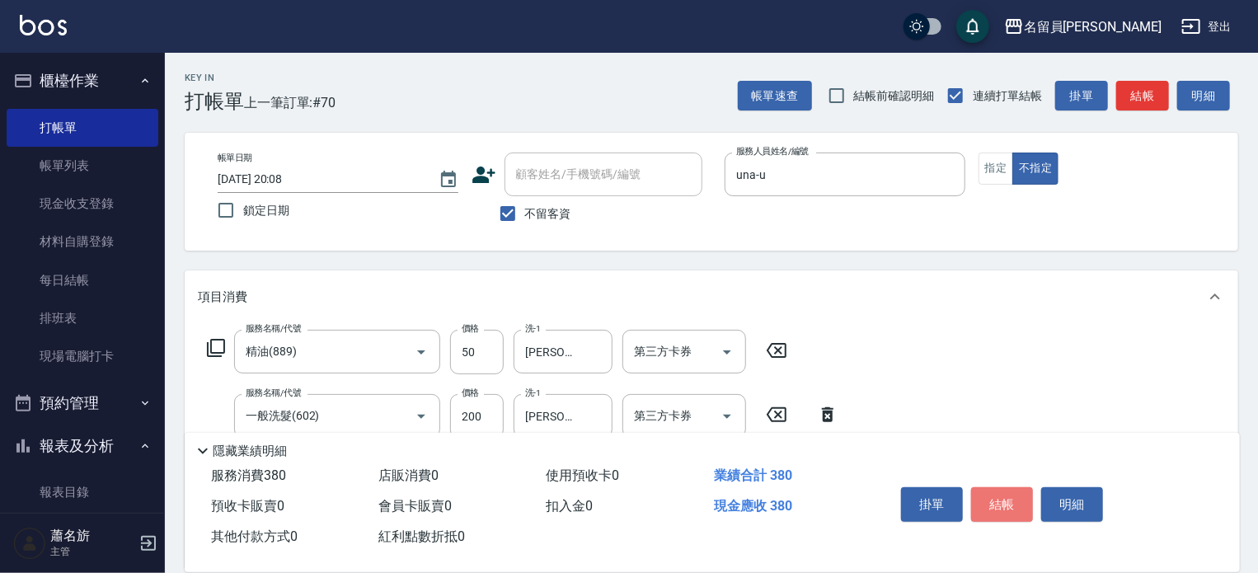
click at [1029, 490] on button "結帳" at bounding box center [1002, 504] width 62 height 35
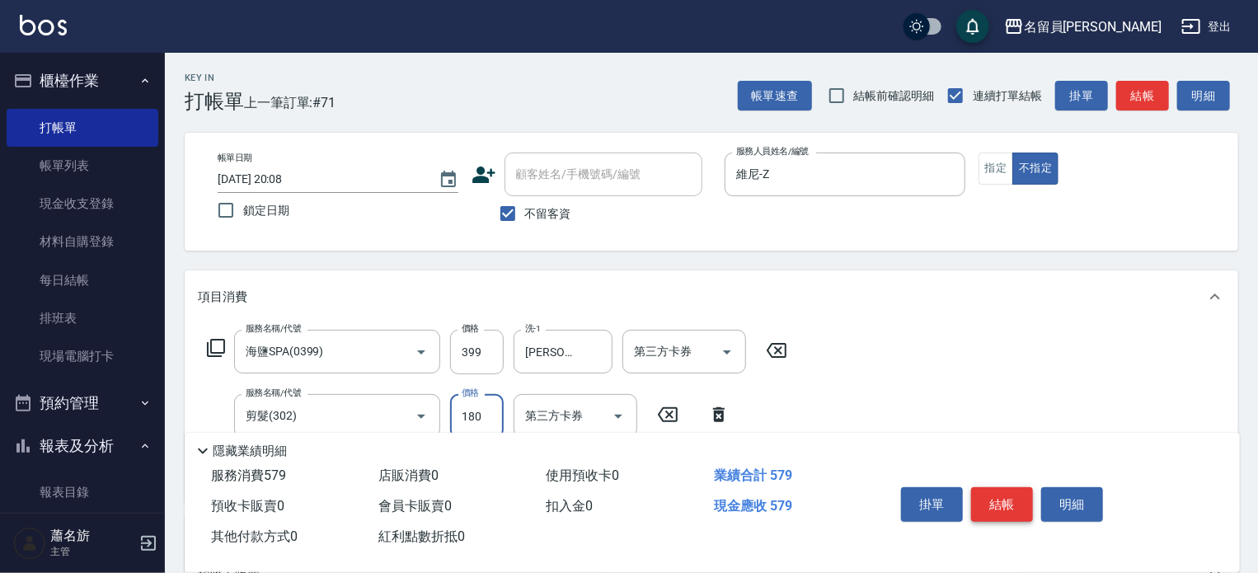
click at [1002, 492] on button "結帳" at bounding box center [1002, 504] width 62 height 35
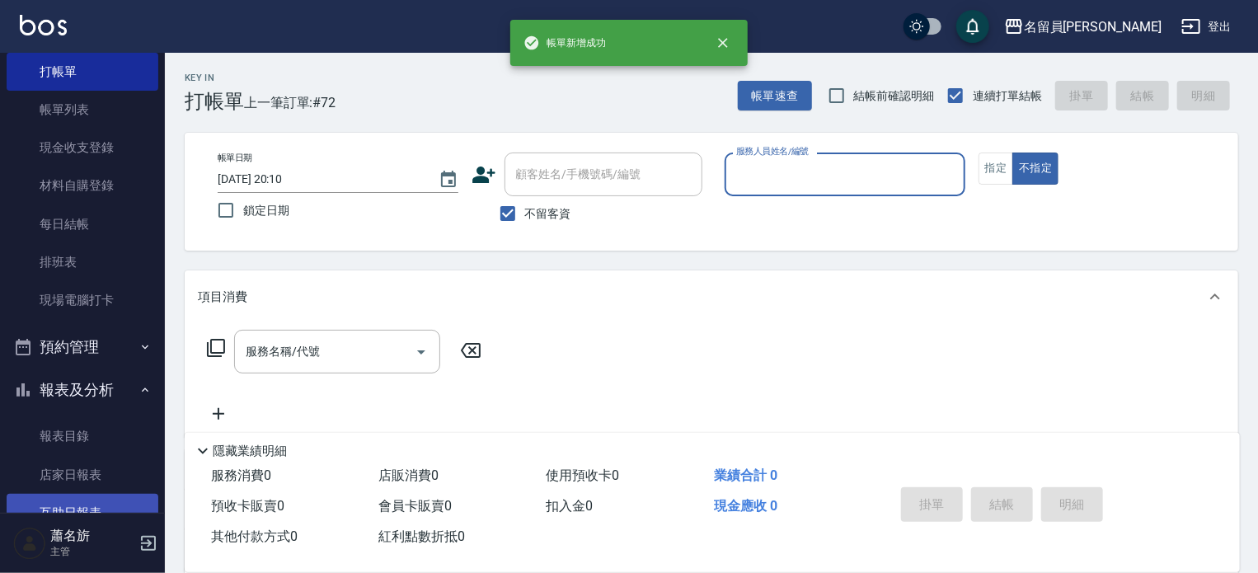
scroll to position [165, 0]
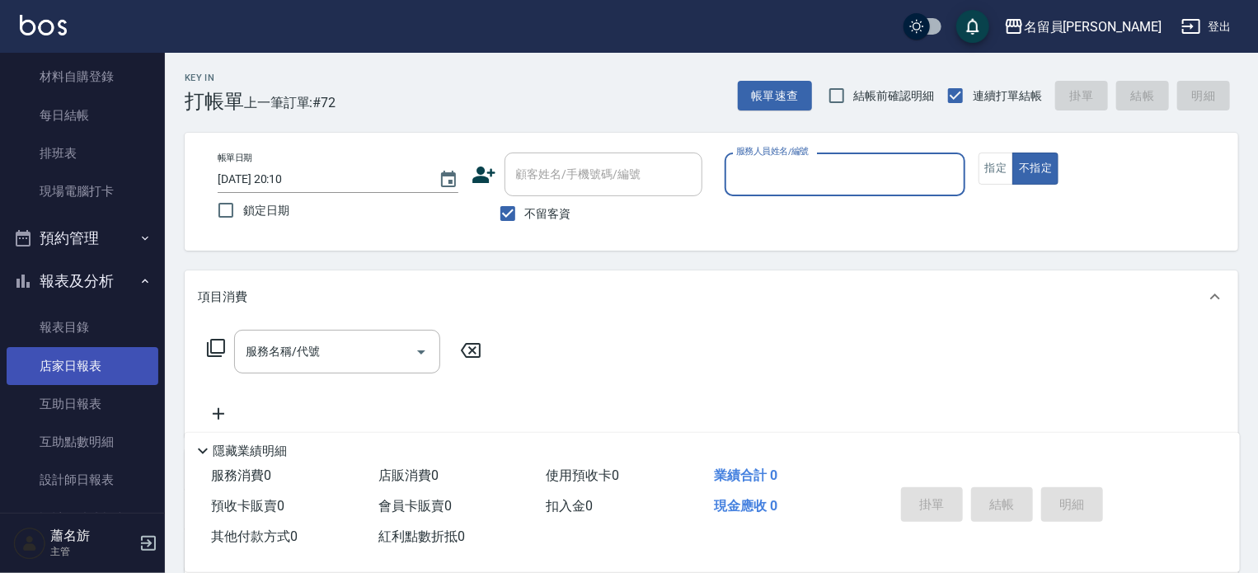
click at [82, 357] on link "店家日報表" at bounding box center [83, 366] width 152 height 38
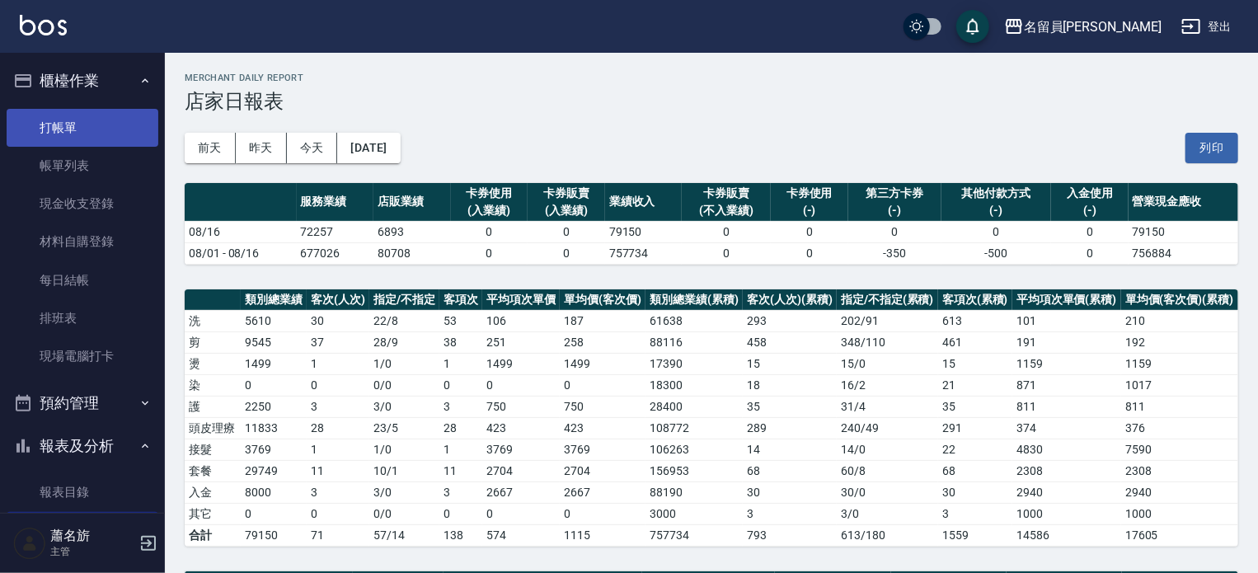
click at [81, 132] on link "打帳單" at bounding box center [83, 128] width 152 height 38
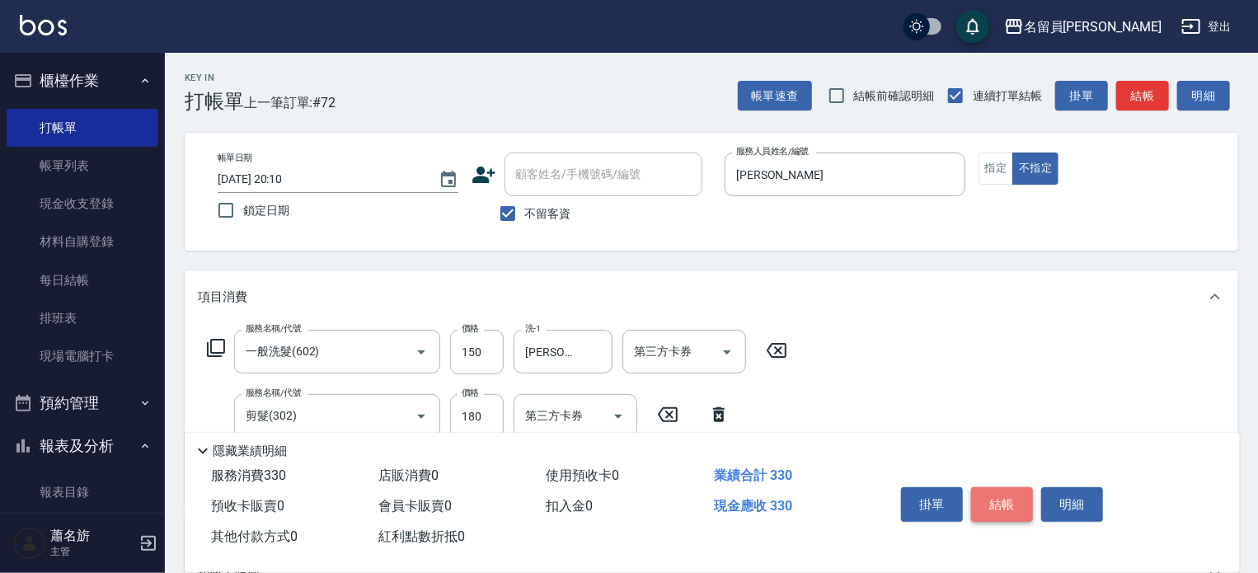
click at [1006, 498] on button "結帳" at bounding box center [1002, 504] width 62 height 35
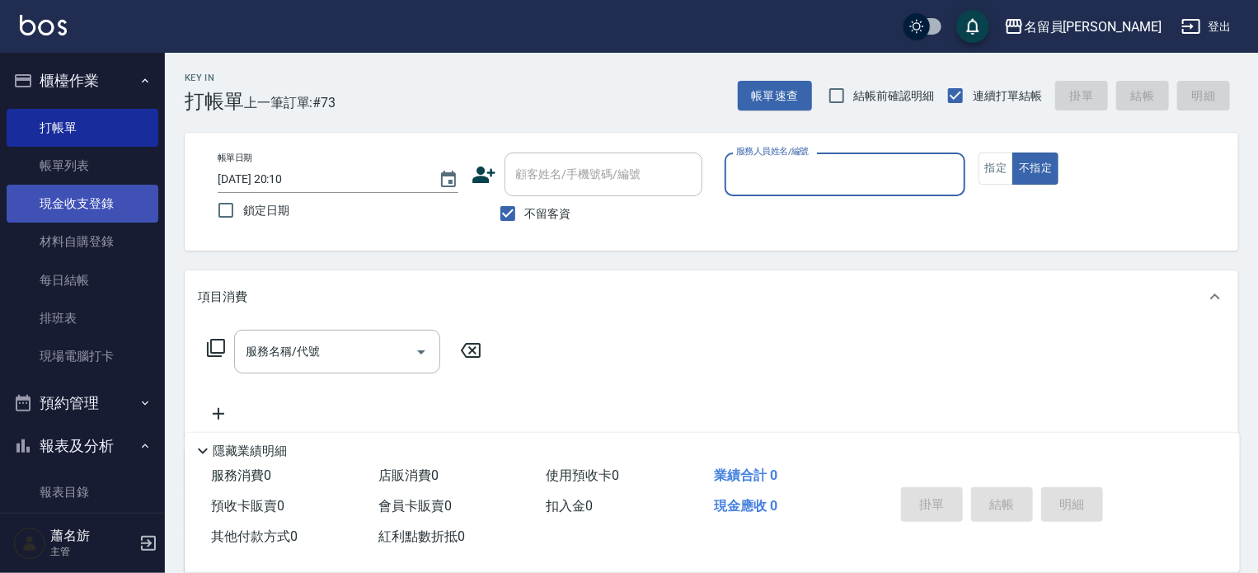
click at [113, 199] on link "現金收支登錄" at bounding box center [83, 204] width 152 height 38
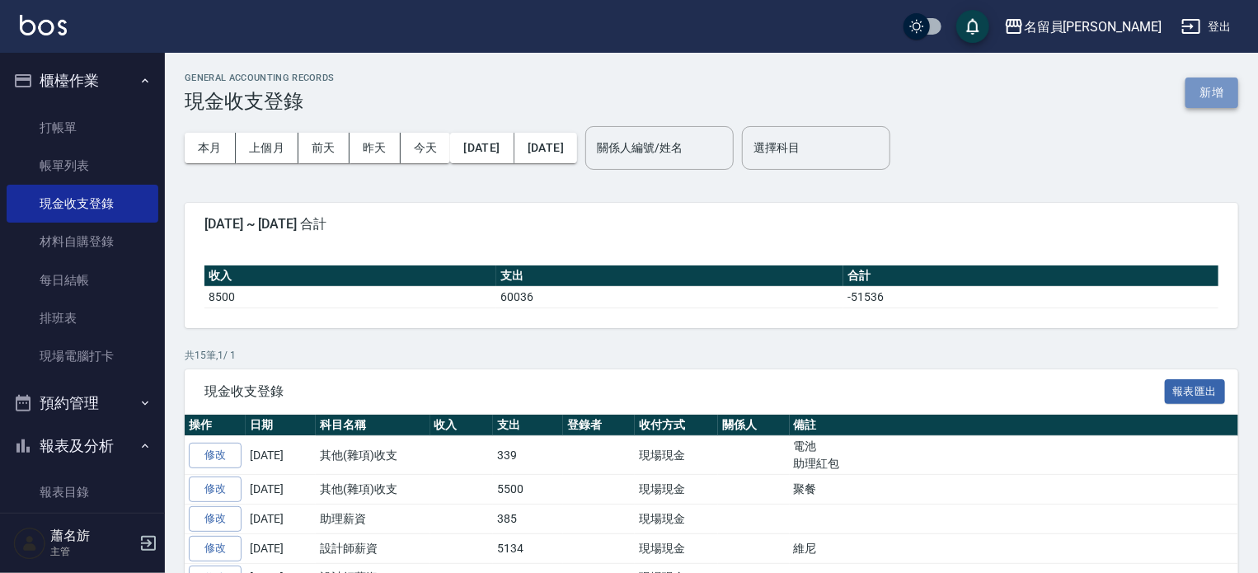
click at [1205, 88] on button "新增" at bounding box center [1211, 92] width 53 height 30
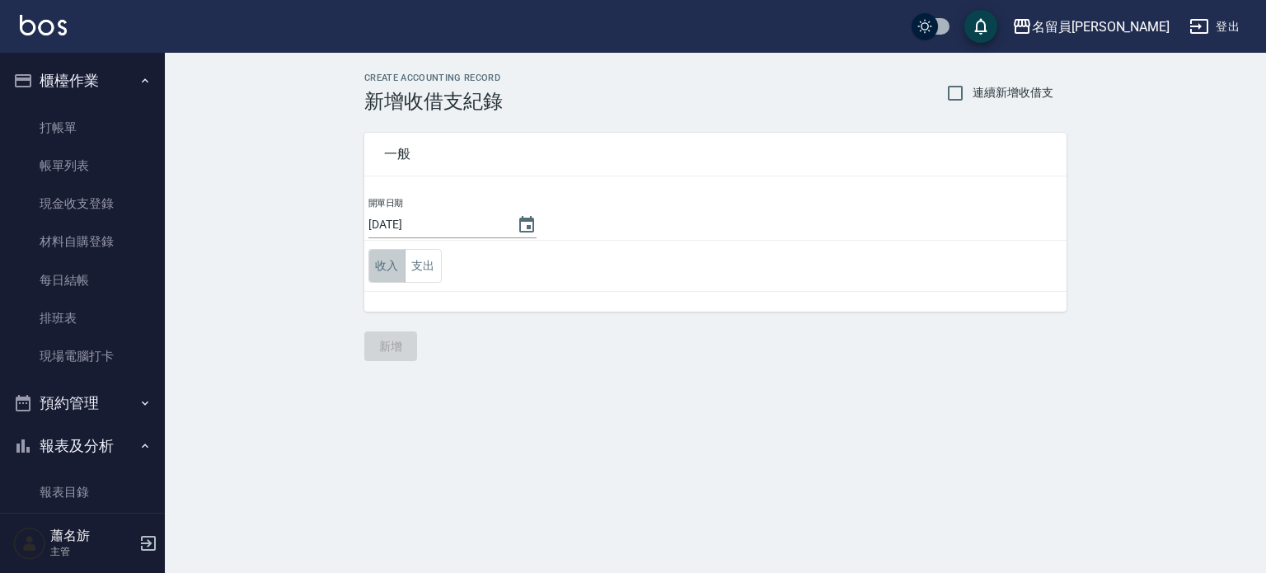
click at [402, 258] on button "收入" at bounding box center [386, 266] width 37 height 34
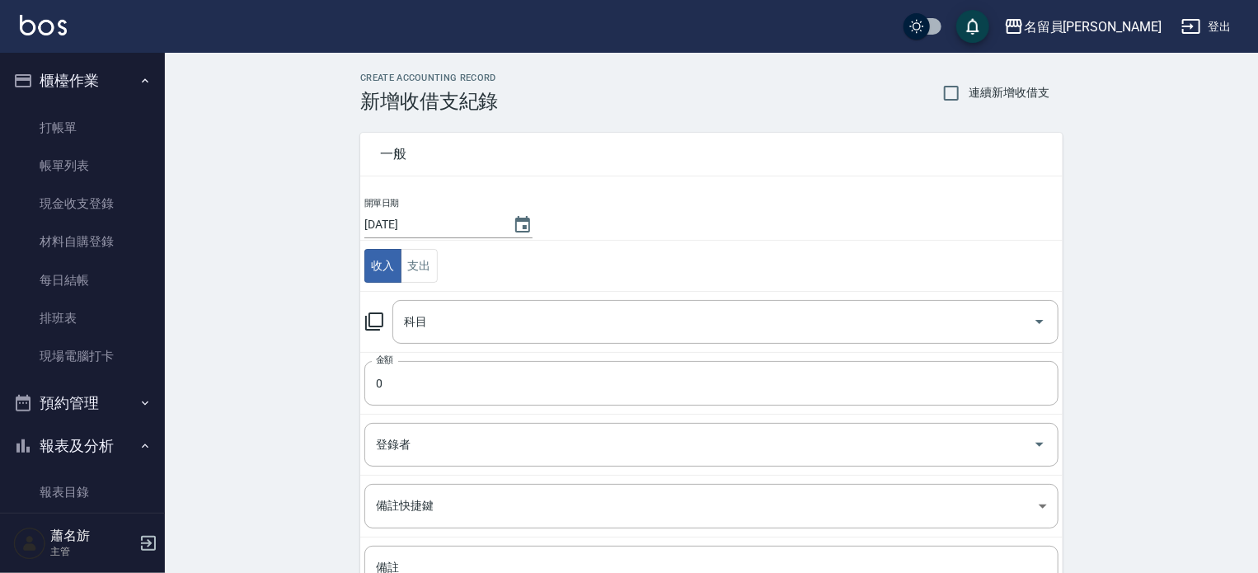
click at [437, 263] on td "收入 支出" at bounding box center [711, 266] width 702 height 51
drag, startPoint x: 425, startPoint y: 266, endPoint x: 476, endPoint y: 303, distance: 62.5
click at [425, 265] on button "支出" at bounding box center [419, 266] width 37 height 34
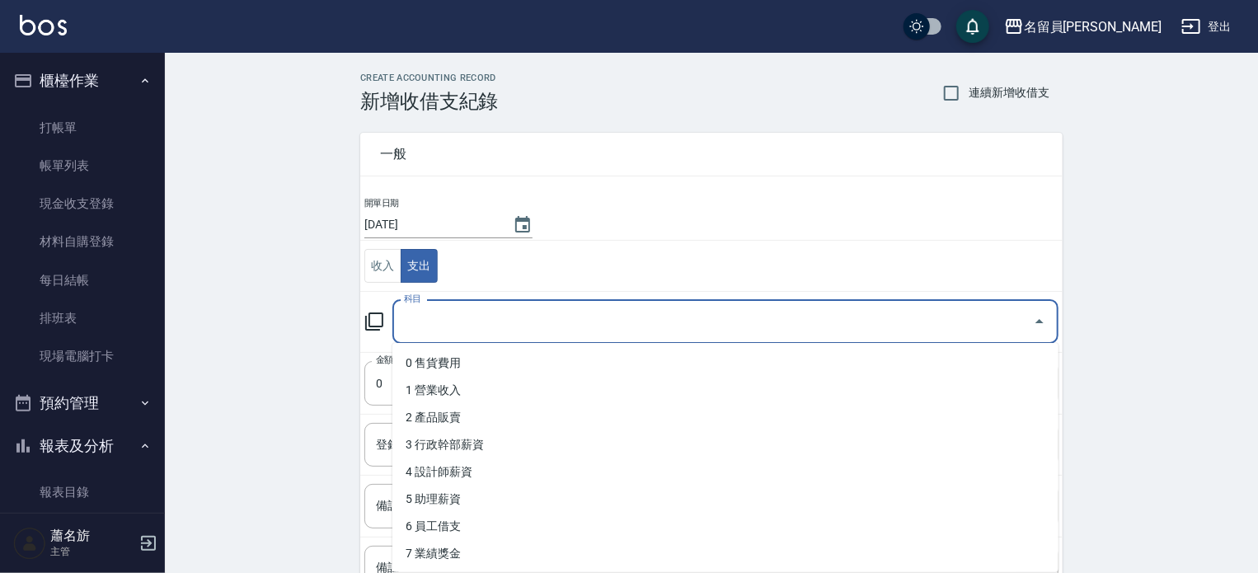
click at [481, 308] on input "科目" at bounding box center [713, 321] width 626 height 29
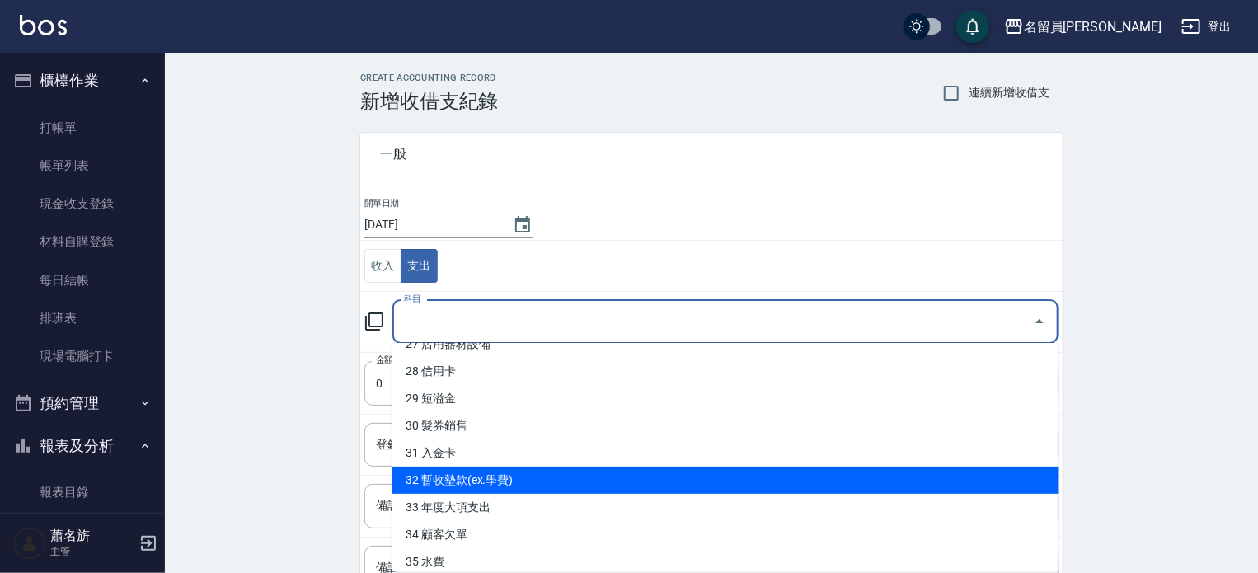
scroll to position [653, 0]
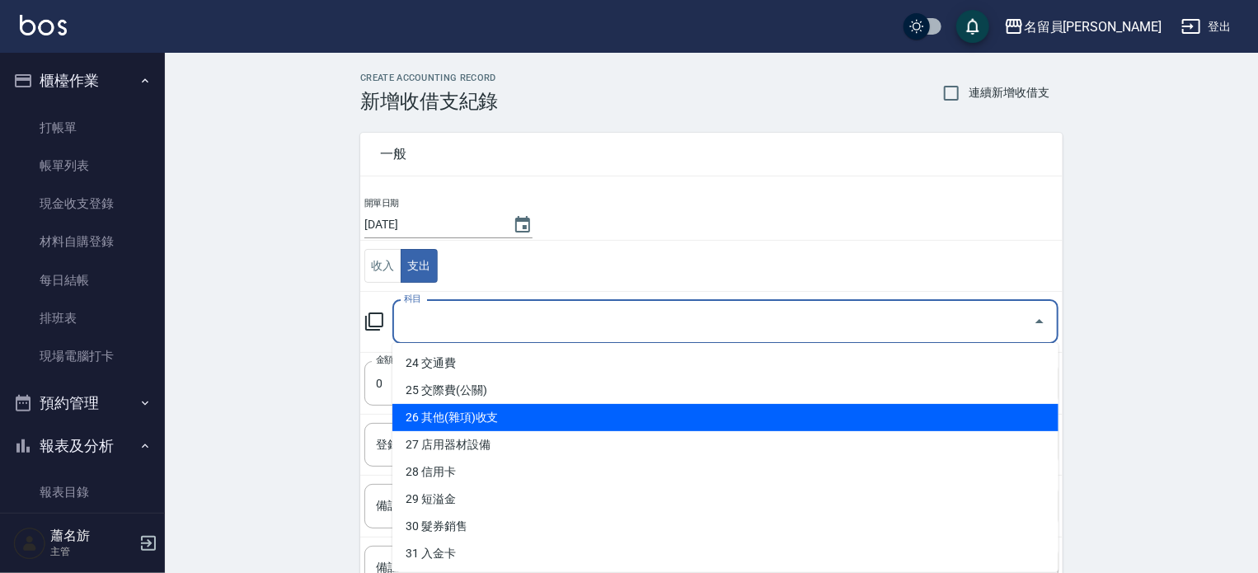
click at [587, 413] on li "26 其他(雜項)收支" at bounding box center [725, 417] width 666 height 27
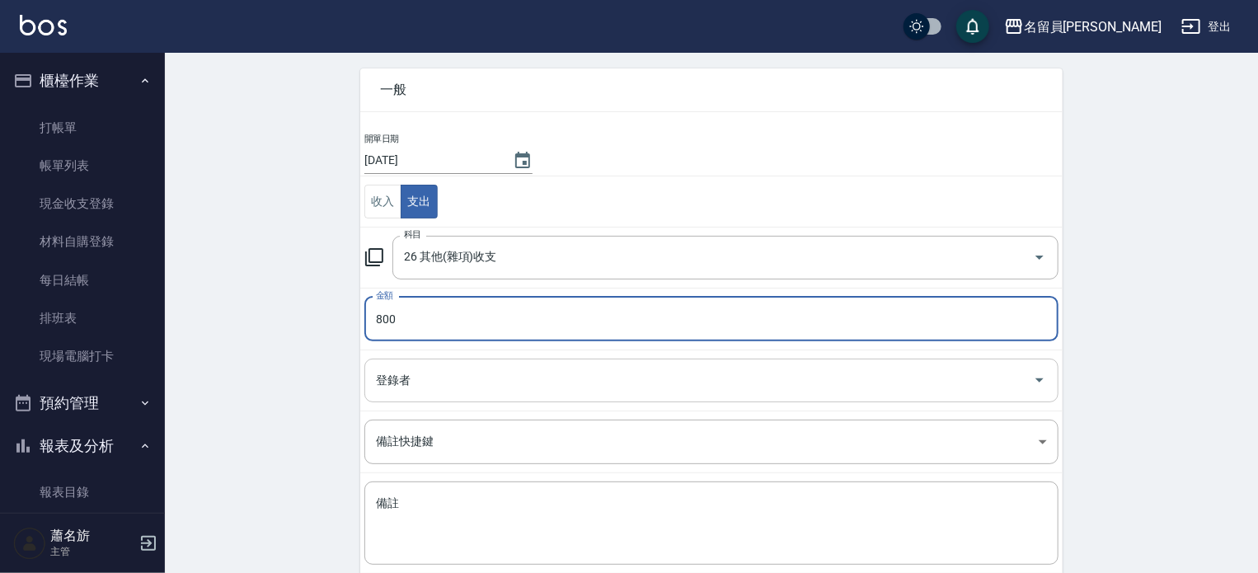
scroll to position [152, 0]
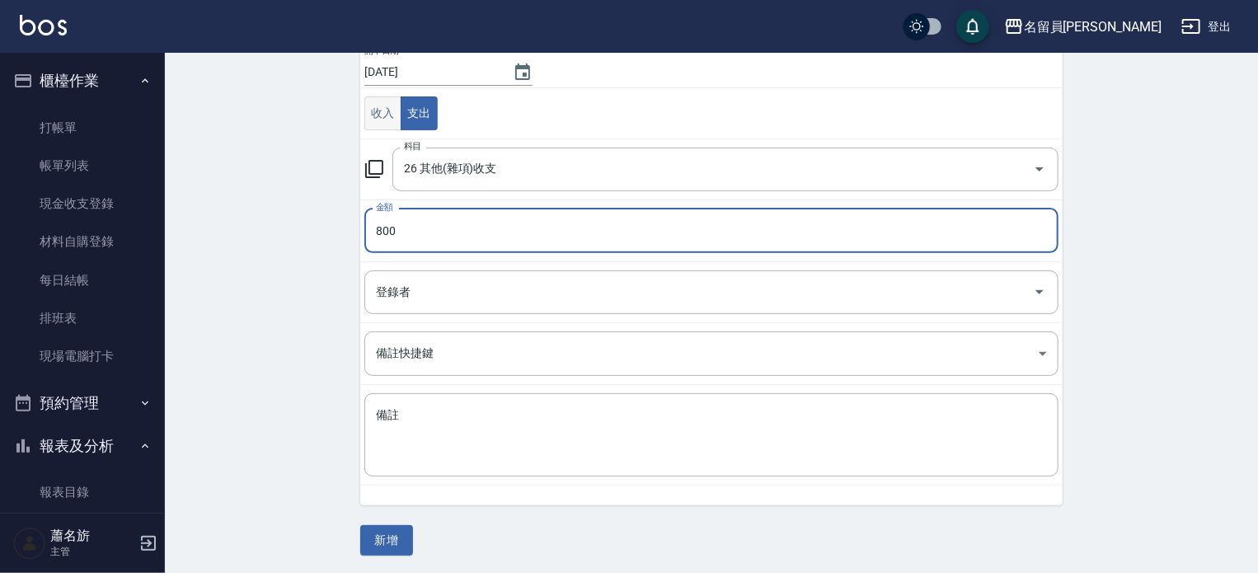
click at [391, 121] on button "收入" at bounding box center [382, 113] width 37 height 34
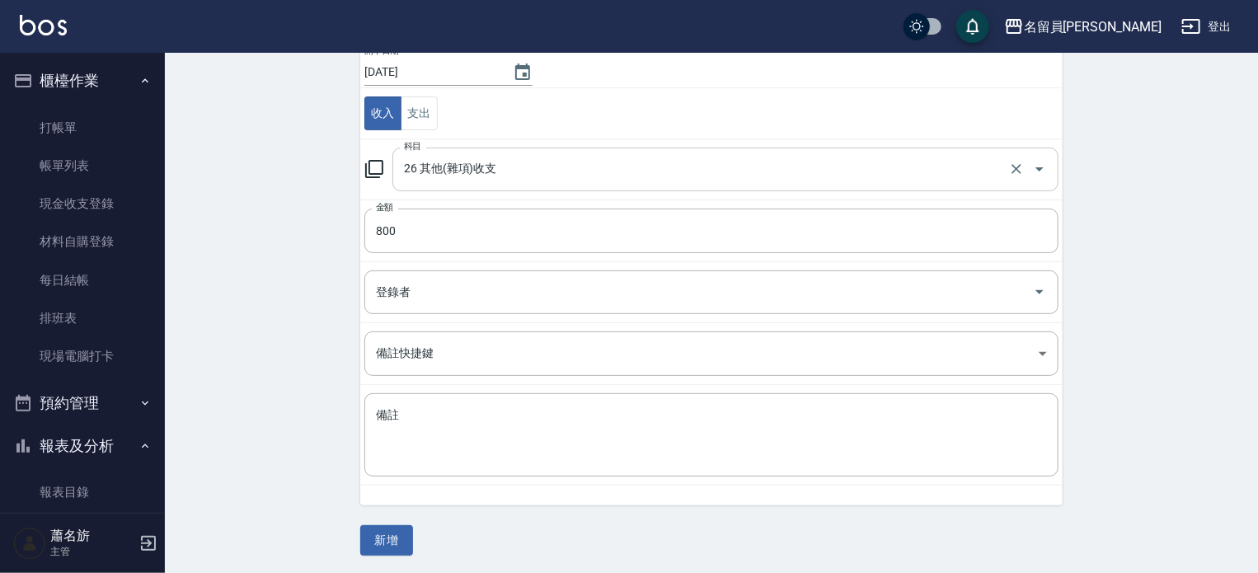
click at [448, 158] on input "26 其他(雜項)收支" at bounding box center [702, 169] width 605 height 29
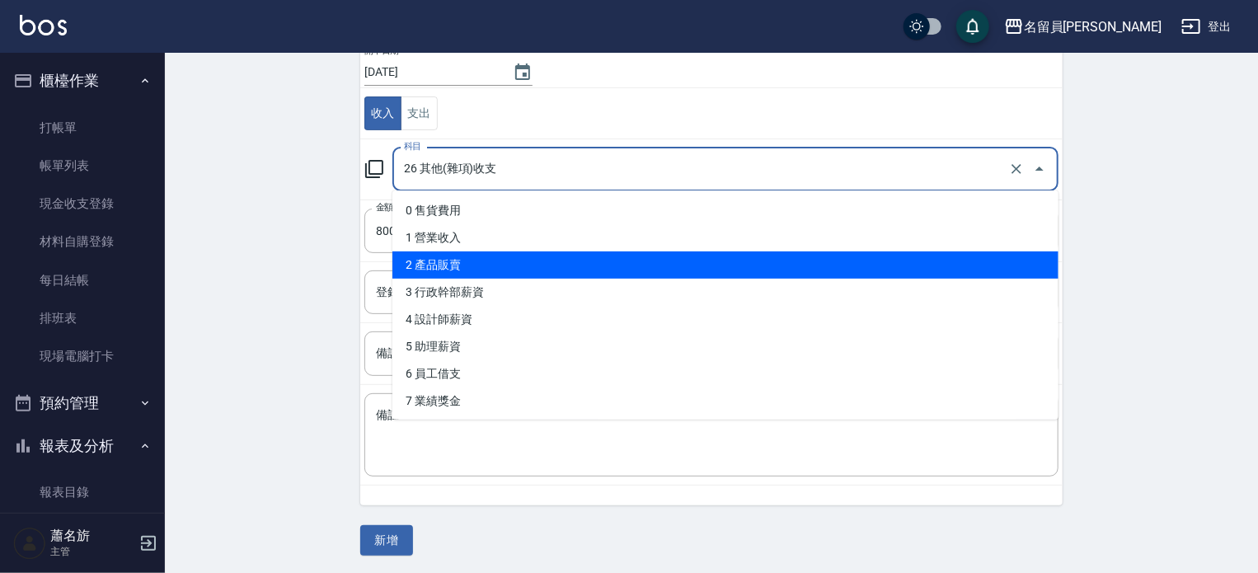
click at [501, 260] on li "2 產品販賣" at bounding box center [725, 264] width 666 height 27
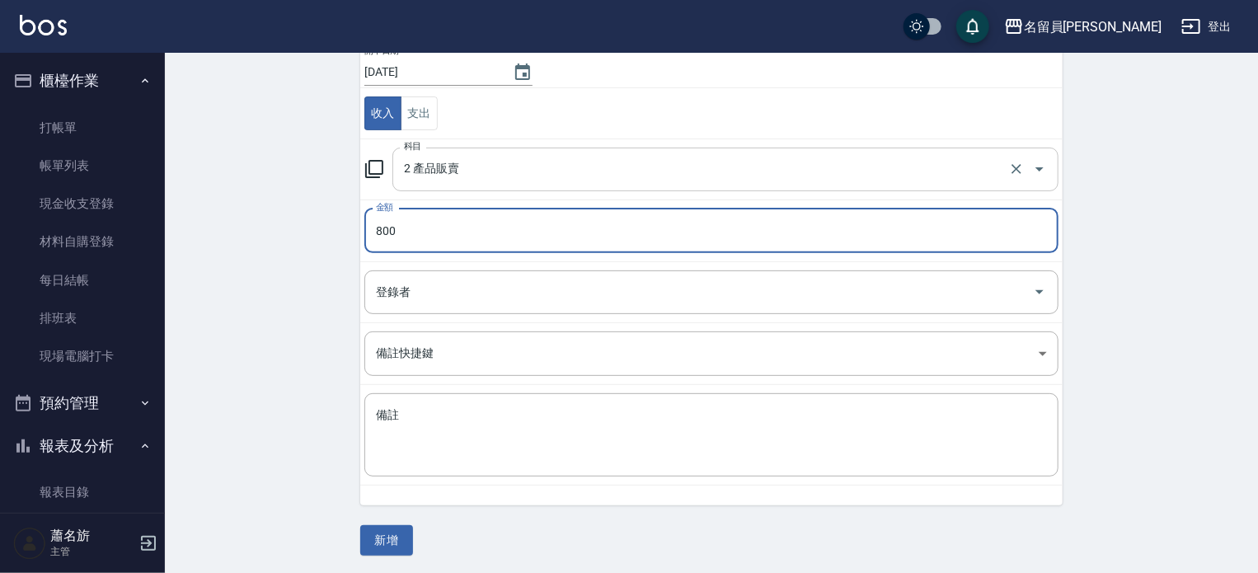
click at [542, 174] on input "2 產品販賣" at bounding box center [702, 169] width 605 height 29
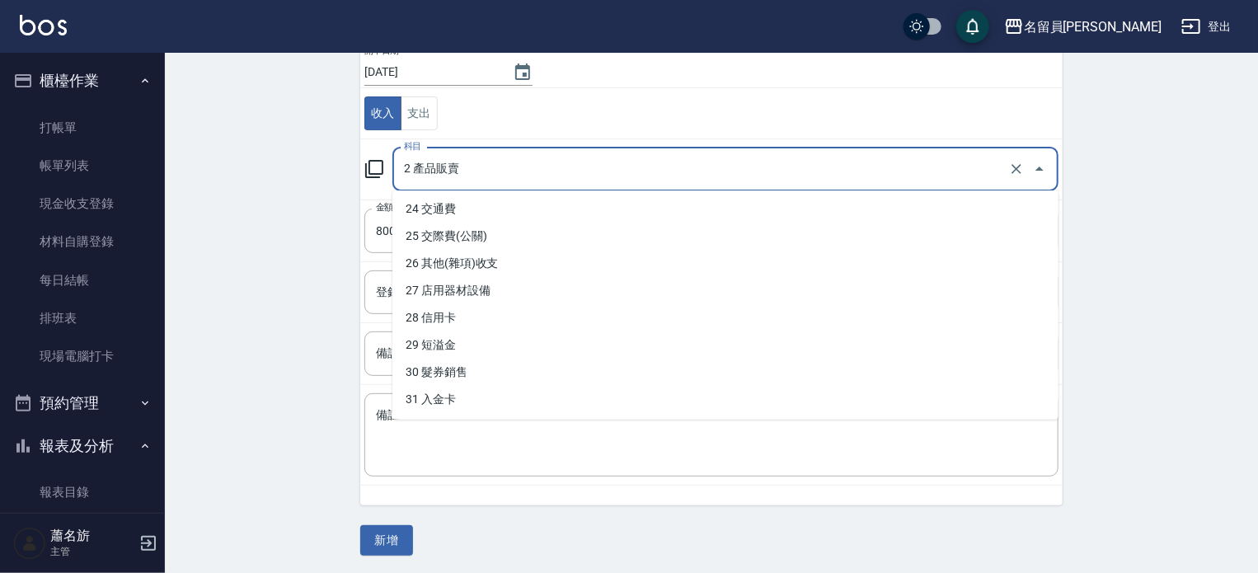
scroll to position [659, 0]
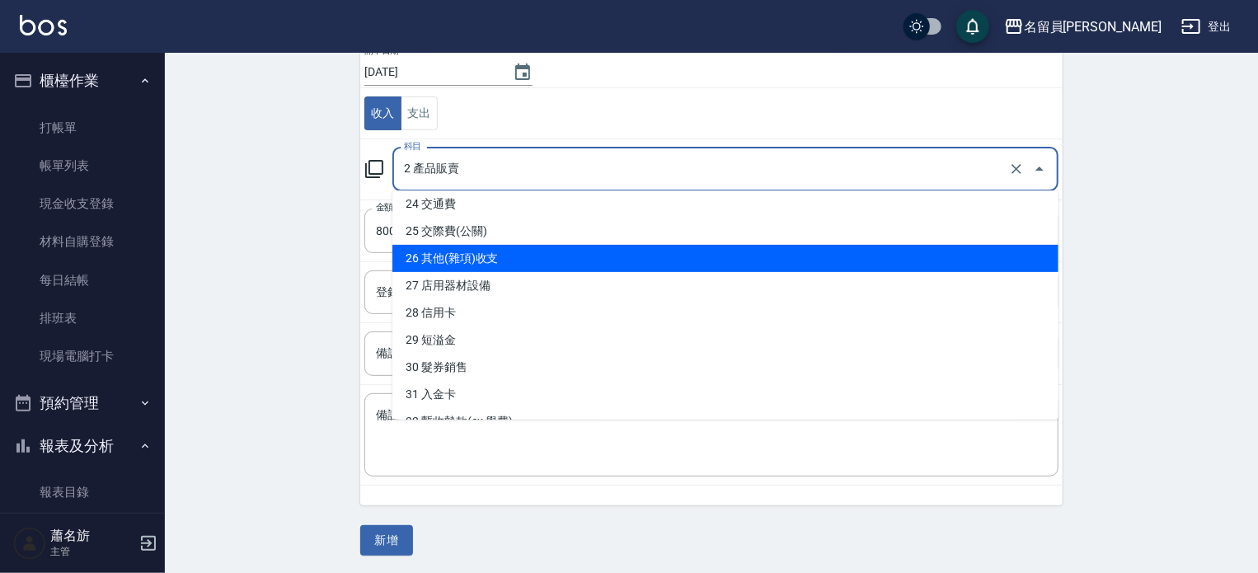
click at [531, 248] on li "26 其他(雜項)收支" at bounding box center [725, 258] width 666 height 27
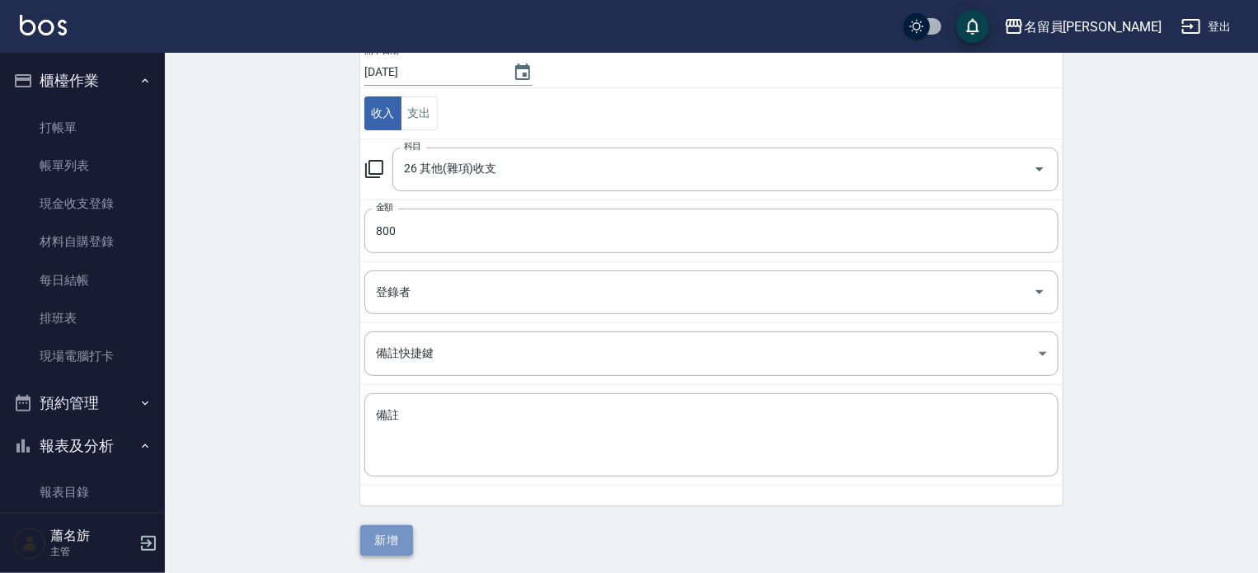
click at [393, 532] on button "新增" at bounding box center [386, 540] width 53 height 30
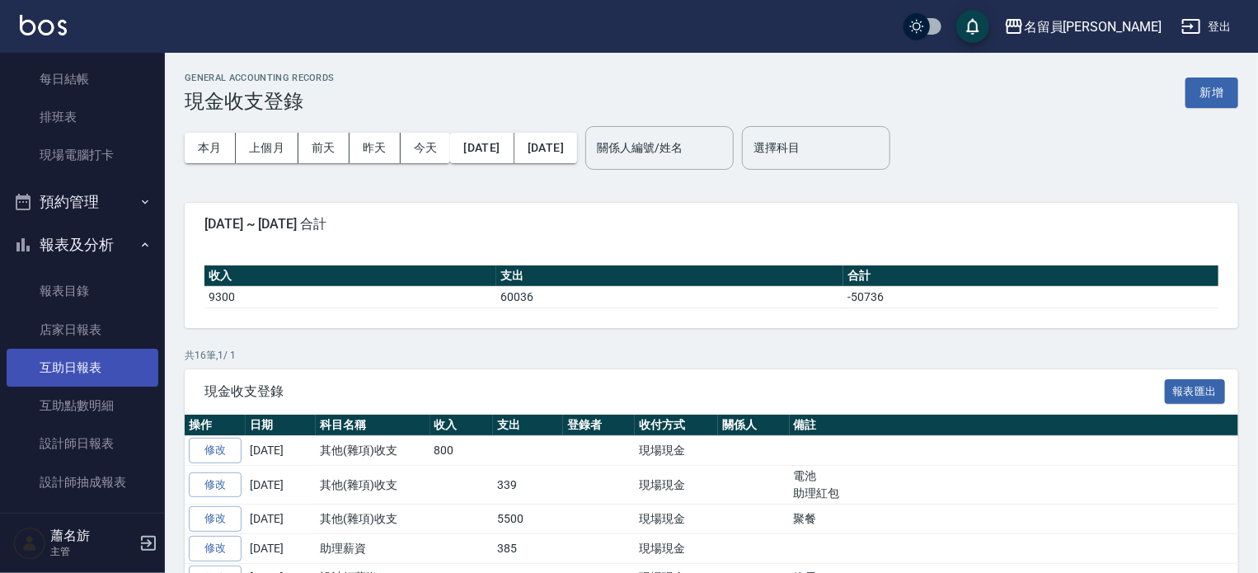
scroll to position [247, 0]
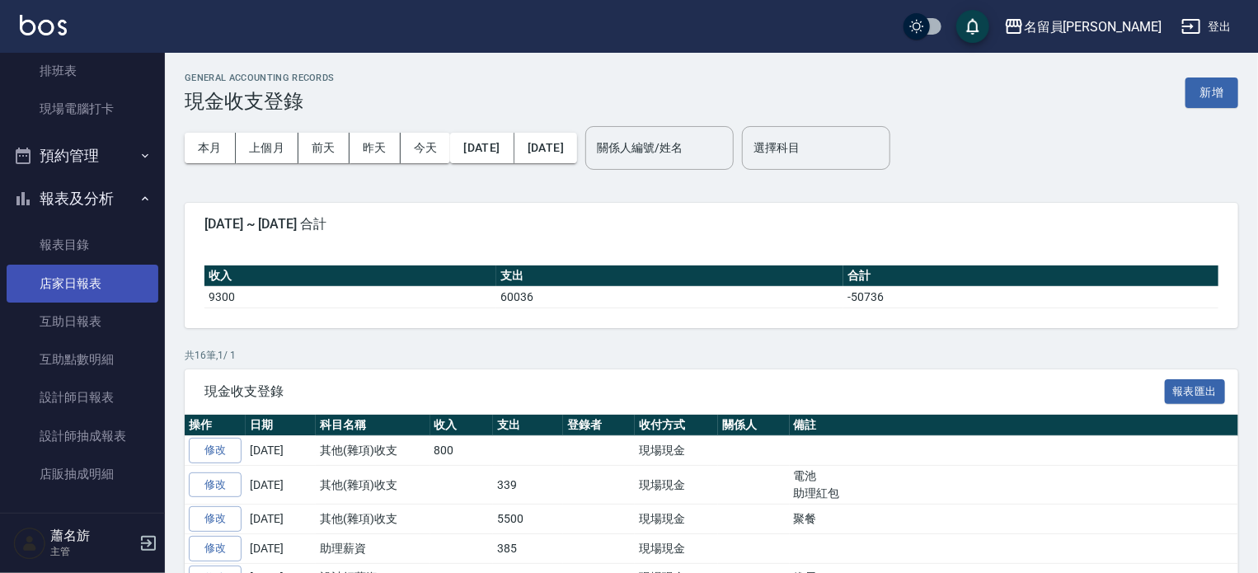
click at [103, 293] on link "店家日報表" at bounding box center [83, 284] width 152 height 38
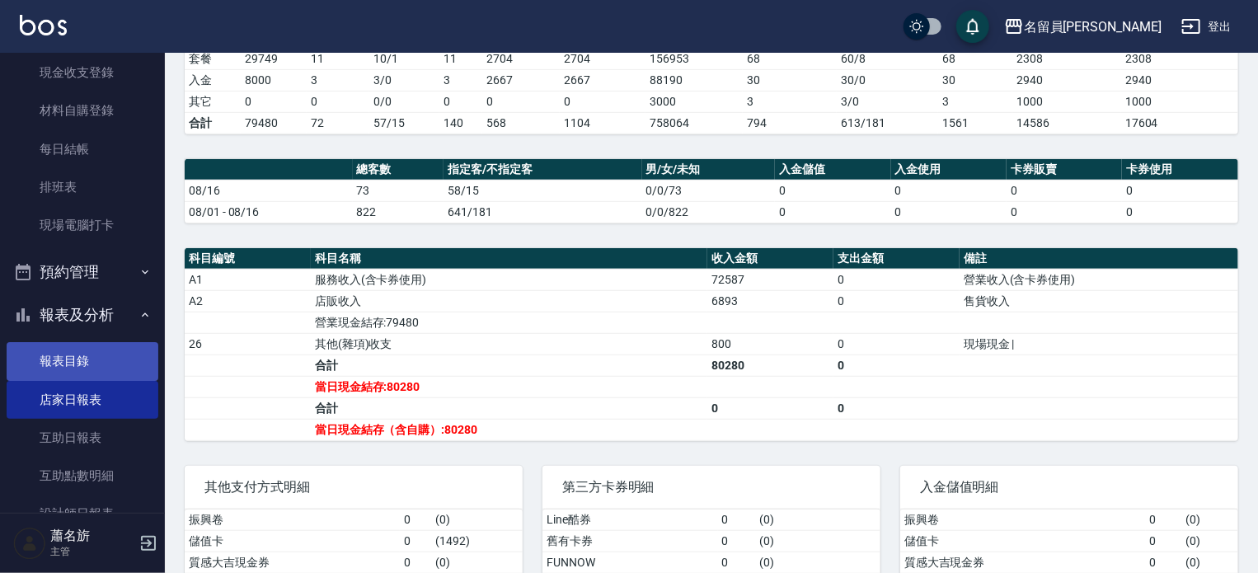
scroll to position [412, 0]
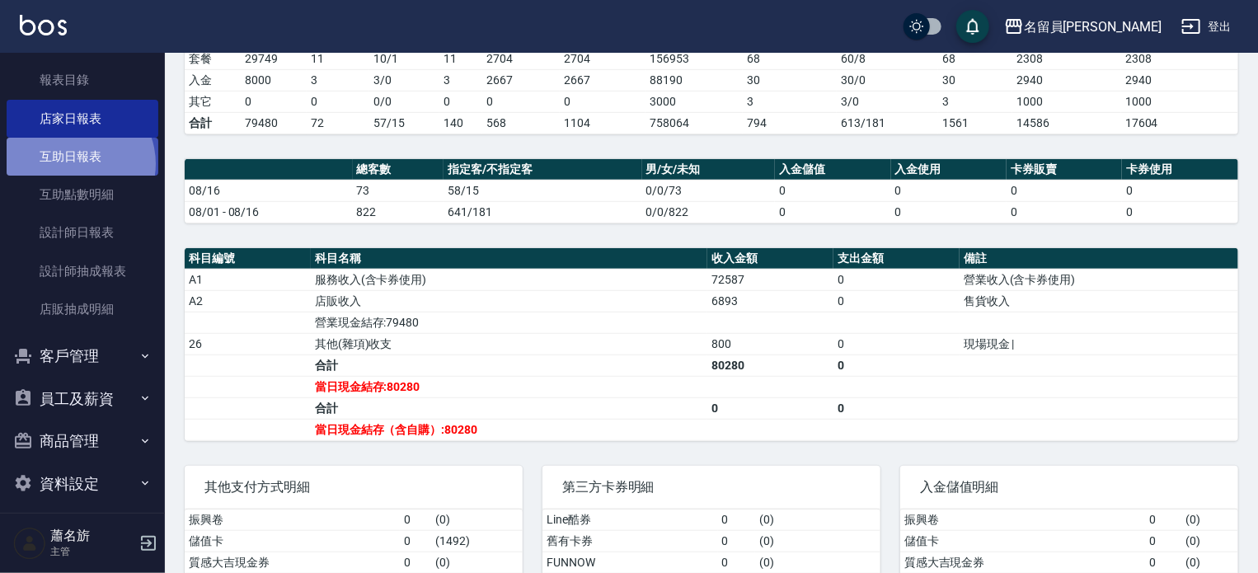
click at [74, 164] on link "互助日報表" at bounding box center [83, 157] width 152 height 38
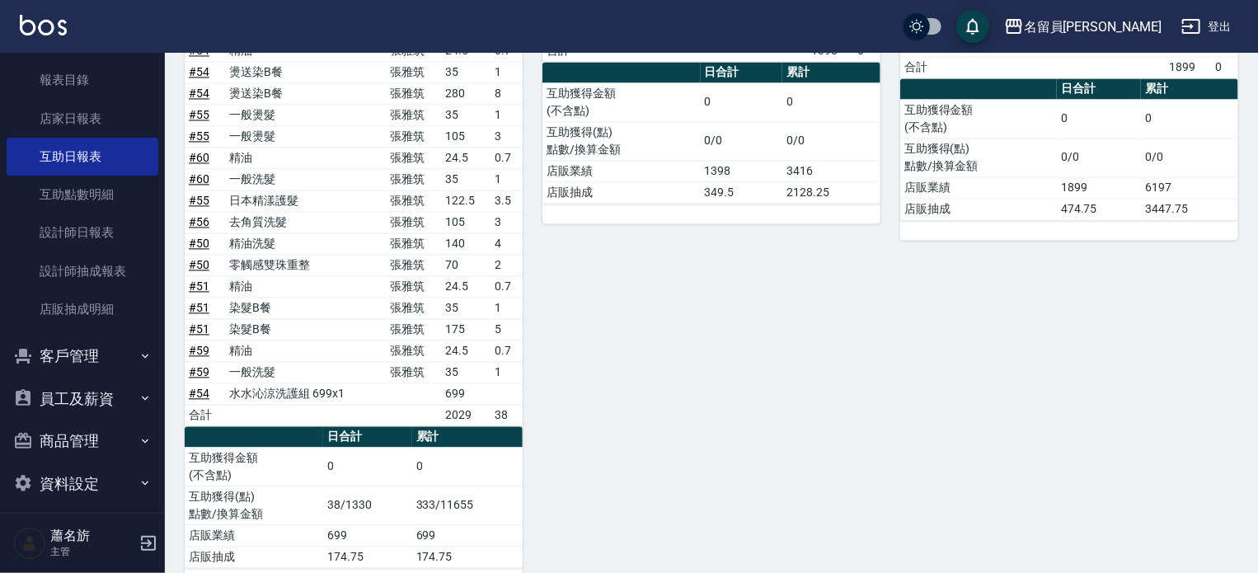
scroll to position [1660, 0]
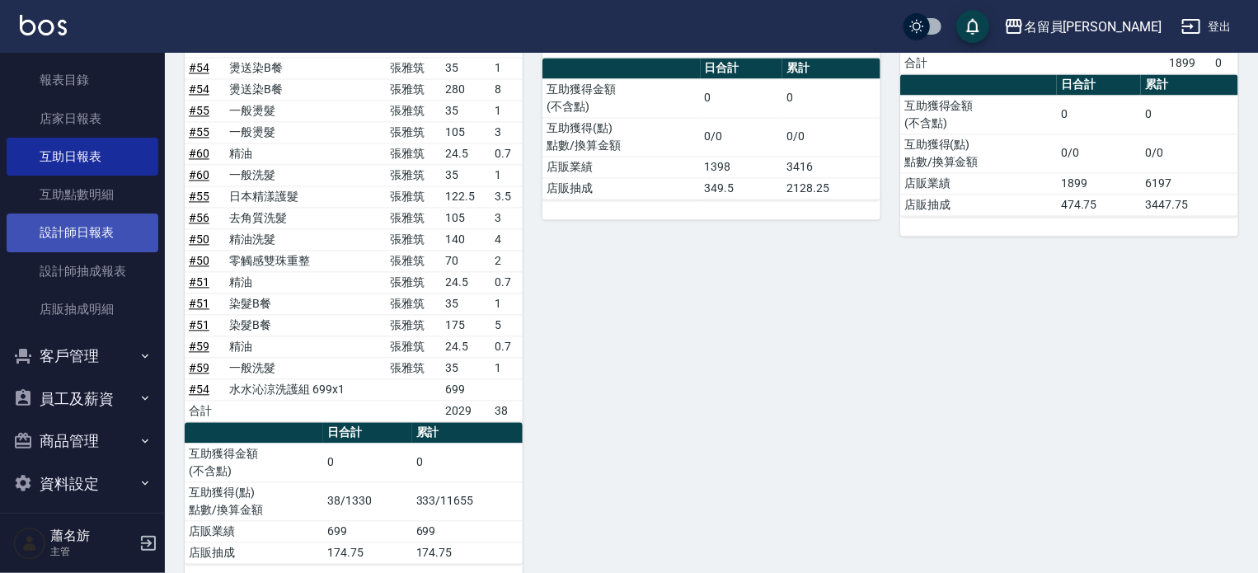
click at [105, 213] on link "設計師日報表" at bounding box center [83, 232] width 152 height 38
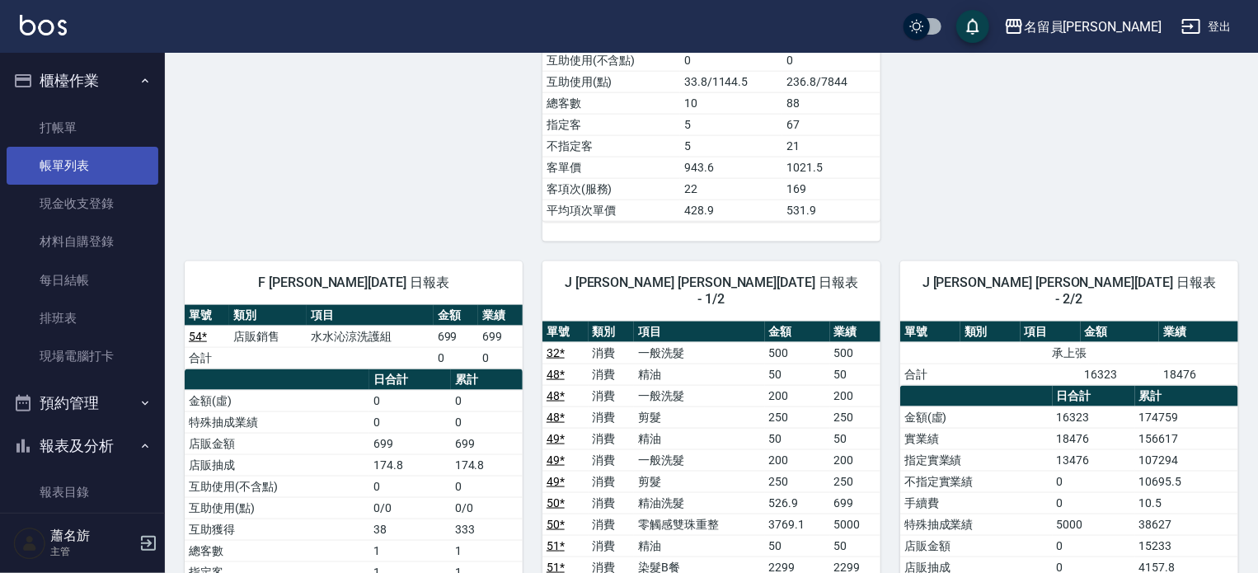
click at [100, 171] on link "帳單列表" at bounding box center [83, 166] width 152 height 38
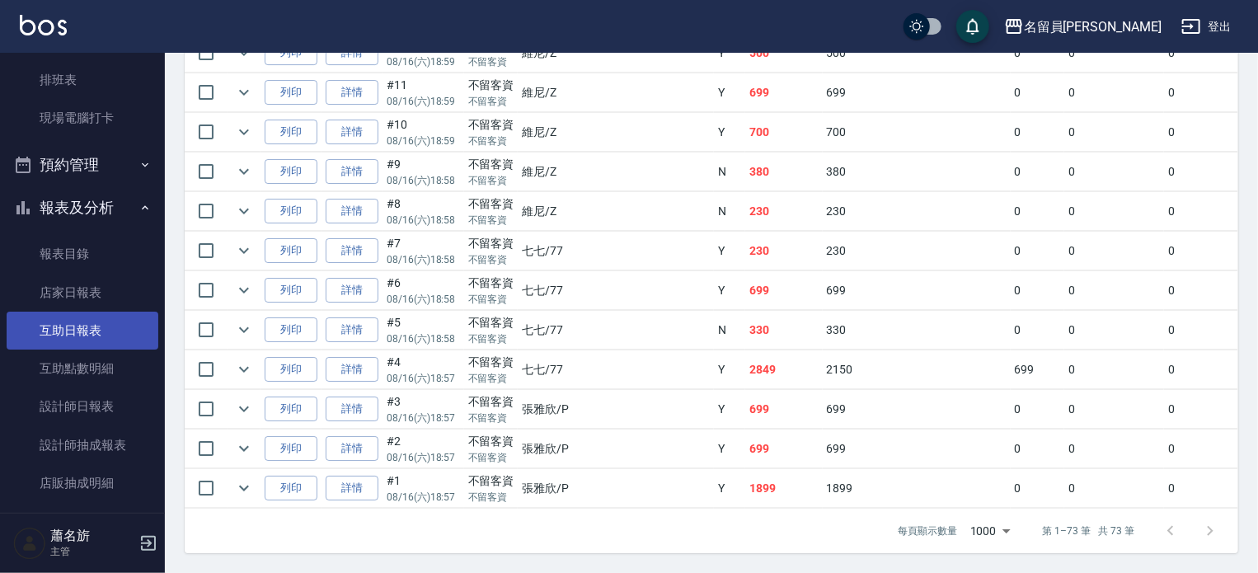
scroll to position [247, 0]
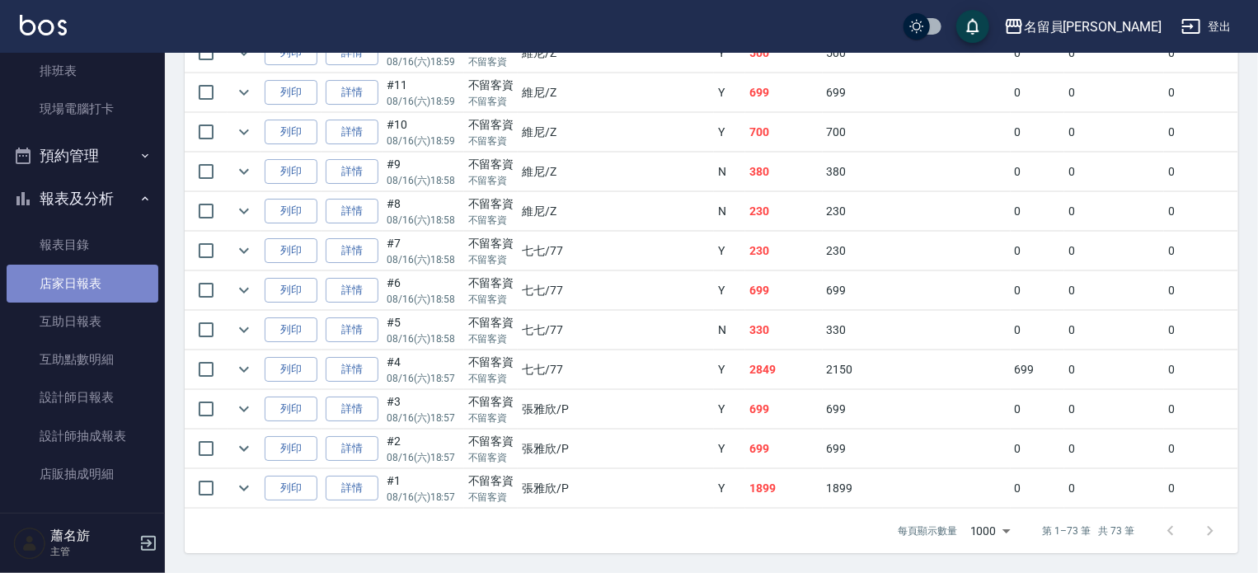
click at [106, 290] on link "店家日報表" at bounding box center [83, 284] width 152 height 38
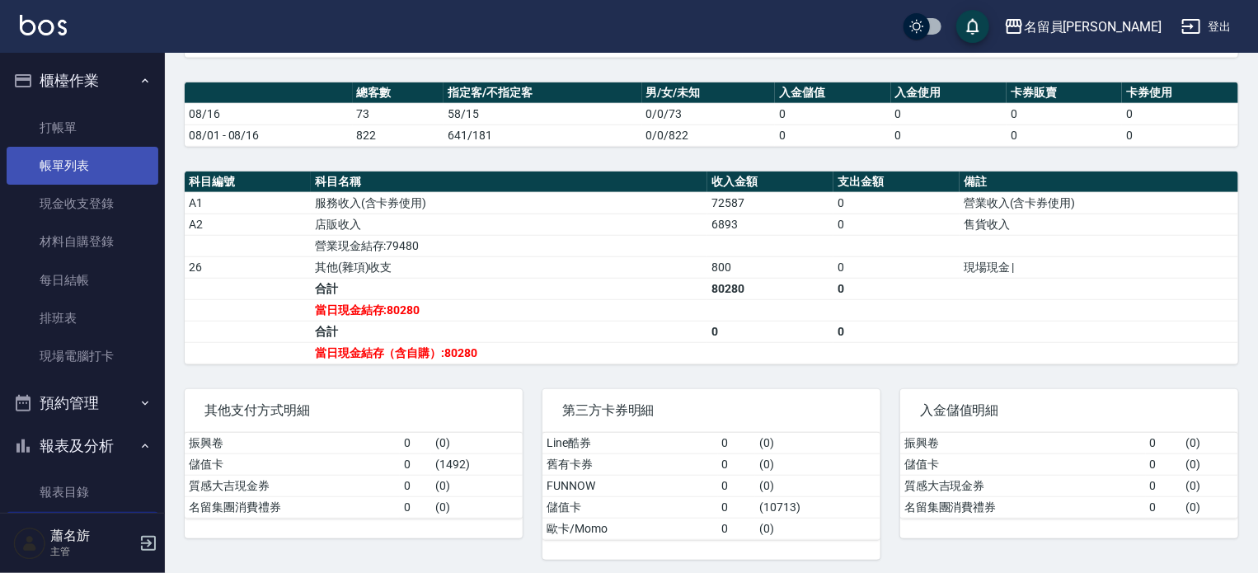
drag, startPoint x: 69, startPoint y: 174, endPoint x: 82, endPoint y: 180, distance: 13.6
click at [71, 173] on link "帳單列表" at bounding box center [83, 166] width 152 height 38
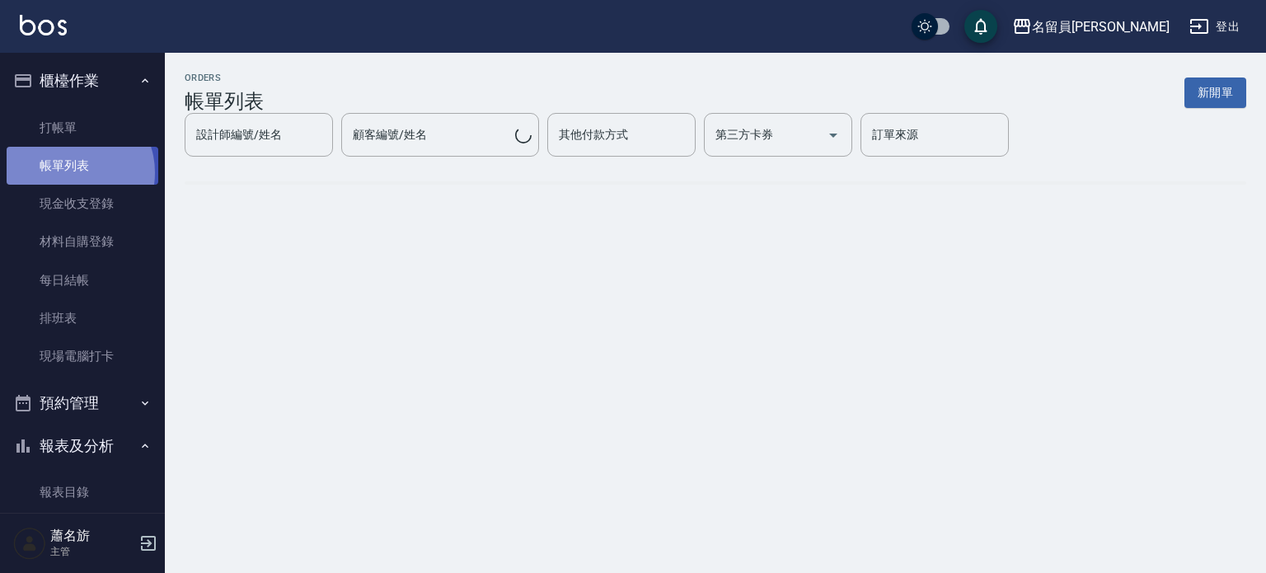
click at [85, 178] on link "帳單列表" at bounding box center [83, 166] width 152 height 38
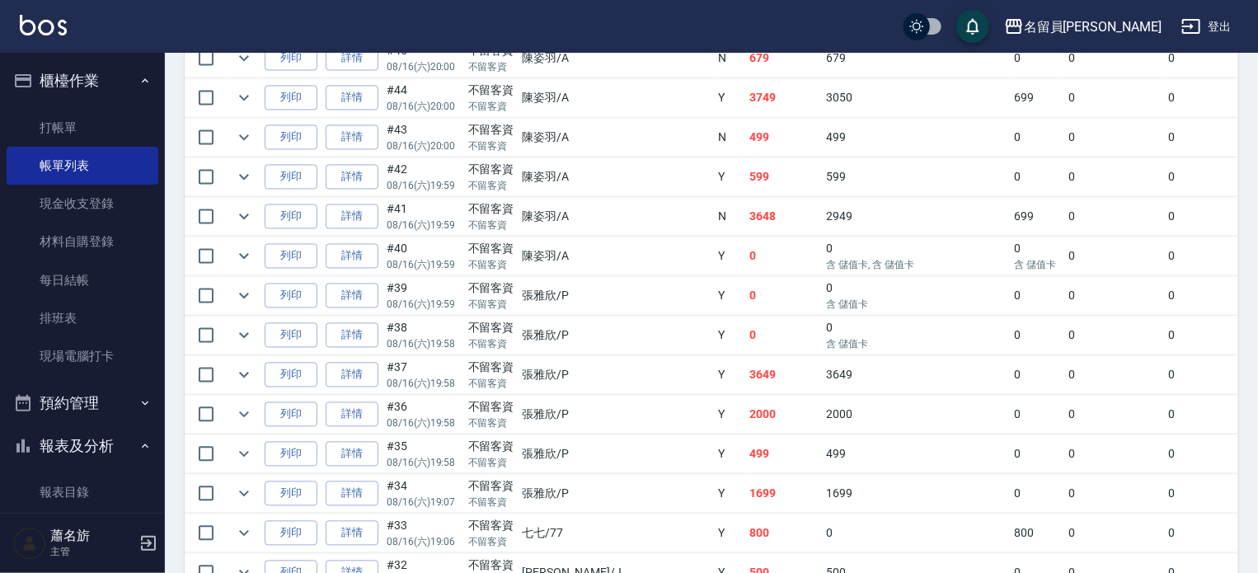
scroll to position [1566, 0]
click at [359, 387] on link "詳情" at bounding box center [352, 374] width 53 height 26
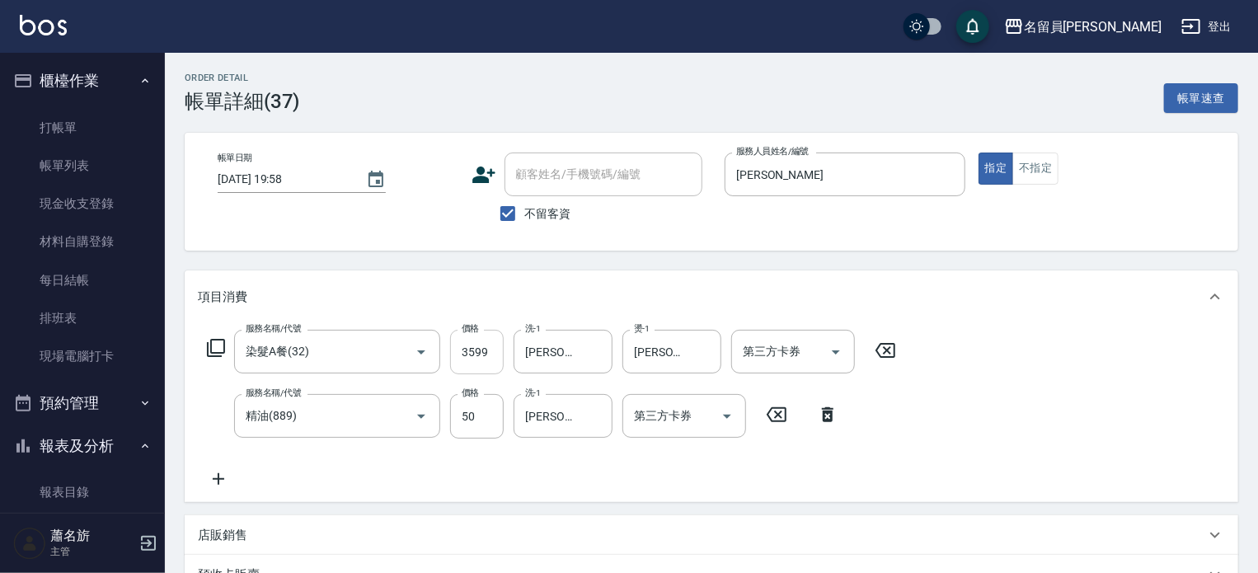
click at [450, 348] on input "3599" at bounding box center [477, 352] width 54 height 45
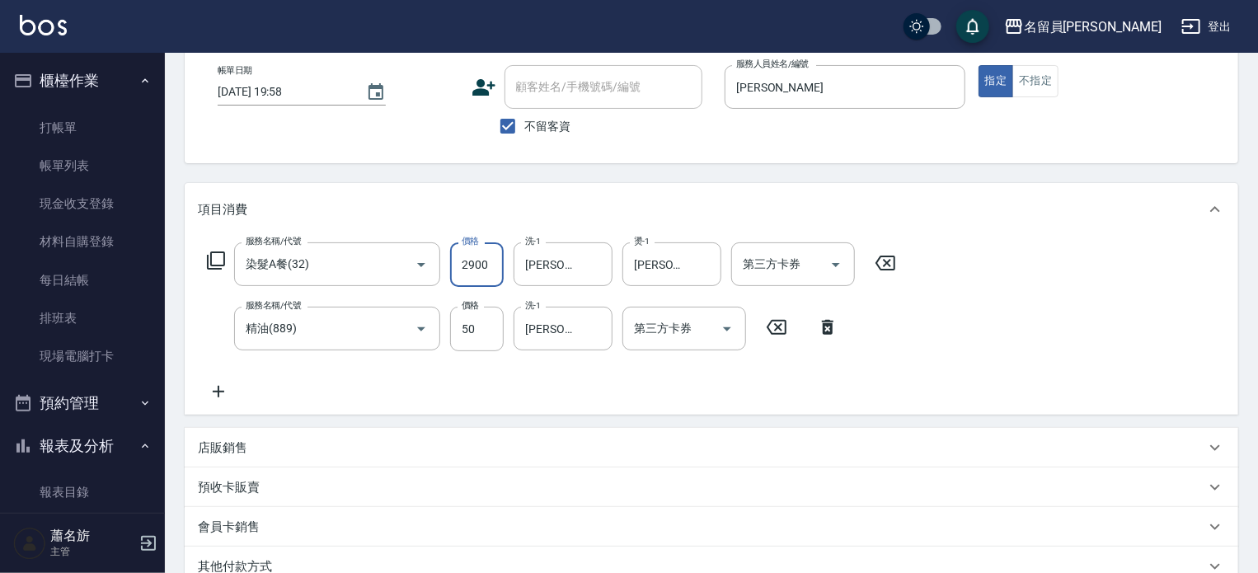
scroll to position [247, 0]
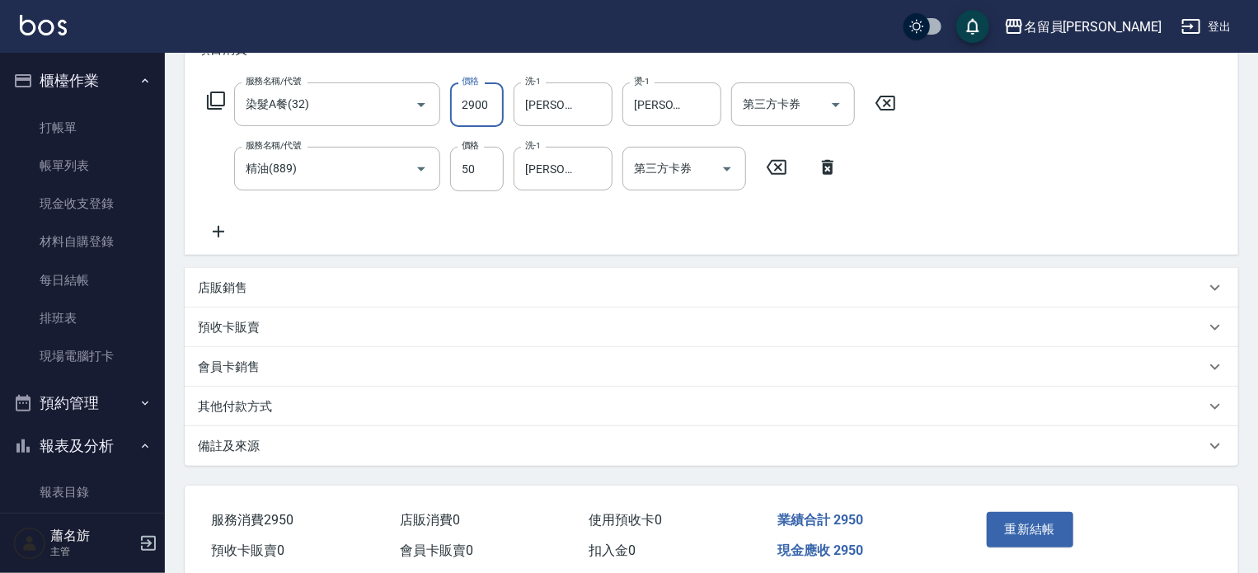
click at [396, 282] on div "店販銷售" at bounding box center [701, 287] width 1007 height 17
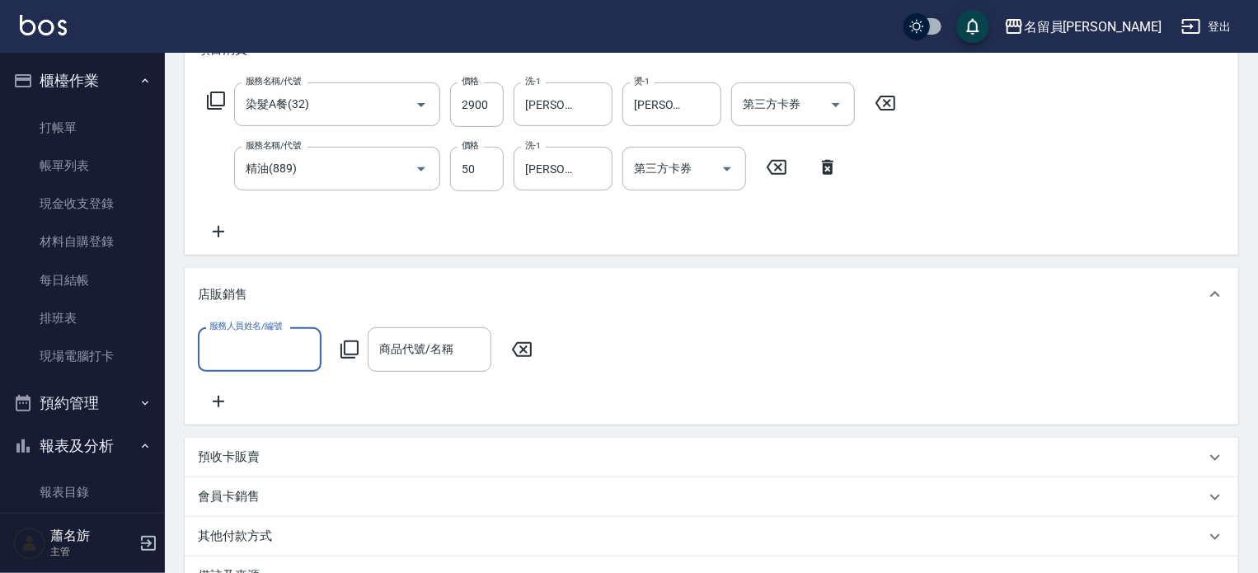
scroll to position [0, 0]
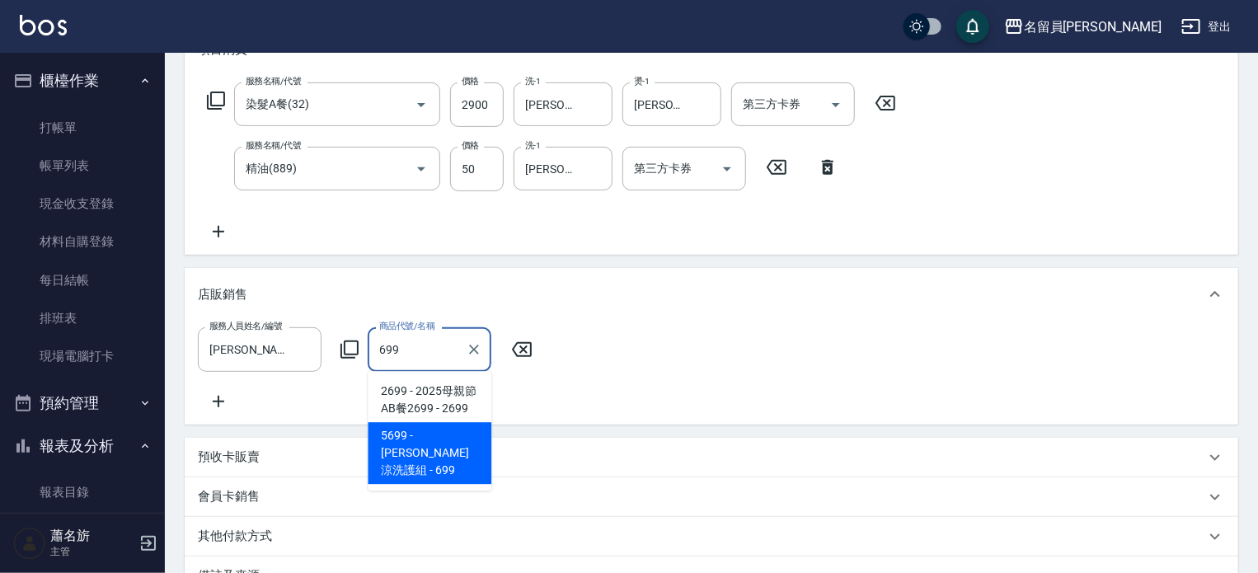
click at [420, 441] on span "5699 - [PERSON_NAME]涼洗護組 - 699" at bounding box center [430, 453] width 124 height 62
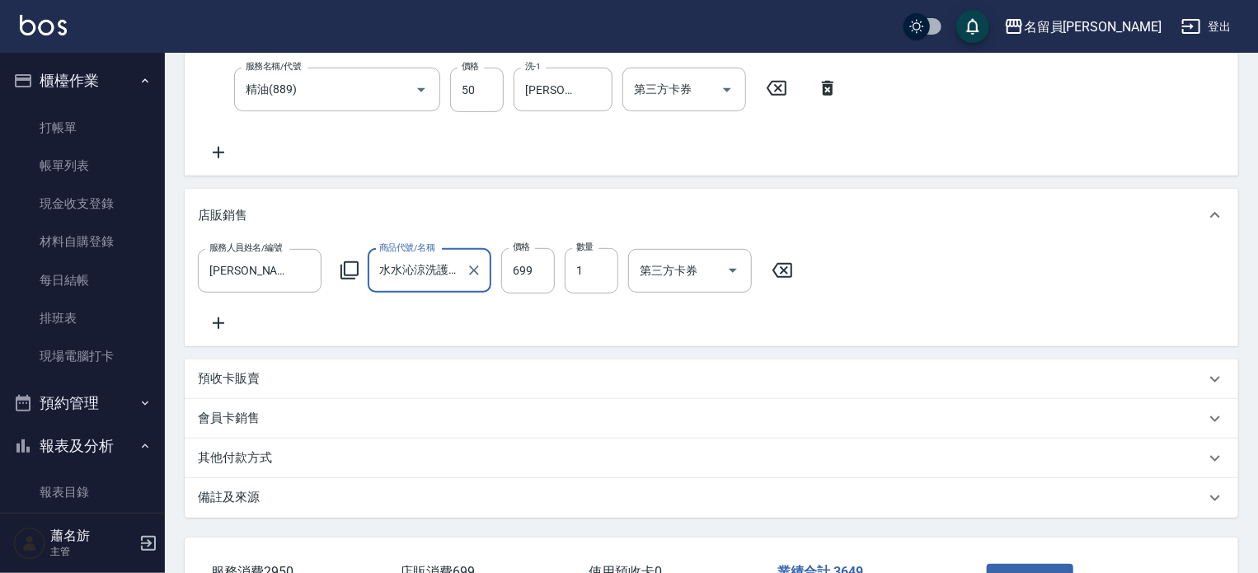
scroll to position [458, 0]
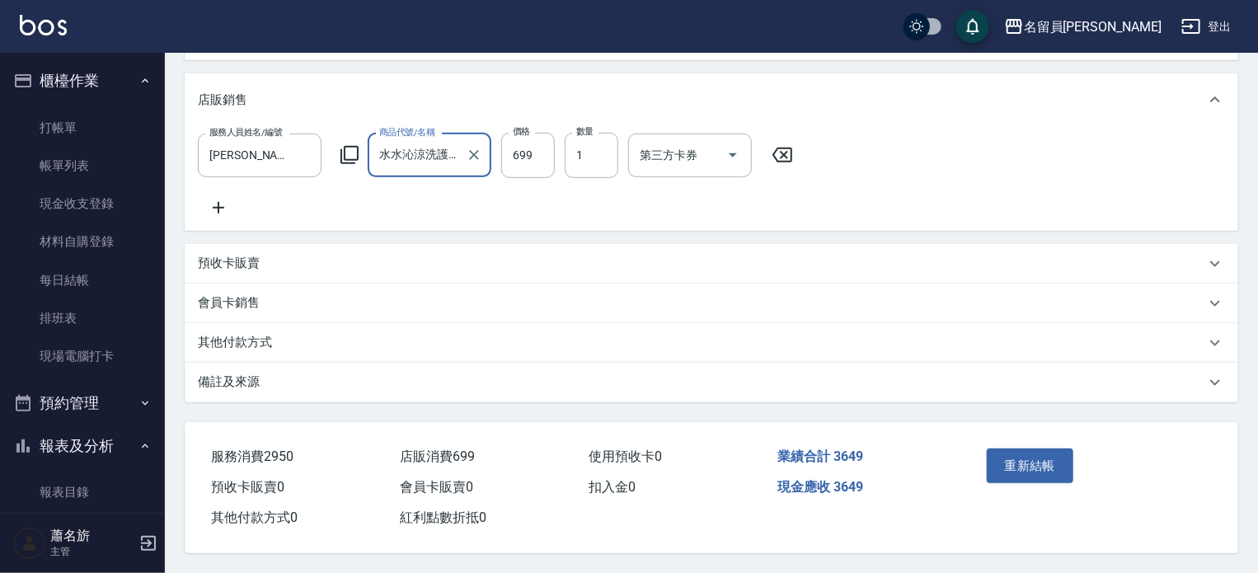
click at [1036, 470] on button "重新結帳" at bounding box center [1030, 465] width 87 height 35
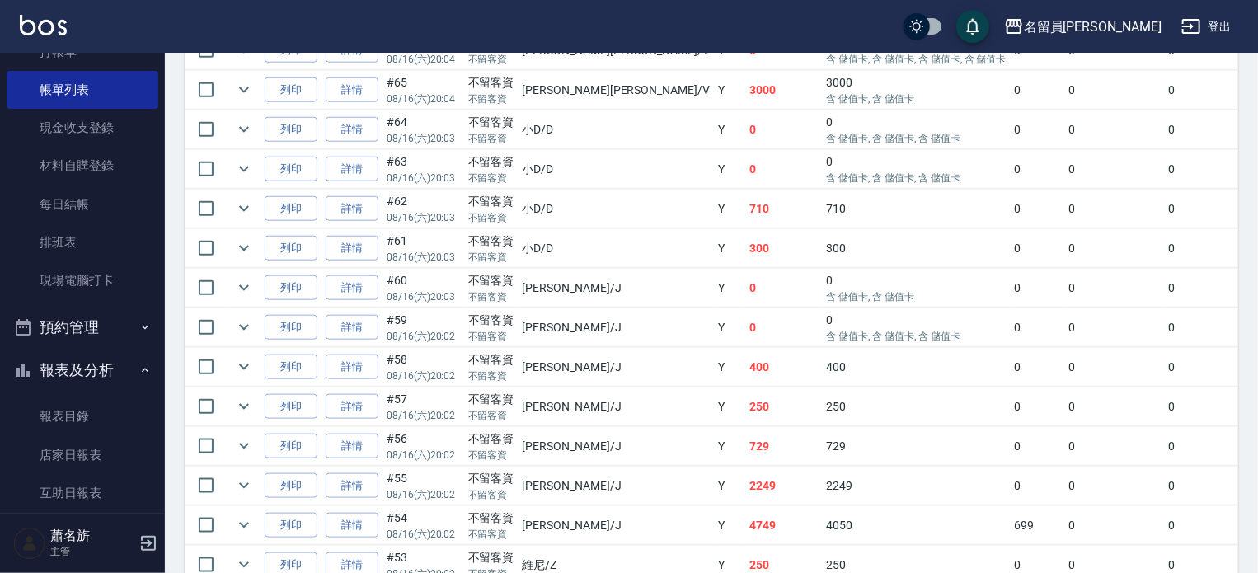
scroll to position [330, 0]
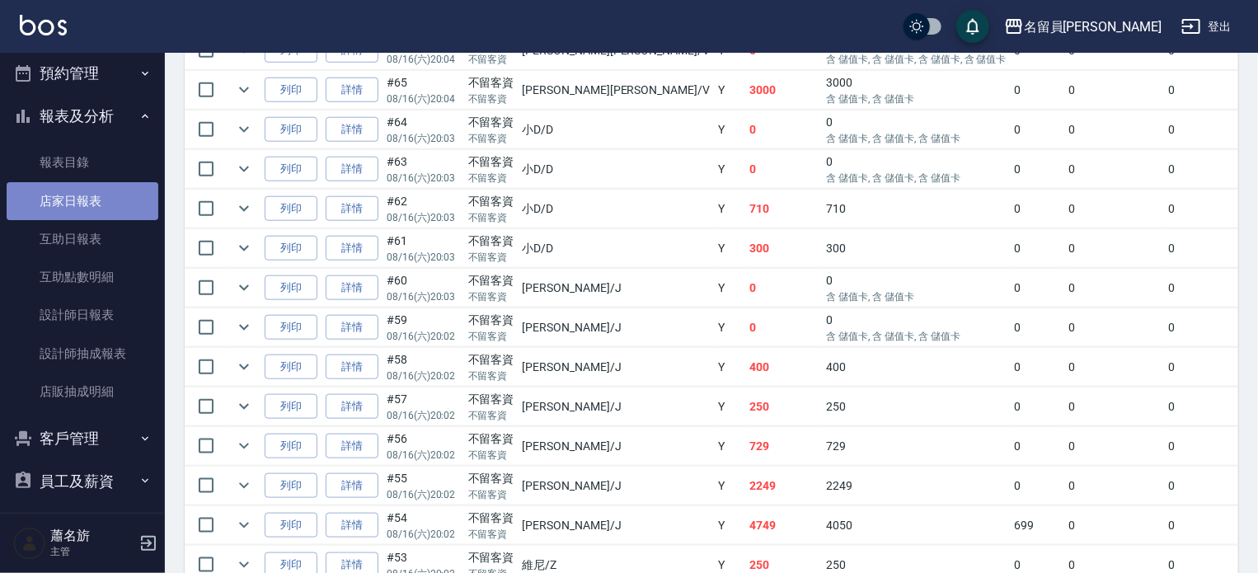
click at [111, 204] on link "店家日報表" at bounding box center [83, 201] width 152 height 38
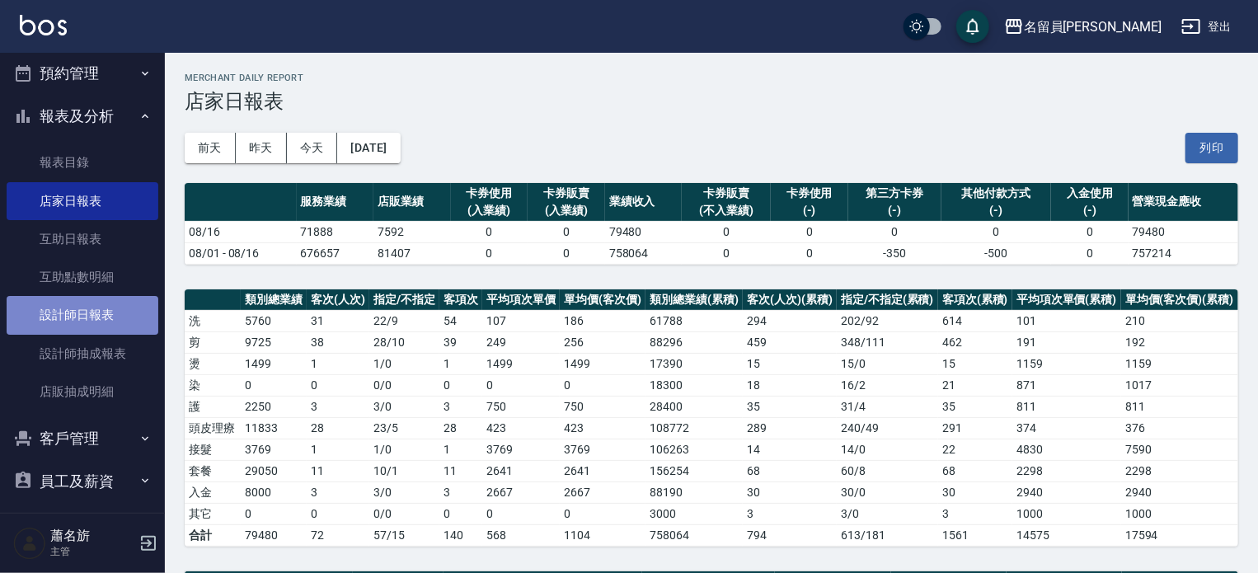
click at [87, 322] on link "設計師日報表" at bounding box center [83, 315] width 152 height 38
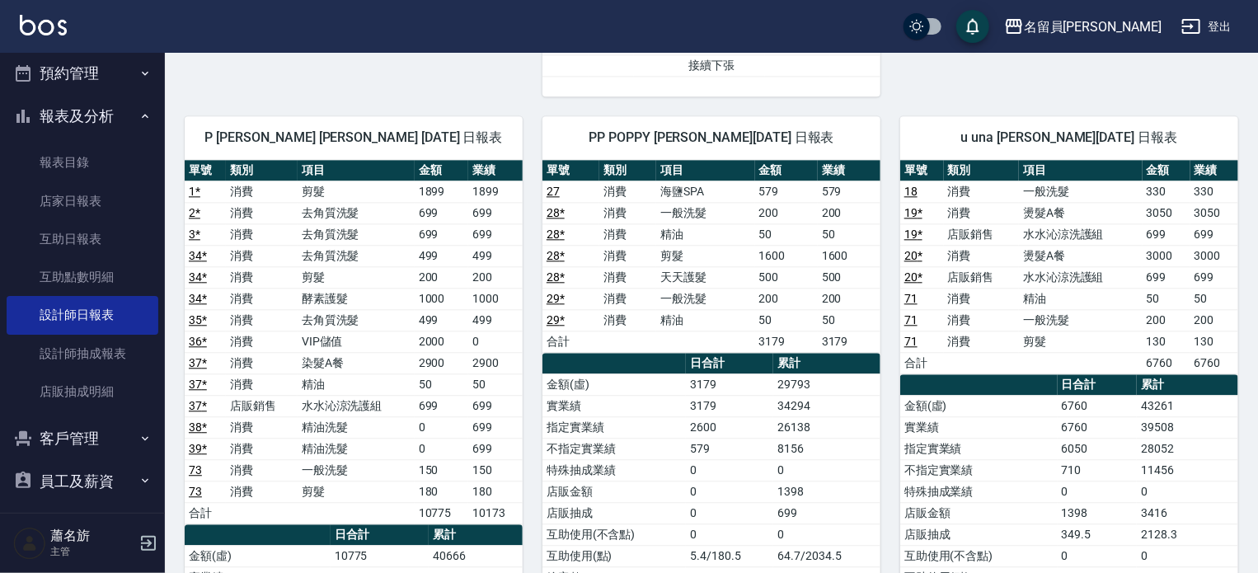
scroll to position [1978, 0]
